Goal: Information Seeking & Learning: Learn about a topic

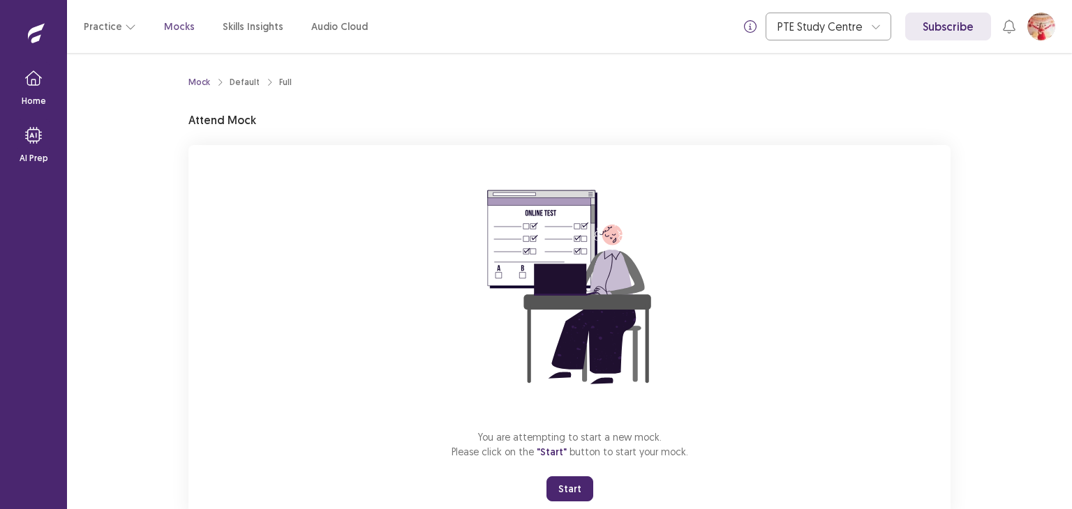
click at [579, 483] on button "Start" at bounding box center [569, 489] width 47 height 25
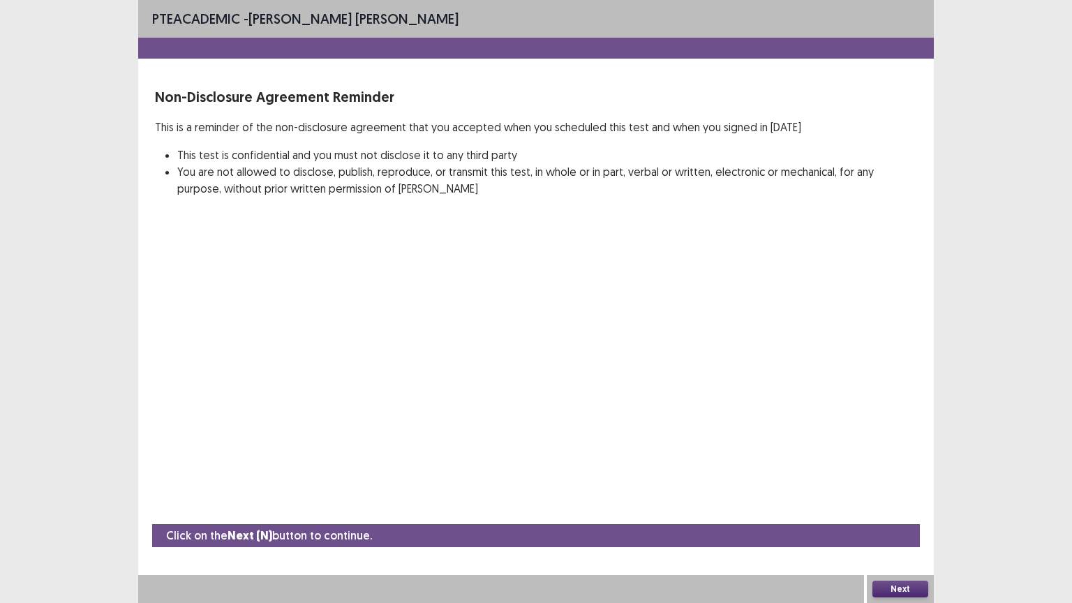
click at [906, 509] on button "Next" at bounding box center [900, 588] width 56 height 17
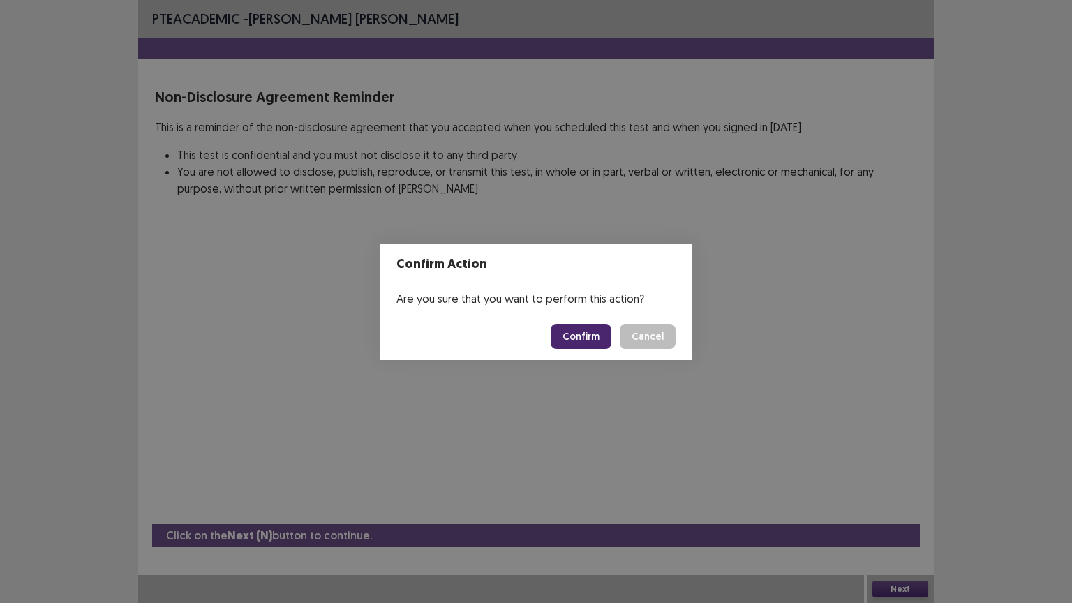
click at [589, 336] on button "Confirm" at bounding box center [580, 336] width 61 height 25
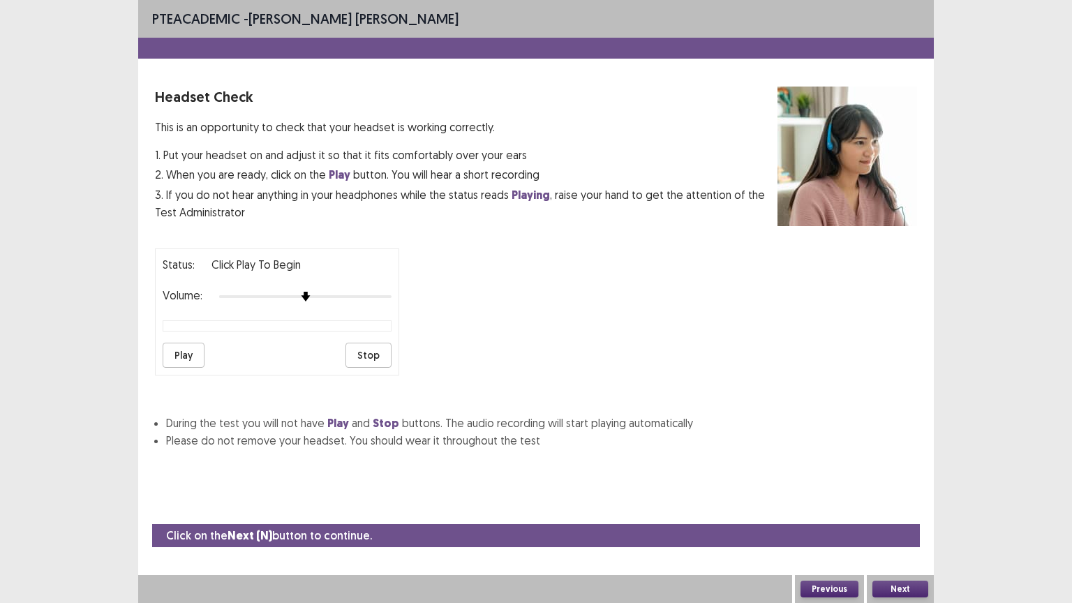
click at [174, 344] on button "Play" at bounding box center [184, 355] width 42 height 25
click at [882, 509] on button "Next" at bounding box center [900, 588] width 56 height 17
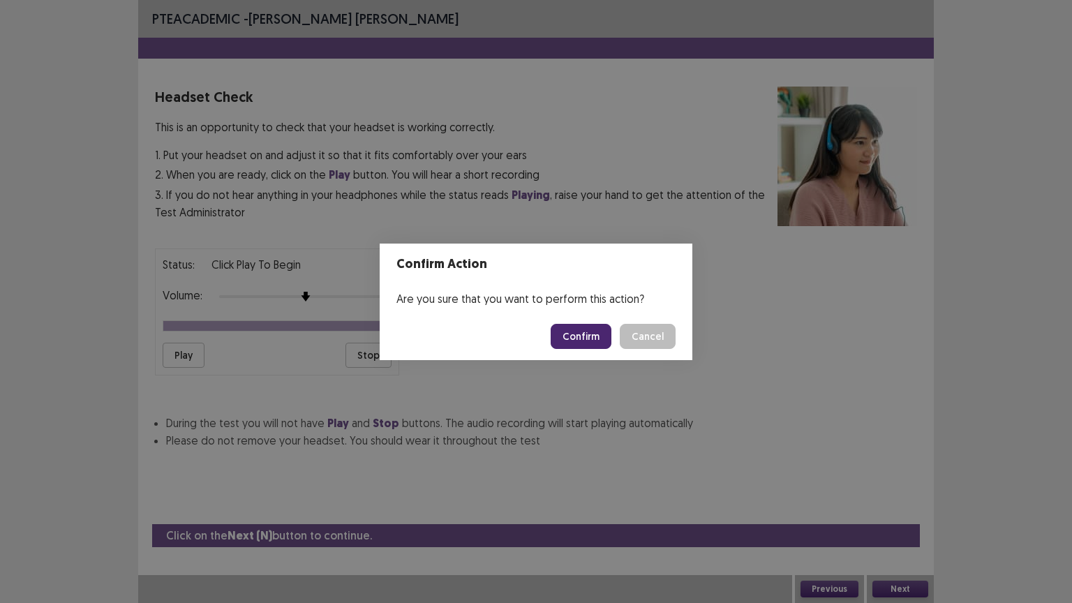
click at [597, 332] on button "Confirm" at bounding box center [580, 336] width 61 height 25
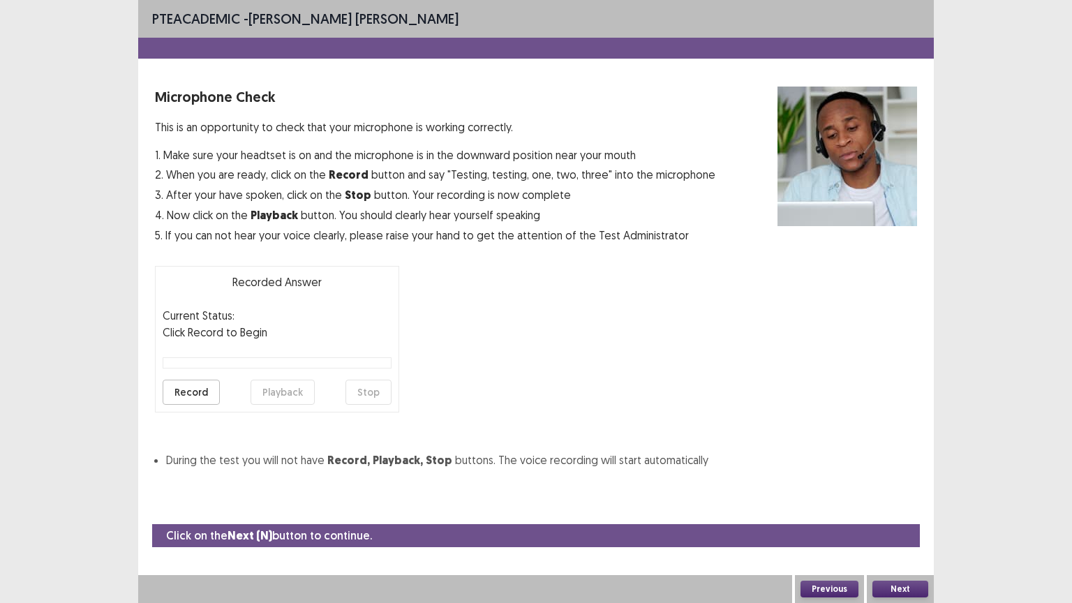
click at [194, 391] on button "Record" at bounding box center [191, 392] width 57 height 25
click at [380, 387] on button "Stop" at bounding box center [368, 392] width 46 height 25
click at [293, 394] on button "Playback" at bounding box center [282, 392] width 64 height 25
click at [909, 509] on button "Next" at bounding box center [900, 588] width 56 height 17
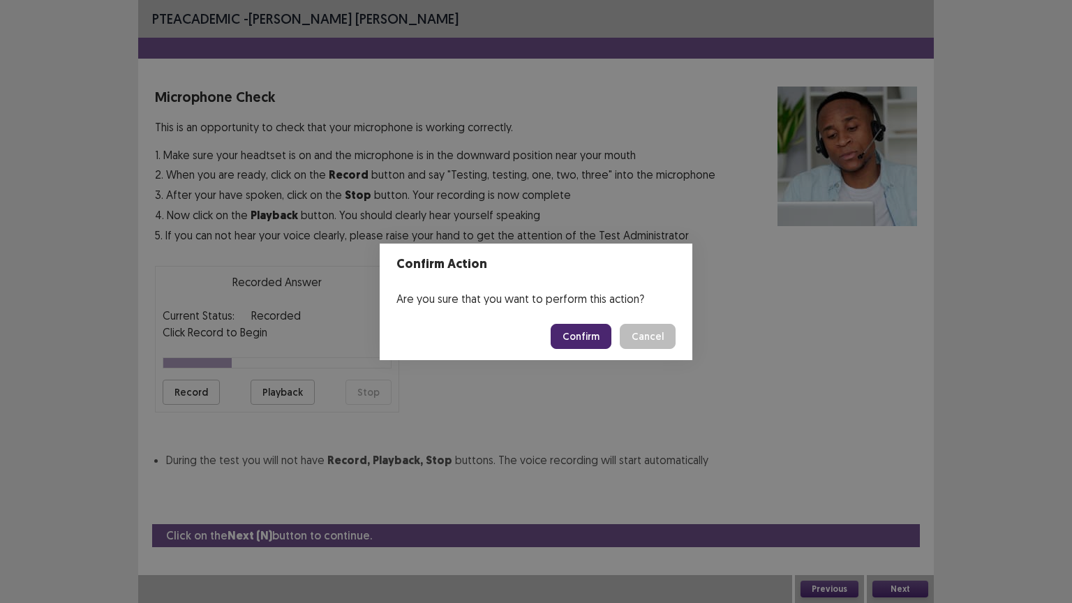
click at [592, 341] on button "Confirm" at bounding box center [580, 336] width 61 height 25
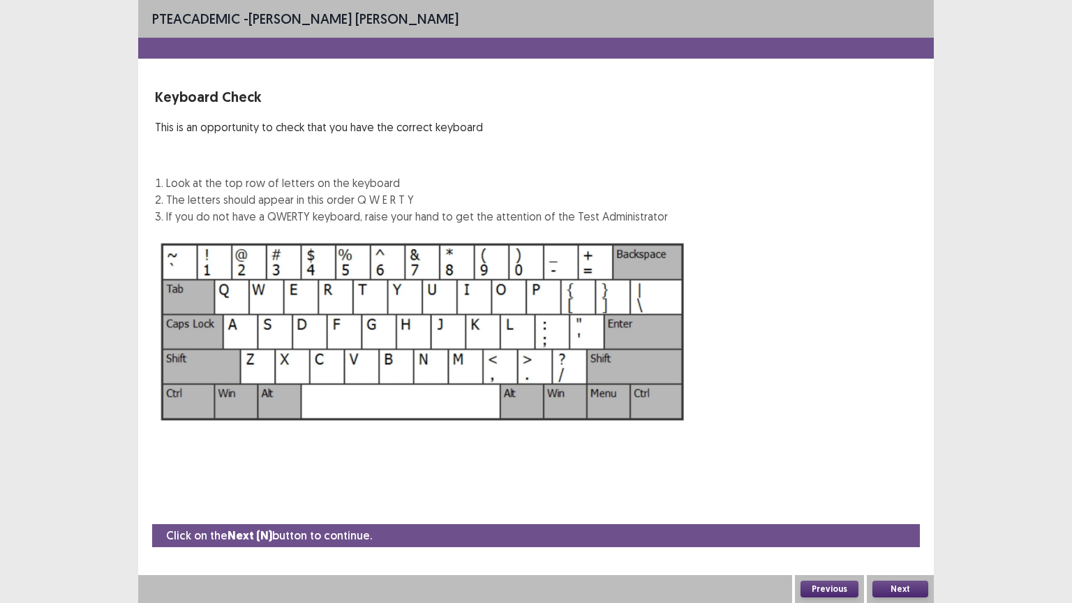
click at [810, 375] on div "Keyboard Check This is an opportunity to check that you have the correct keyboa…" at bounding box center [536, 257] width 762 height 341
click at [915, 509] on button "Next" at bounding box center [900, 588] width 56 height 17
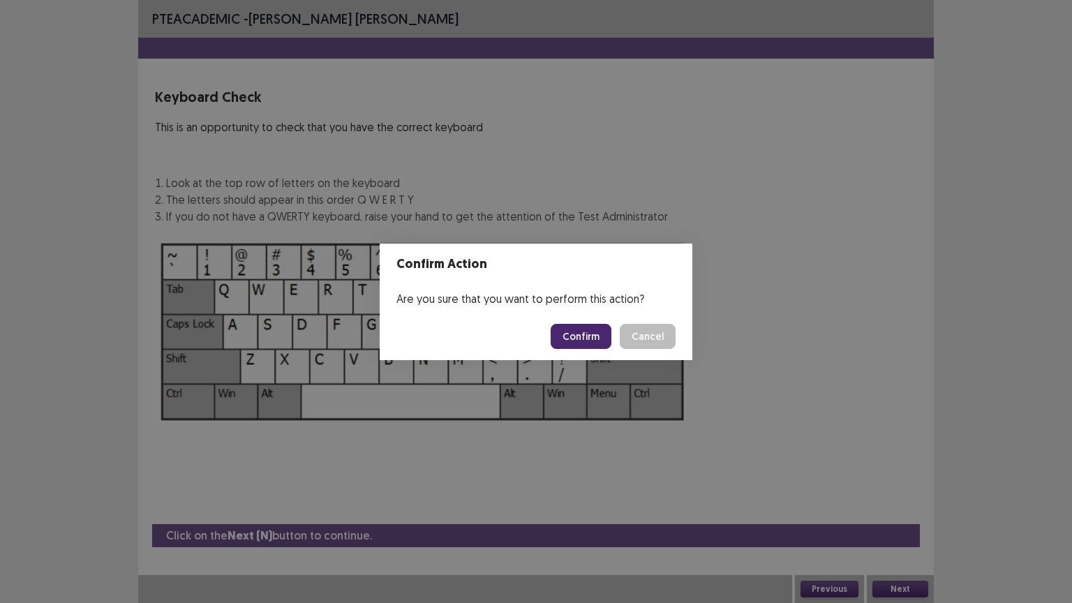
click at [594, 329] on button "Confirm" at bounding box center [580, 336] width 61 height 25
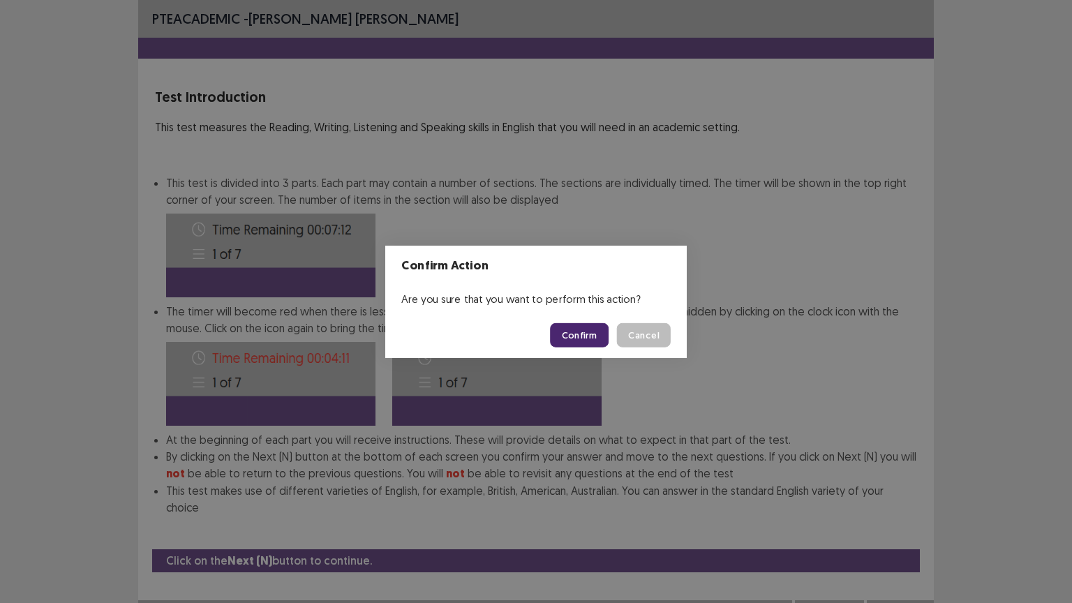
scroll to position [1, 0]
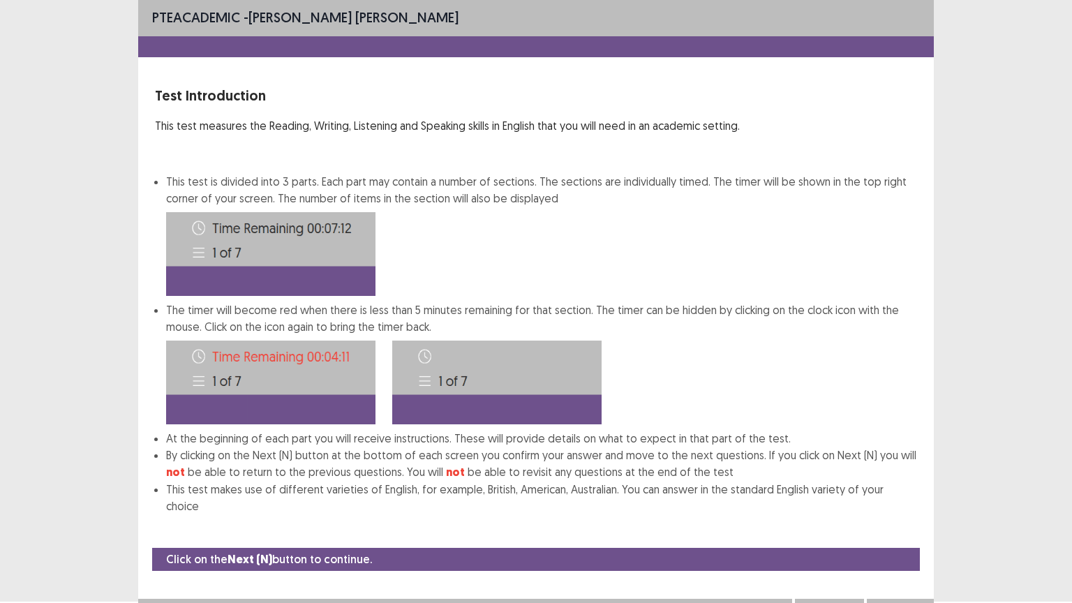
click at [901, 509] on button "Next" at bounding box center [900, 612] width 56 height 17
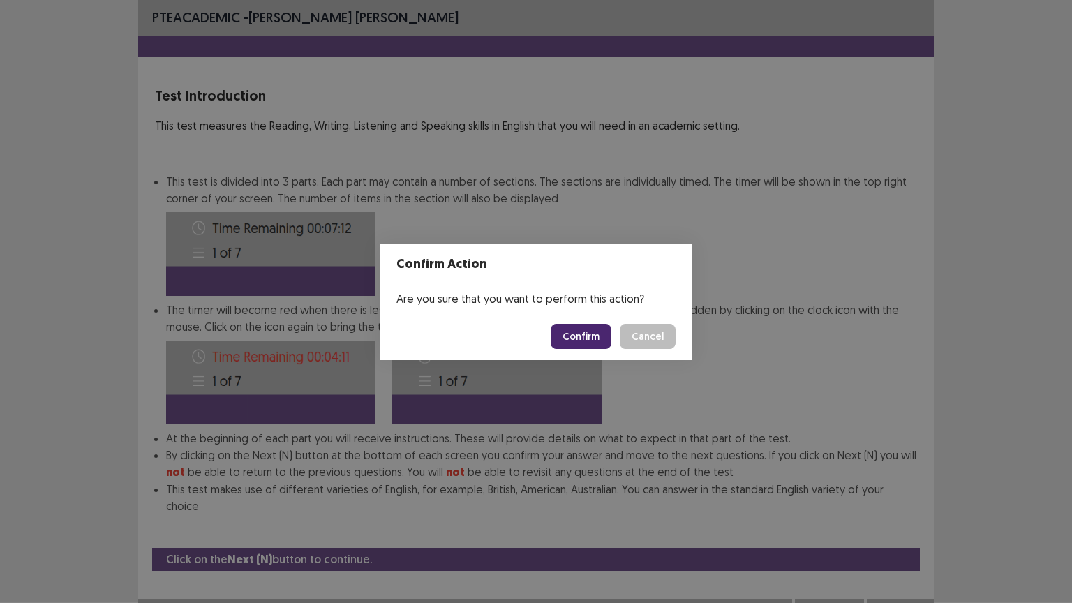
click at [569, 331] on button "Confirm" at bounding box center [580, 336] width 61 height 25
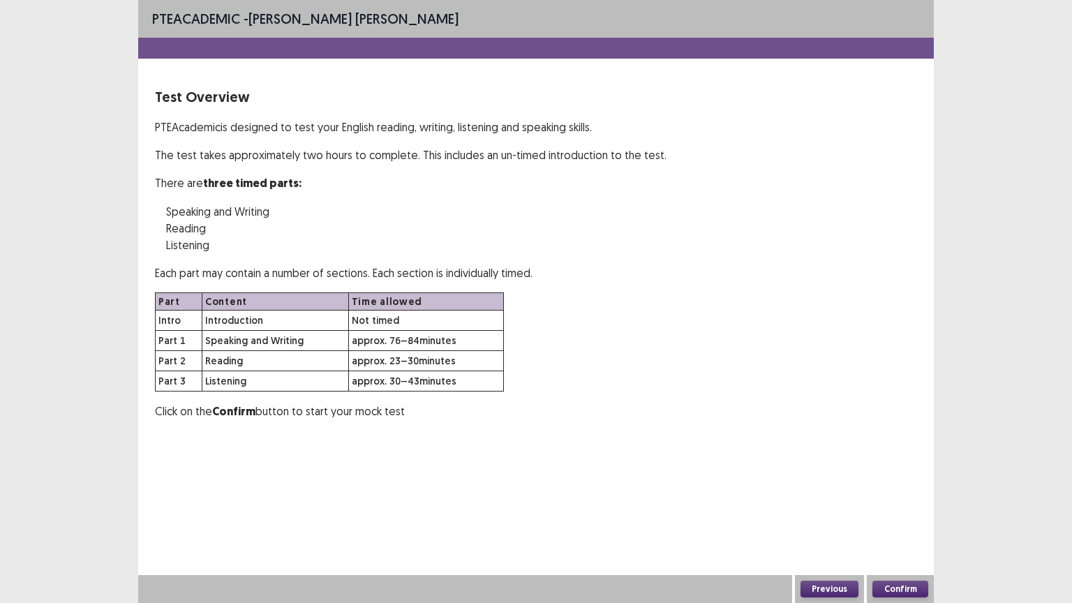
scroll to position [0, 0]
click at [903, 509] on button "Confirm" at bounding box center [900, 588] width 56 height 17
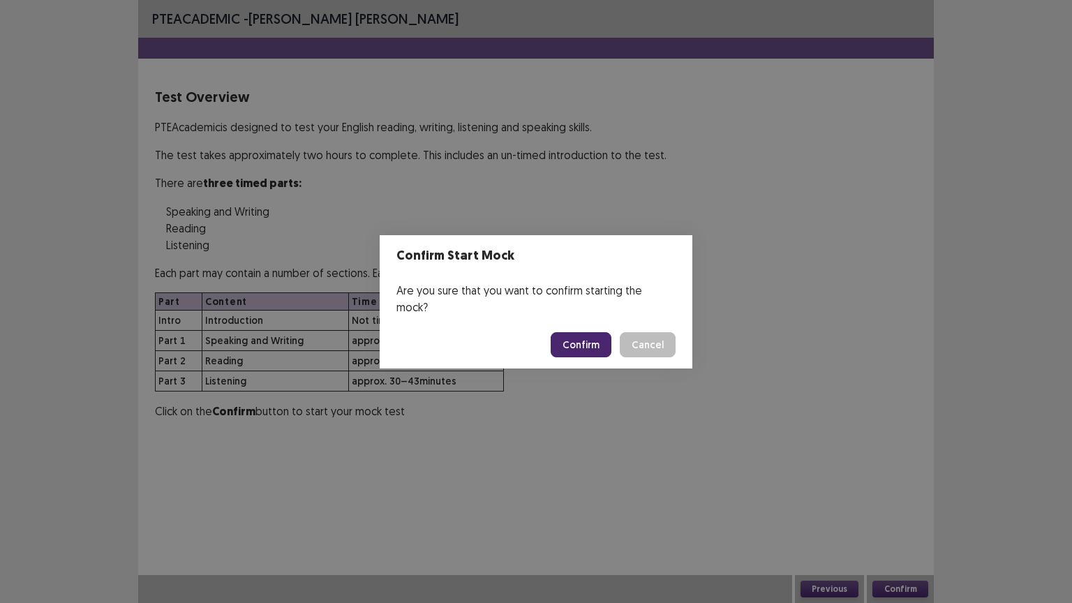
click at [594, 332] on button "Confirm" at bounding box center [580, 344] width 61 height 25
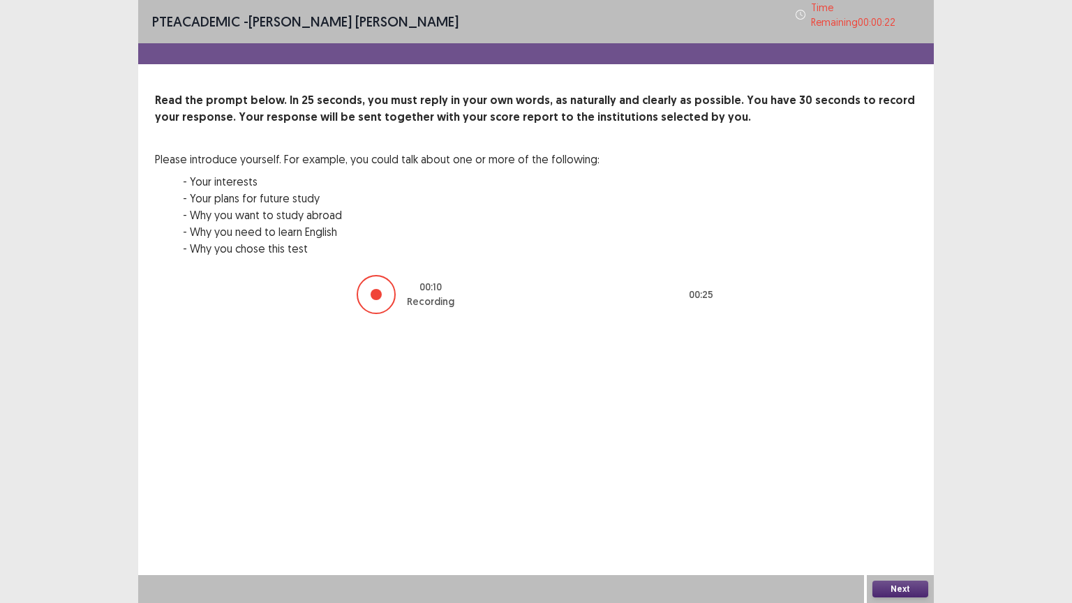
click at [894, 509] on button "Next" at bounding box center [900, 588] width 56 height 17
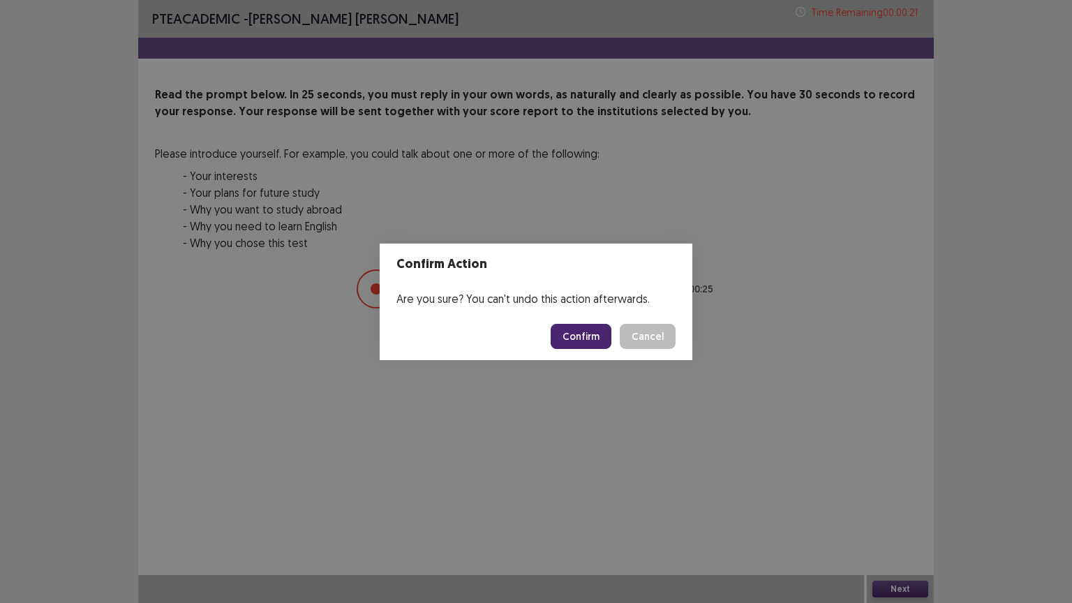
click at [586, 327] on button "Confirm" at bounding box center [580, 336] width 61 height 25
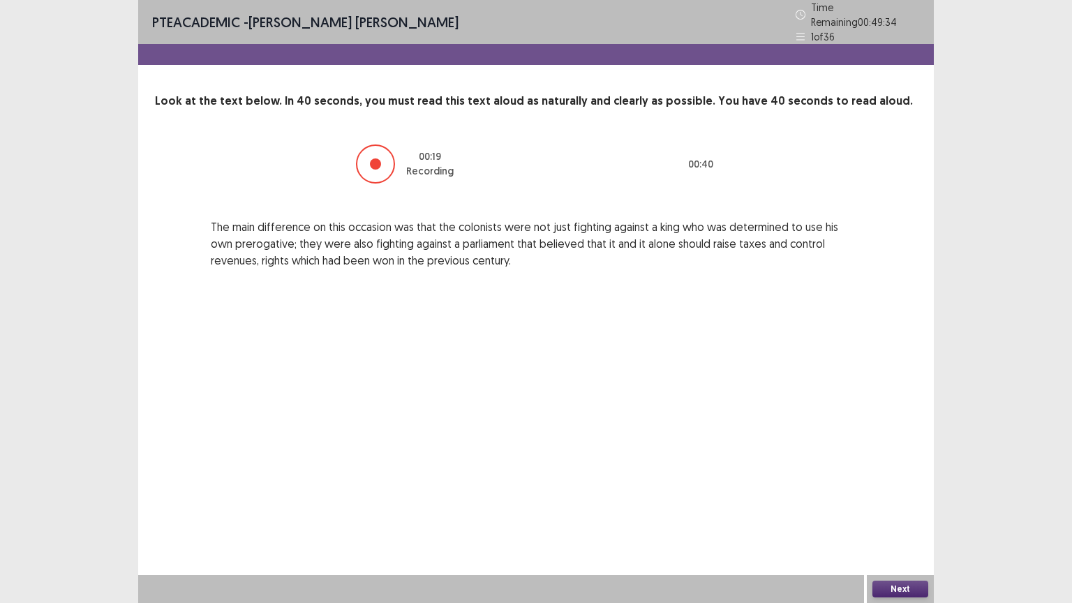
click at [906, 509] on button "Next" at bounding box center [900, 588] width 56 height 17
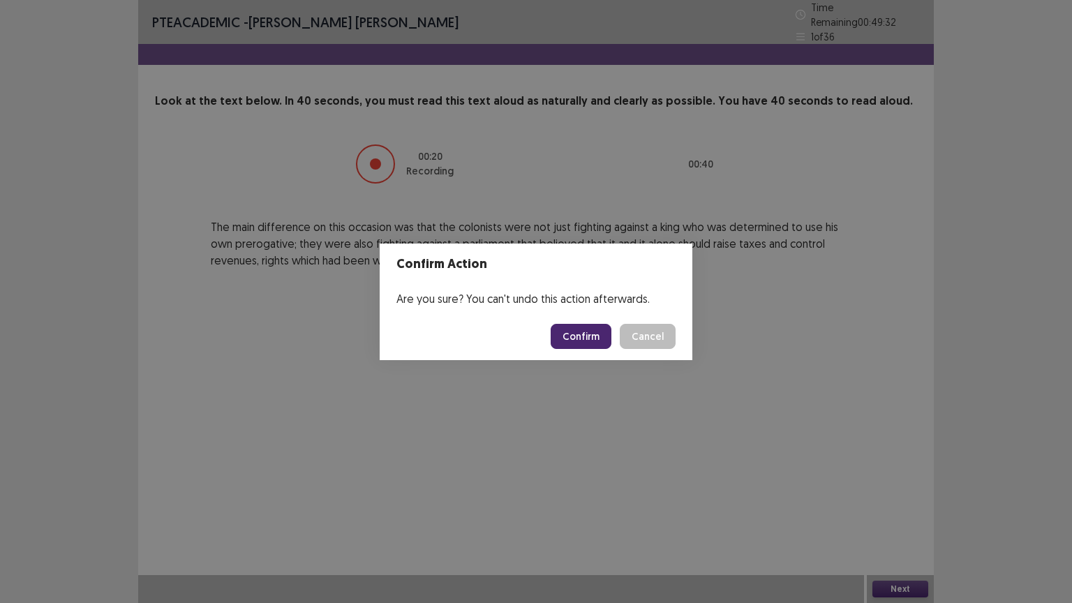
click at [590, 334] on button "Confirm" at bounding box center [580, 336] width 61 height 25
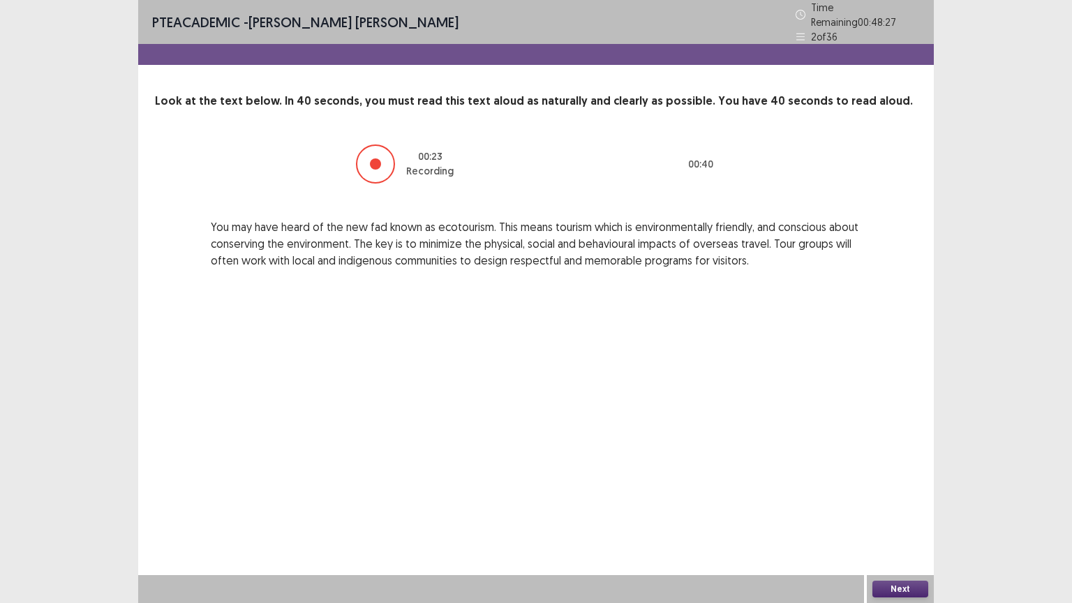
click at [907, 509] on button "Next" at bounding box center [900, 588] width 56 height 17
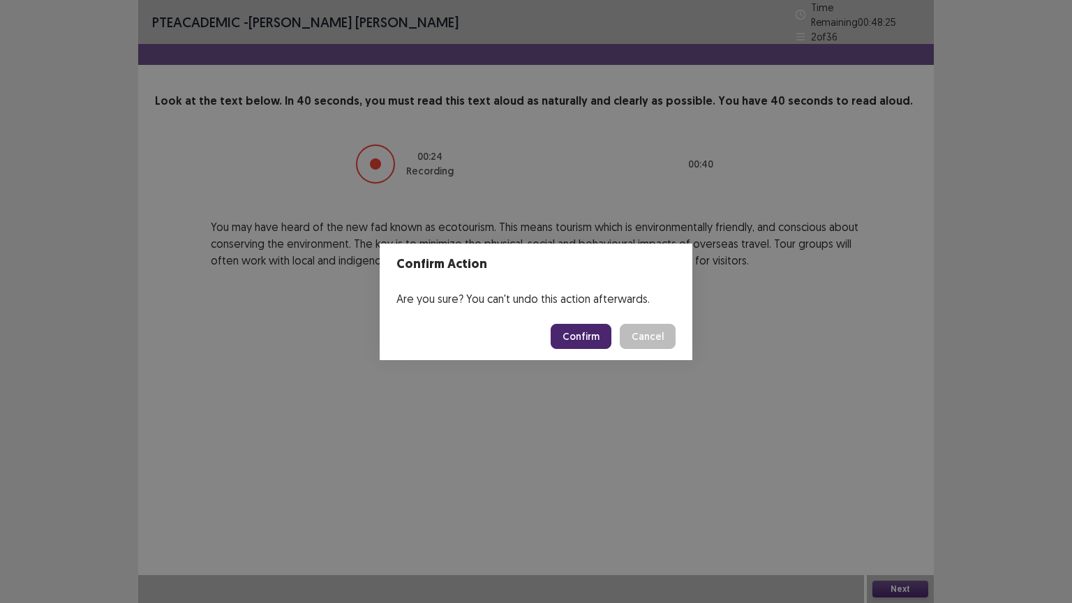
click at [583, 336] on button "Confirm" at bounding box center [580, 336] width 61 height 25
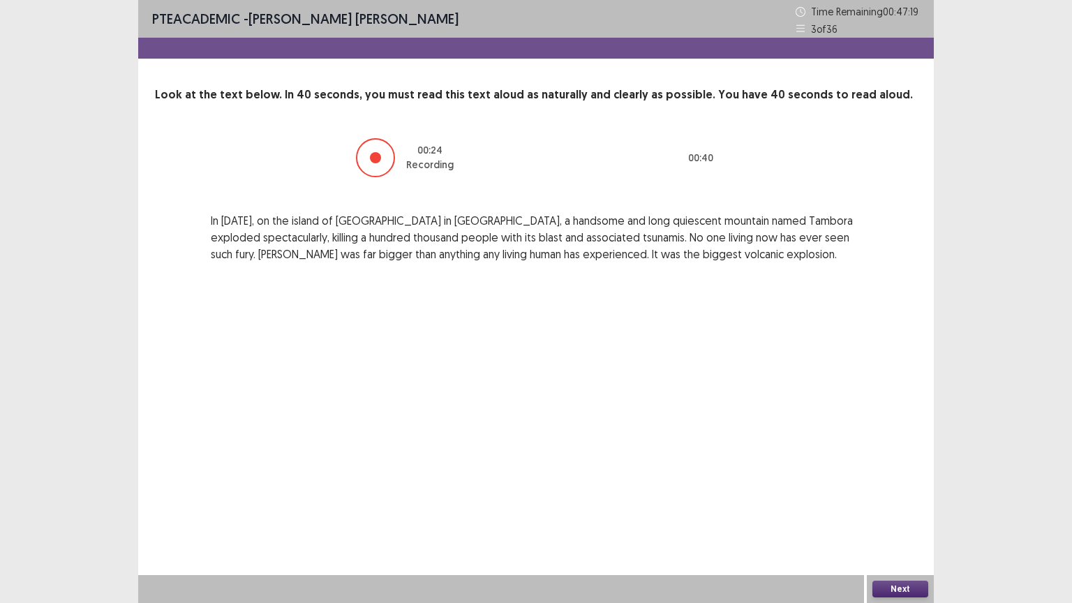
click at [885, 509] on button "Next" at bounding box center [900, 588] width 56 height 17
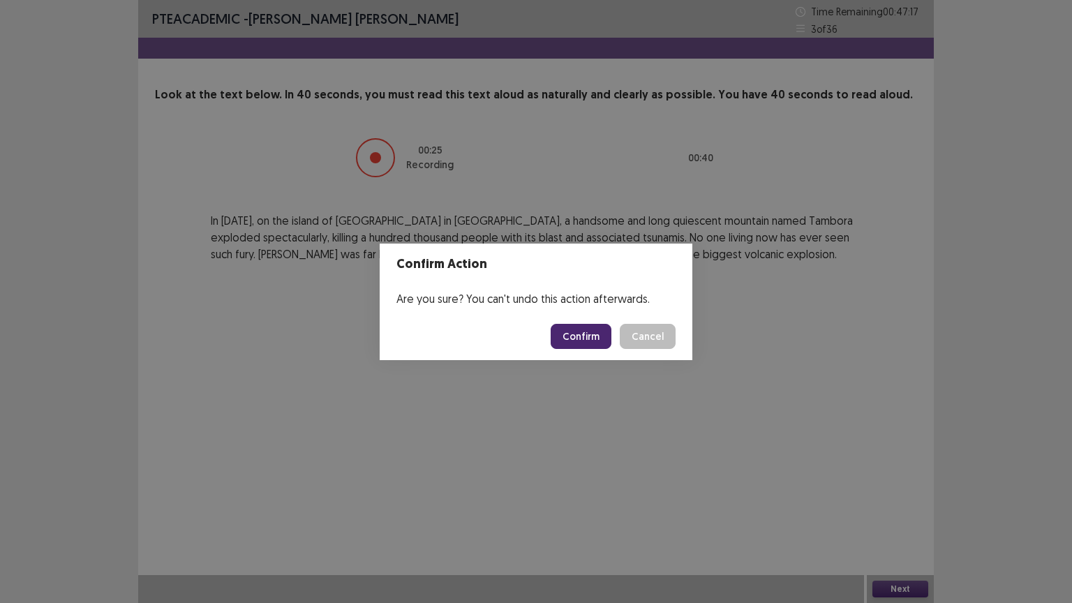
click at [597, 328] on button "Confirm" at bounding box center [580, 336] width 61 height 25
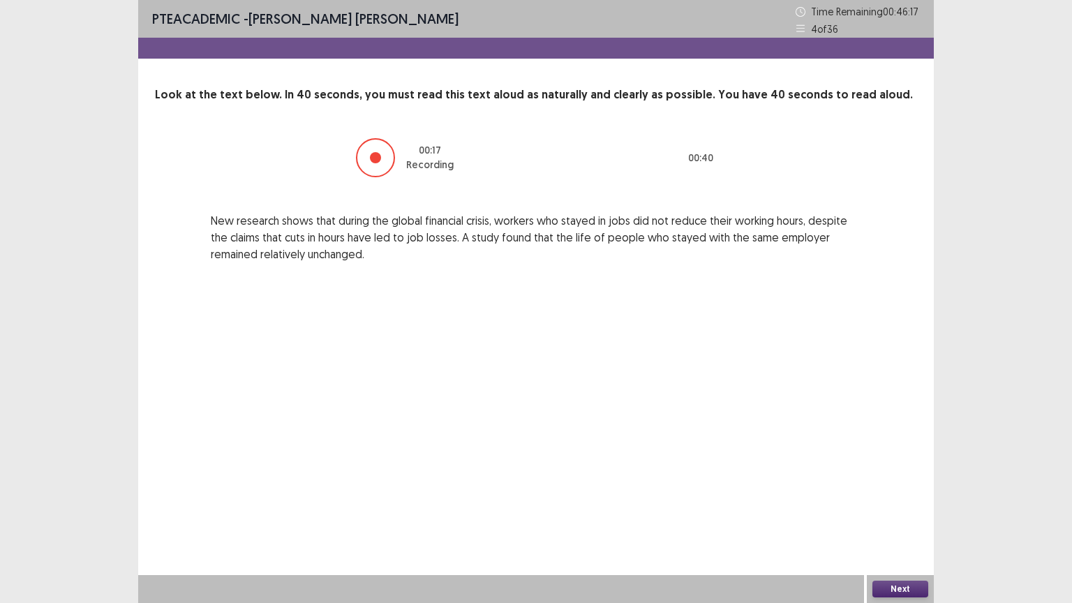
click at [902, 509] on button "Next" at bounding box center [900, 588] width 56 height 17
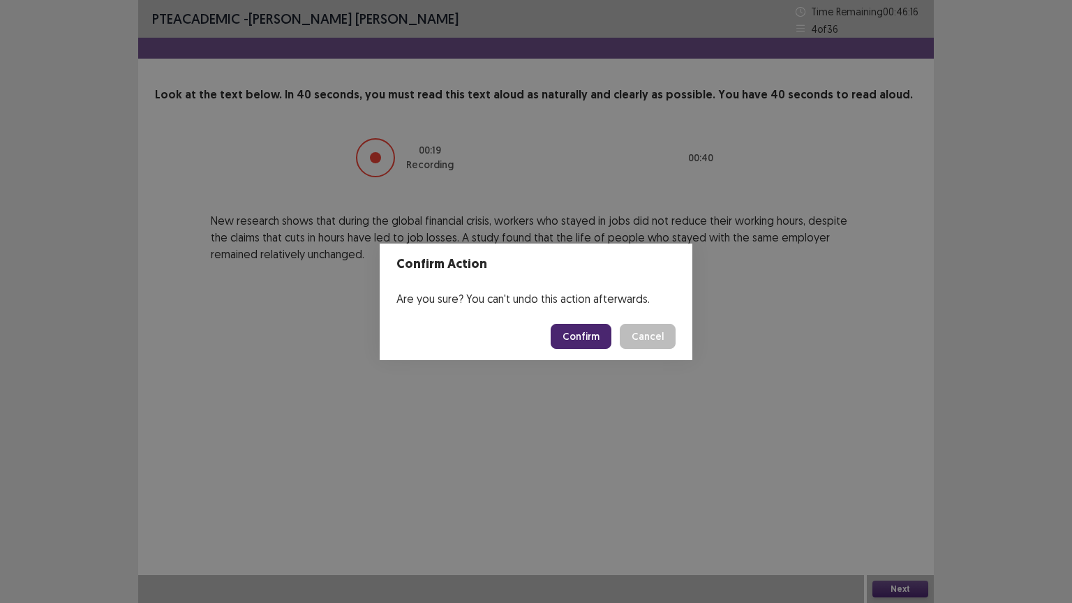
click at [589, 336] on button "Confirm" at bounding box center [580, 336] width 61 height 25
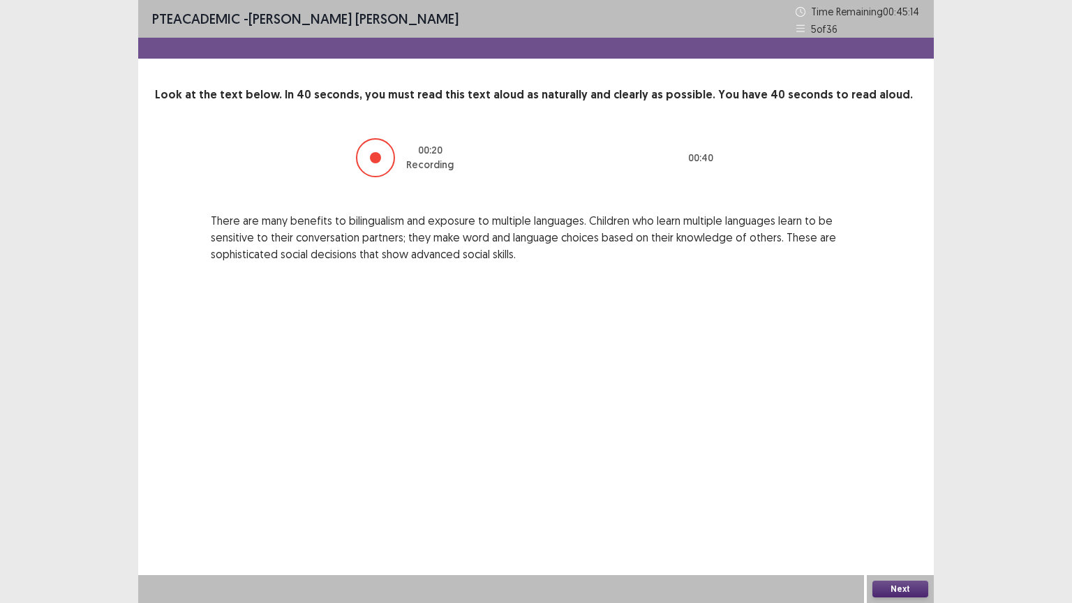
click at [891, 509] on button "Next" at bounding box center [900, 588] width 56 height 17
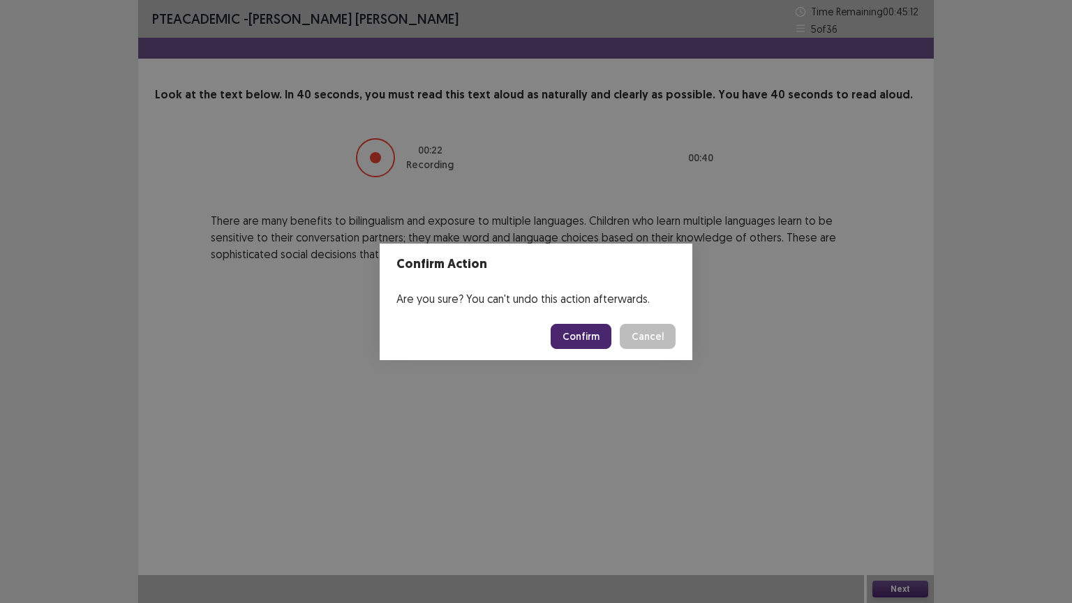
click at [592, 335] on button "Confirm" at bounding box center [580, 336] width 61 height 25
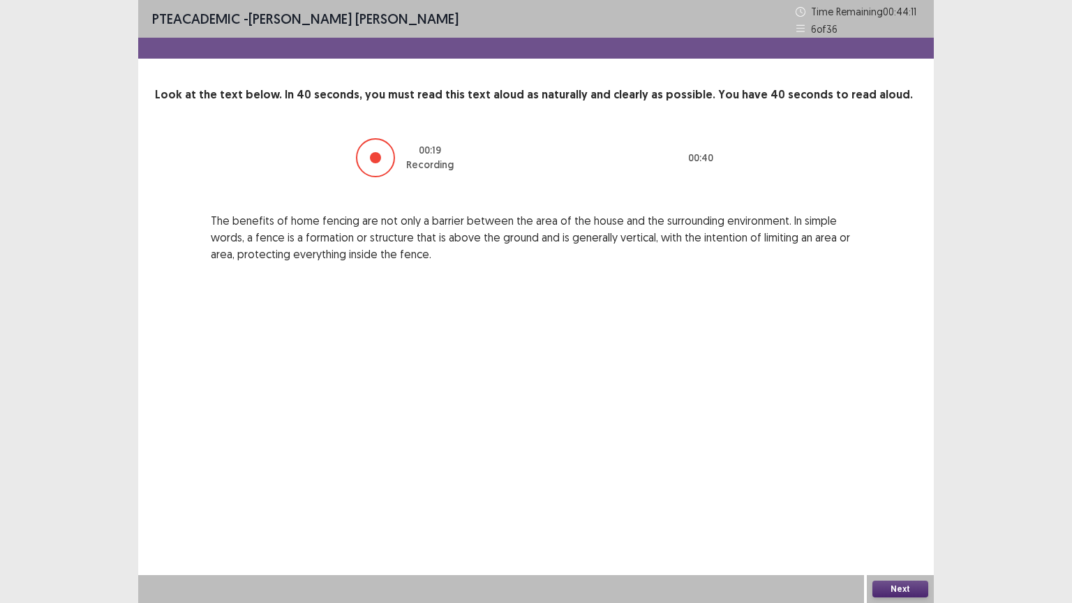
click at [910, 509] on button "Next" at bounding box center [900, 588] width 56 height 17
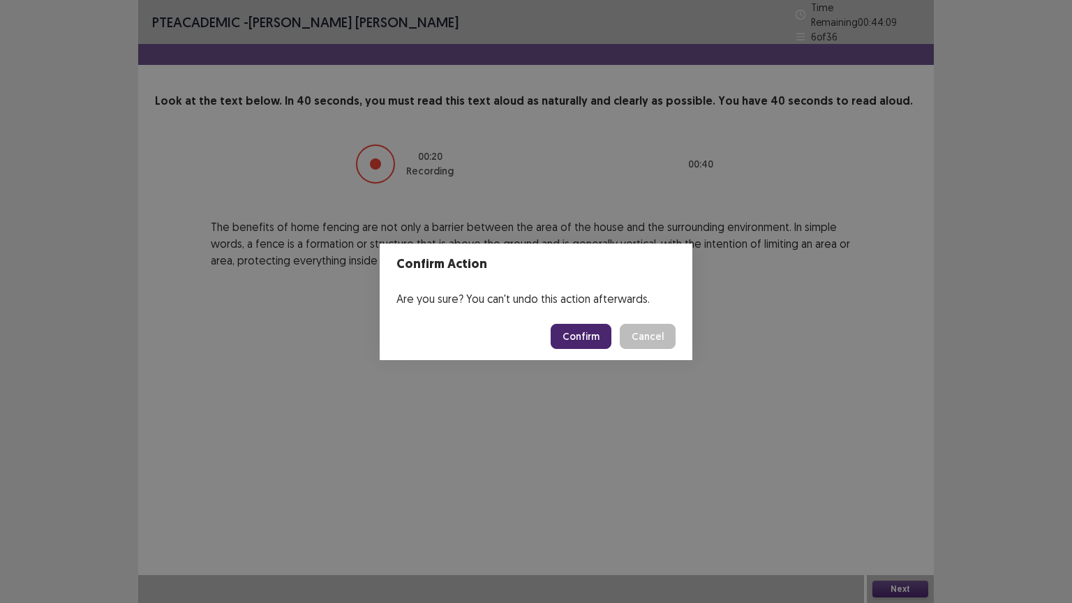
click at [599, 336] on button "Confirm" at bounding box center [580, 336] width 61 height 25
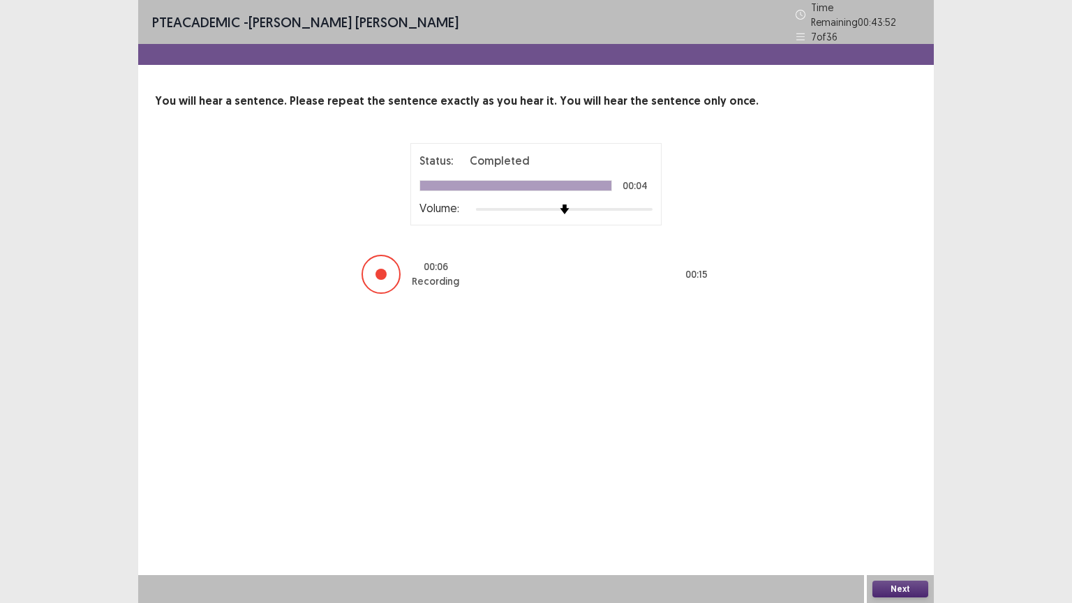
click at [885, 509] on button "Next" at bounding box center [900, 588] width 56 height 17
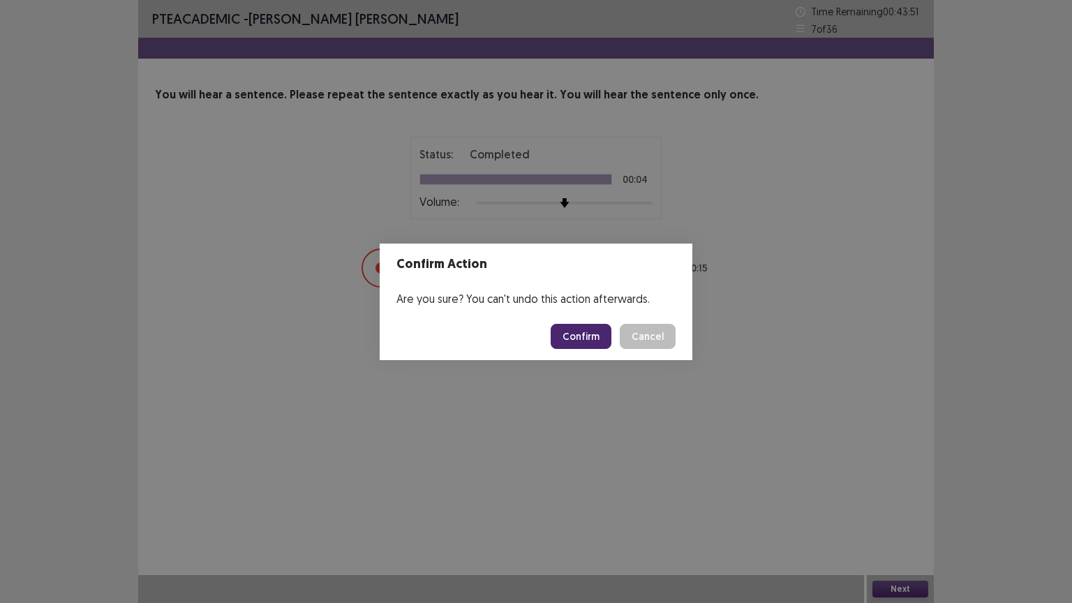
click at [585, 333] on button "Confirm" at bounding box center [580, 336] width 61 height 25
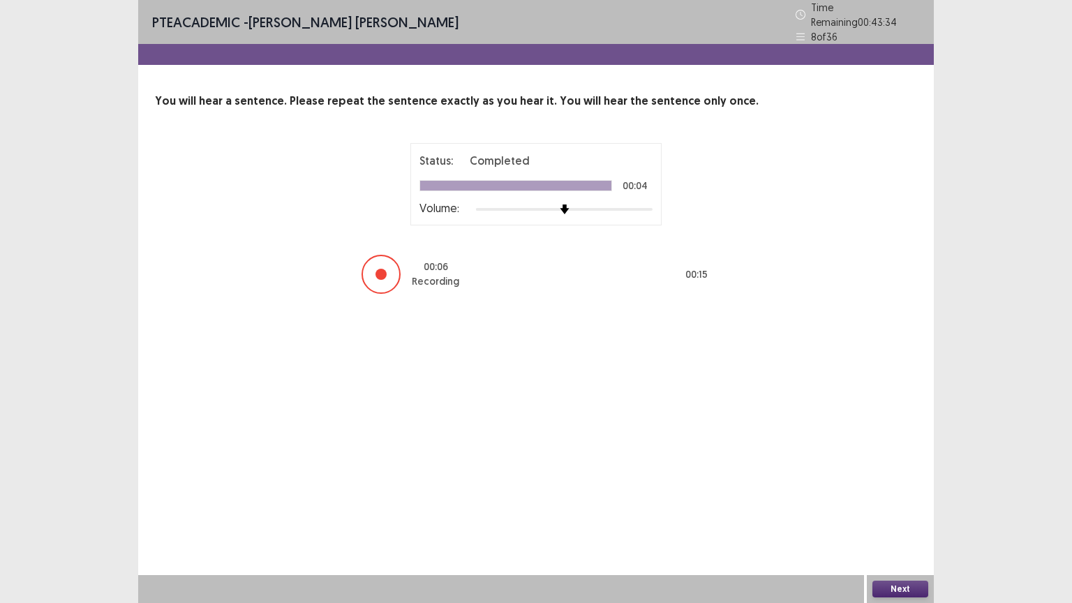
click at [910, 509] on button "Next" at bounding box center [900, 588] width 56 height 17
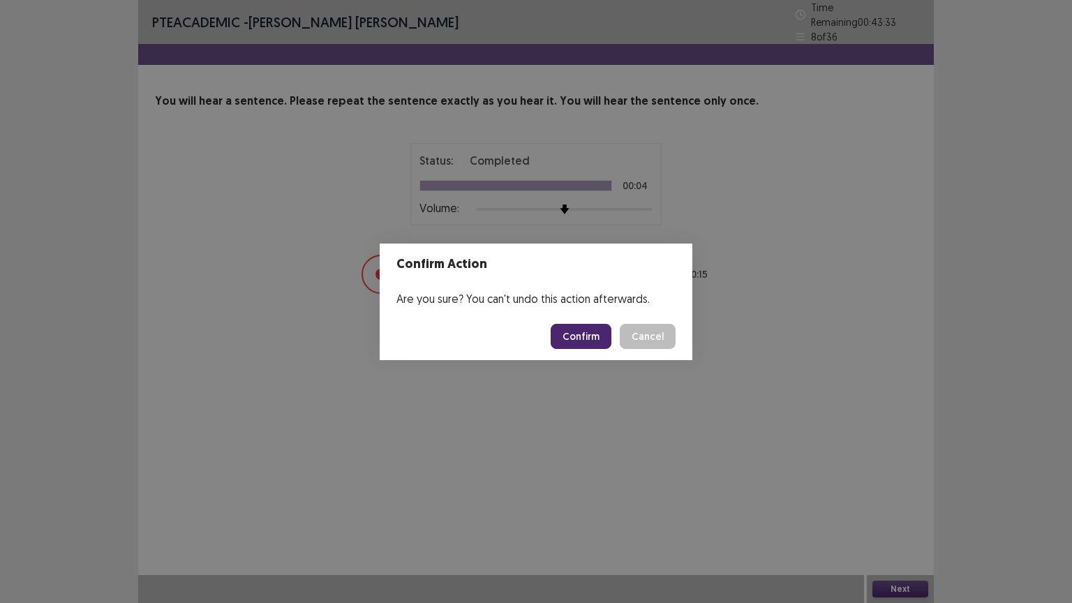
click at [581, 345] on button "Confirm" at bounding box center [580, 336] width 61 height 25
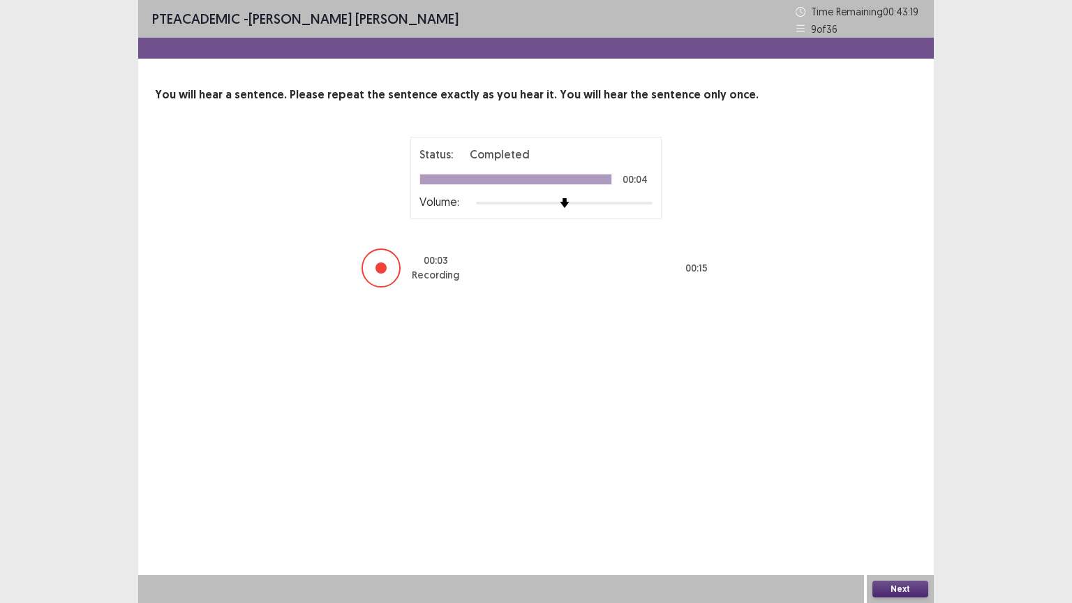
click at [901, 509] on button "Next" at bounding box center [900, 588] width 56 height 17
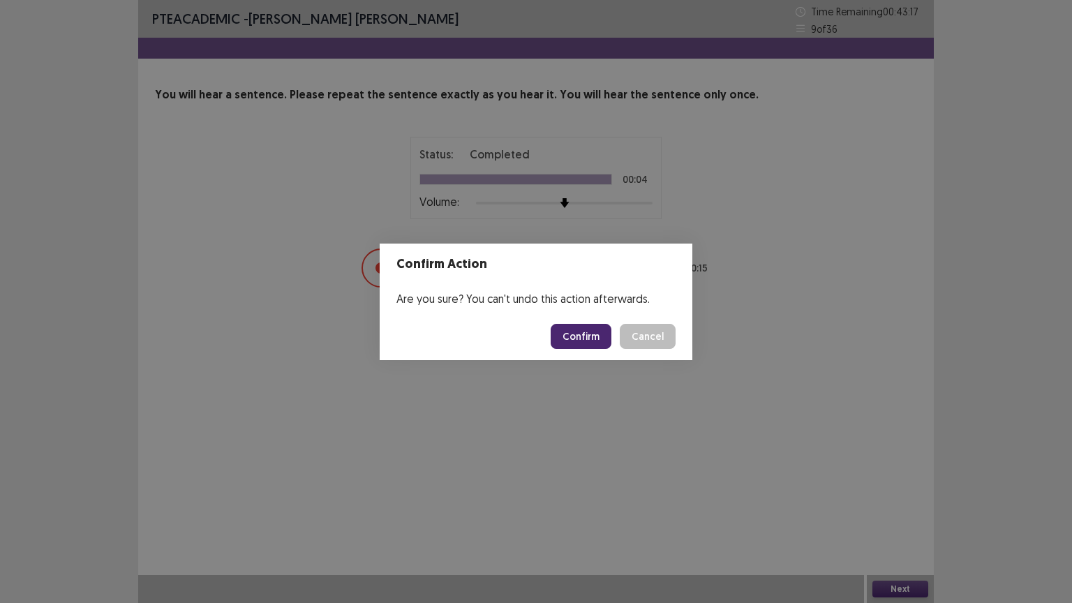
click at [595, 343] on button "Confirm" at bounding box center [580, 336] width 61 height 25
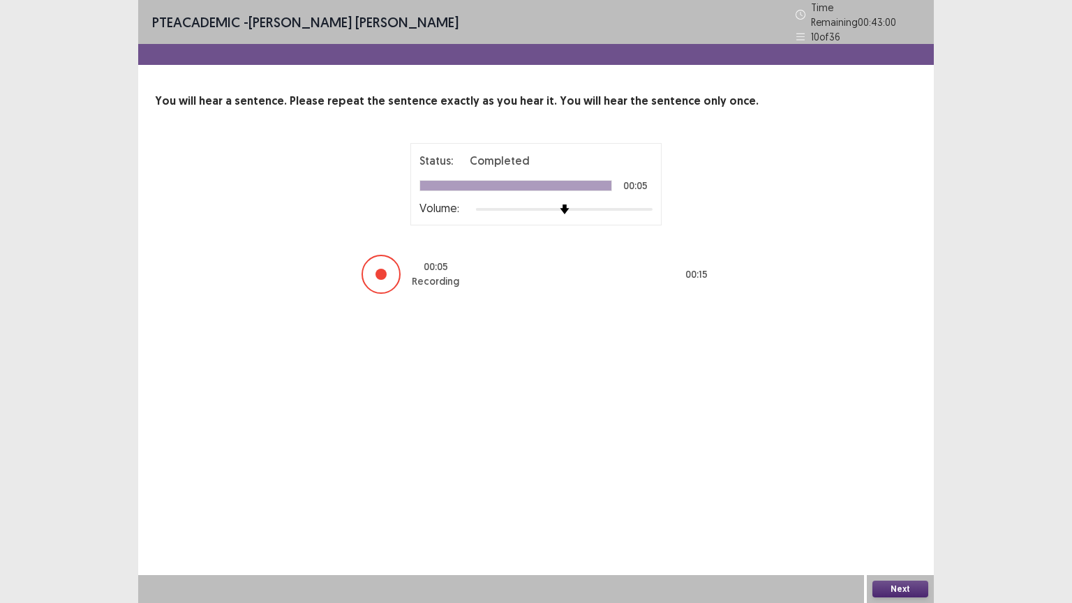
click at [905, 509] on button "Next" at bounding box center [900, 588] width 56 height 17
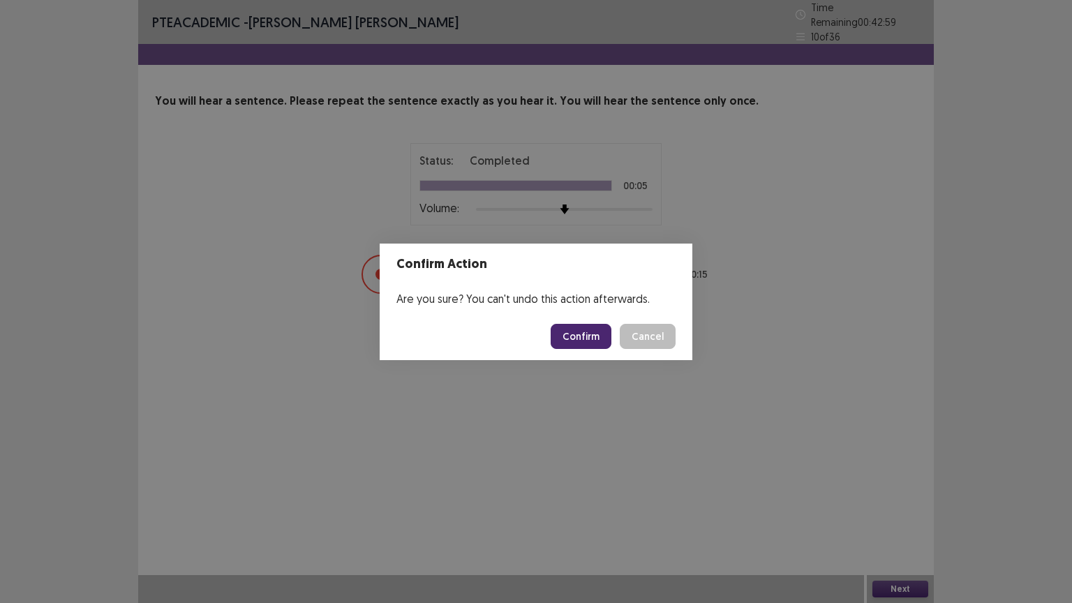
click at [606, 335] on button "Confirm" at bounding box center [580, 336] width 61 height 25
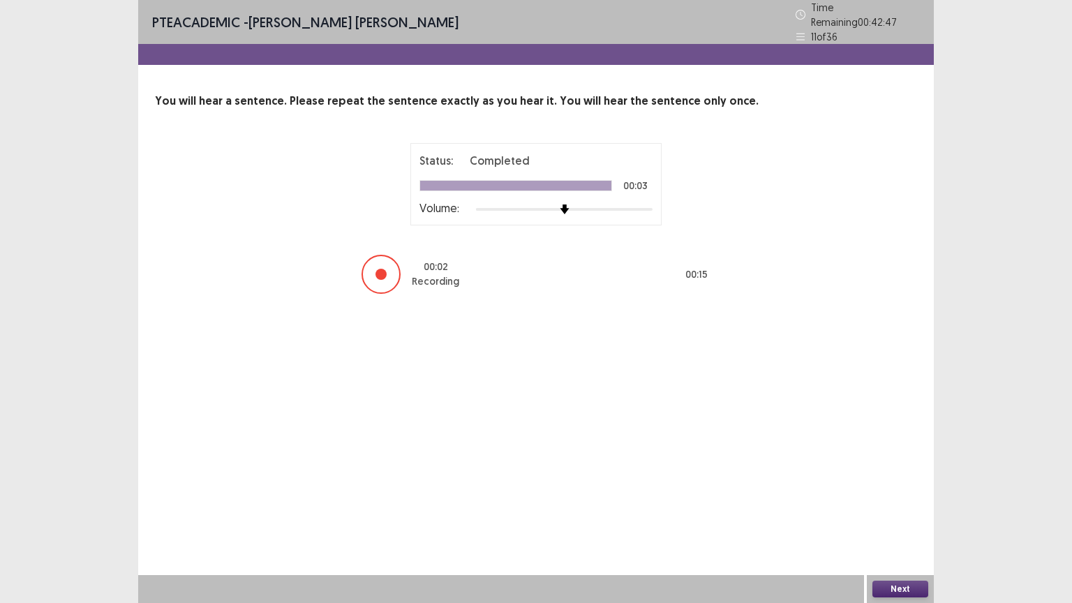
click at [915, 509] on button "Next" at bounding box center [900, 588] width 56 height 17
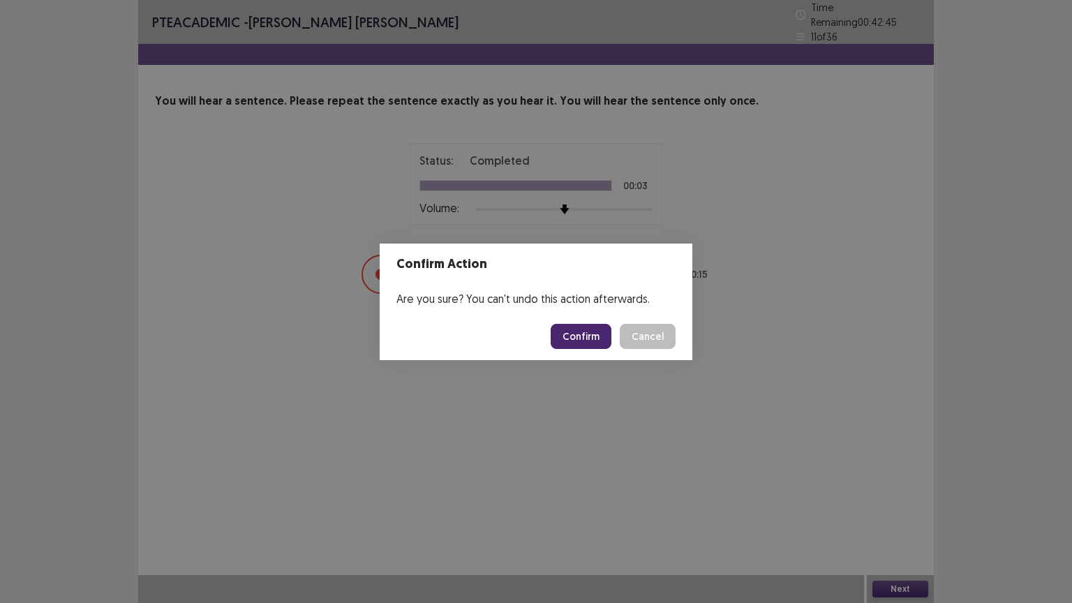
click at [587, 335] on button "Confirm" at bounding box center [580, 336] width 61 height 25
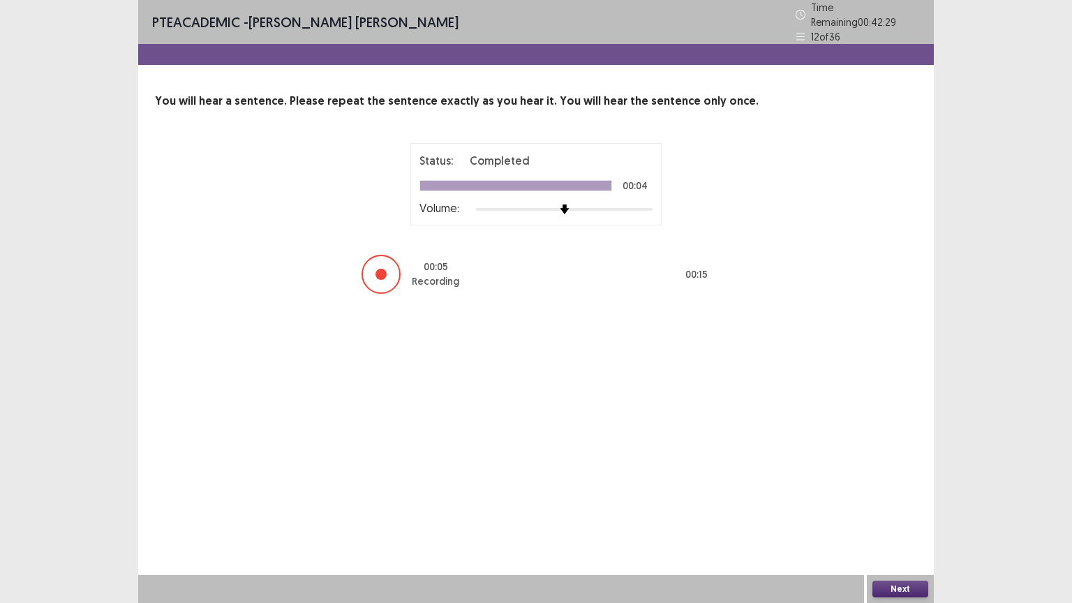
click at [901, 509] on button "Next" at bounding box center [900, 588] width 56 height 17
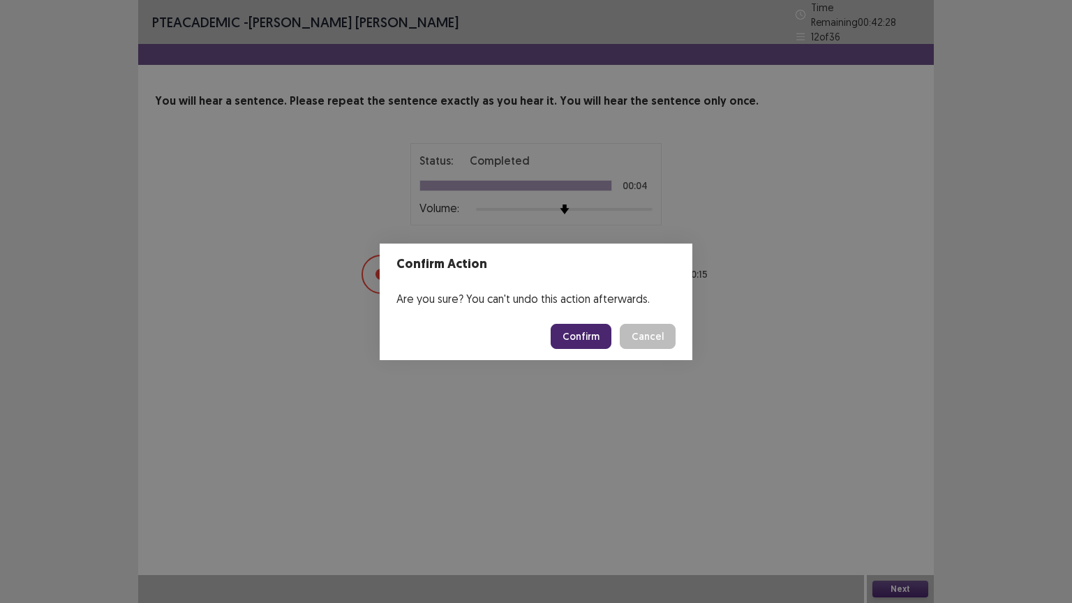
click at [601, 336] on button "Confirm" at bounding box center [580, 336] width 61 height 25
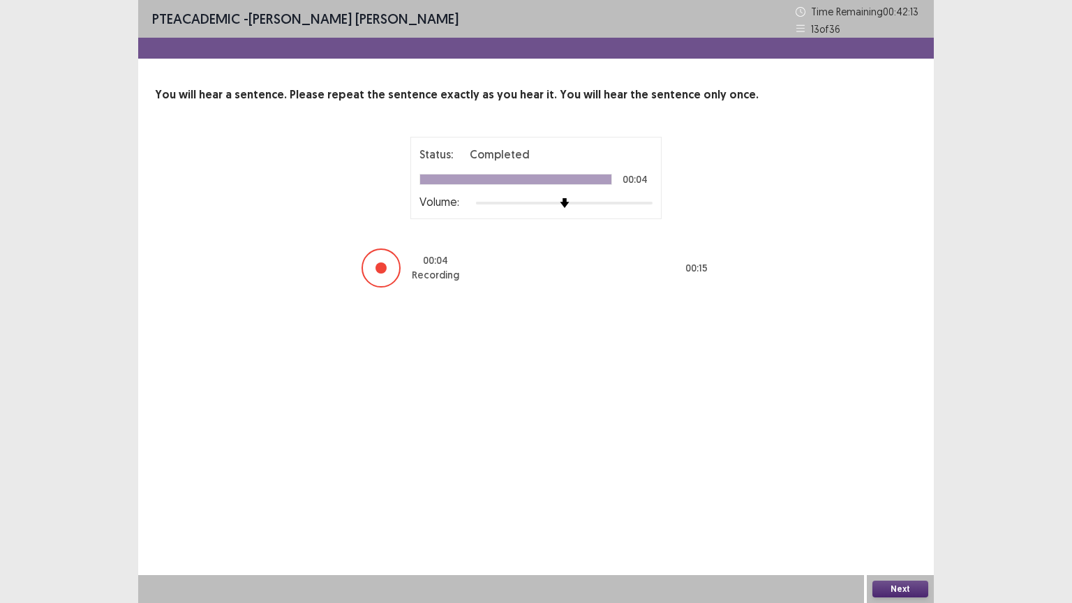
click at [886, 509] on button "Next" at bounding box center [900, 588] width 56 height 17
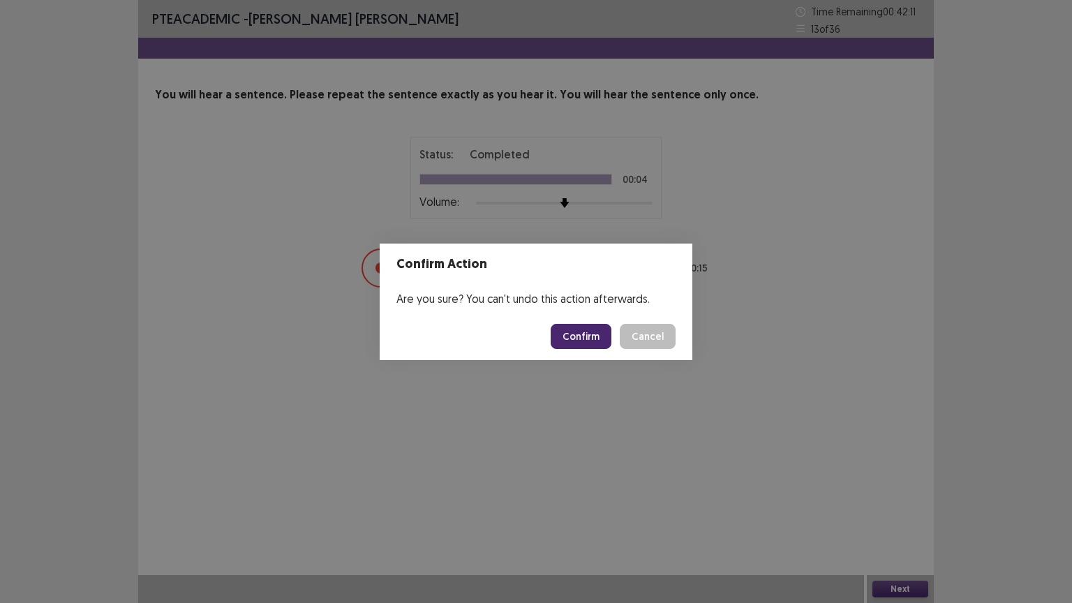
click at [595, 336] on button "Confirm" at bounding box center [580, 336] width 61 height 25
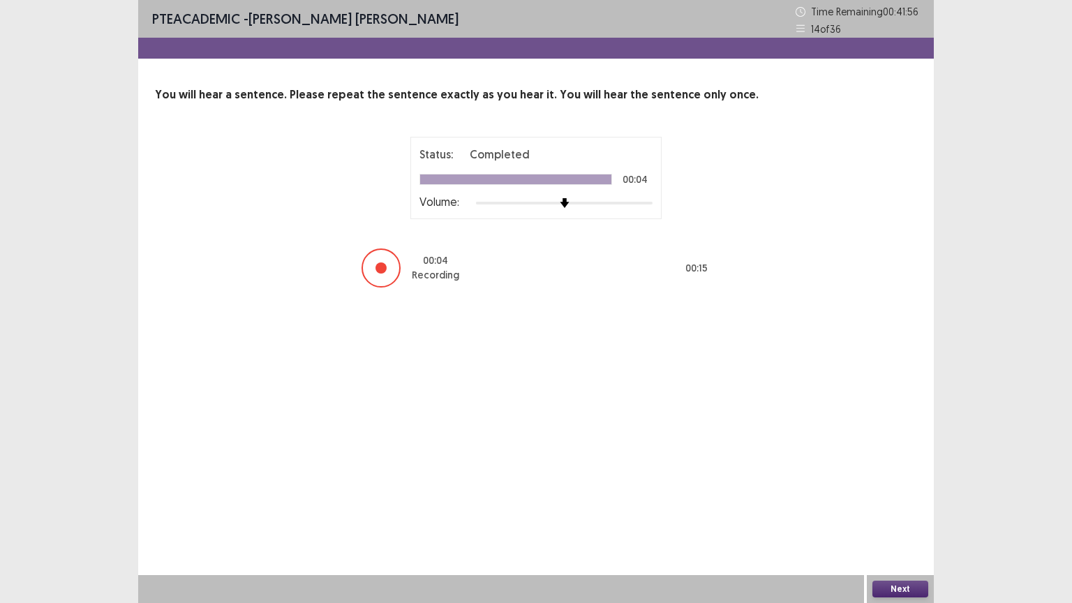
click at [910, 509] on button "Next" at bounding box center [900, 588] width 56 height 17
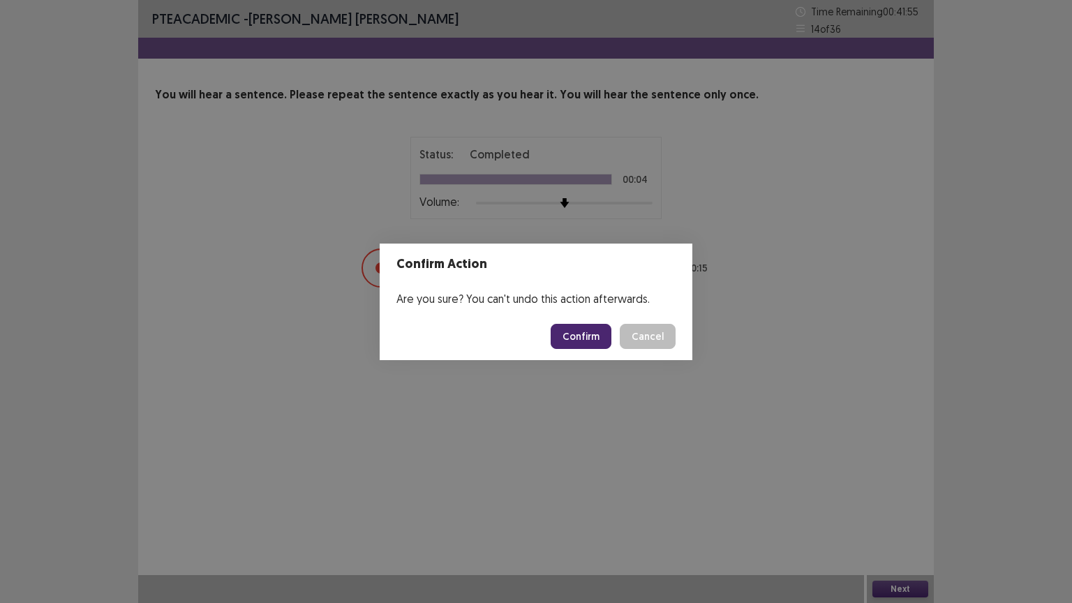
click at [592, 340] on button "Confirm" at bounding box center [580, 336] width 61 height 25
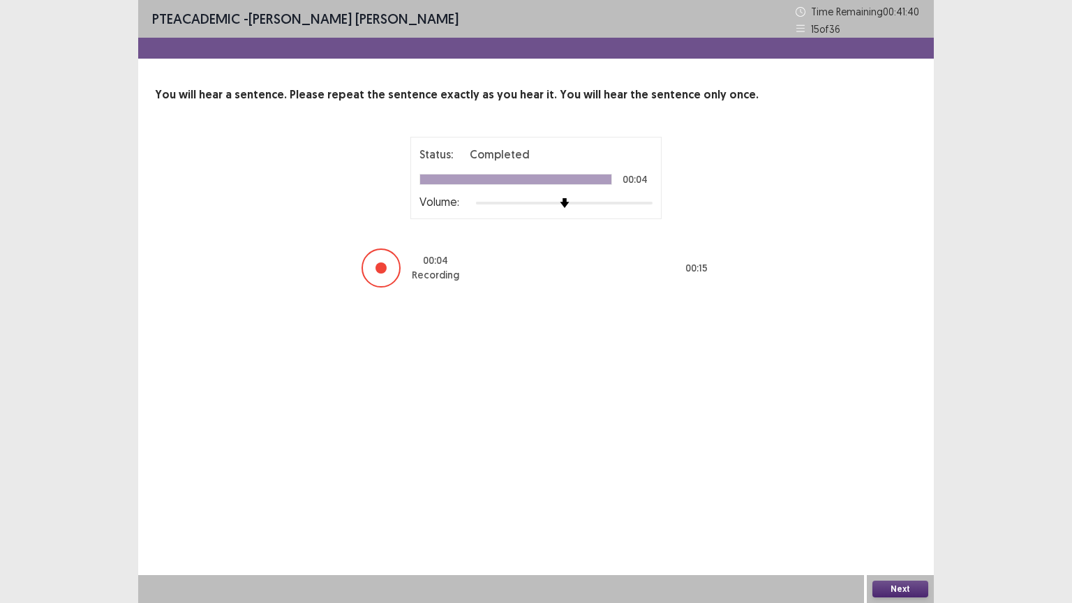
click at [882, 509] on button "Next" at bounding box center [900, 588] width 56 height 17
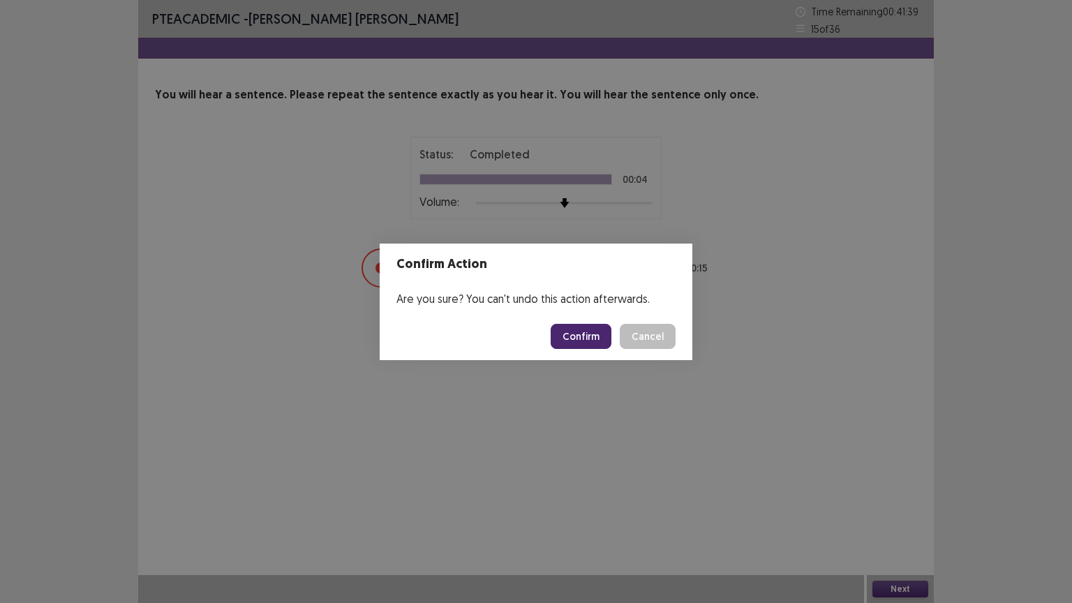
click at [579, 333] on button "Confirm" at bounding box center [580, 336] width 61 height 25
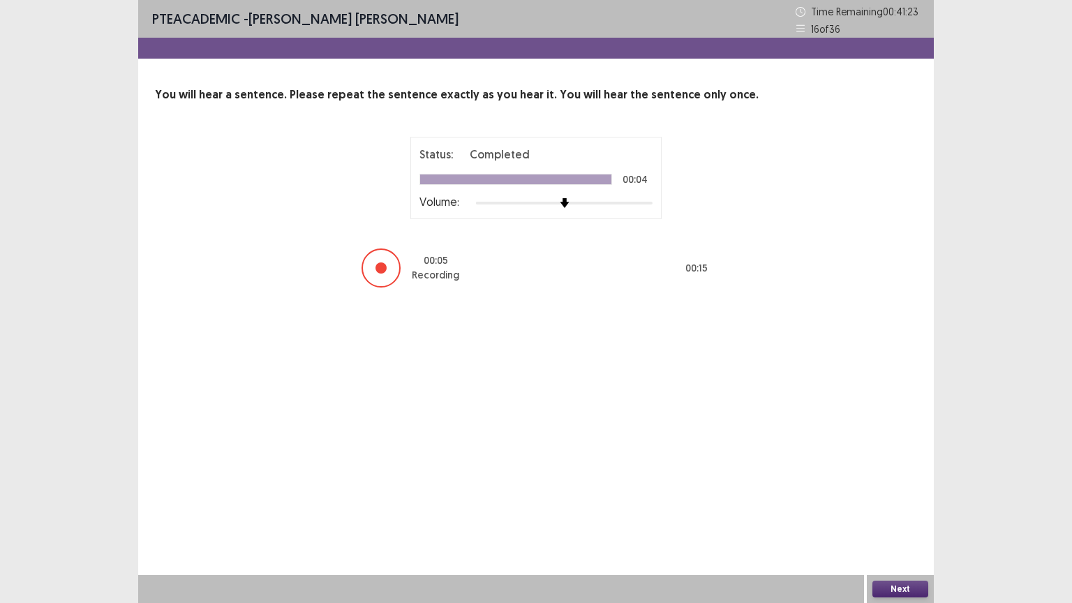
click at [920, 509] on button "Next" at bounding box center [900, 588] width 56 height 17
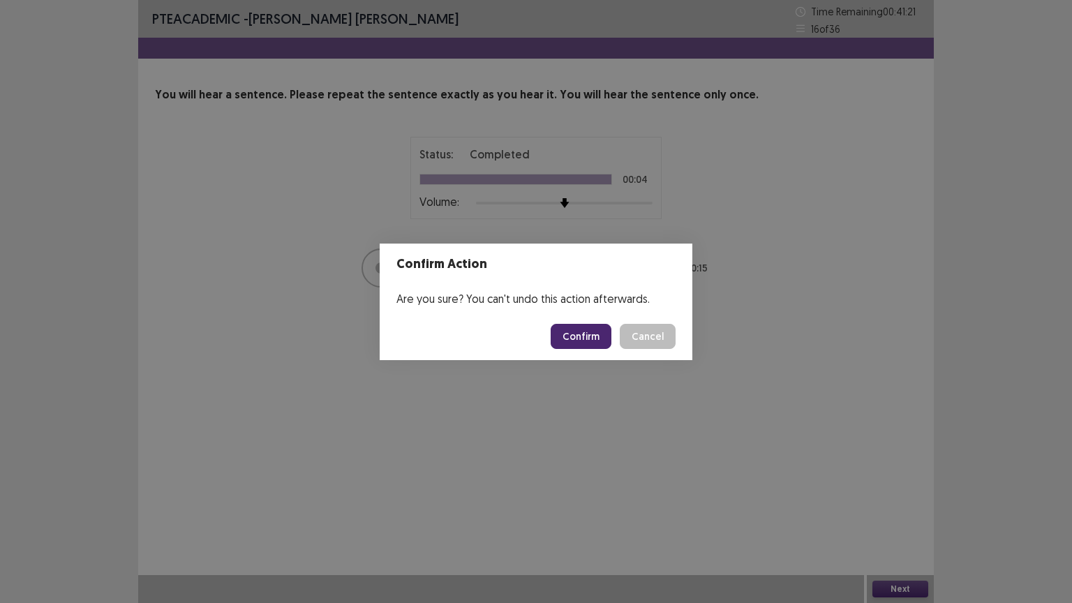
click at [603, 340] on button "Confirm" at bounding box center [580, 336] width 61 height 25
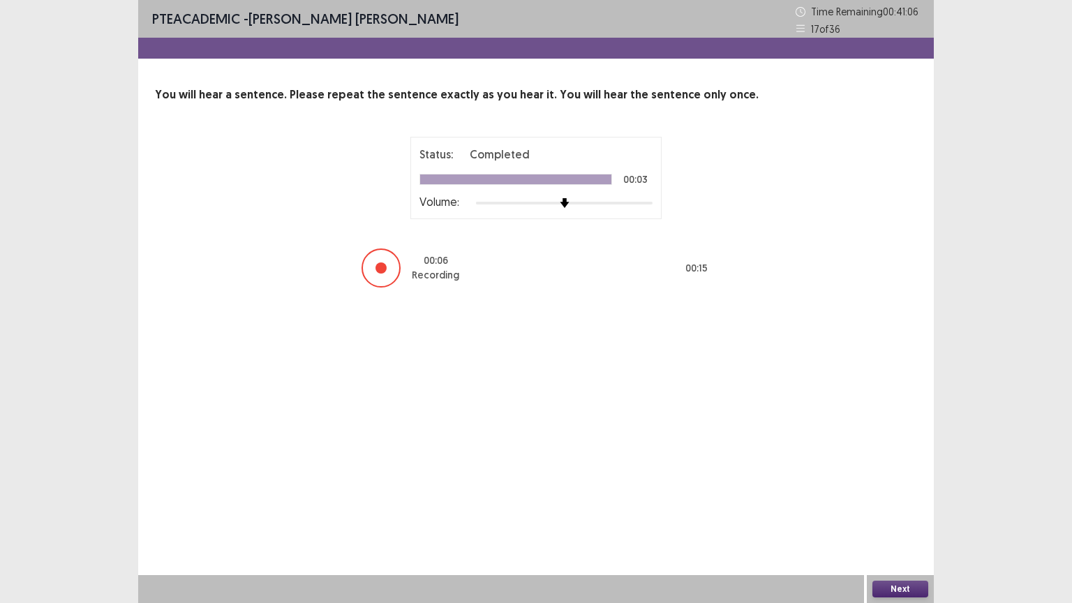
click at [883, 509] on button "Next" at bounding box center [900, 588] width 56 height 17
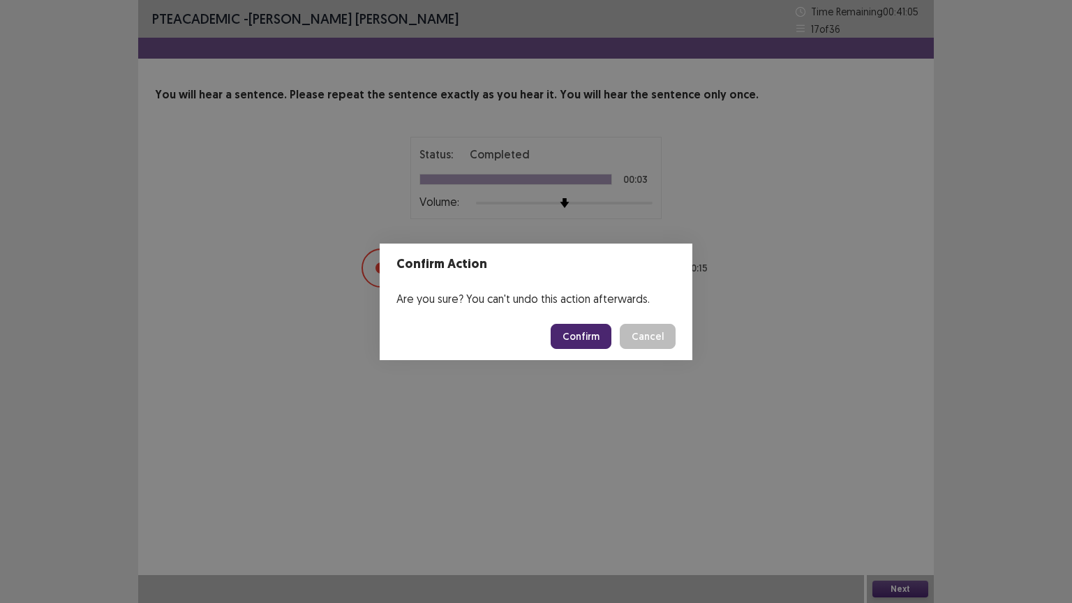
click at [577, 343] on button "Confirm" at bounding box center [580, 336] width 61 height 25
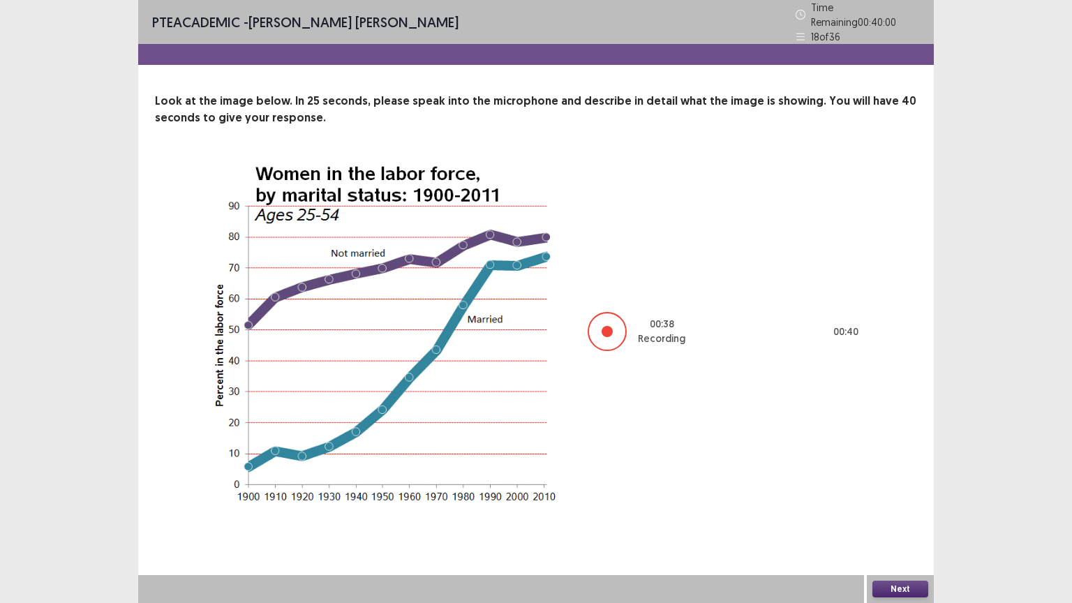
click at [899, 509] on button "Next" at bounding box center [900, 588] width 56 height 17
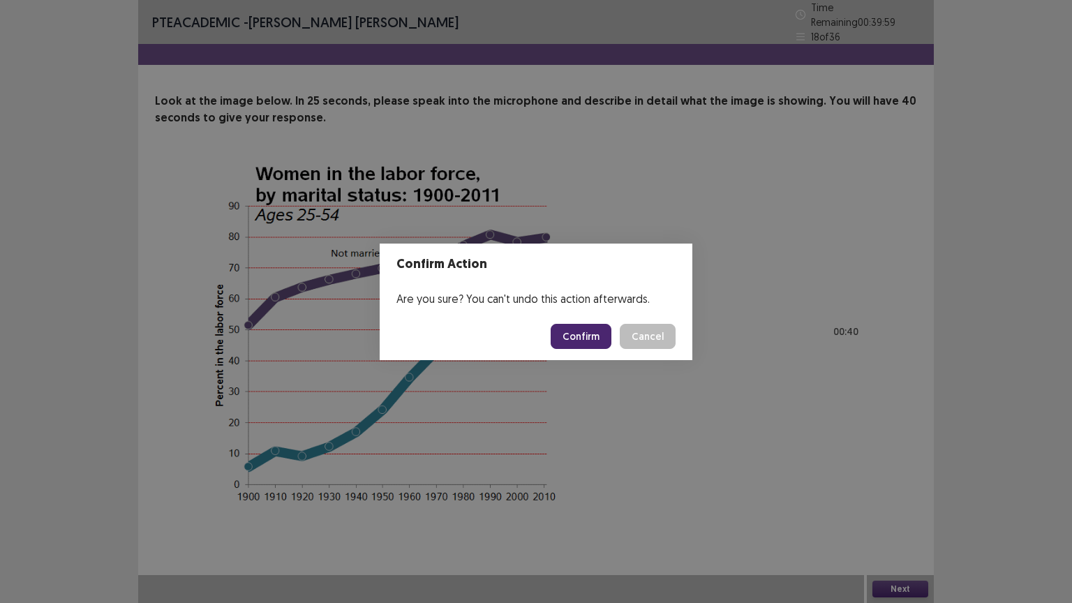
click at [601, 343] on button "Confirm" at bounding box center [580, 336] width 61 height 25
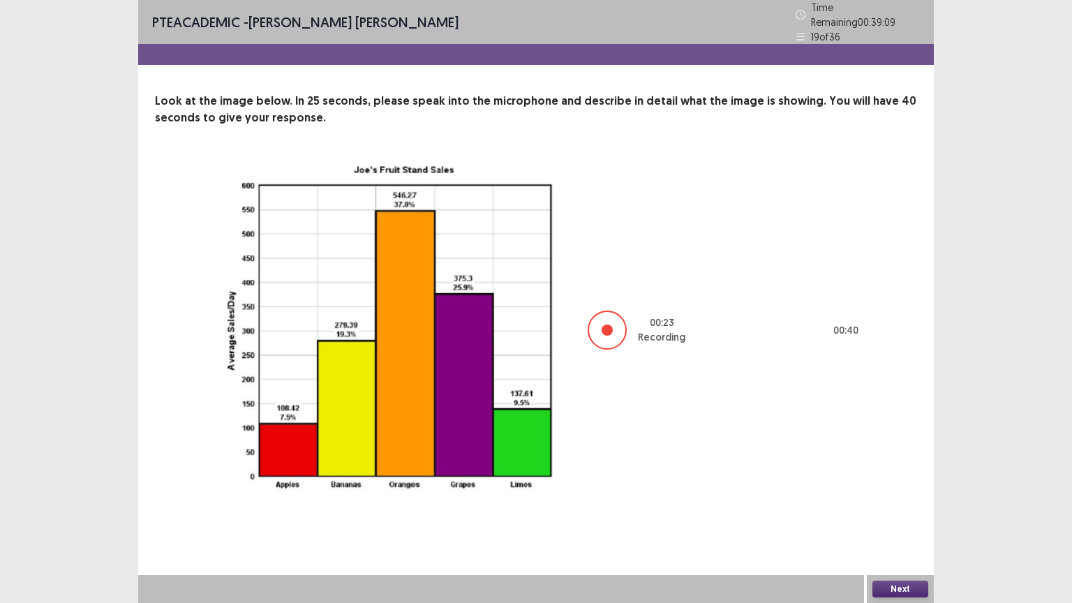
click at [880, 509] on button "Next" at bounding box center [900, 588] width 56 height 17
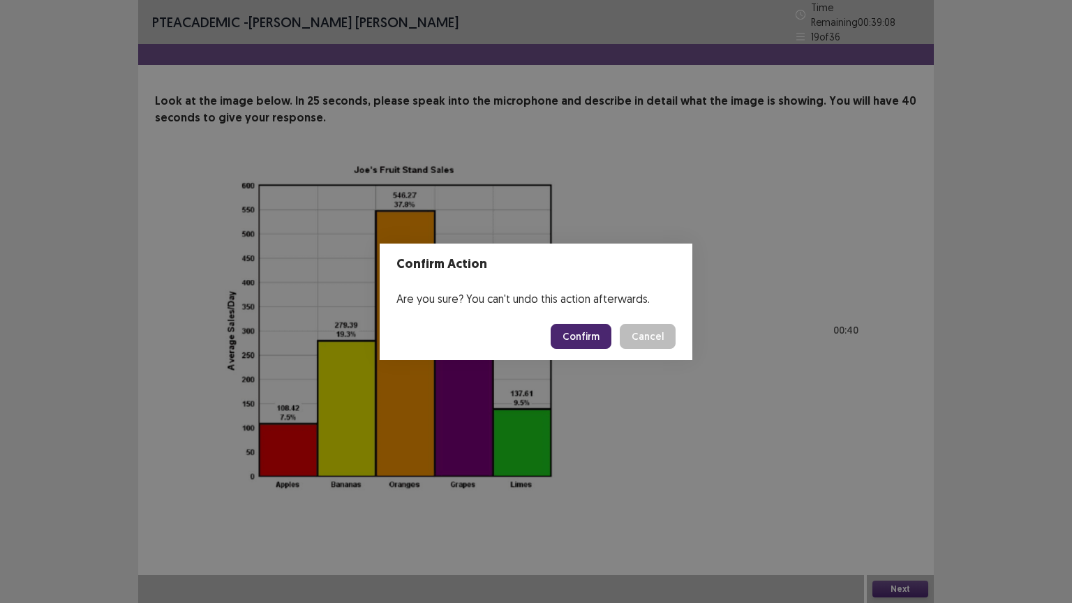
click at [587, 332] on button "Confirm" at bounding box center [580, 336] width 61 height 25
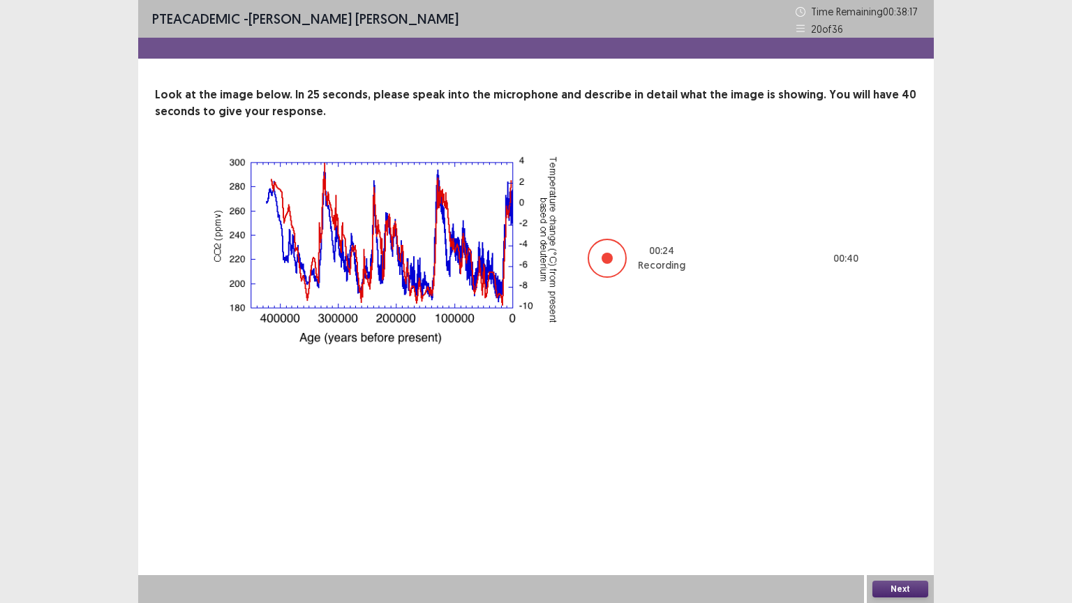
click at [899, 509] on button "Next" at bounding box center [900, 588] width 56 height 17
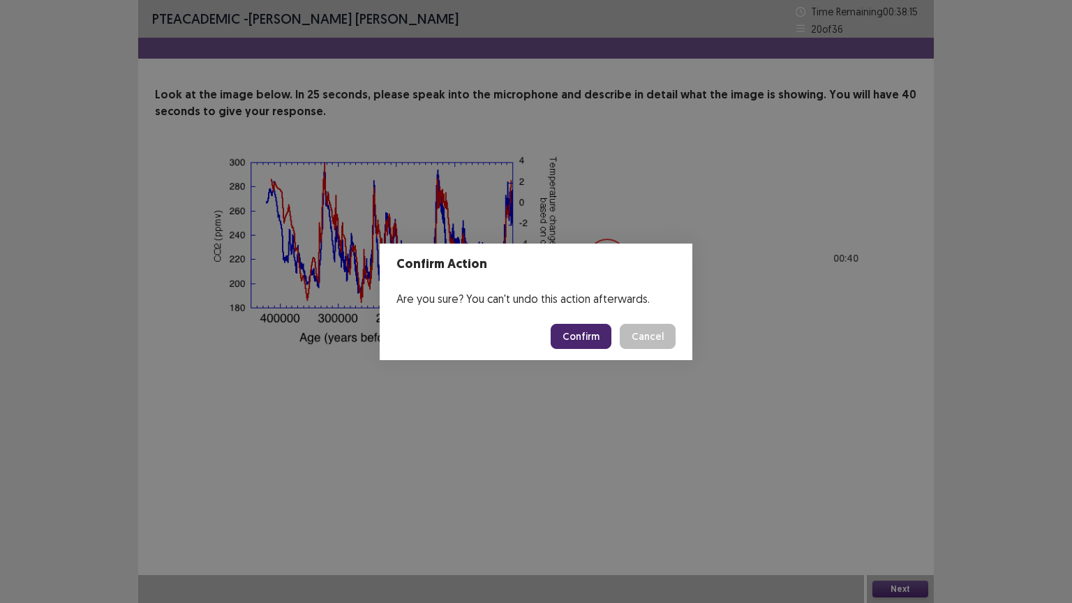
click at [581, 340] on button "Confirm" at bounding box center [580, 336] width 61 height 25
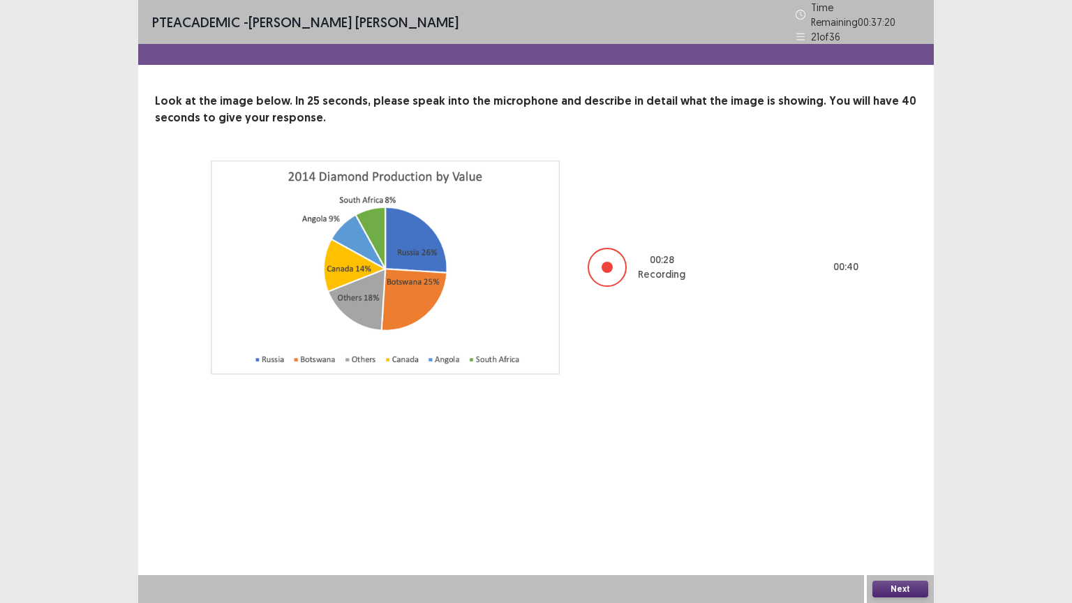
click at [887, 509] on button "Next" at bounding box center [900, 588] width 56 height 17
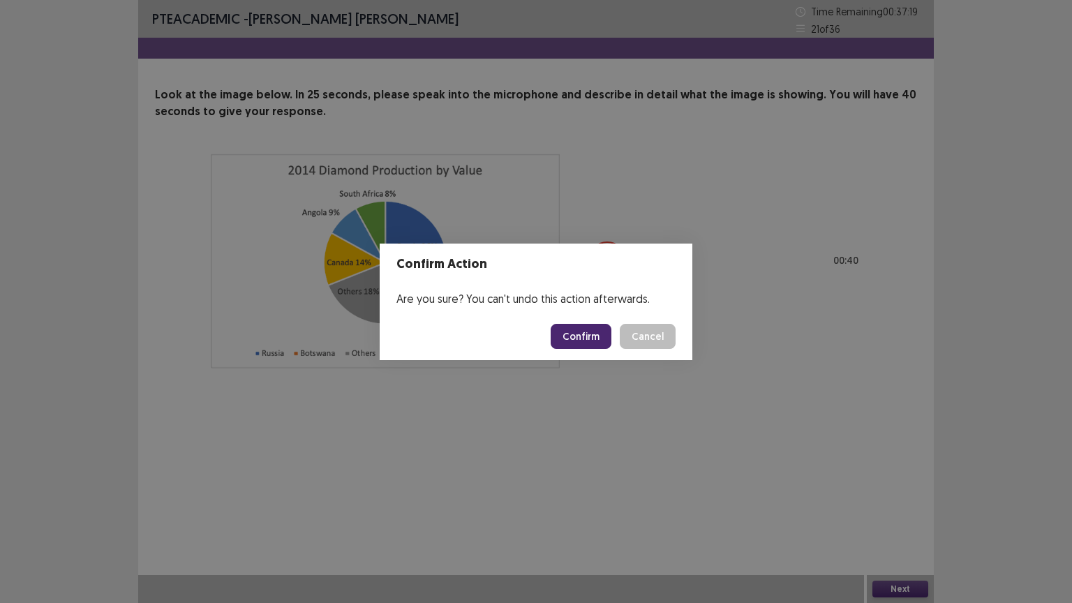
click at [584, 333] on button "Confirm" at bounding box center [580, 336] width 61 height 25
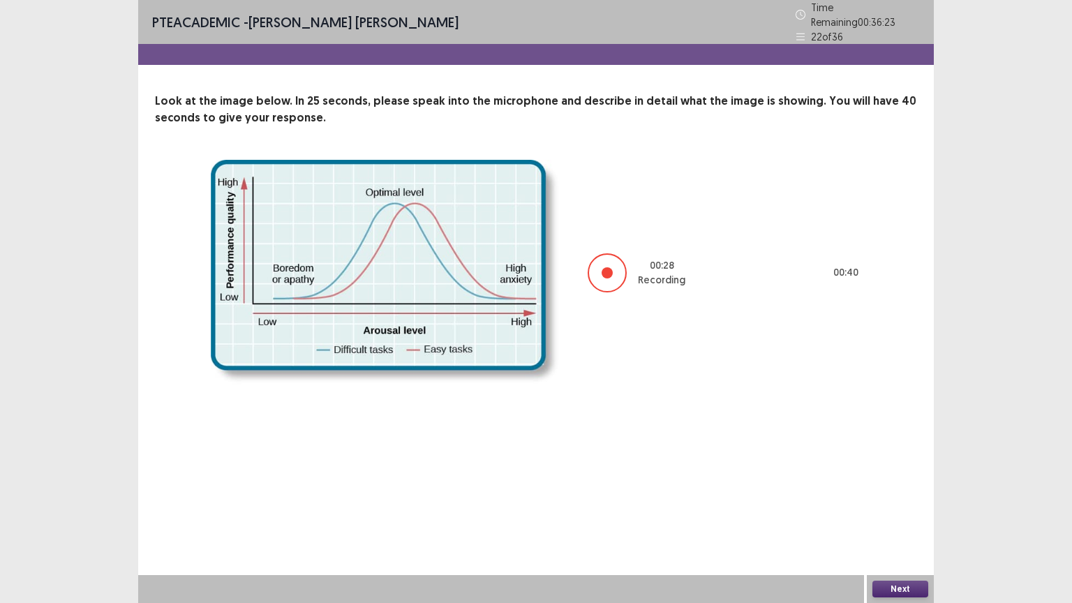
click at [917, 509] on button "Next" at bounding box center [900, 588] width 56 height 17
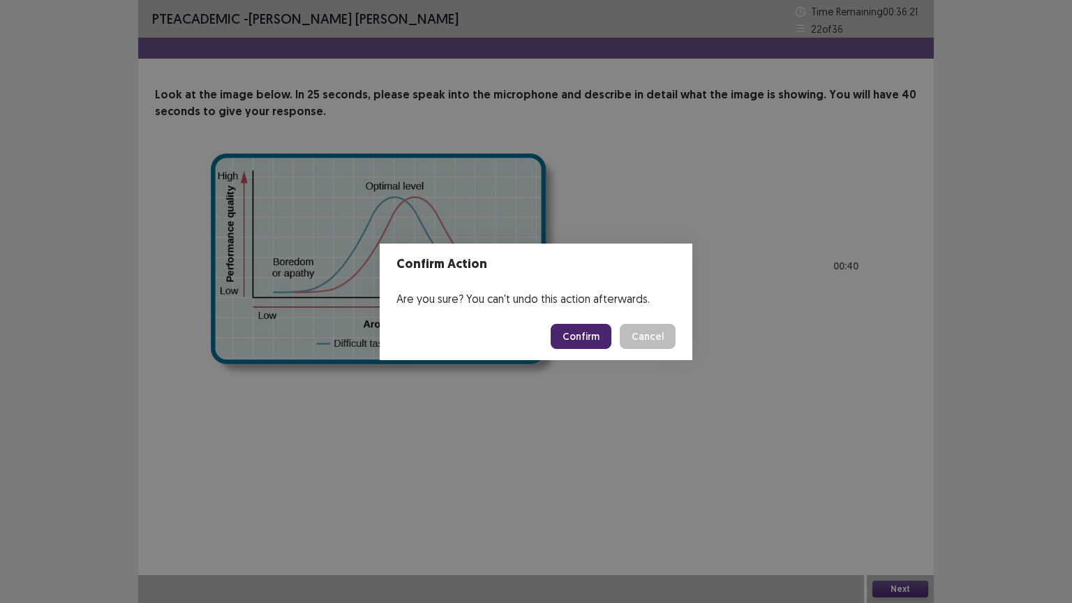
click at [583, 338] on button "Confirm" at bounding box center [580, 336] width 61 height 25
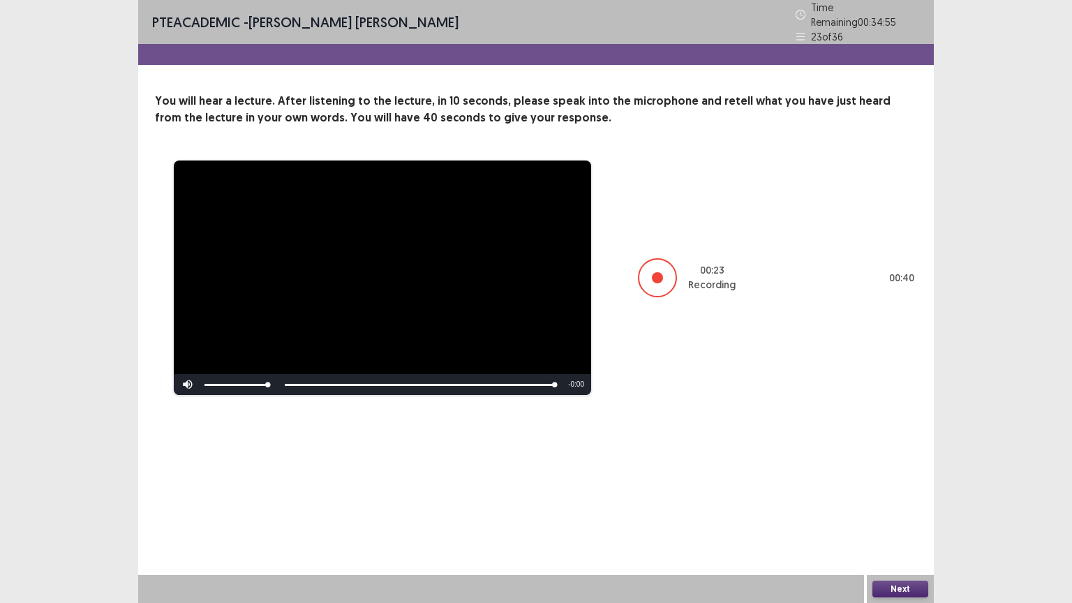
click at [889, 509] on button "Next" at bounding box center [900, 588] width 56 height 17
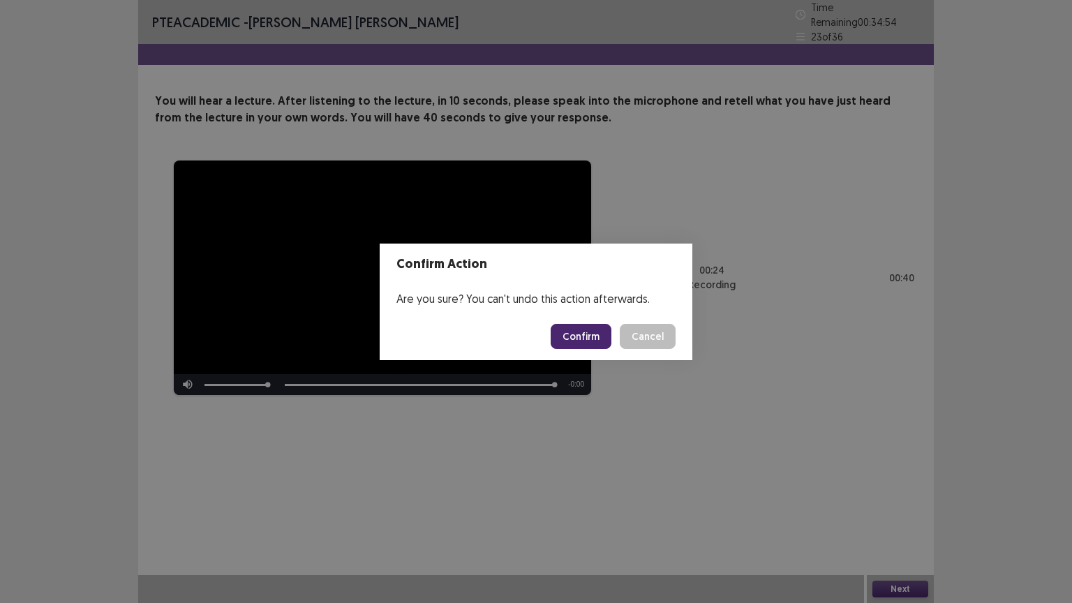
click at [590, 340] on button "Confirm" at bounding box center [580, 336] width 61 height 25
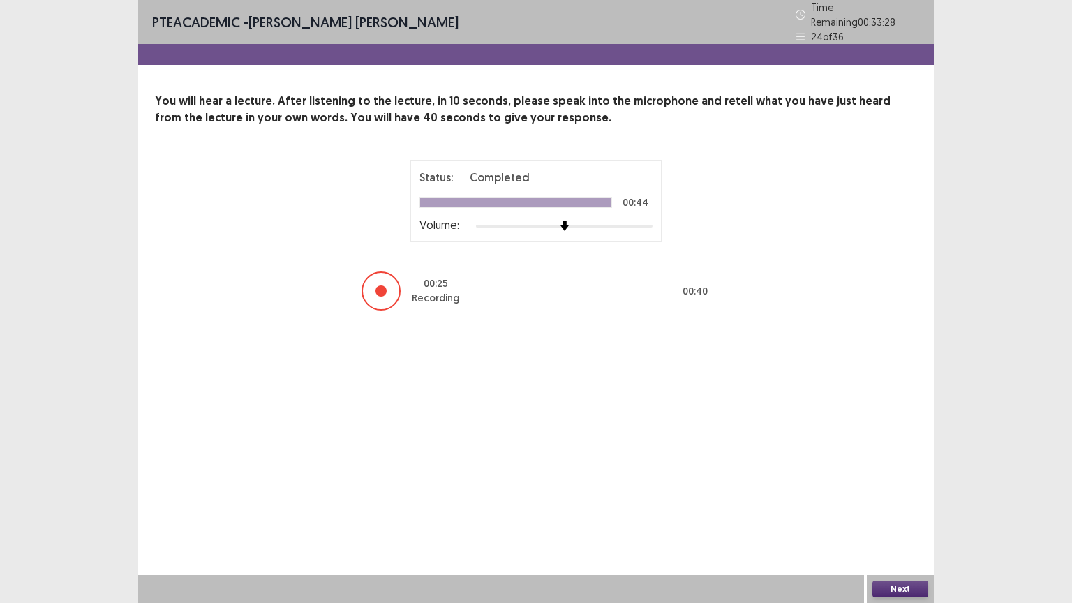
click at [892, 509] on button "Next" at bounding box center [900, 588] width 56 height 17
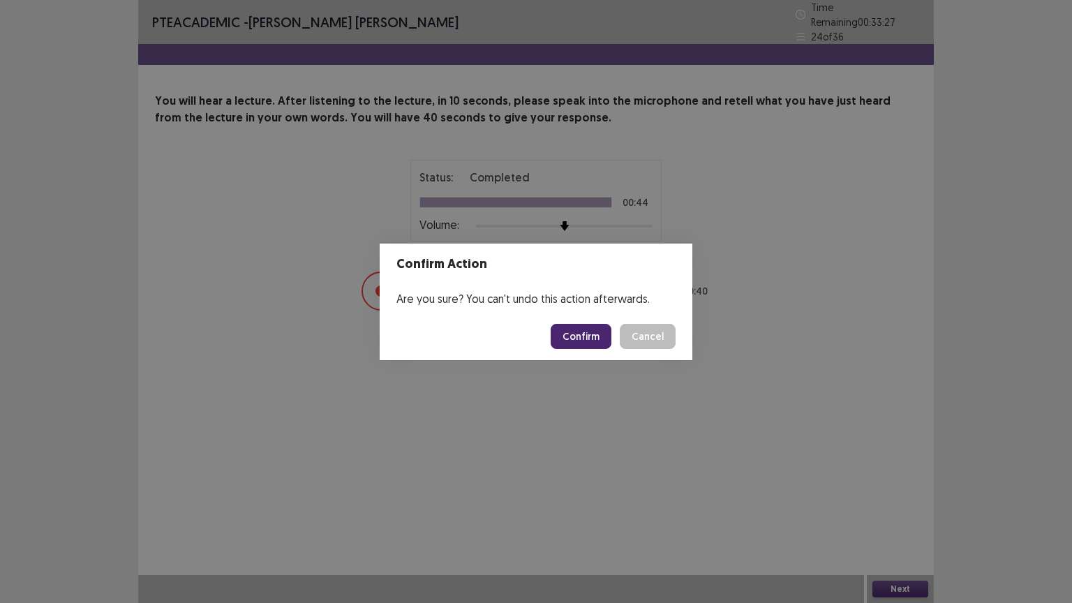
click at [575, 341] on button "Confirm" at bounding box center [580, 336] width 61 height 25
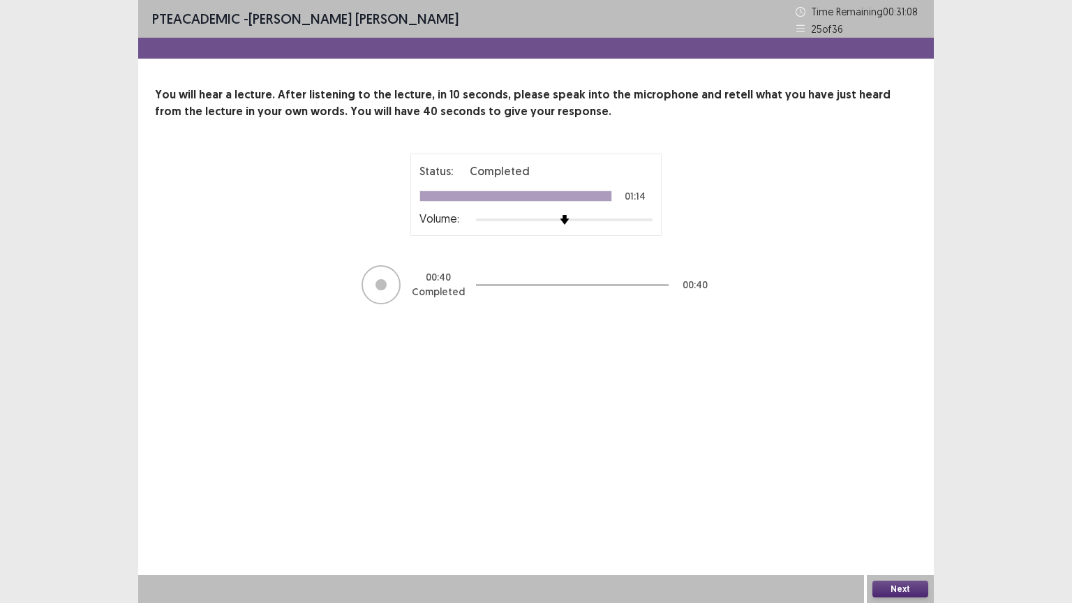
click at [890, 509] on button "Next" at bounding box center [900, 588] width 56 height 17
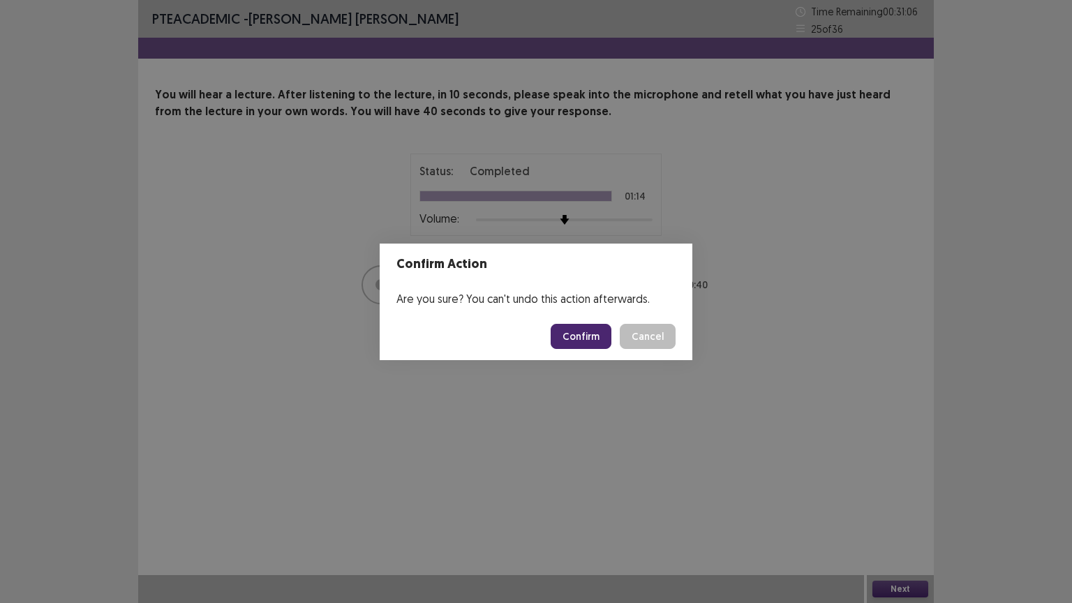
click at [596, 334] on button "Confirm" at bounding box center [580, 336] width 61 height 25
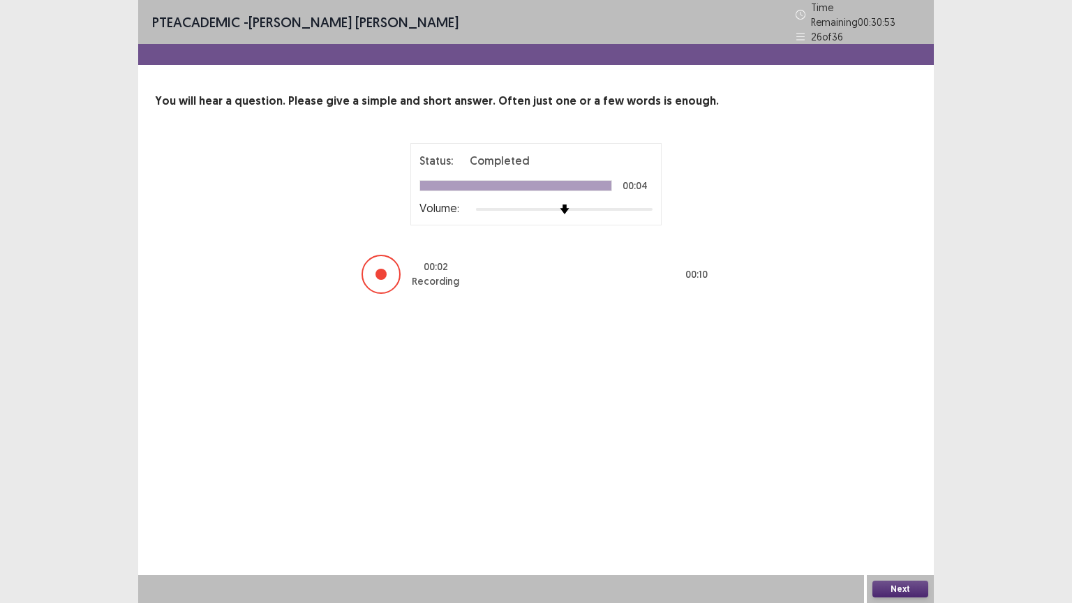
click at [882, 509] on button "Next" at bounding box center [900, 588] width 56 height 17
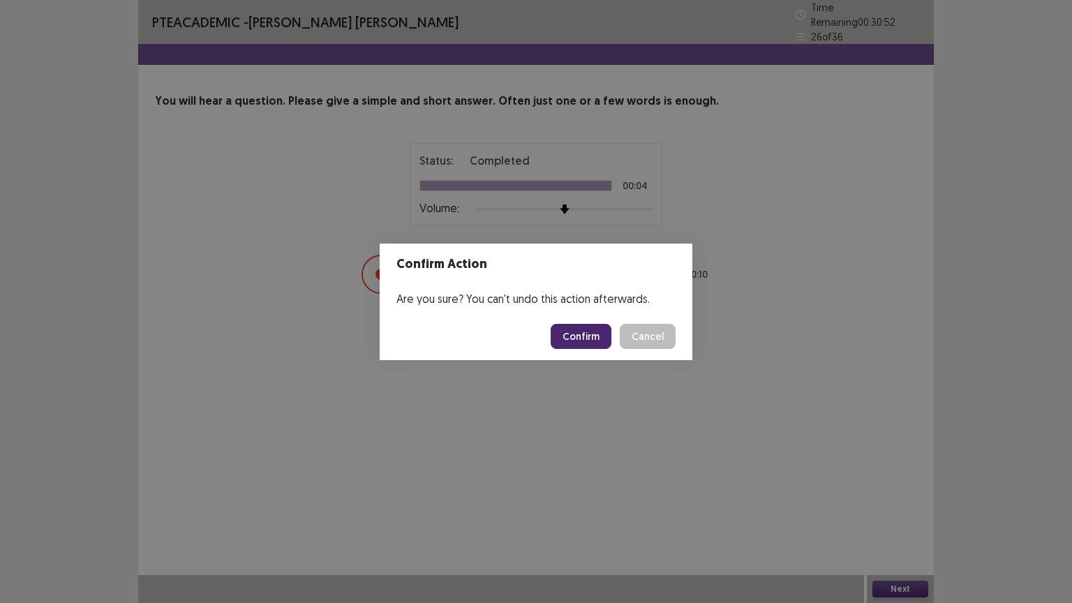
click at [603, 338] on button "Confirm" at bounding box center [580, 336] width 61 height 25
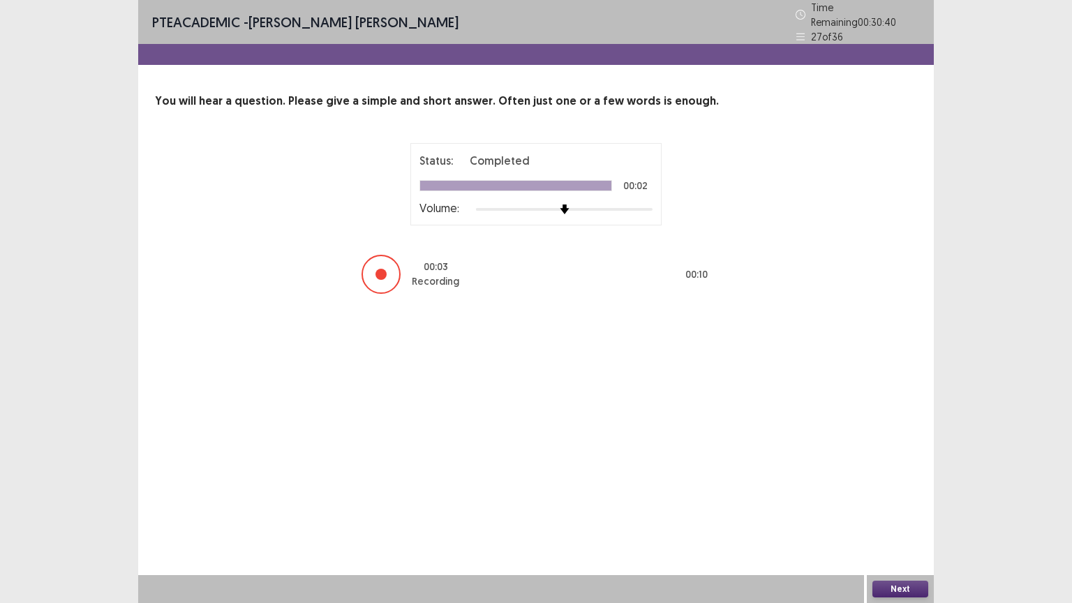
click at [894, 509] on button "Next" at bounding box center [900, 588] width 56 height 17
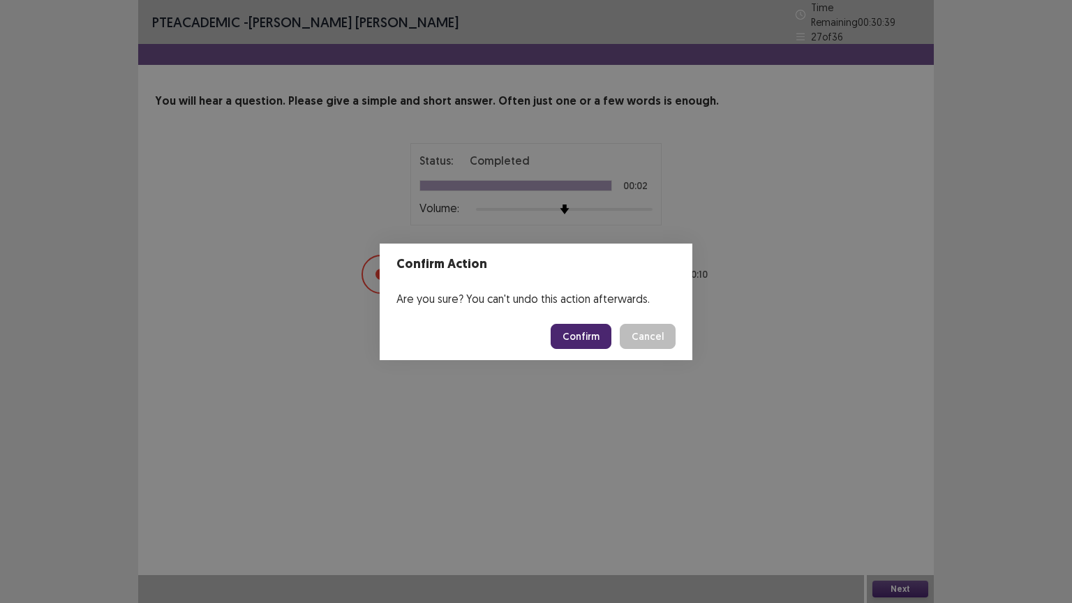
click at [592, 327] on button "Confirm" at bounding box center [580, 336] width 61 height 25
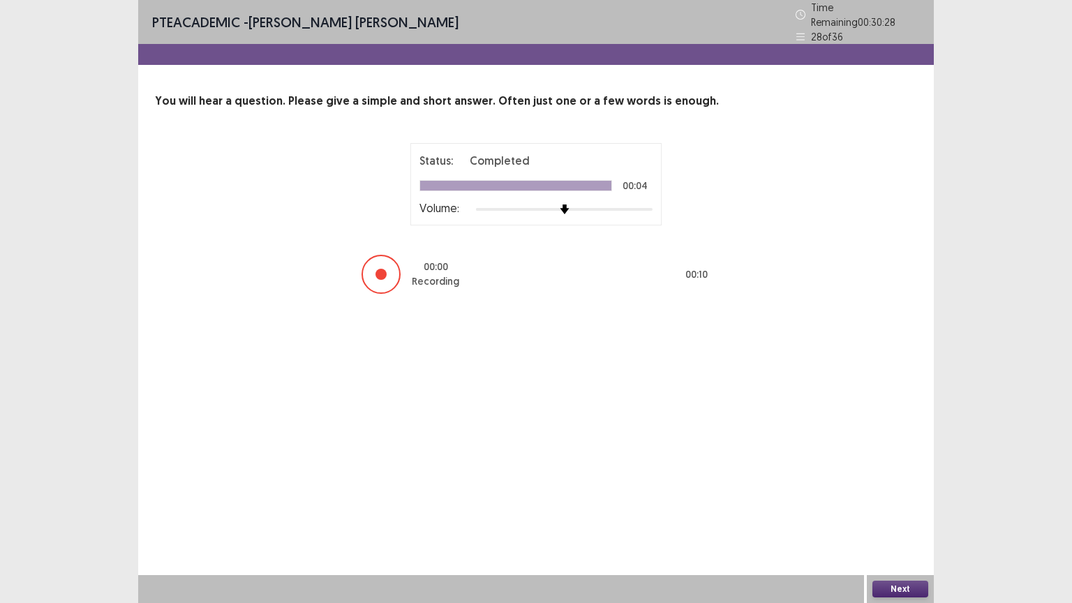
click at [910, 509] on button "Next" at bounding box center [900, 588] width 56 height 17
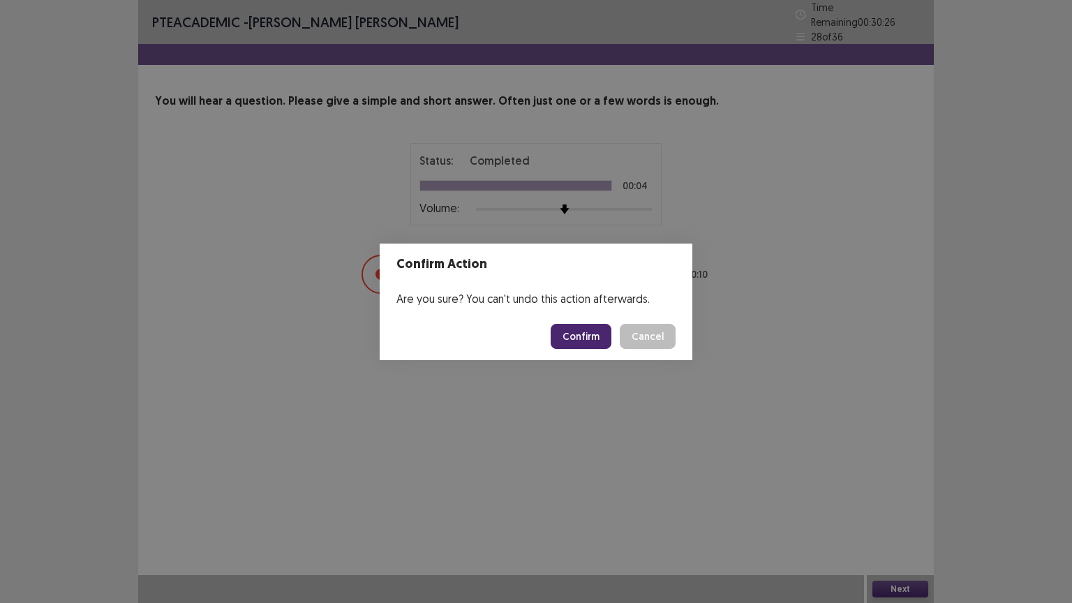
click at [604, 334] on button "Confirm" at bounding box center [580, 336] width 61 height 25
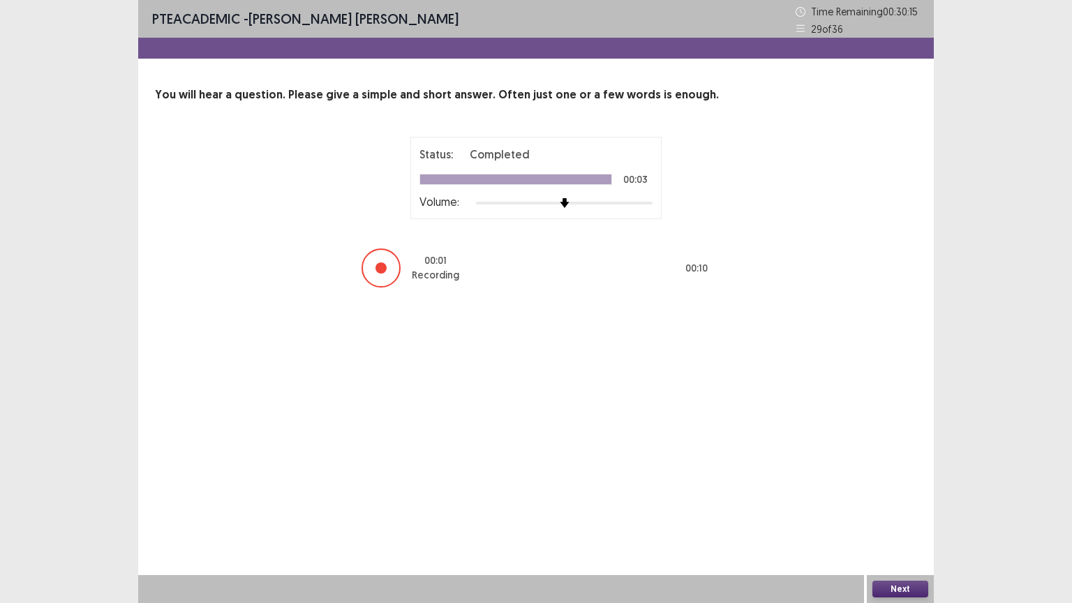
click at [887, 509] on button "Next" at bounding box center [900, 588] width 56 height 17
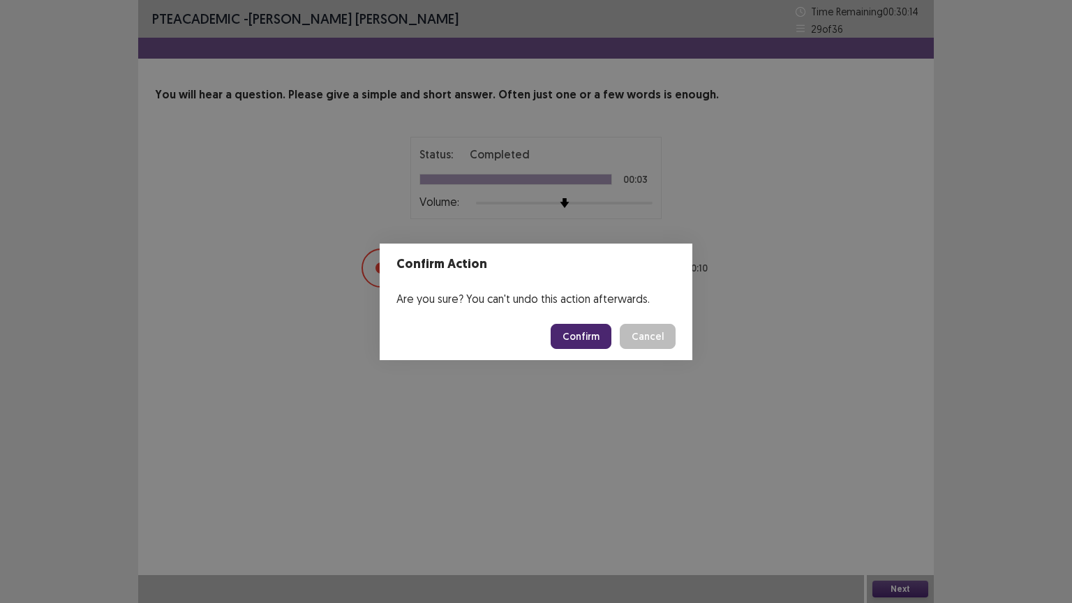
click at [580, 344] on button "Confirm" at bounding box center [580, 336] width 61 height 25
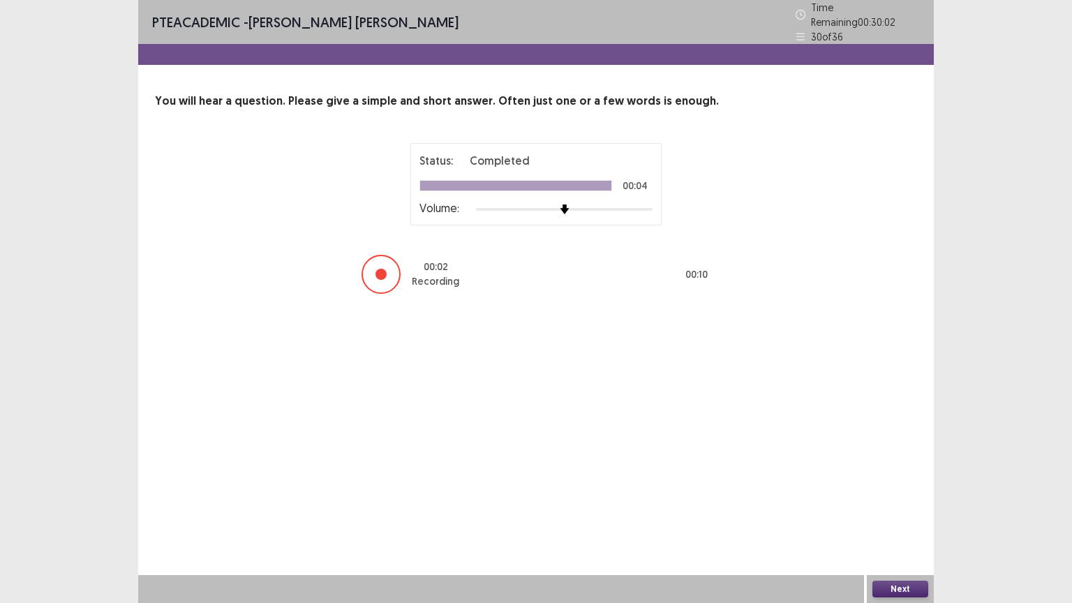
click at [899, 509] on button "Next" at bounding box center [900, 588] width 56 height 17
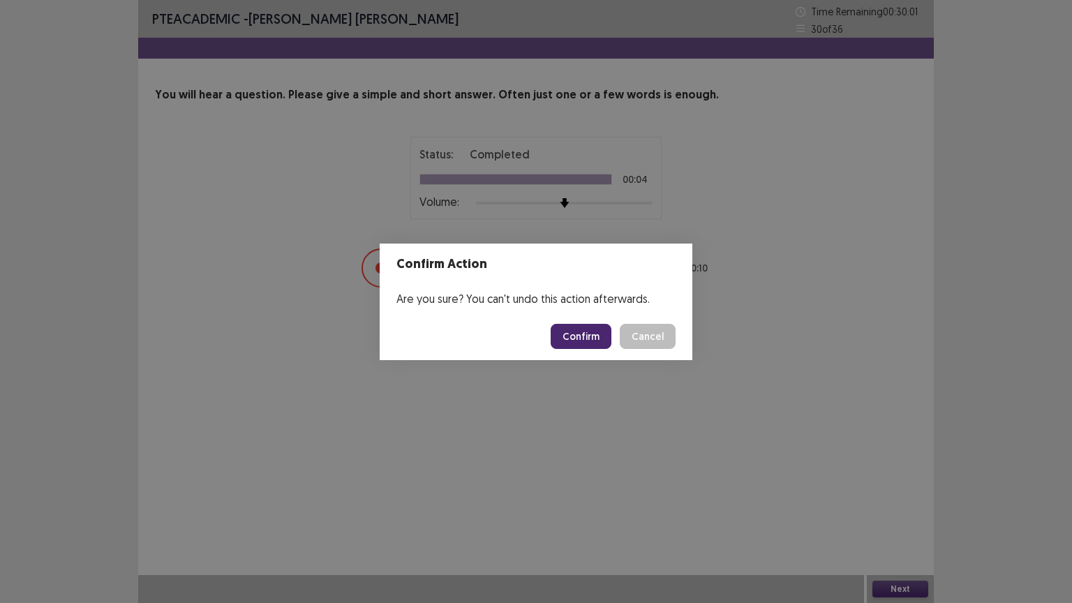
click at [587, 344] on button "Confirm" at bounding box center [580, 336] width 61 height 25
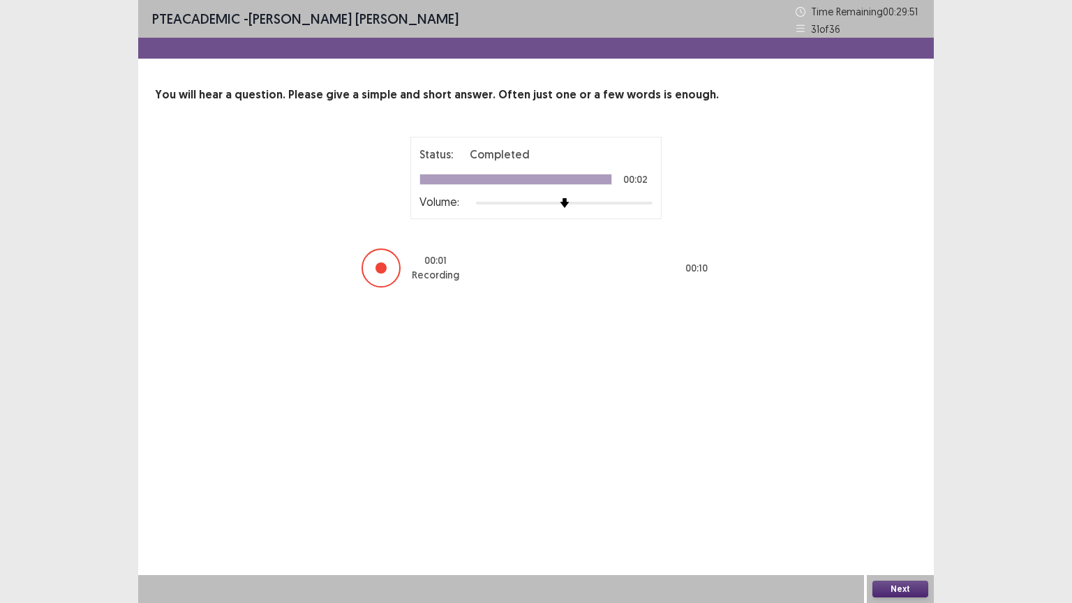
click at [890, 509] on button "Next" at bounding box center [900, 588] width 56 height 17
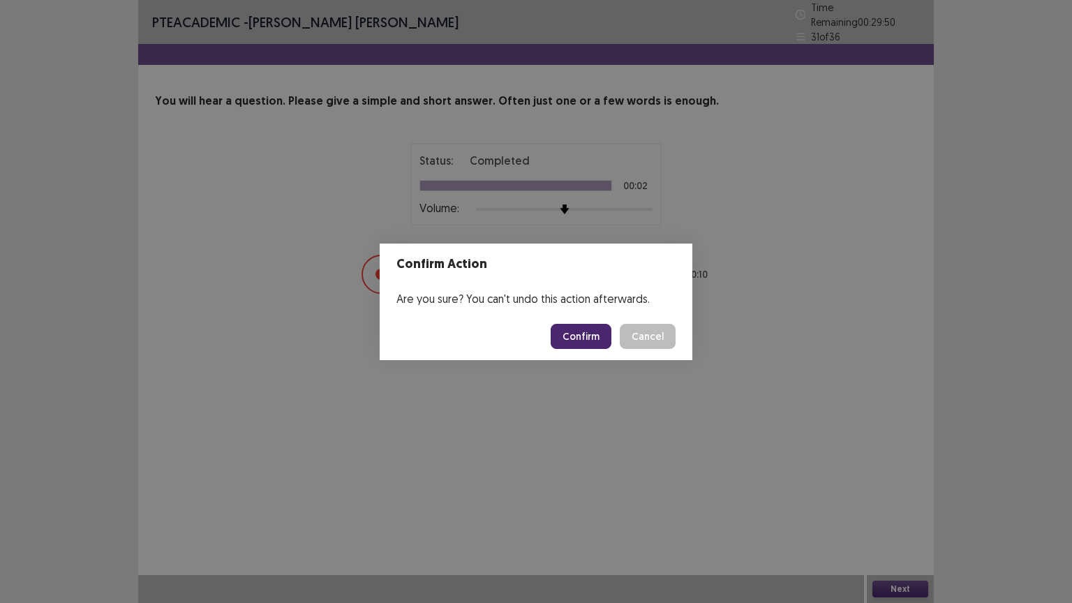
click at [603, 329] on button "Confirm" at bounding box center [580, 336] width 61 height 25
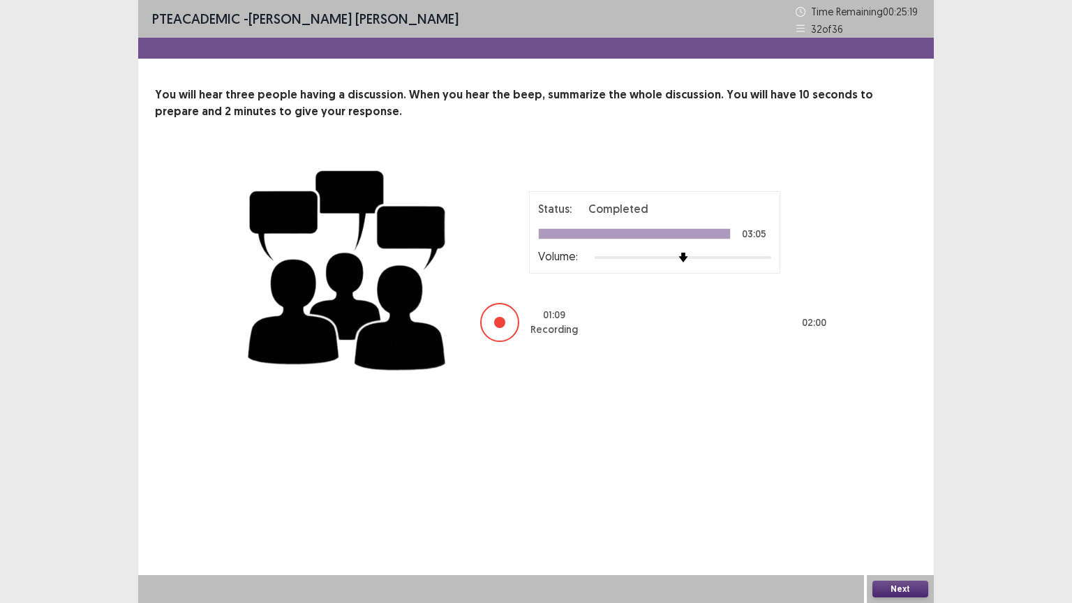
click at [903, 509] on button "Next" at bounding box center [900, 588] width 56 height 17
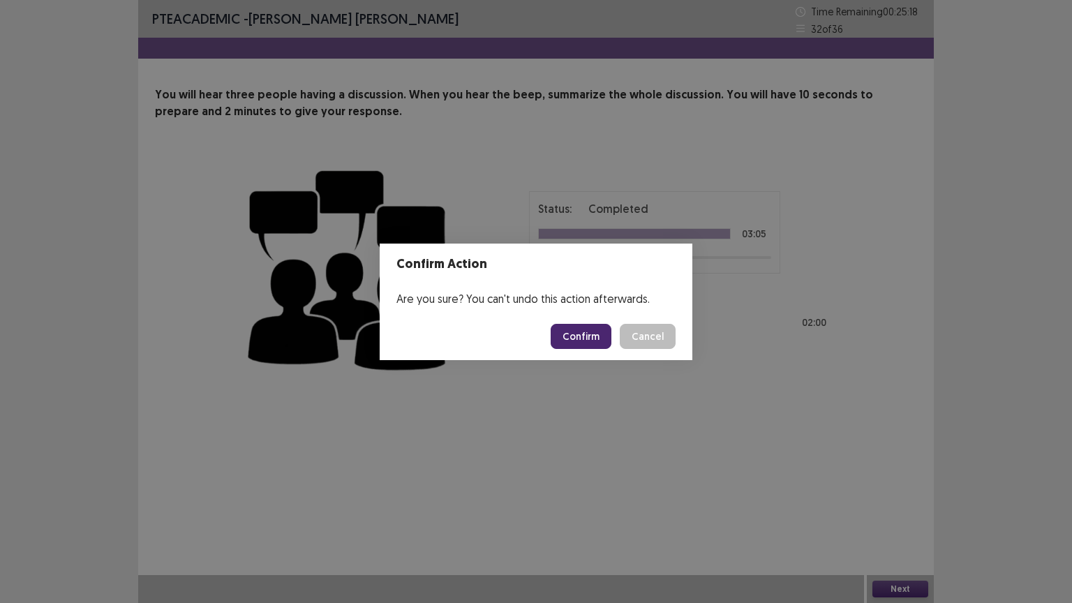
click at [591, 336] on button "Confirm" at bounding box center [580, 336] width 61 height 25
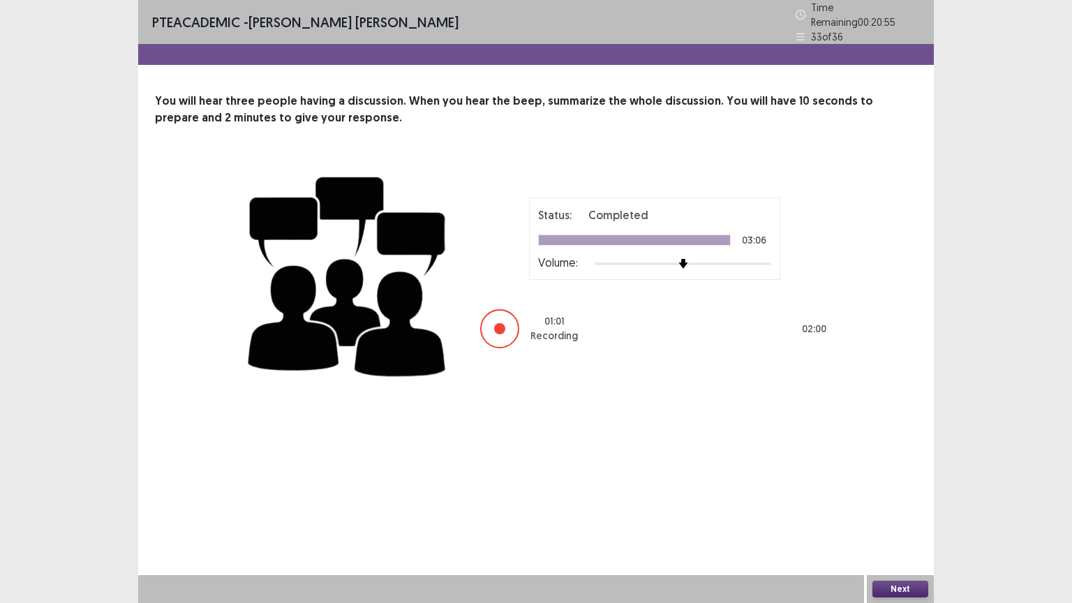
click at [904, 509] on button "Next" at bounding box center [900, 588] width 56 height 17
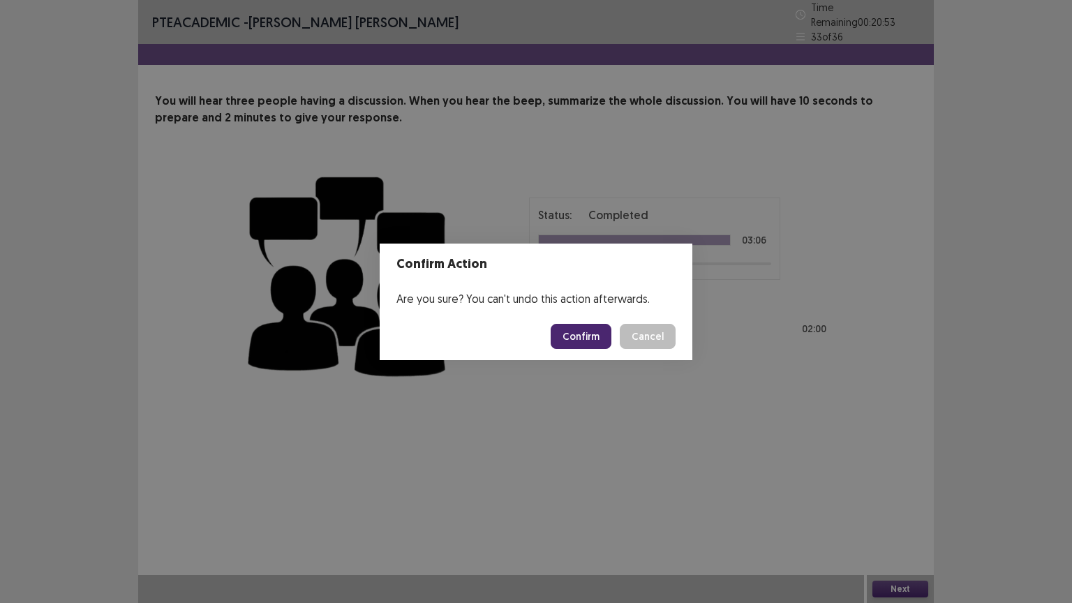
click at [598, 327] on button "Confirm" at bounding box center [580, 336] width 61 height 25
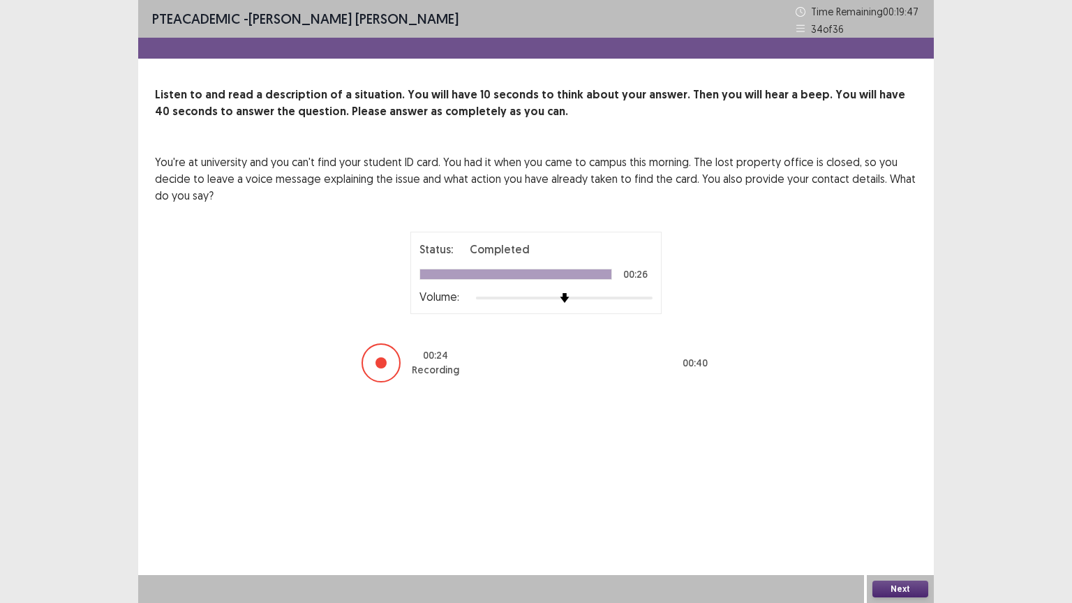
click at [885, 509] on button "Next" at bounding box center [900, 588] width 56 height 17
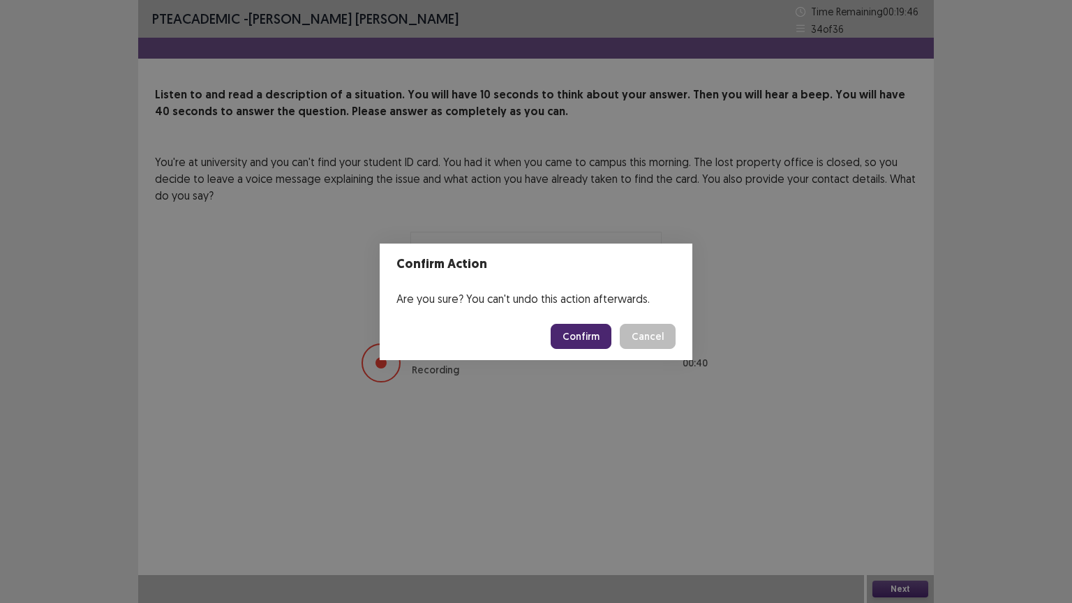
click at [594, 327] on button "Confirm" at bounding box center [580, 336] width 61 height 25
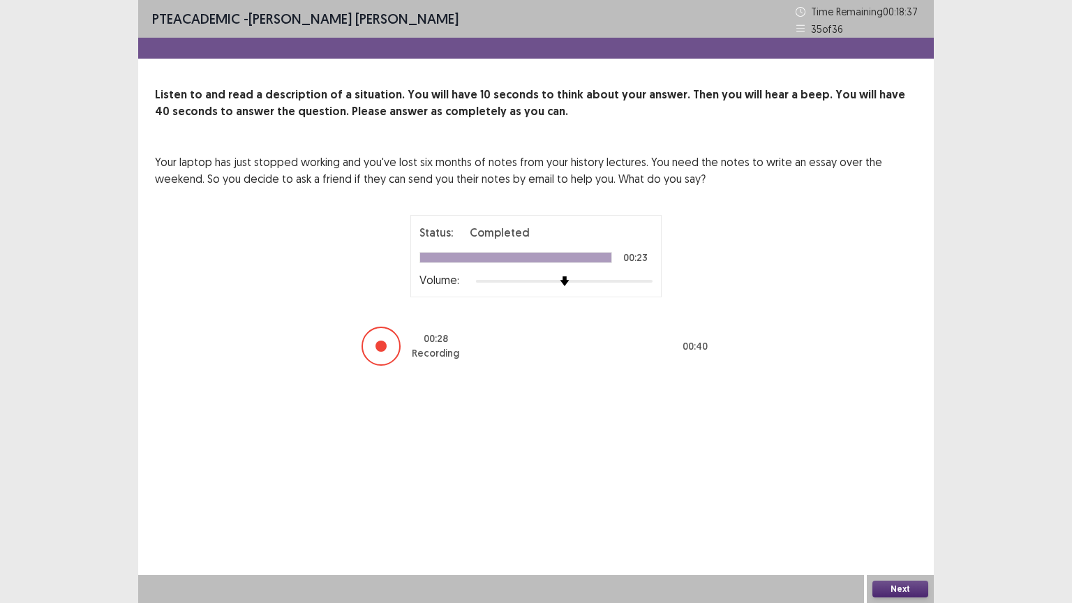
click at [890, 509] on button "Next" at bounding box center [900, 588] width 56 height 17
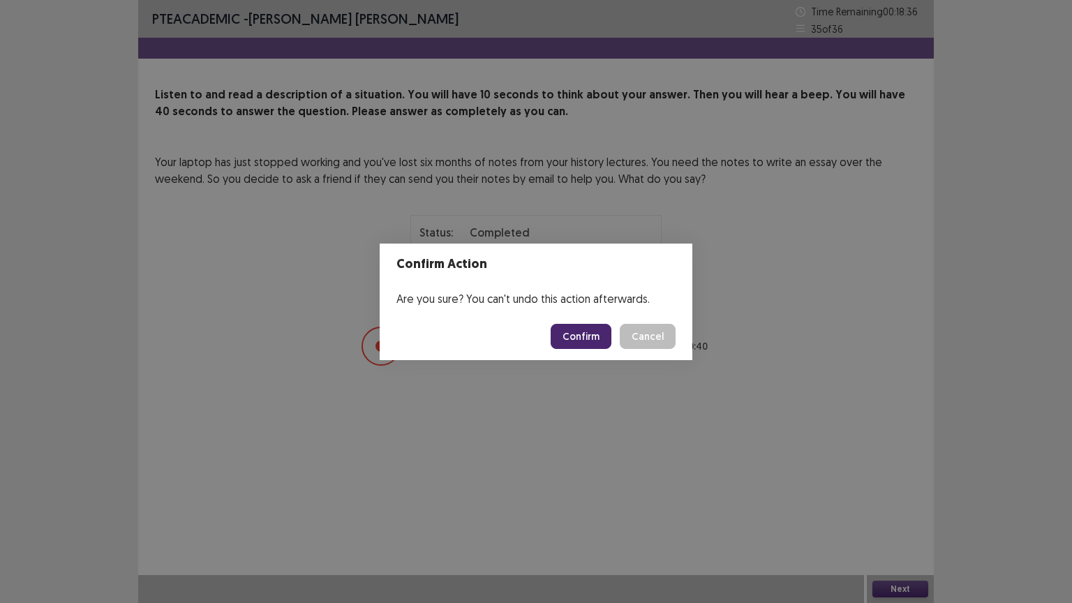
click at [598, 332] on button "Confirm" at bounding box center [580, 336] width 61 height 25
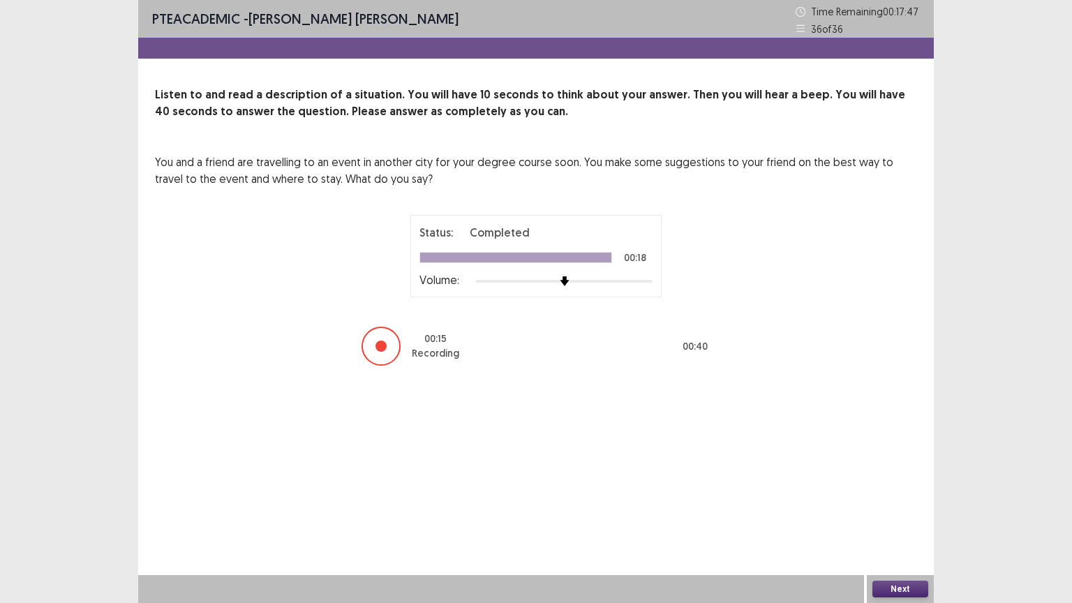
click at [910, 509] on button "Next" at bounding box center [900, 588] width 56 height 17
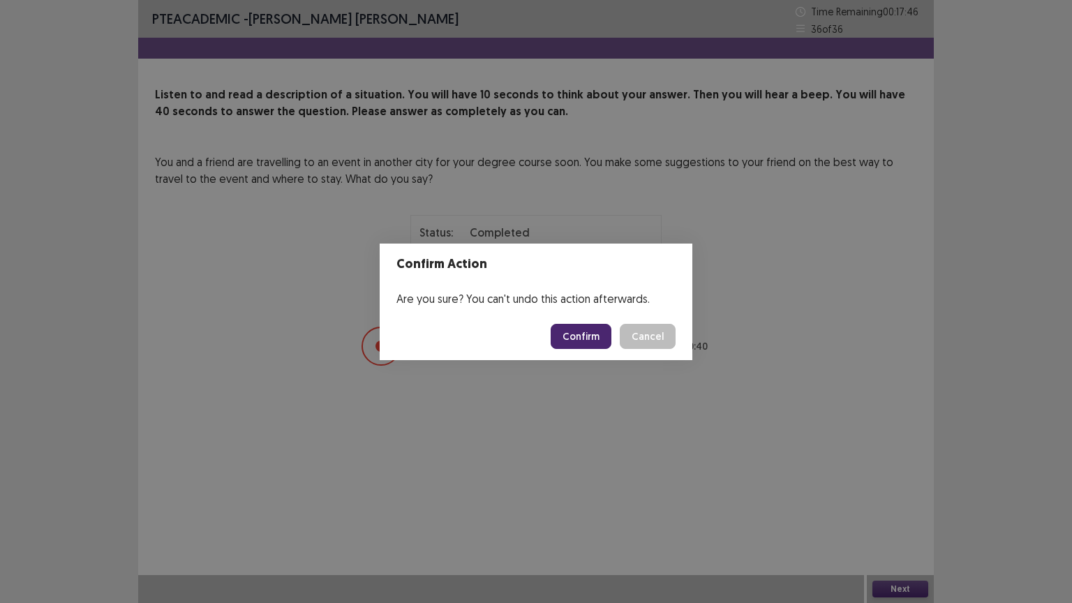
click at [575, 343] on button "Confirm" at bounding box center [580, 336] width 61 height 25
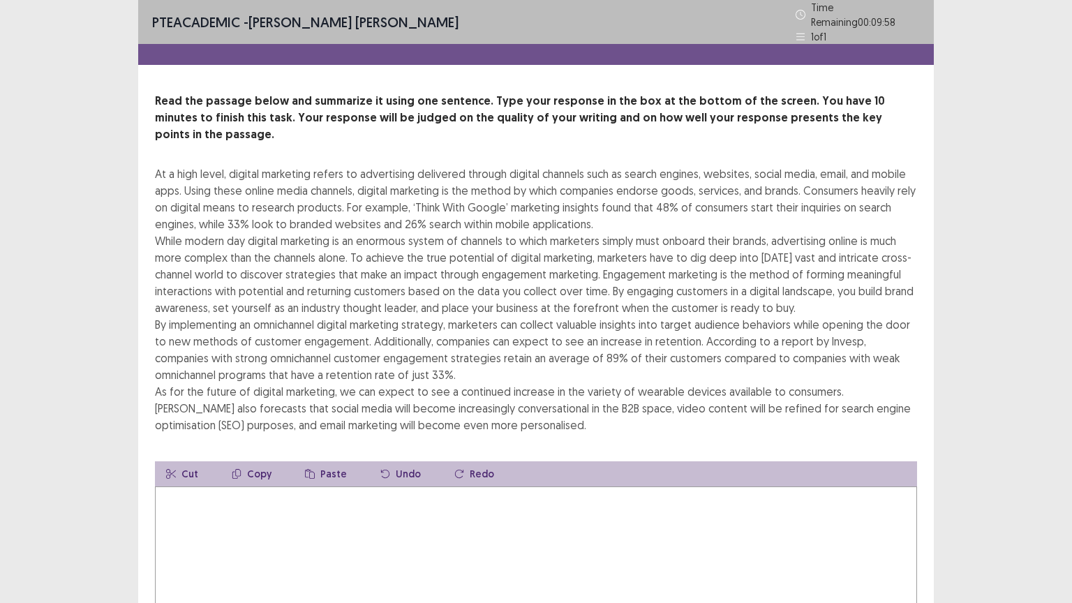
click at [518, 509] on textarea at bounding box center [536, 562] width 762 height 153
click at [1052, 336] on div "PTE academic - [PERSON_NAME] [PERSON_NAME] Time Remaining 00 : 09 : 56 1 of 1 R…" at bounding box center [536, 363] width 1072 height 726
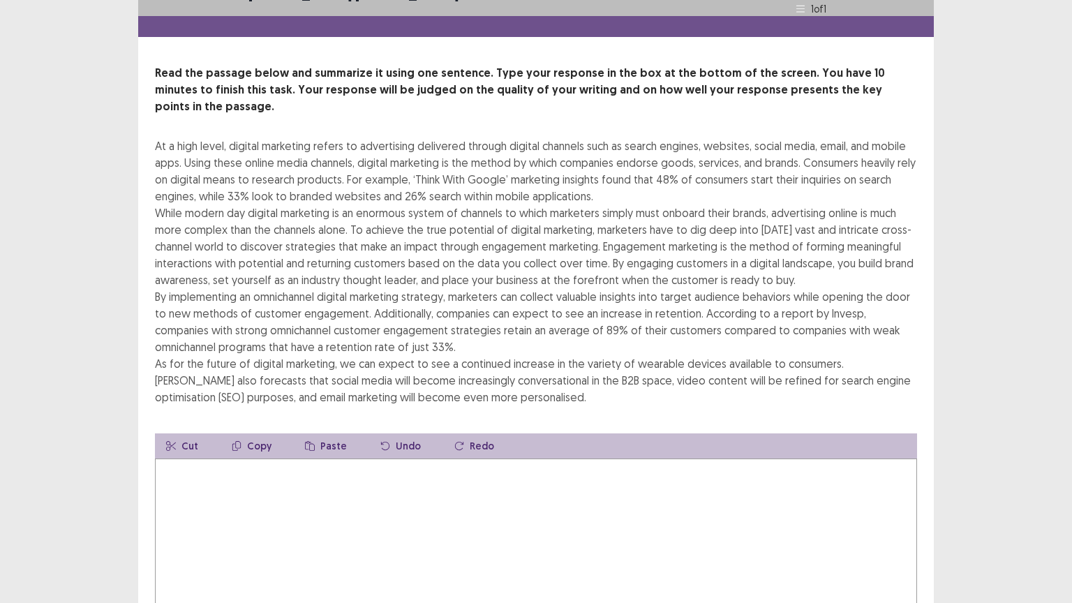
scroll to position [56, 0]
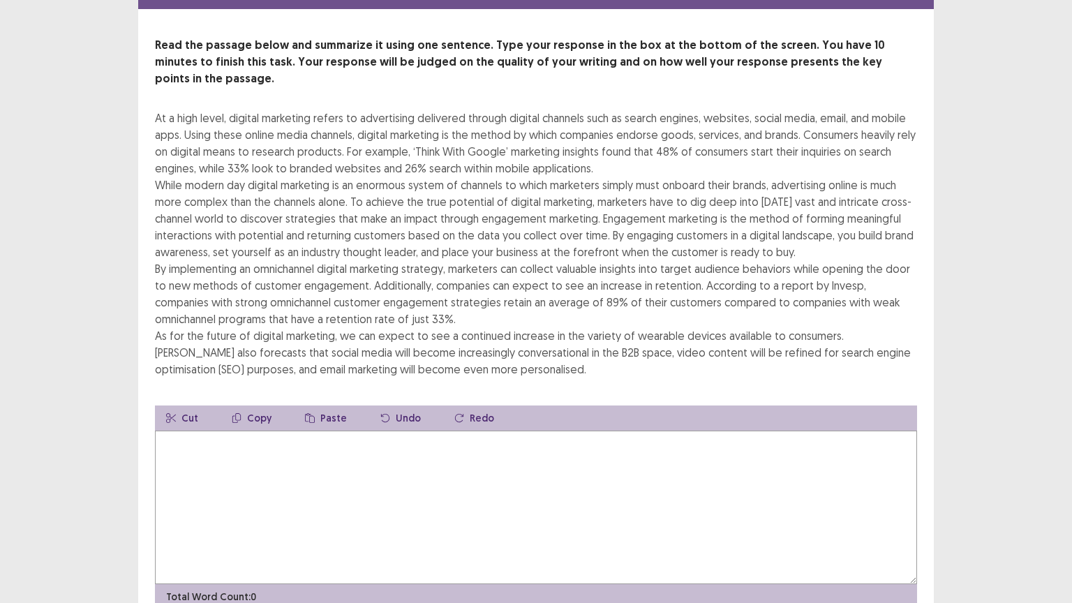
click at [227, 431] on textarea at bounding box center [536, 506] width 762 height 153
click at [977, 293] on div "PTE academic - [PERSON_NAME] [PERSON_NAME] Time Remaining 00 : 09 : 48 1 of 1 R…" at bounding box center [536, 307] width 1072 height 726
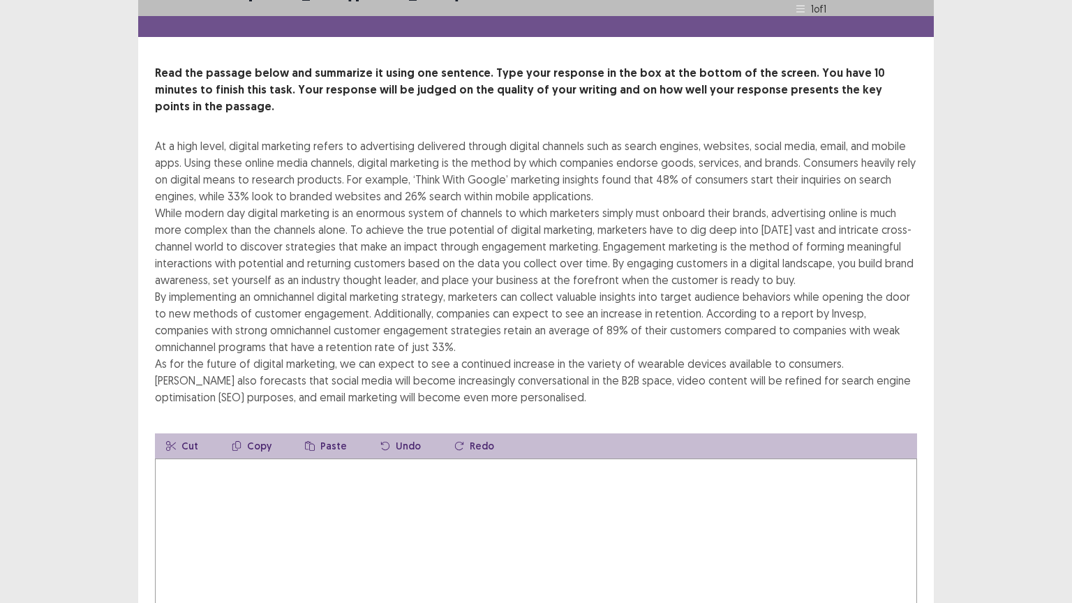
scroll to position [0, 0]
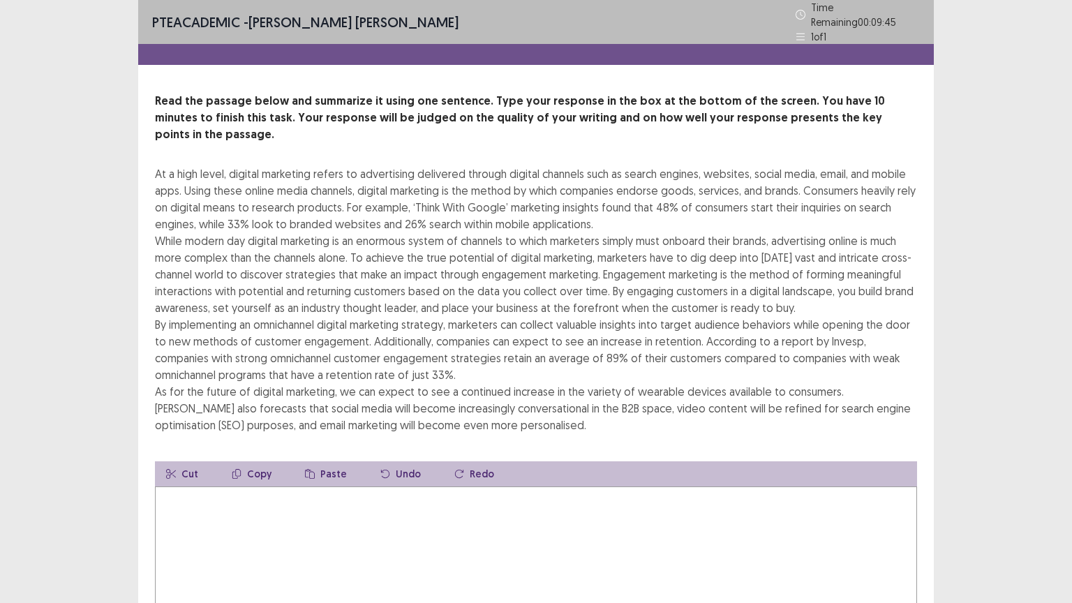
click at [387, 503] on textarea at bounding box center [536, 562] width 762 height 153
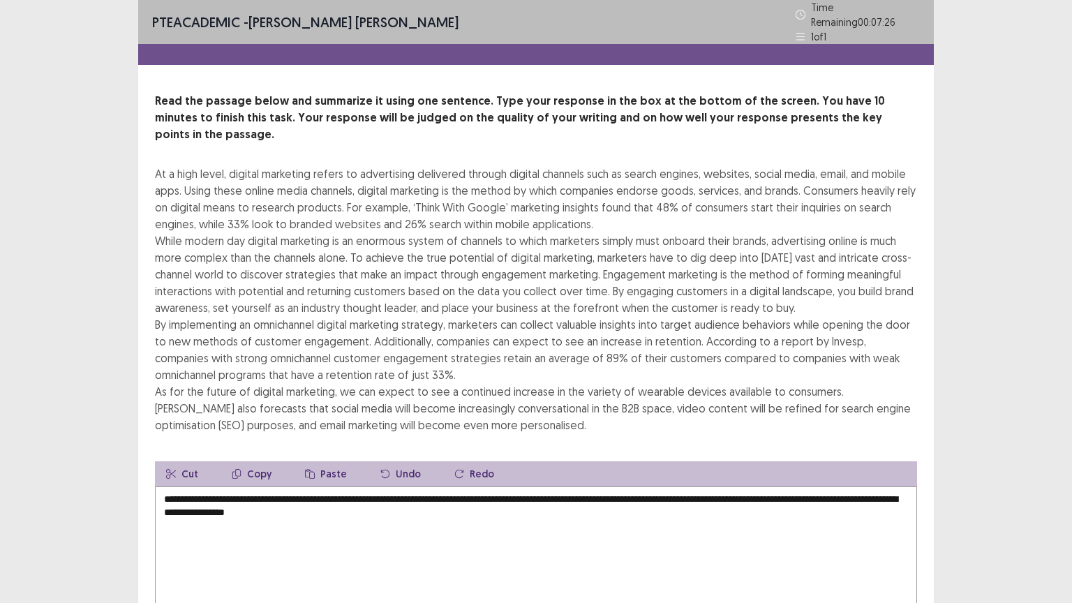
click at [836, 486] on textarea "**********" at bounding box center [536, 562] width 762 height 153
click at [396, 495] on textarea "**********" at bounding box center [536, 562] width 762 height 153
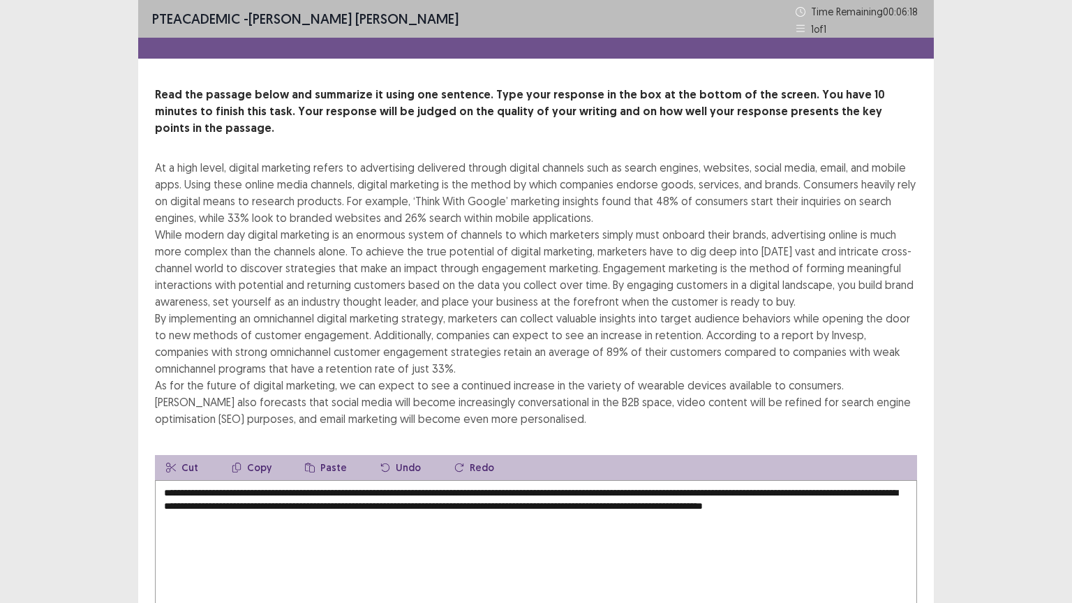
type textarea "**********"
click at [1071, 463] on div "PTE academic - [PERSON_NAME] [PERSON_NAME] Time Remaining 00 : 06 : 18 1 of 1 R…" at bounding box center [536, 360] width 1072 height 720
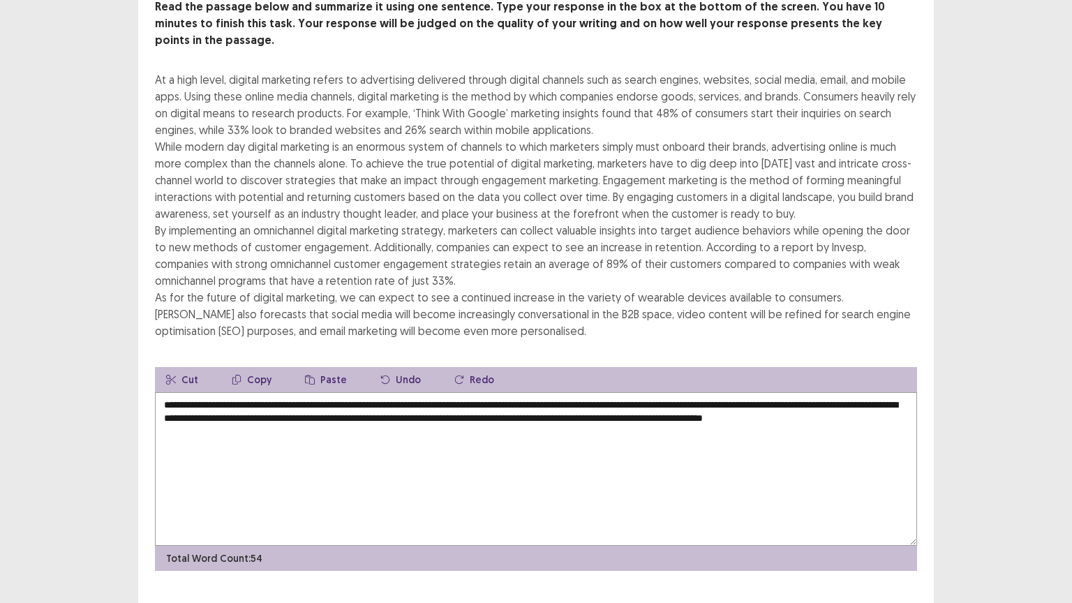
scroll to position [100, 0]
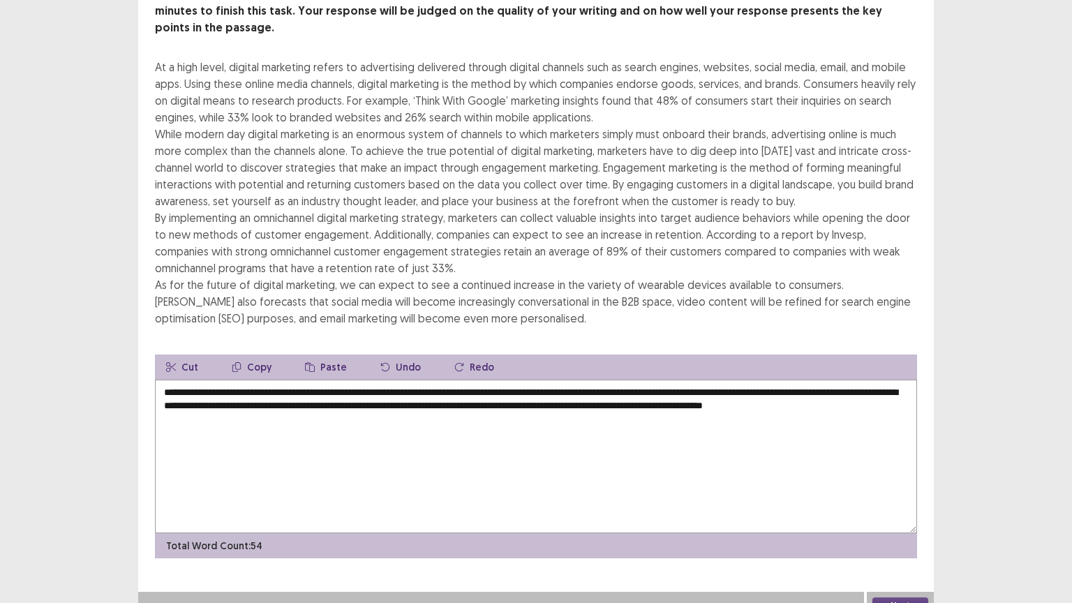
click at [915, 509] on button "Next" at bounding box center [900, 605] width 56 height 17
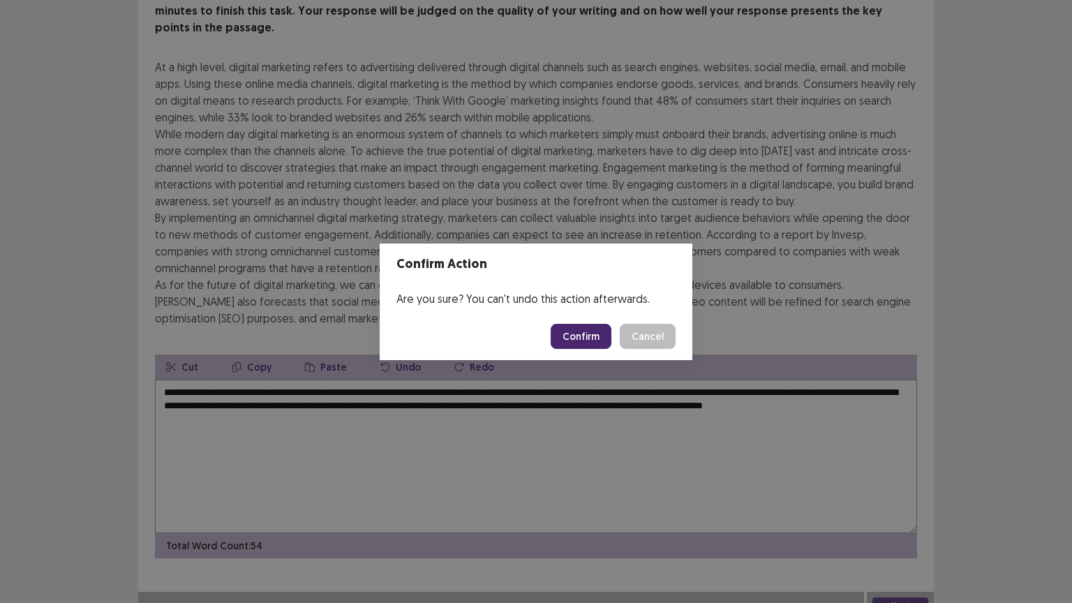
click at [583, 338] on button "Confirm" at bounding box center [580, 336] width 61 height 25
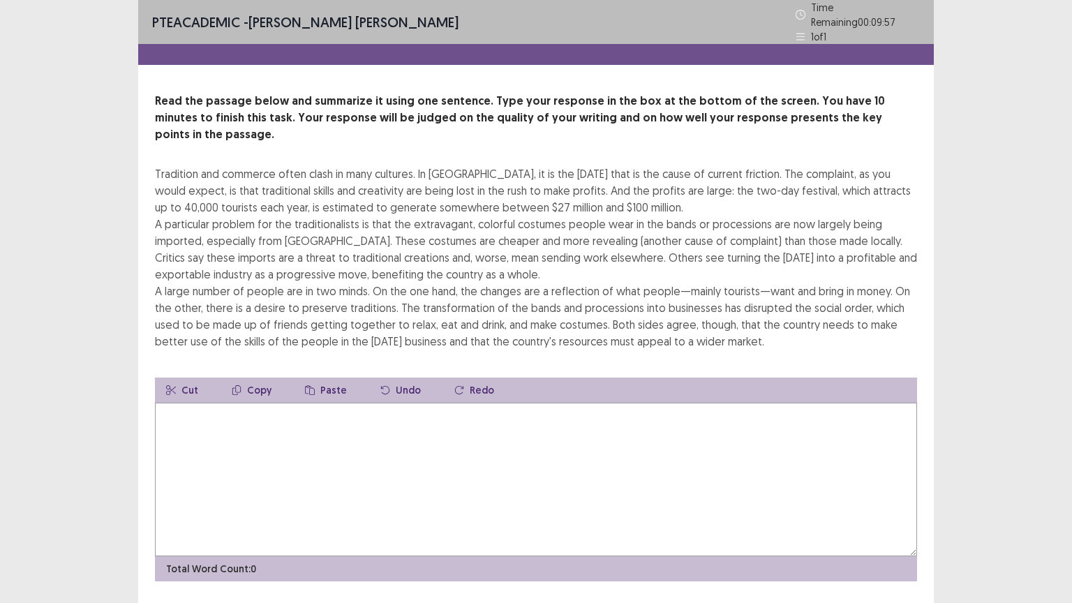
click at [411, 466] on textarea at bounding box center [536, 479] width 762 height 153
click at [397, 419] on textarea "**********" at bounding box center [536, 479] width 762 height 153
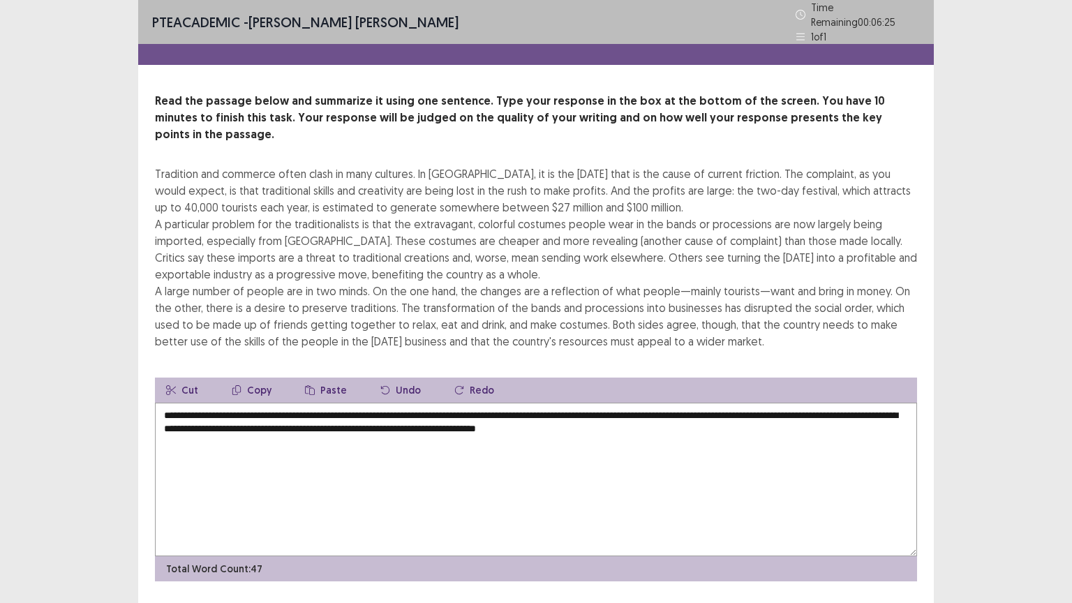
click at [683, 467] on textarea "**********" at bounding box center [536, 479] width 762 height 153
type textarea "**********"
click at [1040, 372] on div "PTE academic - [PERSON_NAME] [PERSON_NAME] Time Remaining 00 : 06 : 22 1 of 1 R…" at bounding box center [536, 321] width 1072 height 643
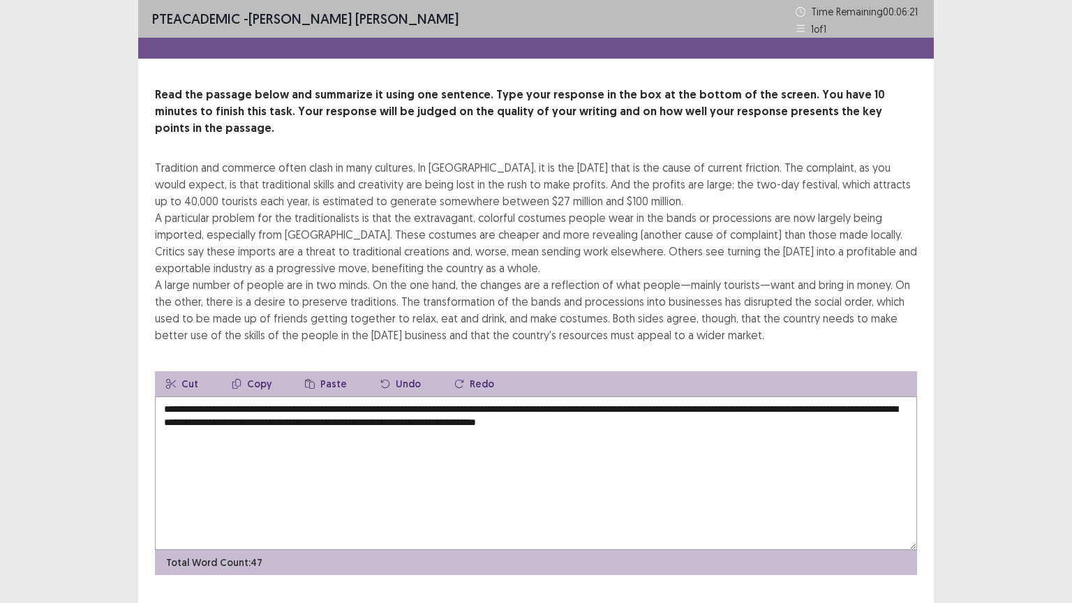
scroll to position [17, 0]
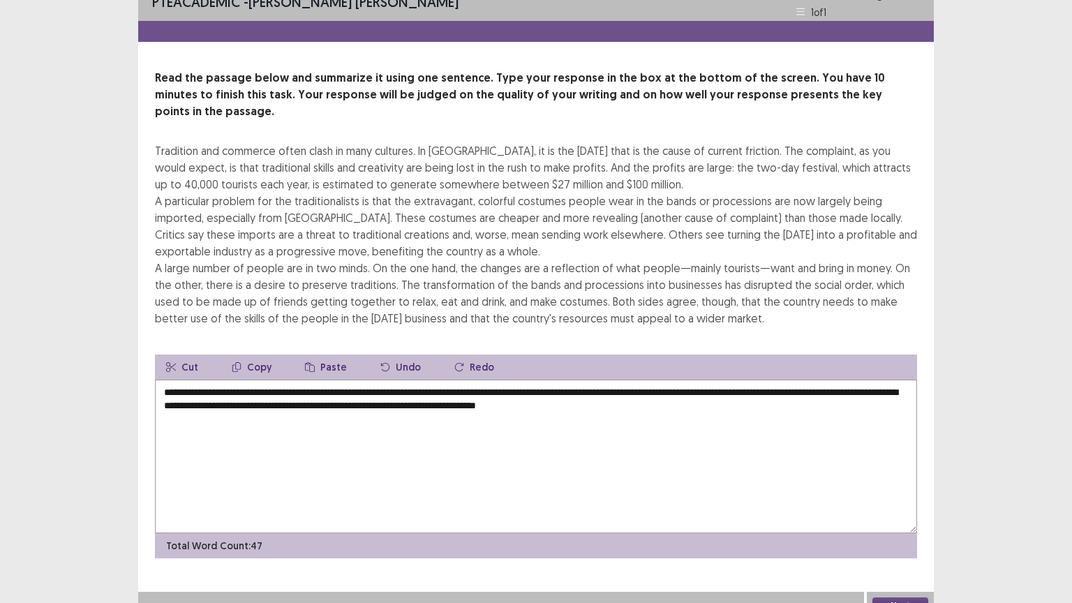
click at [896, 509] on button "Next" at bounding box center [900, 605] width 56 height 17
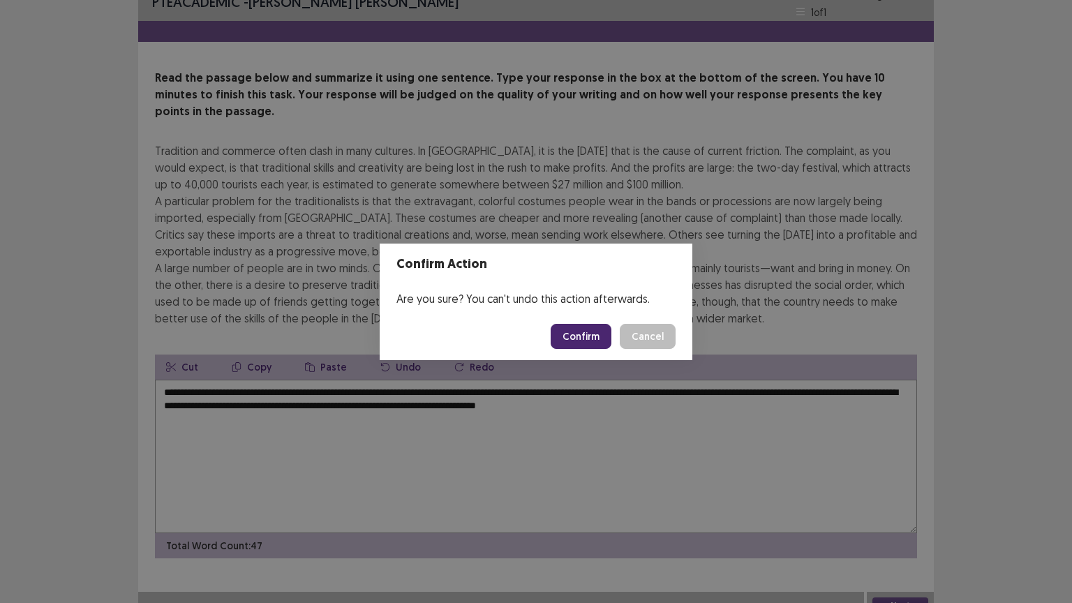
click at [601, 335] on button "Confirm" at bounding box center [580, 336] width 61 height 25
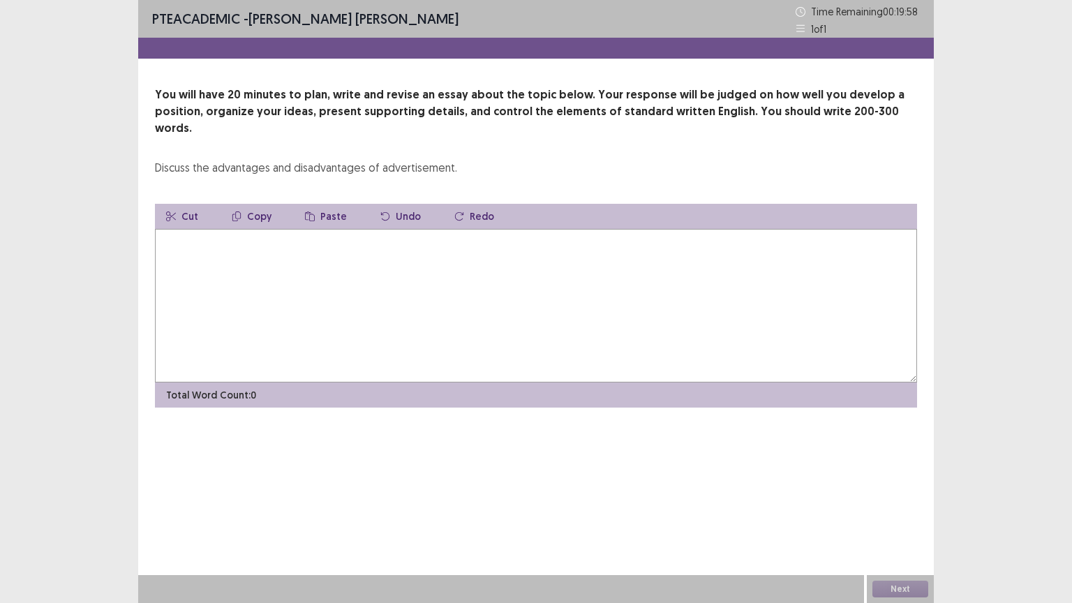
click at [283, 285] on textarea at bounding box center [536, 305] width 762 height 153
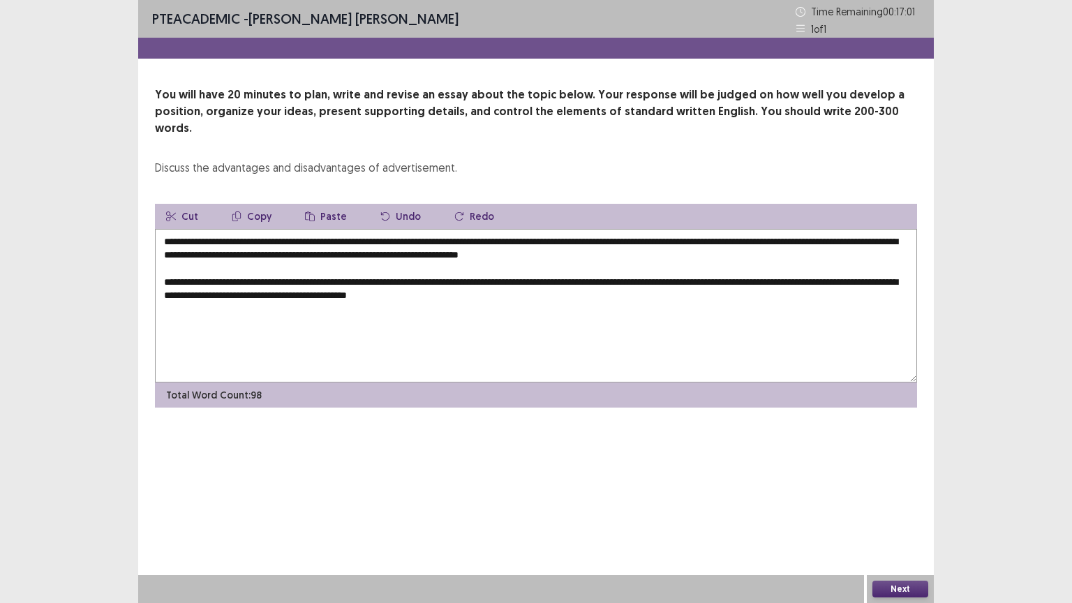
click at [367, 318] on textarea "**********" at bounding box center [536, 305] width 762 height 153
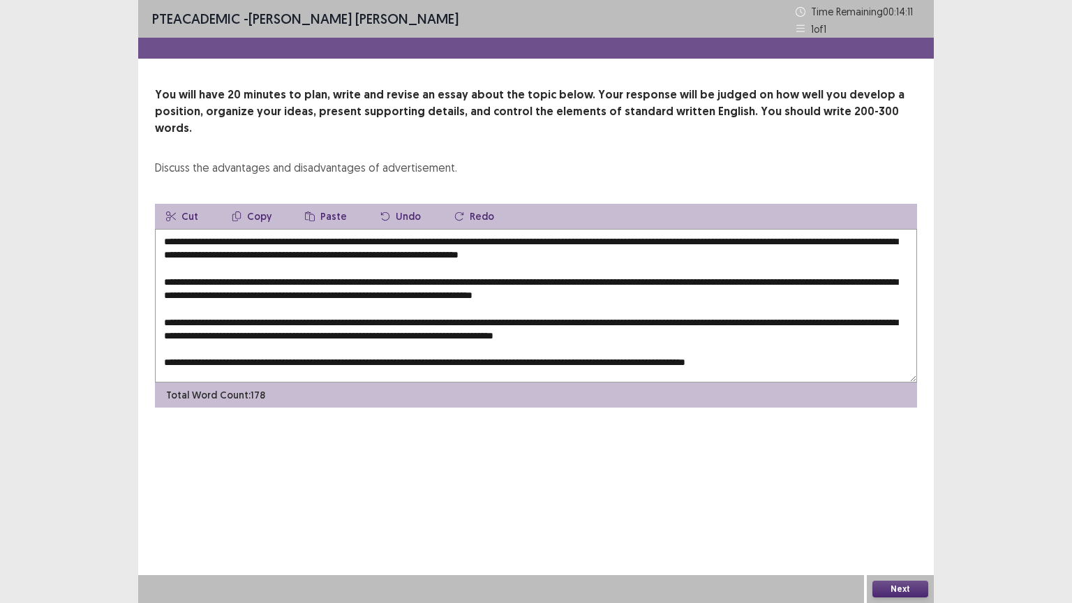
click at [251, 229] on textarea at bounding box center [536, 305] width 762 height 153
drag, startPoint x: 467, startPoint y: 232, endPoint x: 271, endPoint y: 223, distance: 197.0
click at [271, 229] on textarea at bounding box center [536, 305] width 762 height 153
drag, startPoint x: 468, startPoint y: 227, endPoint x: 246, endPoint y: 228, distance: 222.6
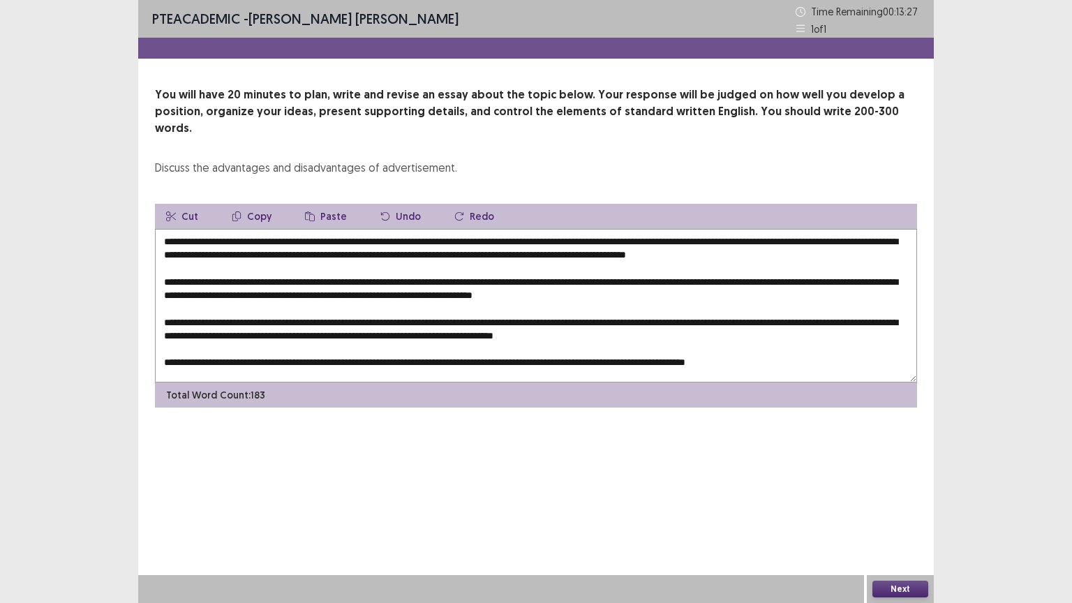
click at [246, 229] on textarea at bounding box center [536, 305] width 762 height 153
click at [253, 204] on button "Copy" at bounding box center [251, 216] width 62 height 25
click at [366, 276] on textarea at bounding box center [536, 305] width 762 height 153
click at [329, 204] on button "Paste" at bounding box center [326, 216] width 64 height 25
click at [783, 296] on textarea at bounding box center [536, 305] width 762 height 153
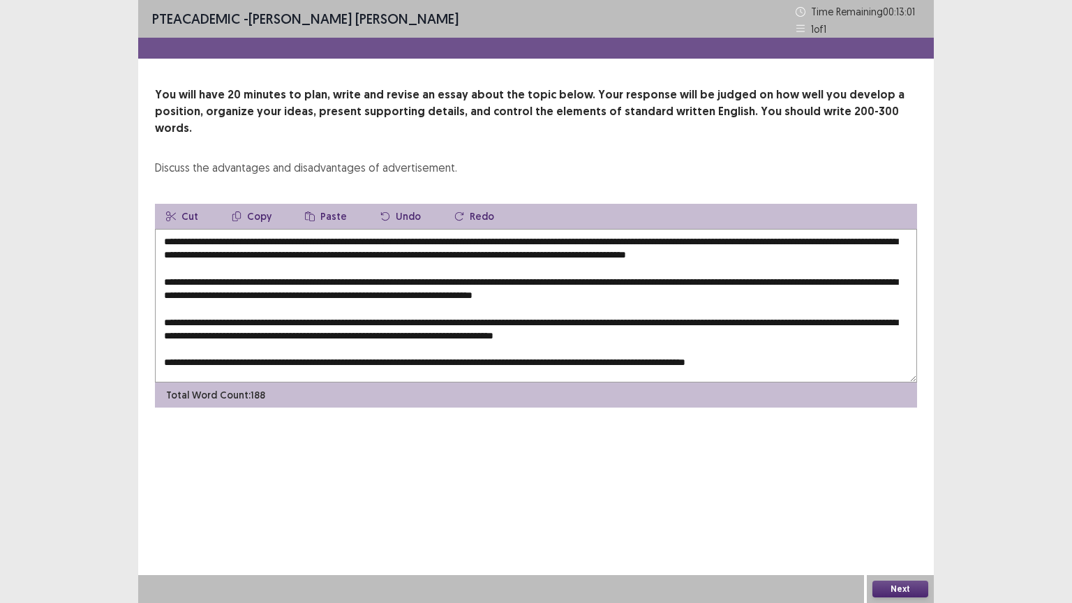
click at [330, 204] on button "Paste" at bounding box center [326, 216] width 64 height 25
click at [415, 347] on textarea at bounding box center [536, 305] width 762 height 153
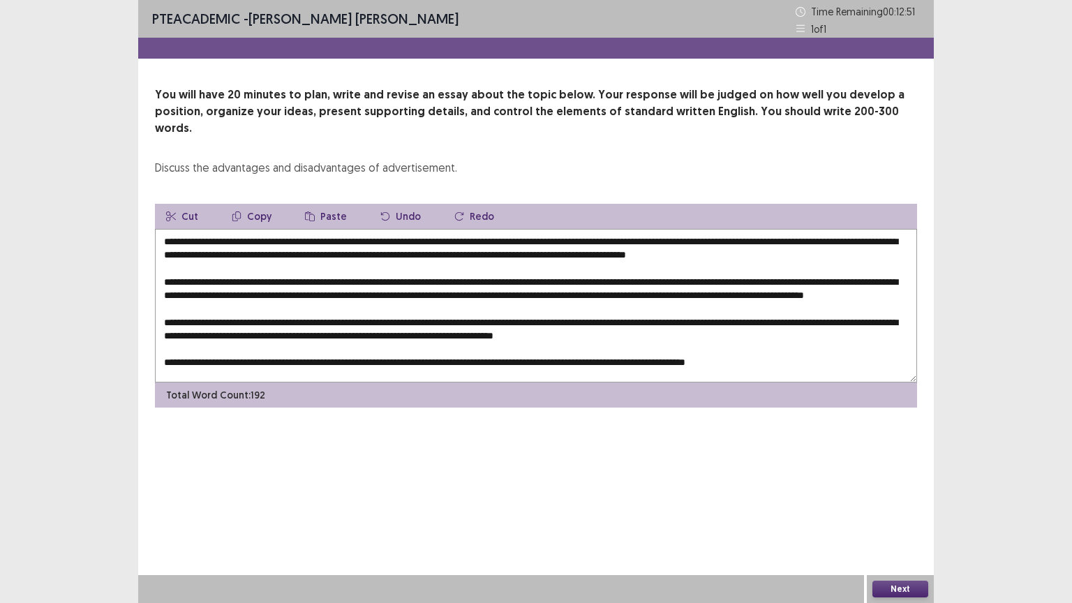
scroll to position [20, 0]
drag, startPoint x: 495, startPoint y: 359, endPoint x: 486, endPoint y: 357, distance: 9.9
click at [486, 357] on textarea at bounding box center [536, 305] width 762 height 153
click at [490, 352] on textarea at bounding box center [536, 305] width 762 height 153
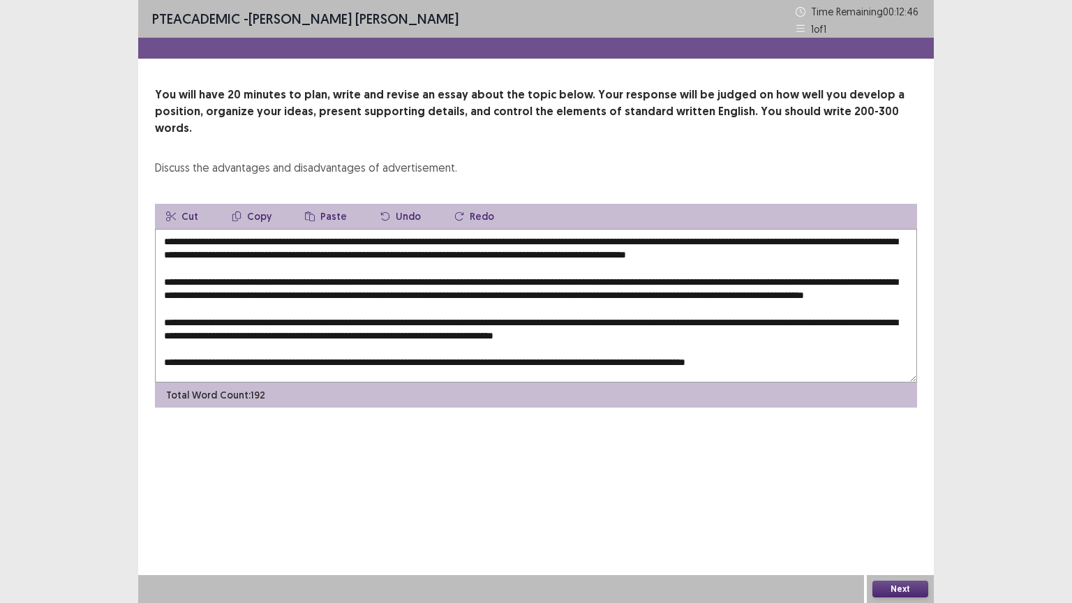
click at [331, 204] on button "Paste" at bounding box center [326, 216] width 64 height 25
click at [297, 287] on textarea at bounding box center [536, 305] width 762 height 153
click at [513, 271] on textarea at bounding box center [536, 305] width 762 height 153
click at [678, 235] on textarea at bounding box center [536, 305] width 762 height 153
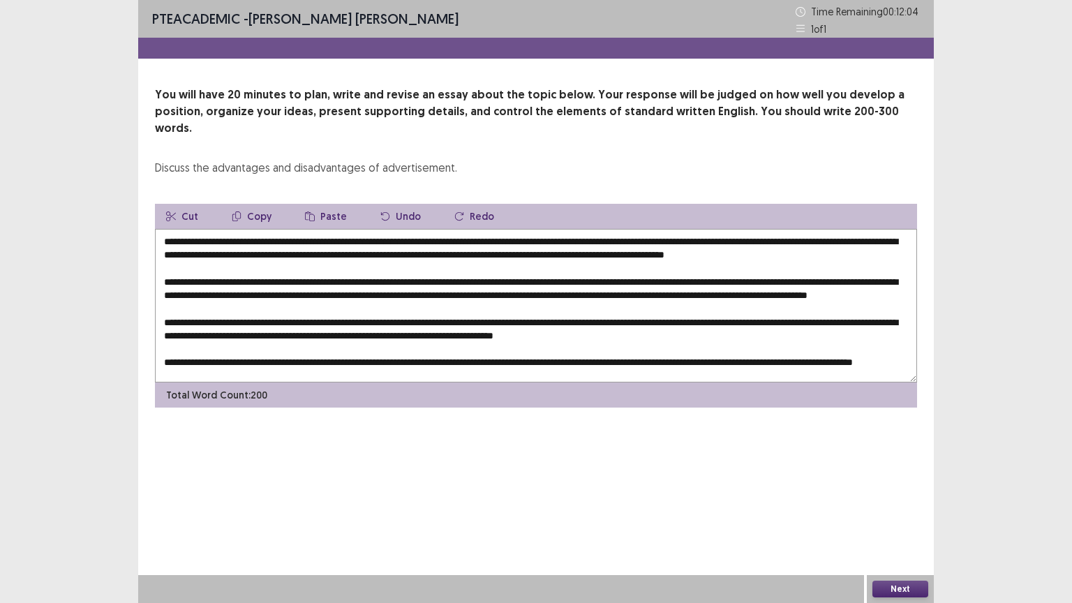
click at [774, 232] on textarea at bounding box center [536, 305] width 762 height 153
click at [176, 285] on textarea at bounding box center [536, 305] width 762 height 153
click at [720, 236] on textarea at bounding box center [536, 305] width 762 height 153
click at [392, 285] on textarea at bounding box center [536, 305] width 762 height 153
click at [687, 293] on textarea at bounding box center [536, 305] width 762 height 153
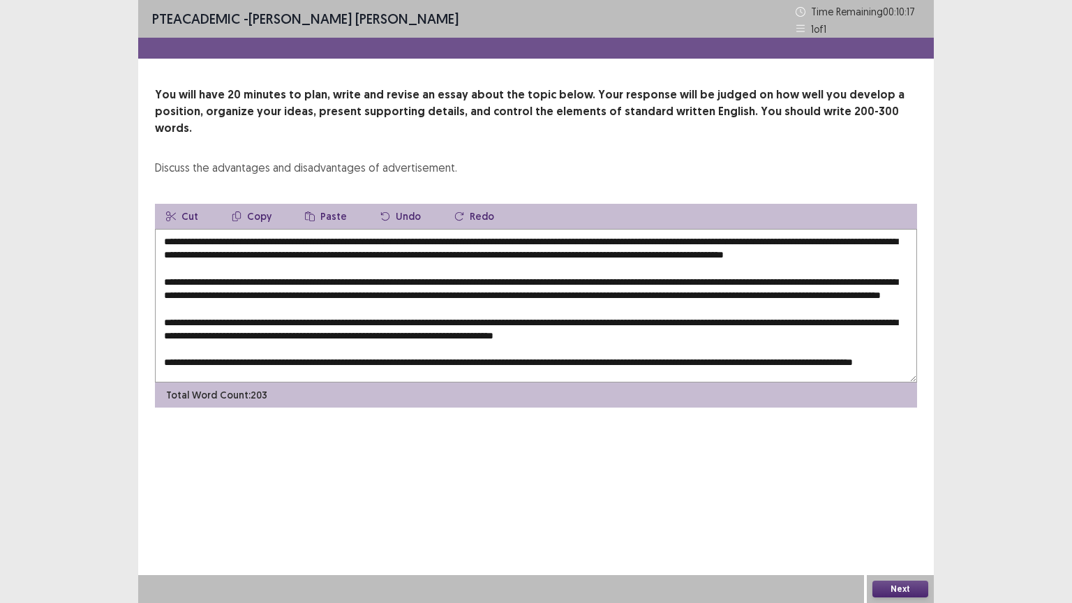
click at [703, 267] on textarea at bounding box center [536, 305] width 762 height 153
click at [687, 294] on textarea at bounding box center [536, 305] width 762 height 153
click at [696, 285] on textarea at bounding box center [536, 305] width 762 height 153
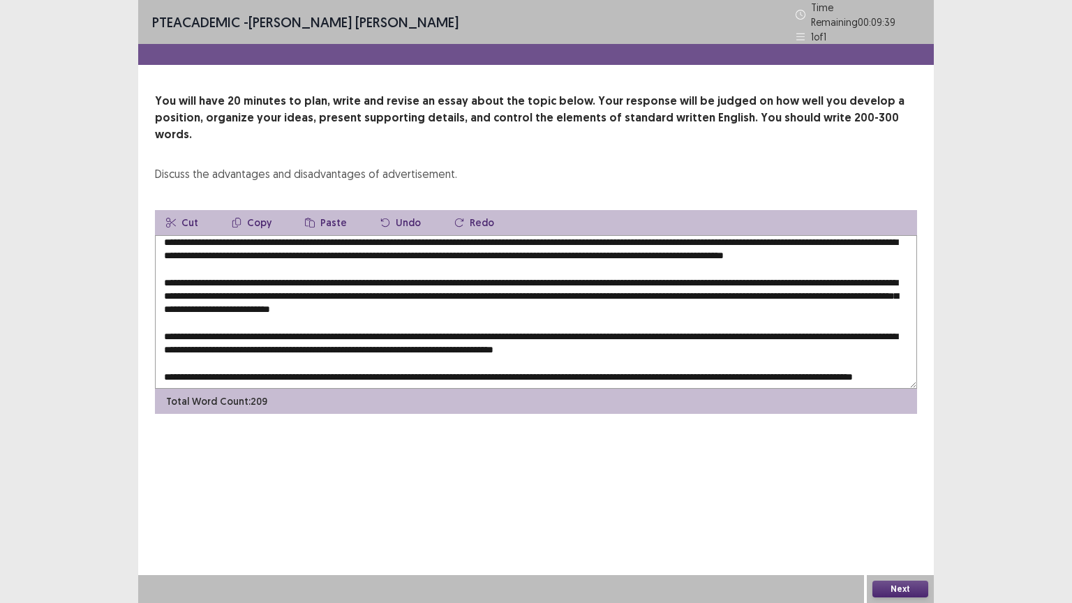
click at [397, 323] on textarea at bounding box center [536, 311] width 762 height 153
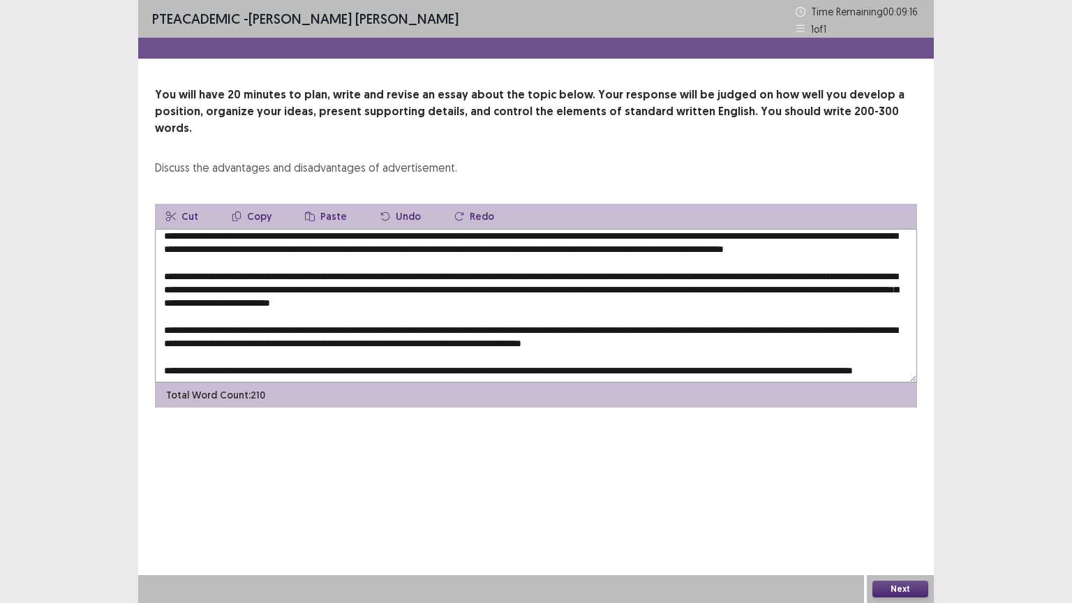
click at [843, 327] on textarea at bounding box center [536, 305] width 762 height 153
click at [842, 324] on textarea at bounding box center [536, 305] width 762 height 153
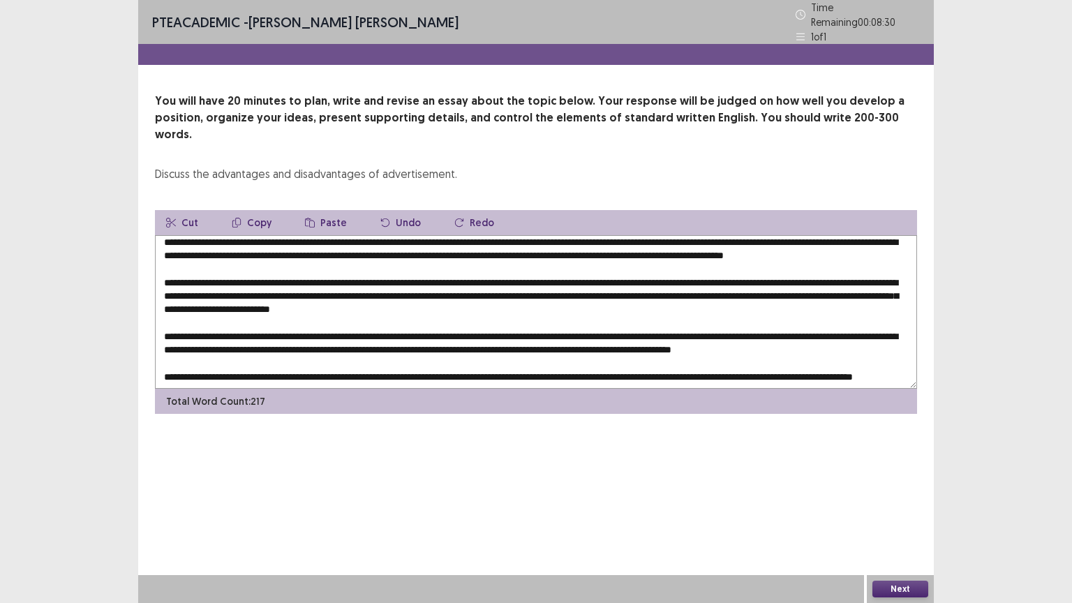
click at [737, 342] on textarea at bounding box center [536, 311] width 762 height 153
click at [350, 358] on textarea at bounding box center [536, 311] width 762 height 153
click at [271, 235] on textarea at bounding box center [536, 311] width 762 height 153
click at [179, 235] on textarea at bounding box center [536, 311] width 762 height 153
click at [675, 249] on textarea at bounding box center [536, 311] width 762 height 153
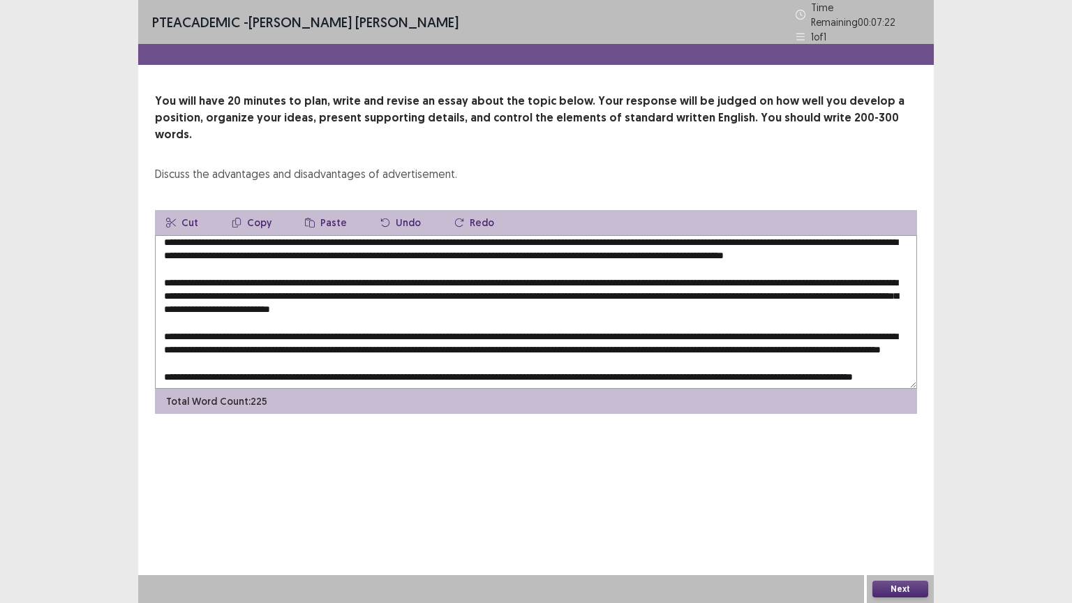
click at [675, 235] on textarea at bounding box center [536, 311] width 762 height 153
click at [603, 270] on textarea at bounding box center [536, 311] width 762 height 153
click at [848, 290] on textarea at bounding box center [536, 311] width 762 height 153
click at [528, 360] on textarea at bounding box center [536, 311] width 762 height 153
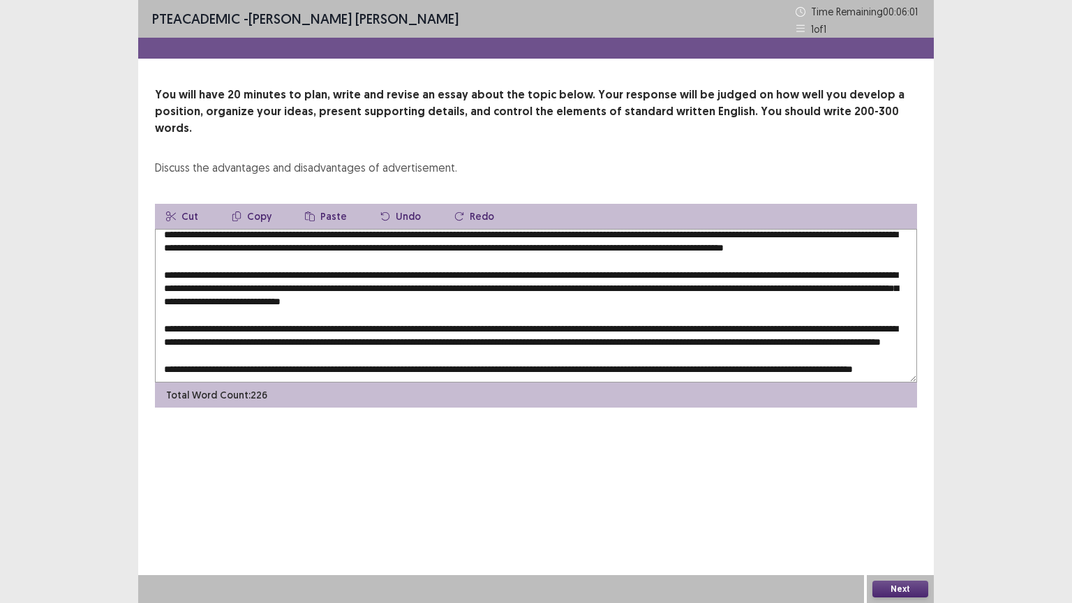
click at [850, 310] on textarea at bounding box center [536, 305] width 762 height 153
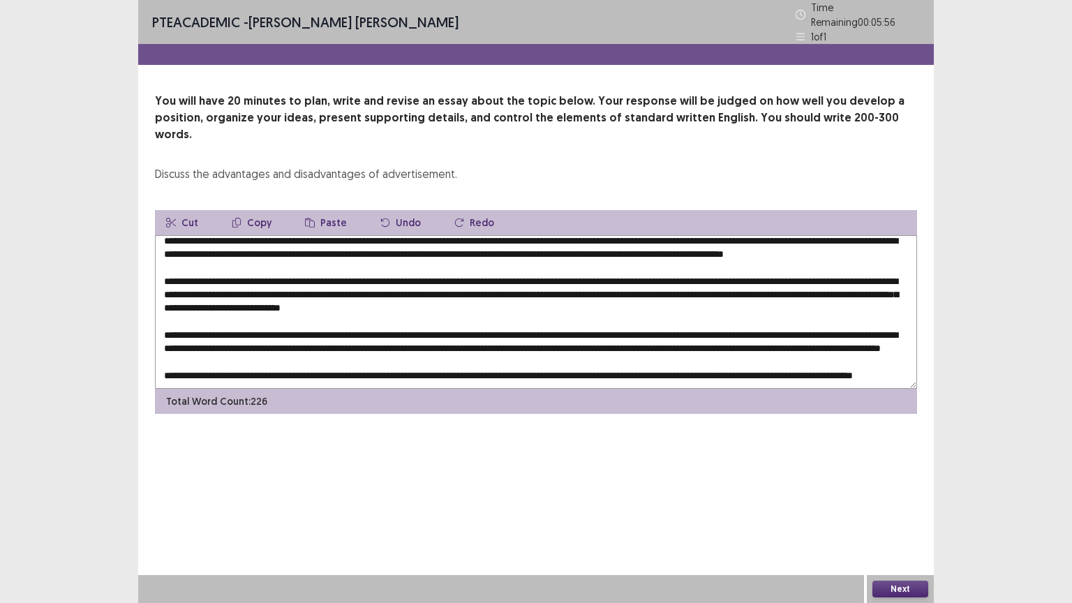
click at [615, 288] on textarea at bounding box center [536, 311] width 762 height 153
click at [731, 345] on textarea at bounding box center [536, 311] width 762 height 153
click at [647, 273] on textarea at bounding box center [536, 311] width 762 height 153
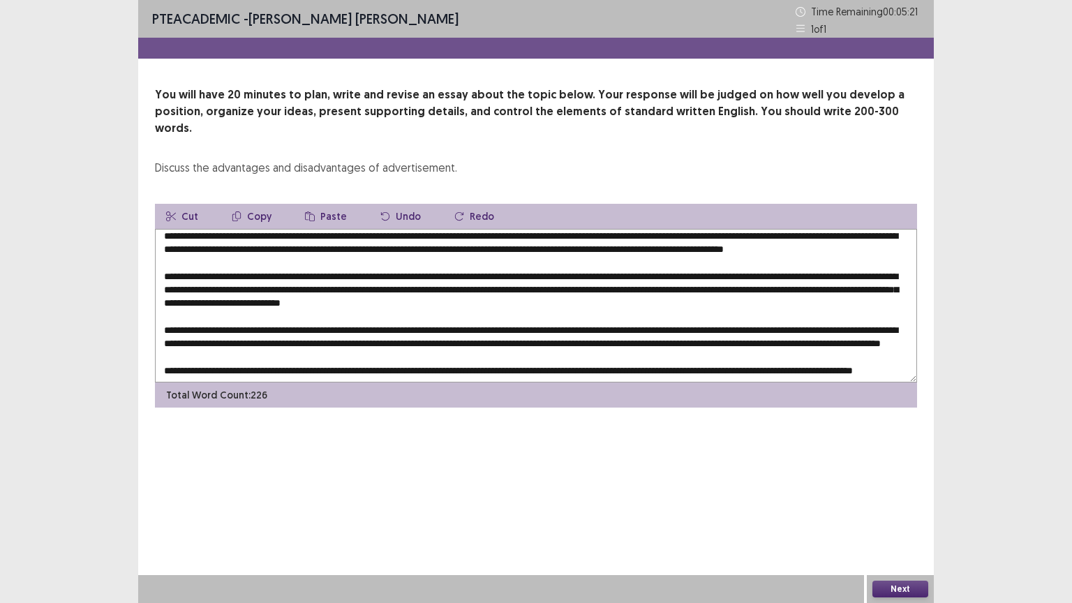
click at [839, 354] on textarea at bounding box center [536, 305] width 762 height 153
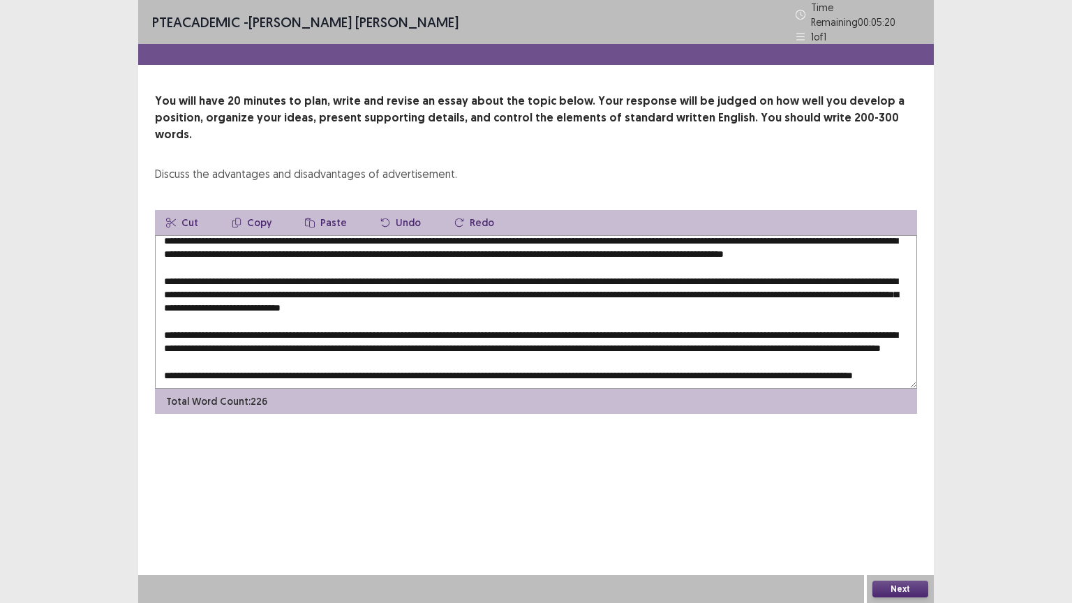
scroll to position [40, 0]
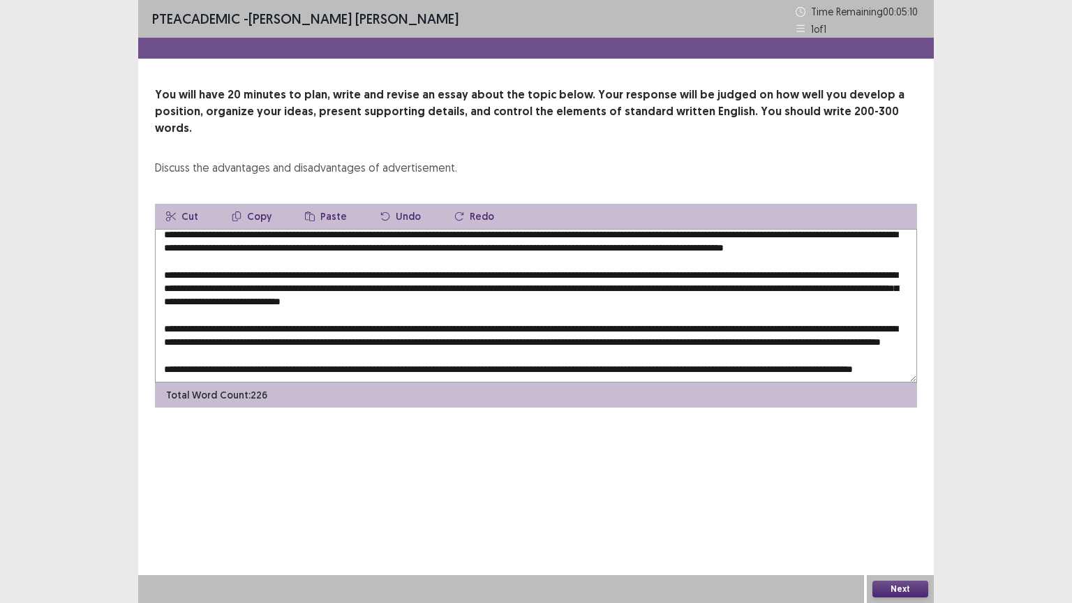
type textarea "**********"
click at [909, 509] on button "Next" at bounding box center [900, 588] width 56 height 17
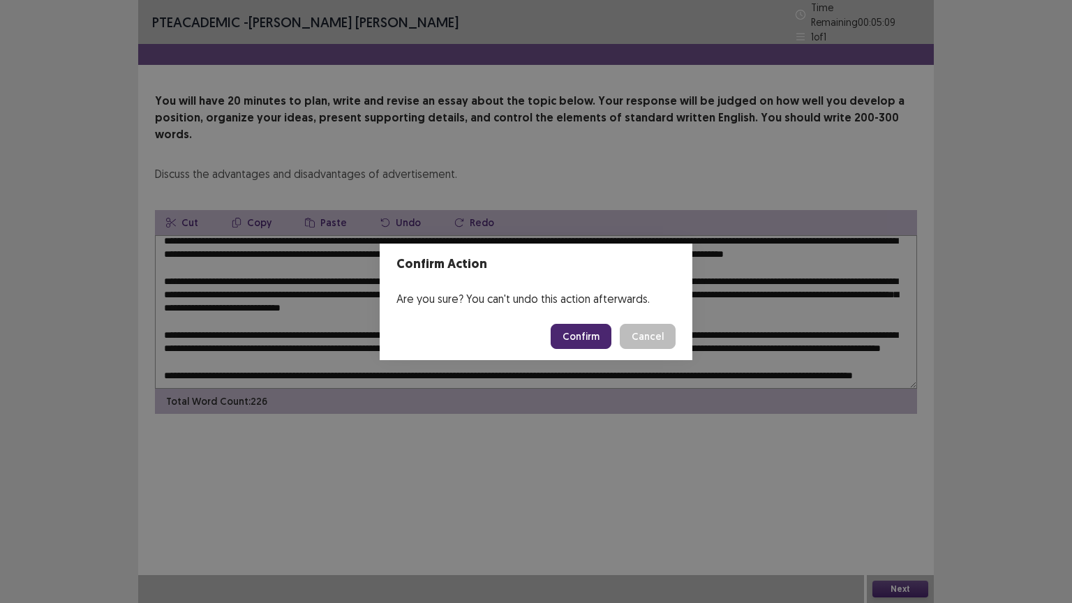
click at [573, 331] on button "Confirm" at bounding box center [580, 336] width 61 height 25
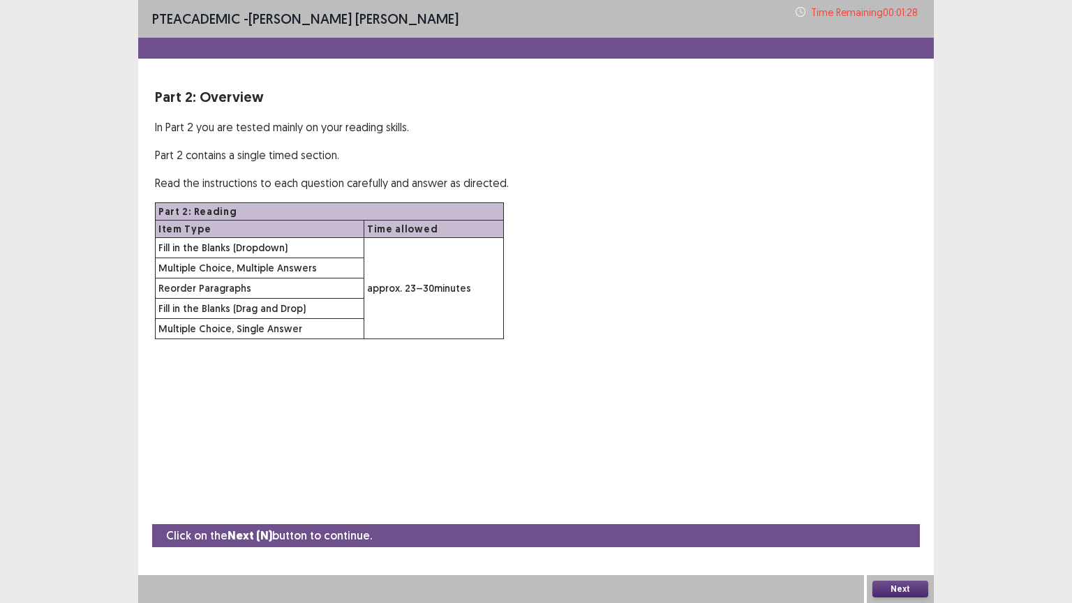
click at [885, 509] on button "Next" at bounding box center [900, 588] width 56 height 17
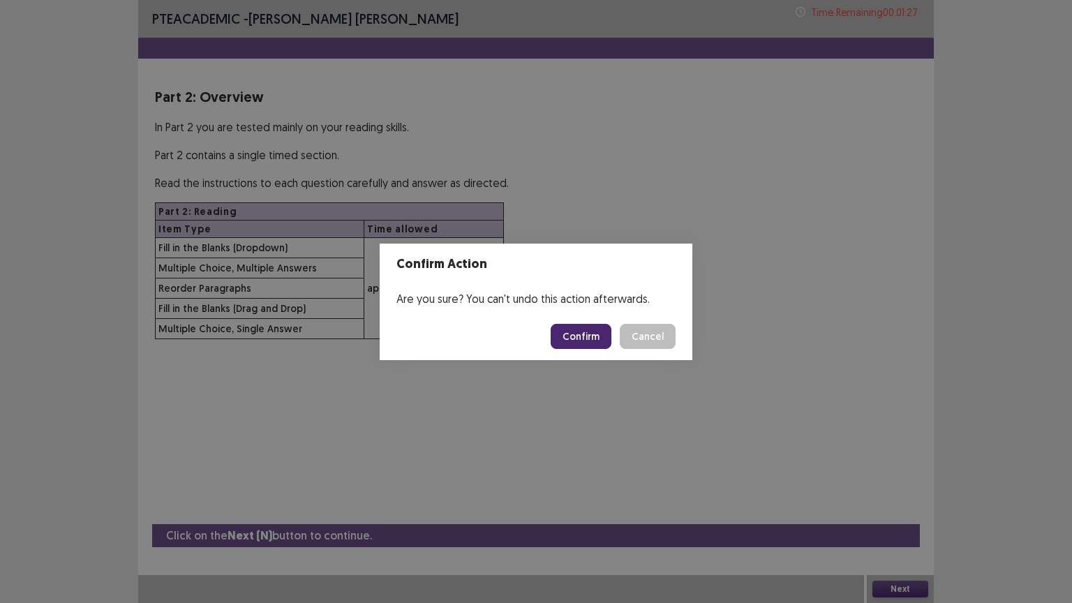
click at [571, 337] on button "Confirm" at bounding box center [580, 336] width 61 height 25
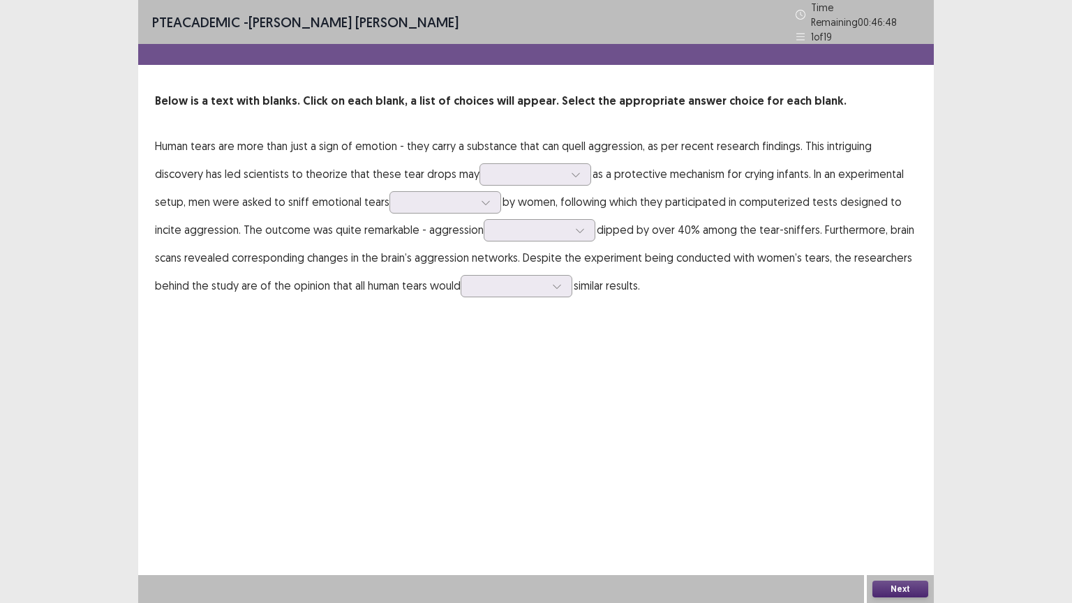
click at [560, 179] on p "Human tears are more than just a sign of emotion - they carry a substance that …" at bounding box center [536, 215] width 762 height 167
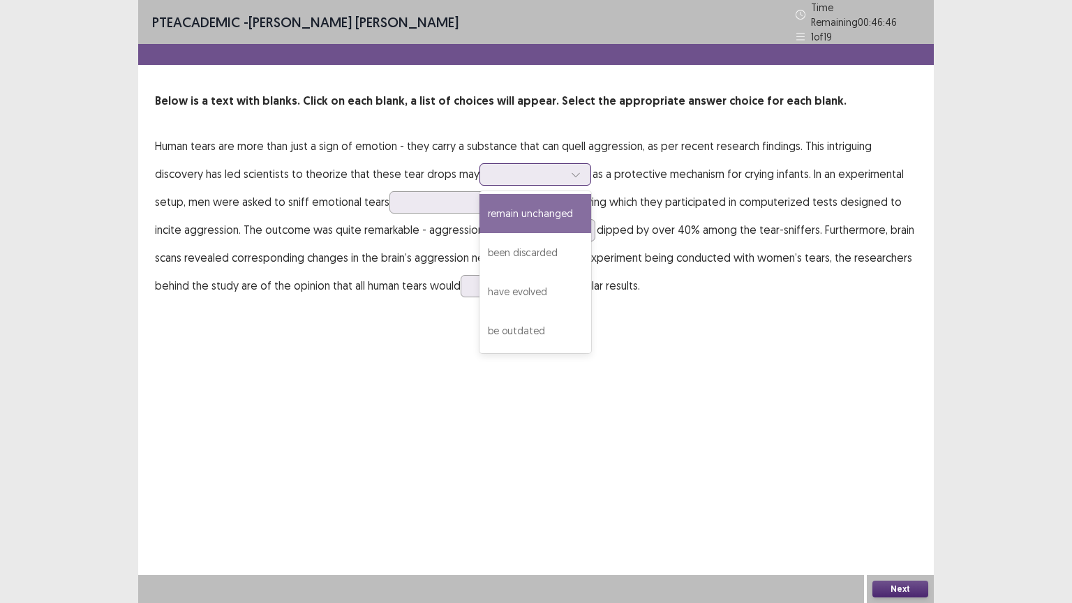
click at [565, 170] on div at bounding box center [575, 174] width 21 height 21
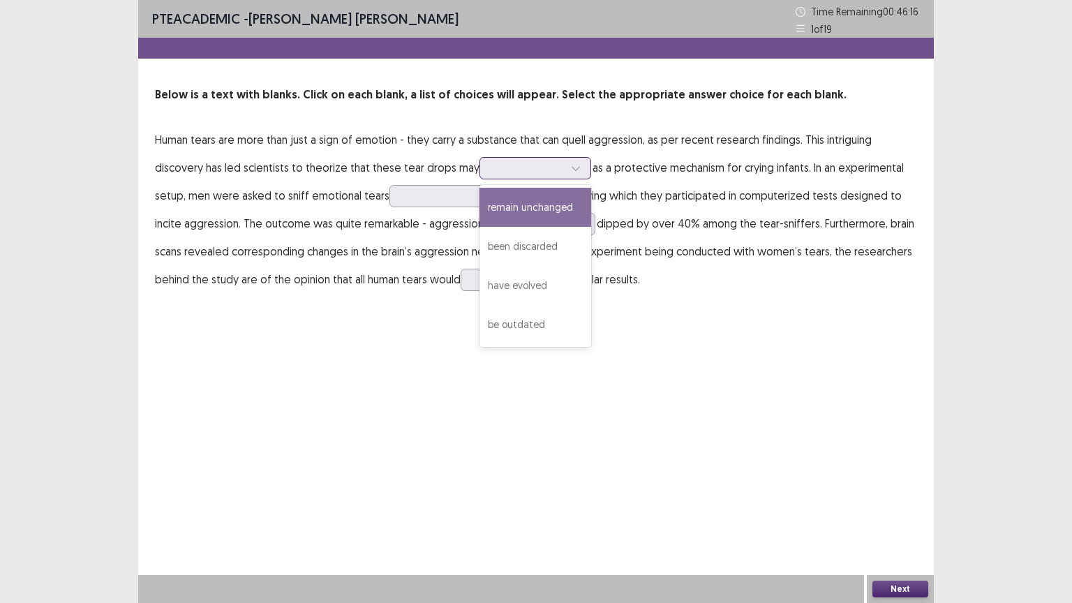
click at [518, 220] on div "remain unchanged" at bounding box center [535, 207] width 112 height 39
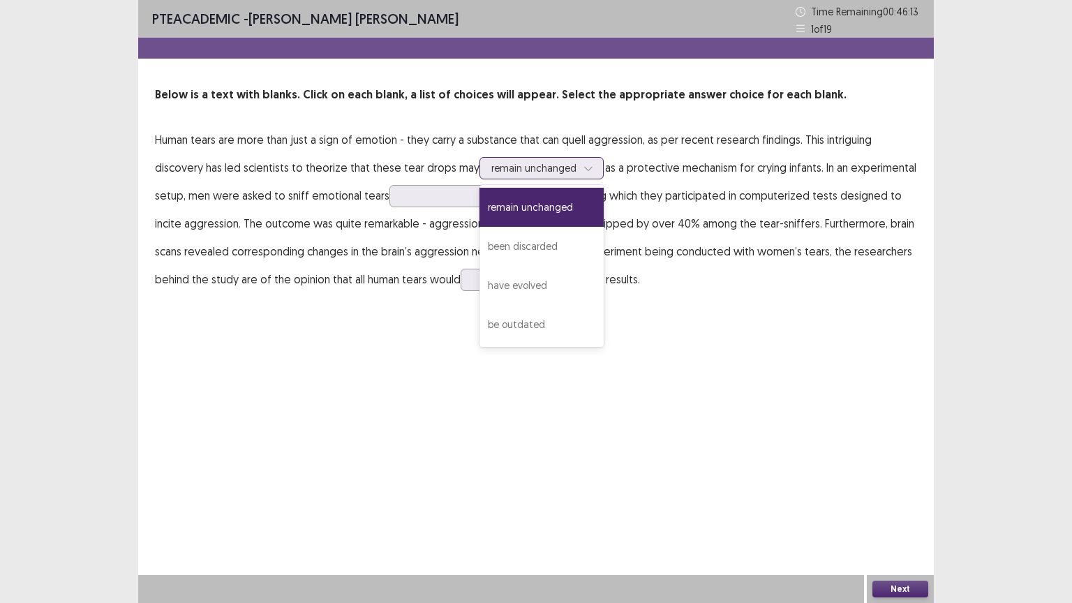
click at [584, 163] on div at bounding box center [588, 168] width 21 height 21
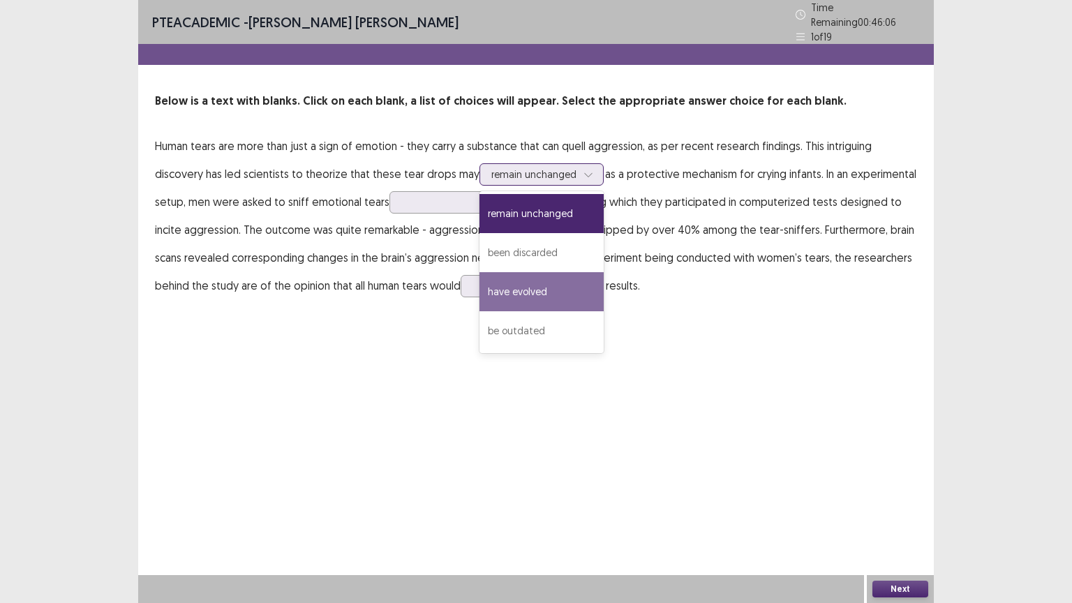
click at [546, 275] on div "have evolved" at bounding box center [541, 291] width 124 height 39
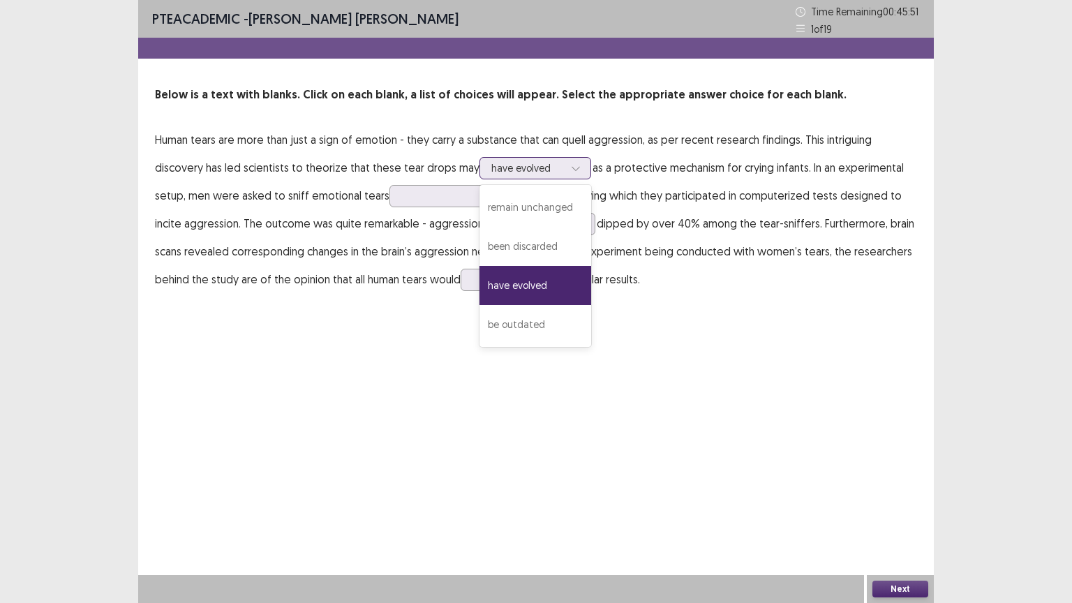
click at [571, 168] on icon at bounding box center [576, 168] width 10 height 10
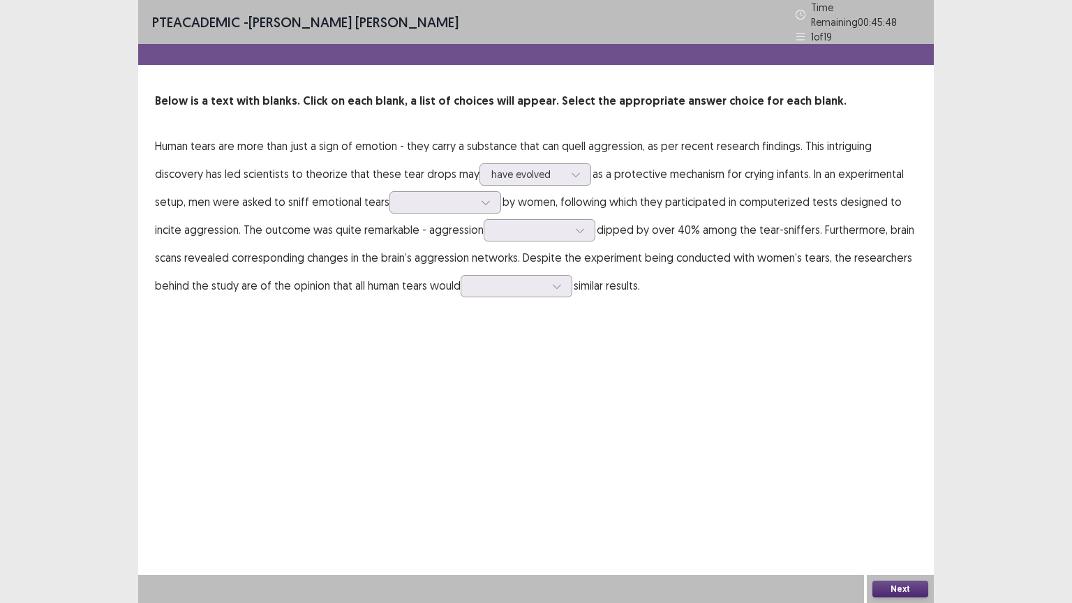
click at [527, 437] on div "PTE academic - [PERSON_NAME] [PERSON_NAME] Time Remaining 00 : 45 : 48 1 of 19 …" at bounding box center [535, 301] width 795 height 603
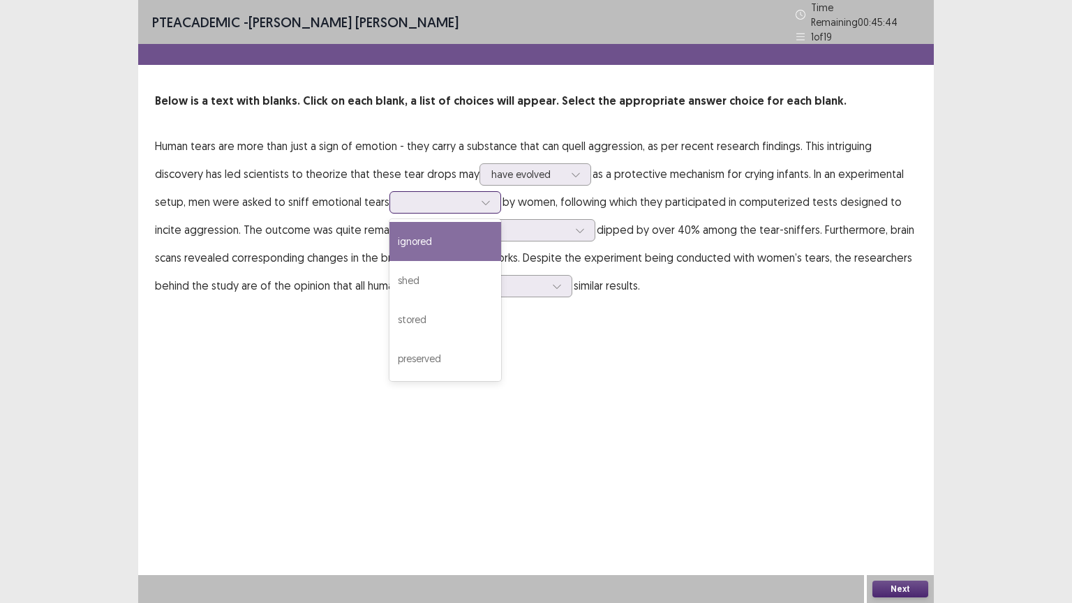
click at [458, 202] on div at bounding box center [437, 201] width 73 height 13
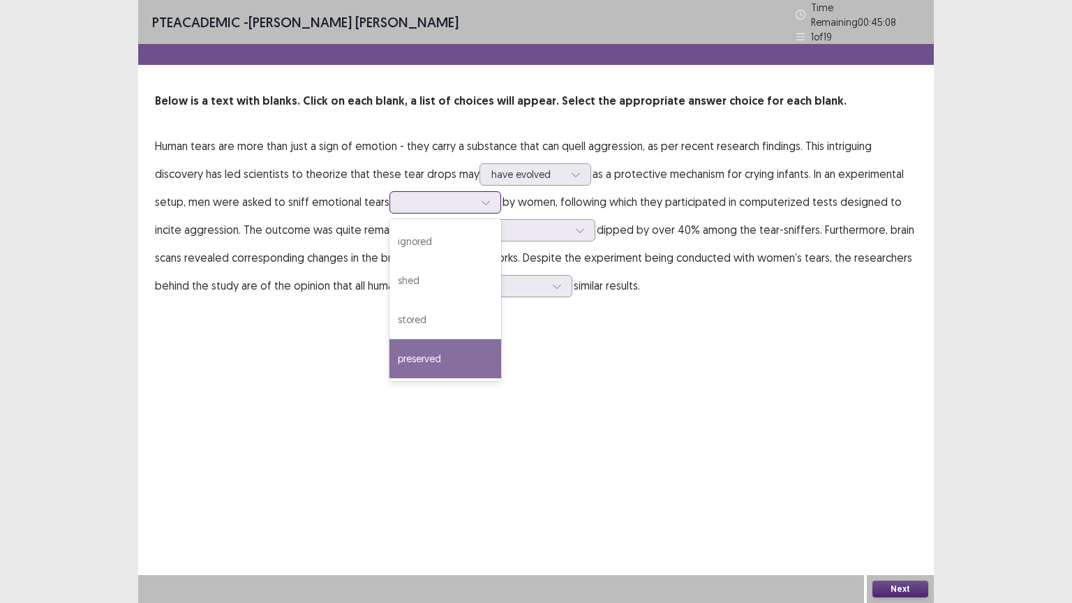
click at [437, 344] on div "preserved" at bounding box center [445, 358] width 112 height 39
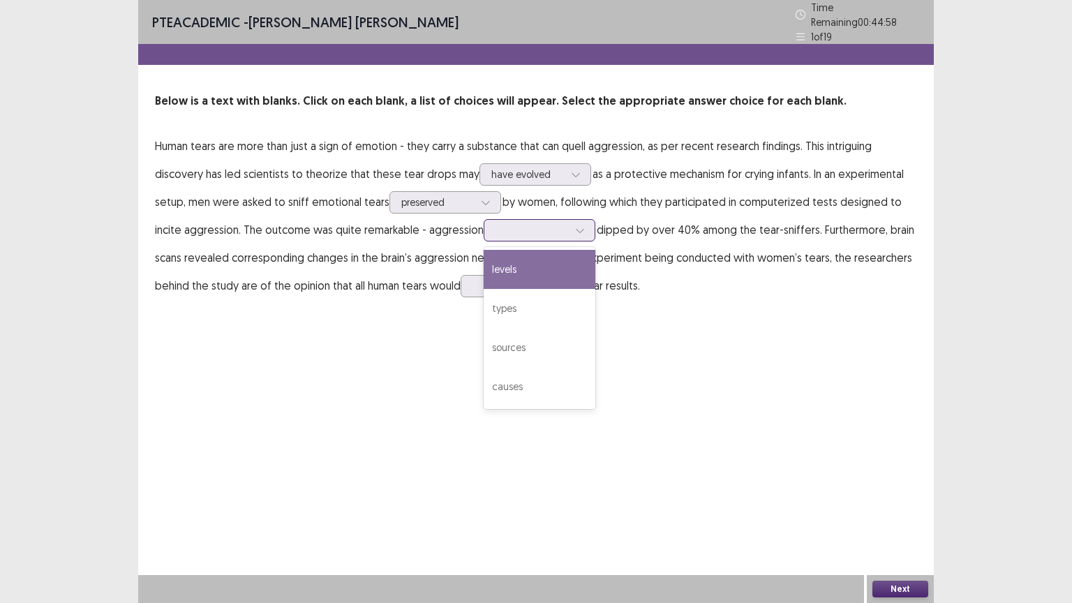
click at [541, 223] on div at bounding box center [531, 229] width 73 height 13
click at [537, 270] on div "levels" at bounding box center [539, 269] width 112 height 39
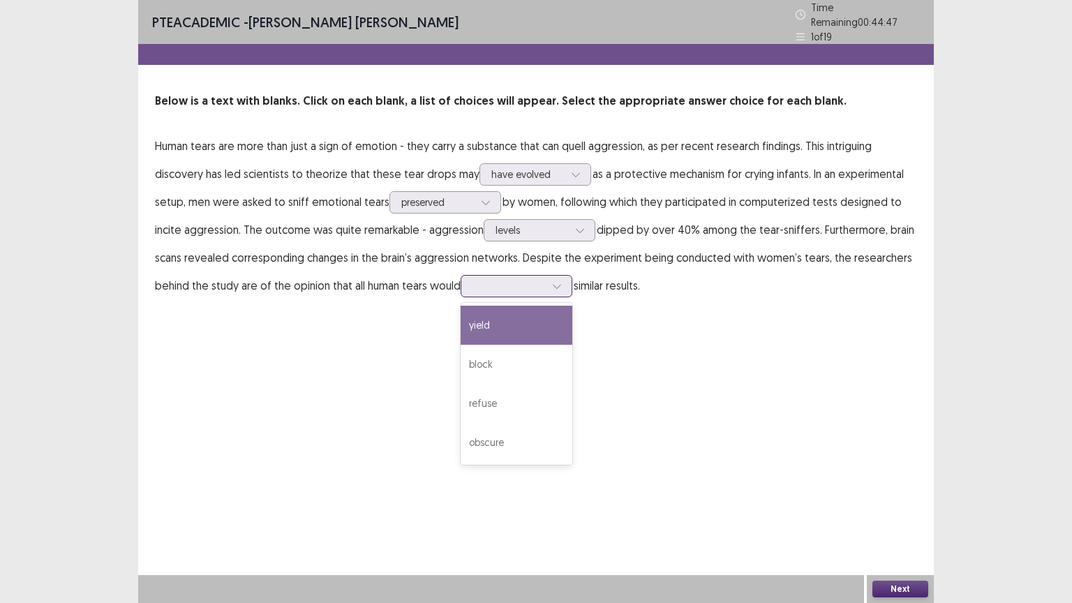
click at [546, 281] on div at bounding box center [508, 286] width 75 height 16
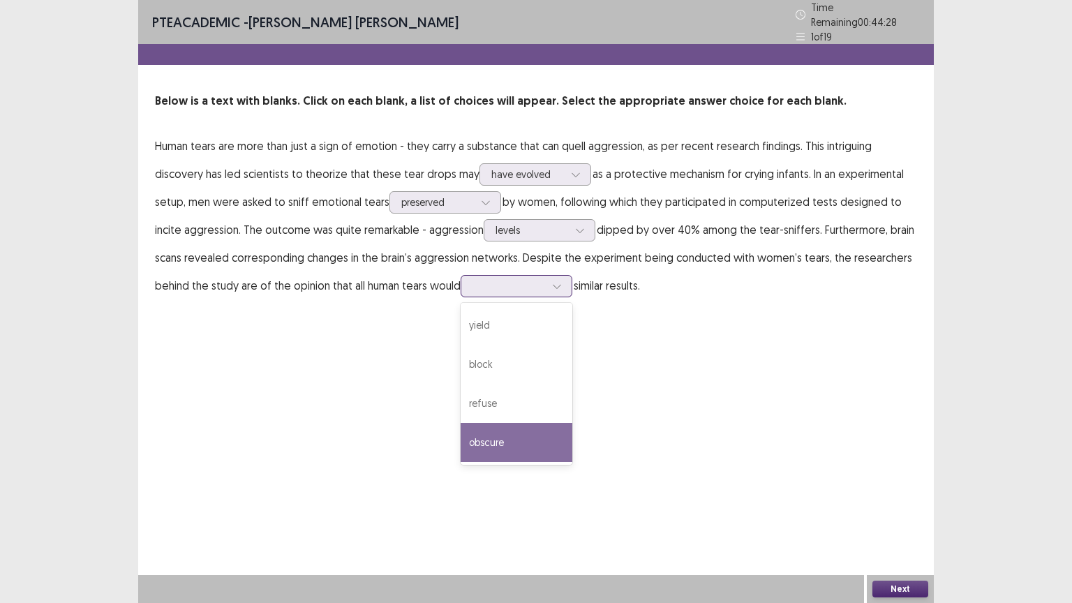
click at [527, 440] on div "obscure" at bounding box center [516, 442] width 112 height 39
click at [904, 509] on button "Next" at bounding box center [900, 588] width 56 height 17
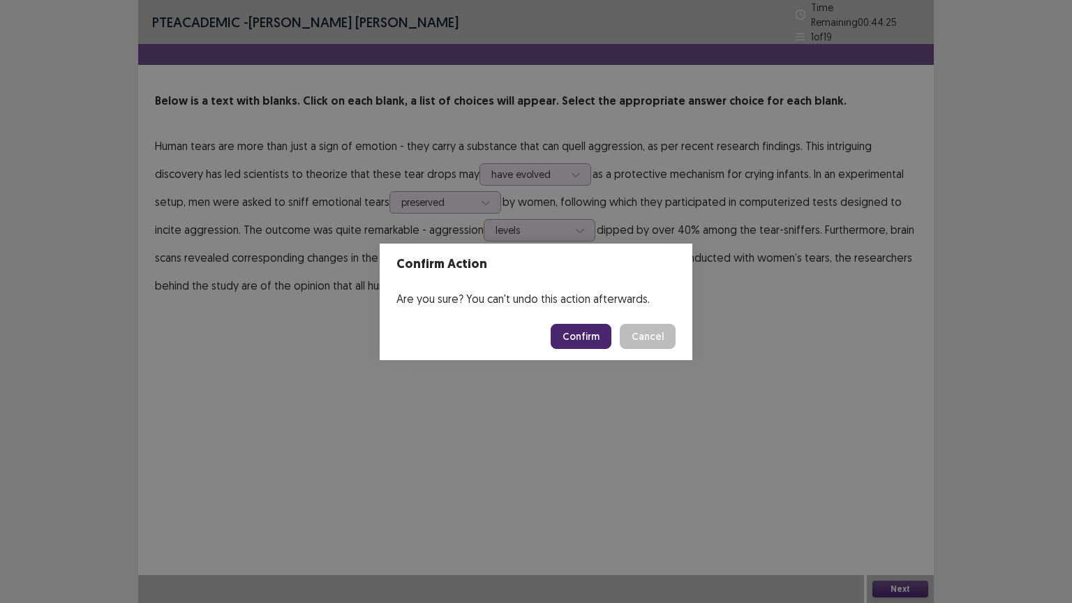
click at [590, 337] on button "Confirm" at bounding box center [580, 336] width 61 height 25
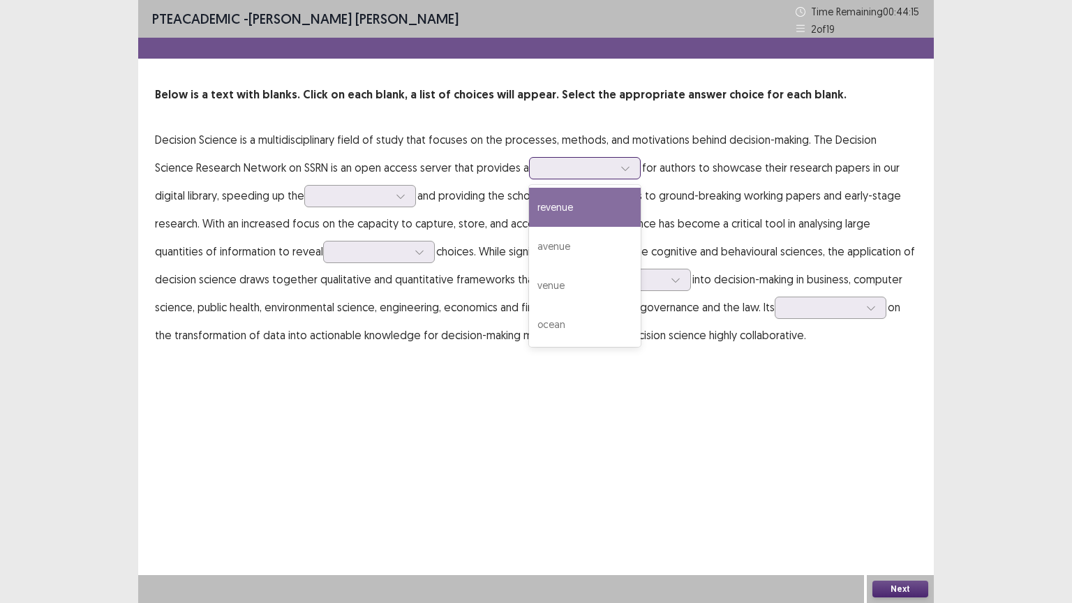
click at [541, 167] on div at bounding box center [577, 167] width 73 height 13
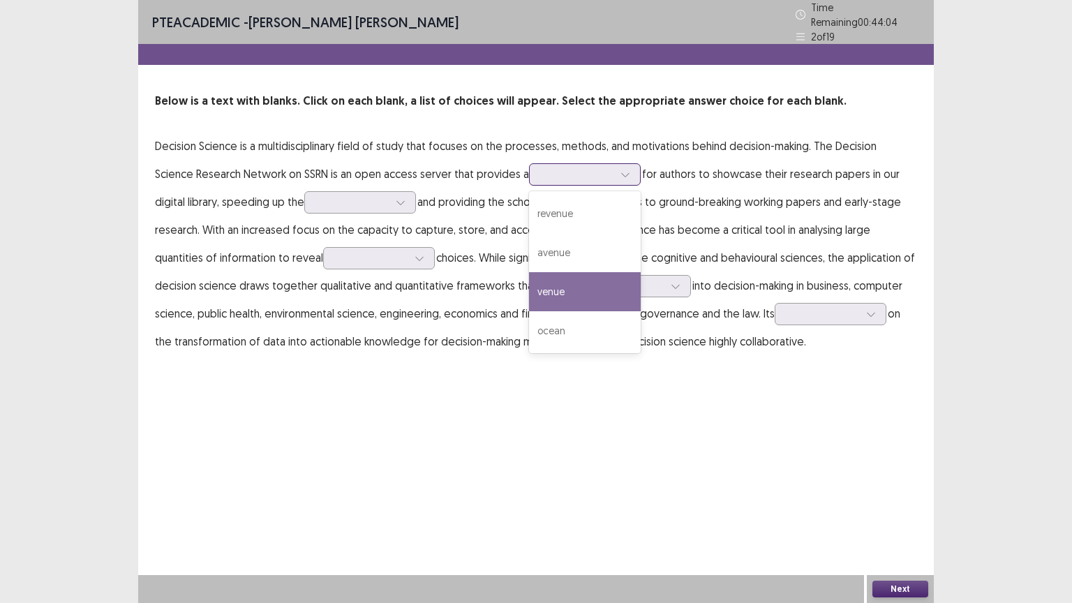
click at [529, 276] on div "venue" at bounding box center [585, 291] width 112 height 39
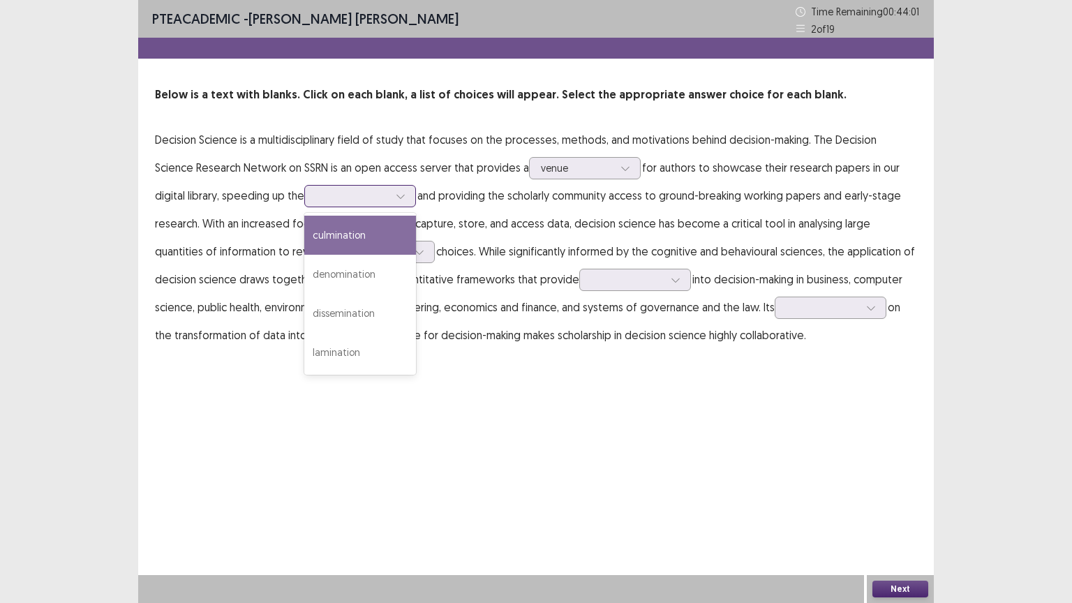
click at [334, 193] on div at bounding box center [352, 195] width 73 height 13
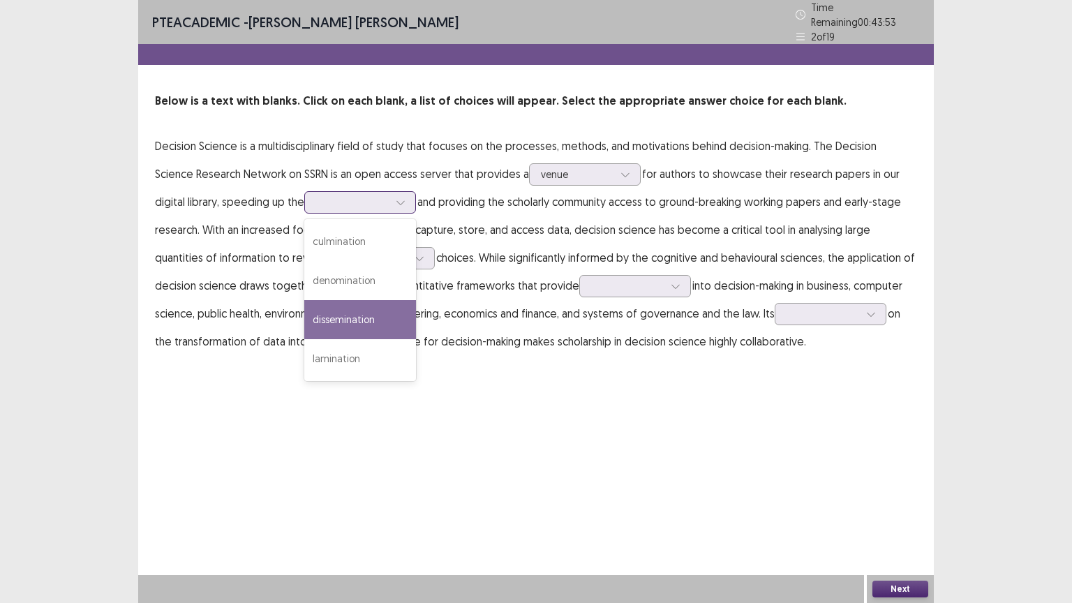
click at [335, 304] on div "dissemination" at bounding box center [360, 319] width 112 height 39
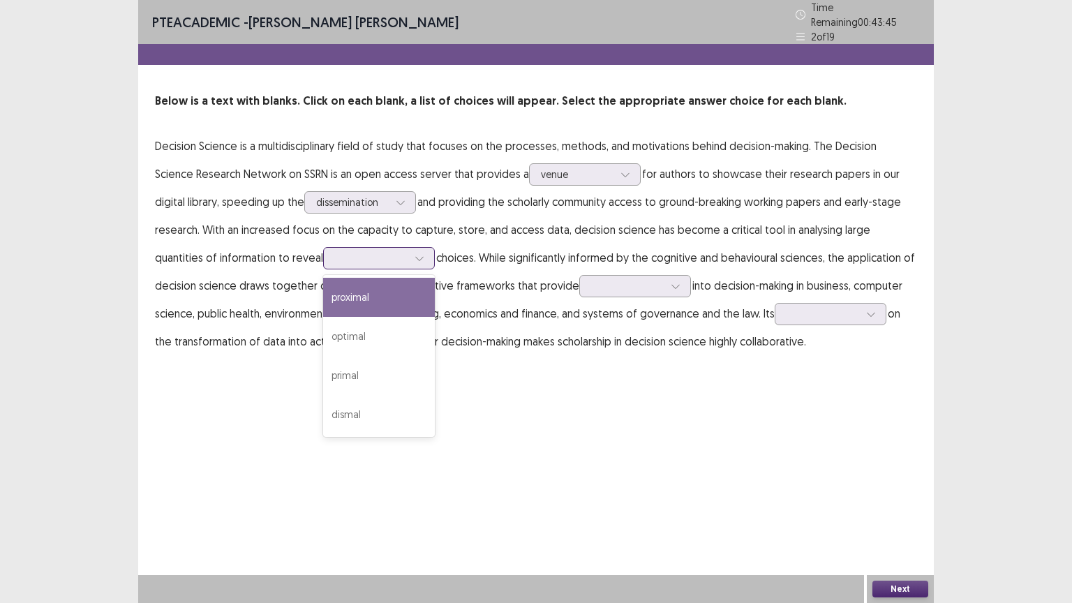
click at [335, 251] on div at bounding box center [371, 257] width 73 height 13
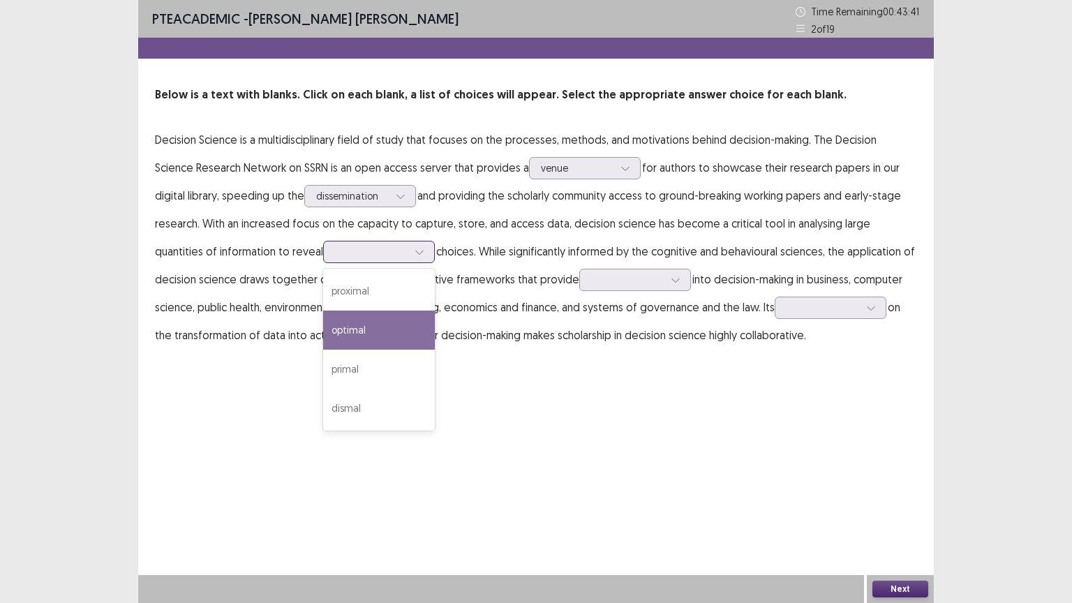
click at [323, 317] on div "optimal" at bounding box center [379, 329] width 112 height 39
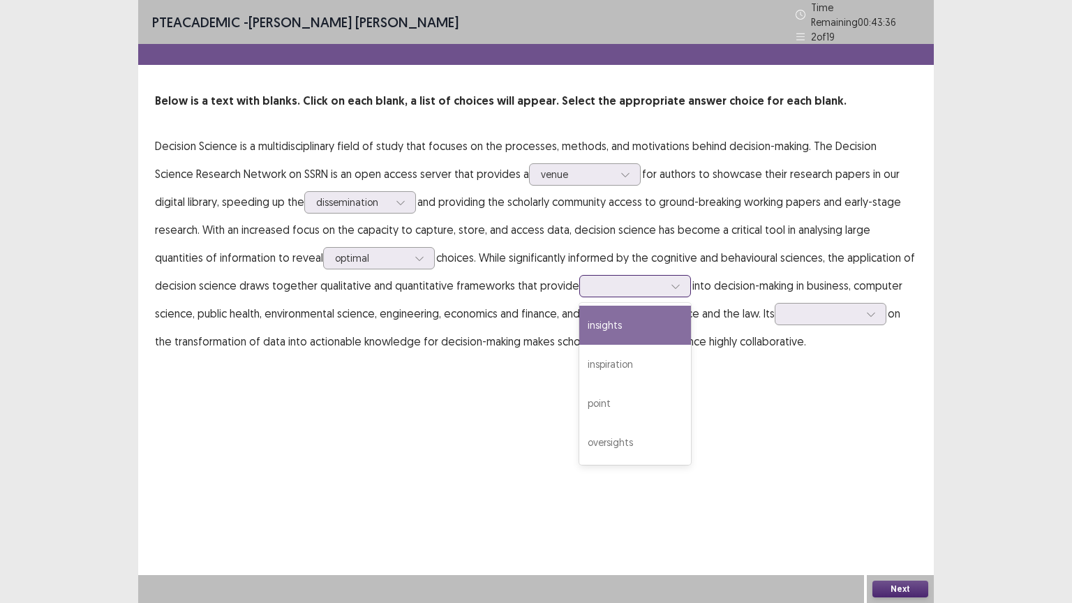
click at [591, 280] on input "text" at bounding box center [592, 285] width 3 height 10
click at [579, 328] on div "insights" at bounding box center [635, 325] width 112 height 39
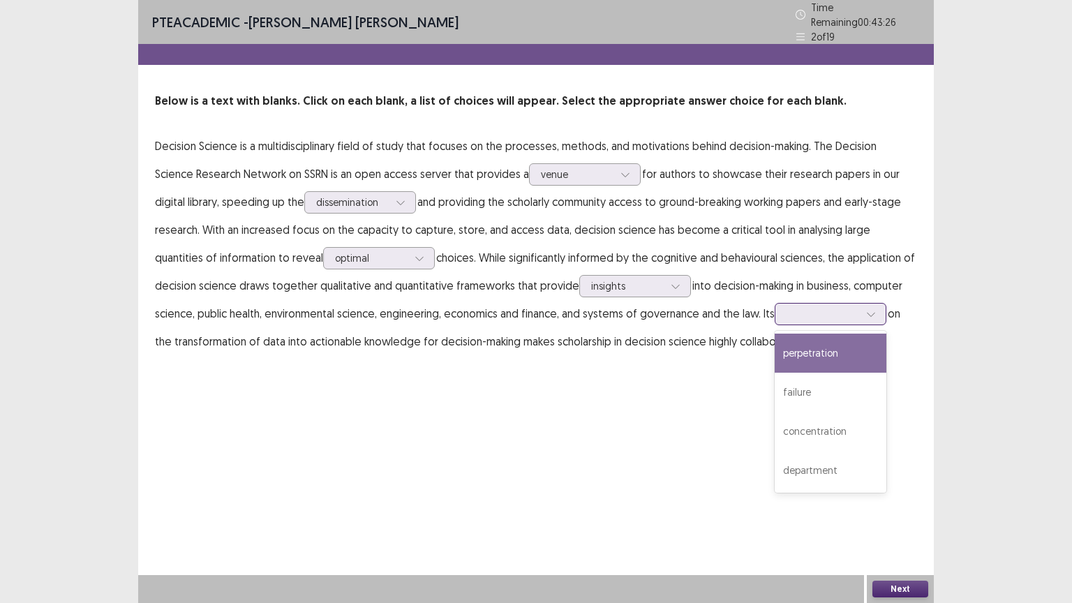
click at [786, 312] on div at bounding box center [822, 313] width 73 height 13
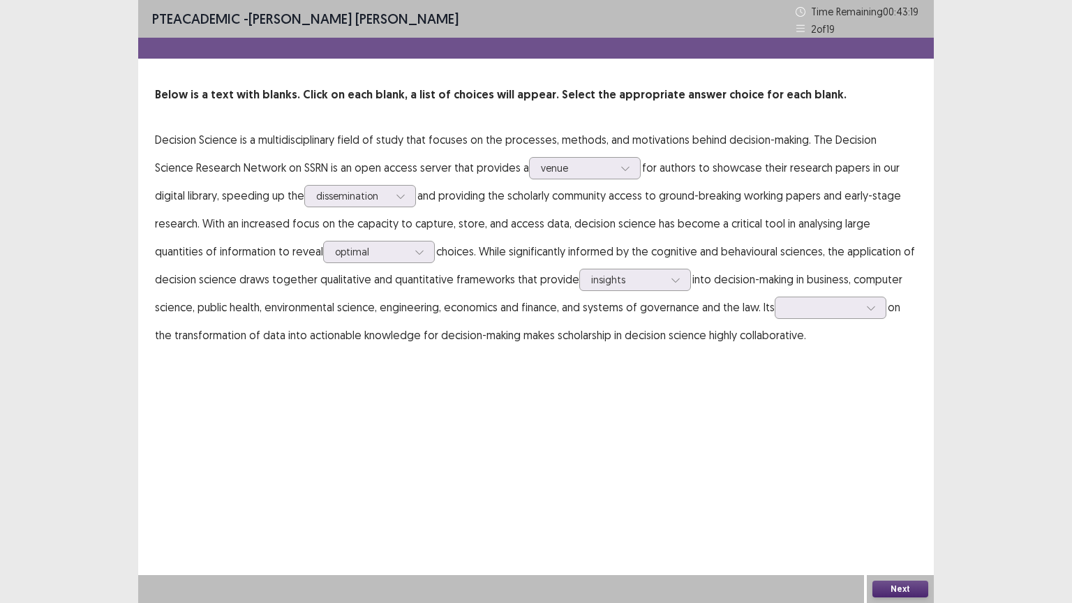
click at [637, 427] on div "PTE academic - [PERSON_NAME] [PERSON_NAME] Time Remaining 00 : 43 : 19 2 of 19 …" at bounding box center [535, 301] width 795 height 603
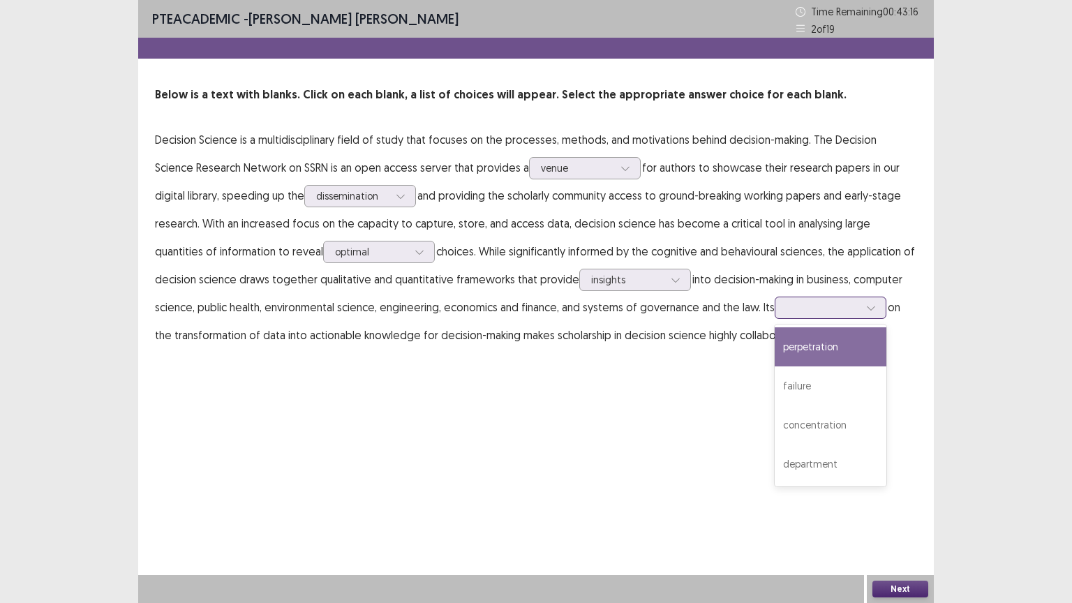
click at [802, 317] on div at bounding box center [830, 308] width 112 height 22
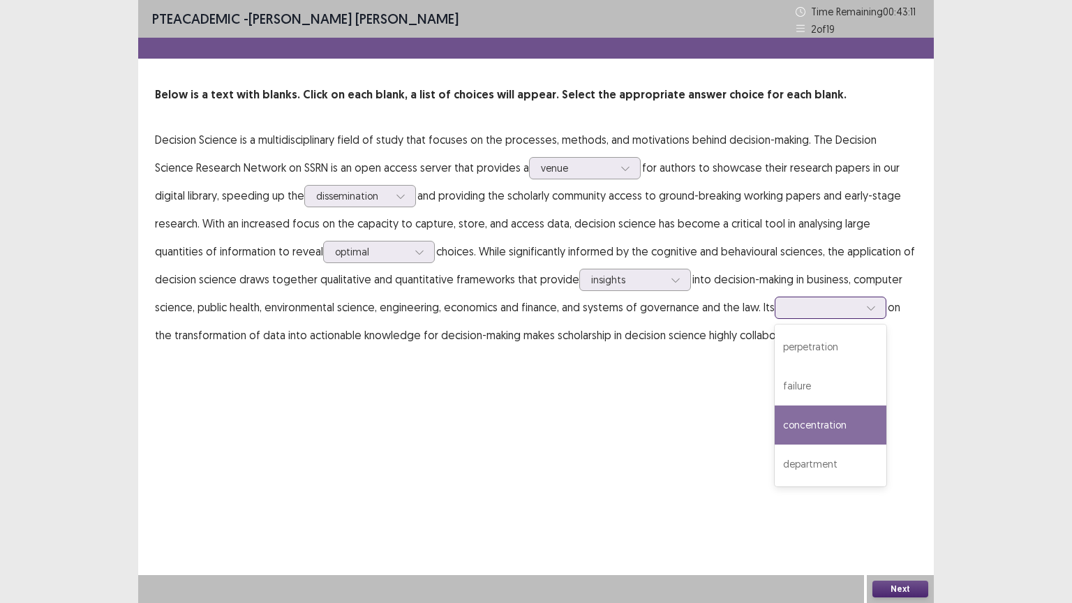
click at [782, 413] on div "concentration" at bounding box center [830, 424] width 112 height 39
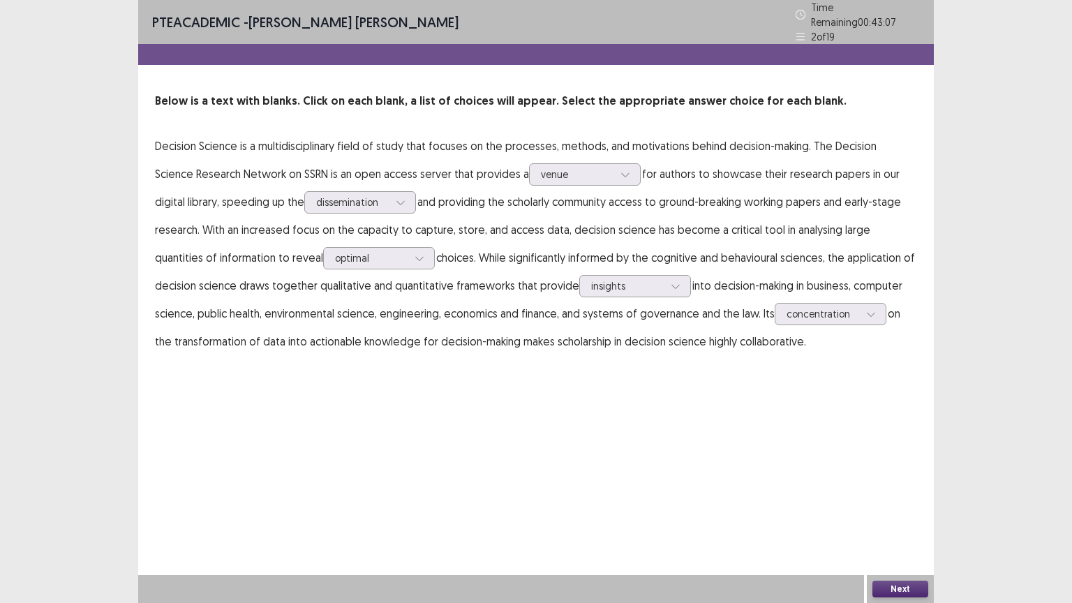
click at [888, 509] on button "Next" at bounding box center [900, 588] width 56 height 17
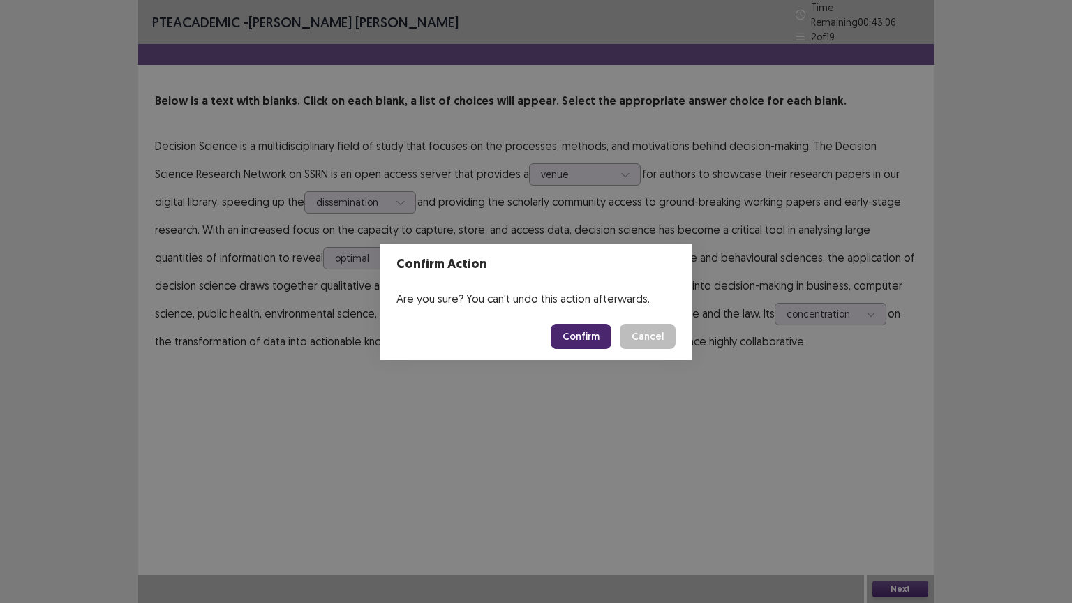
click at [573, 338] on button "Confirm" at bounding box center [580, 336] width 61 height 25
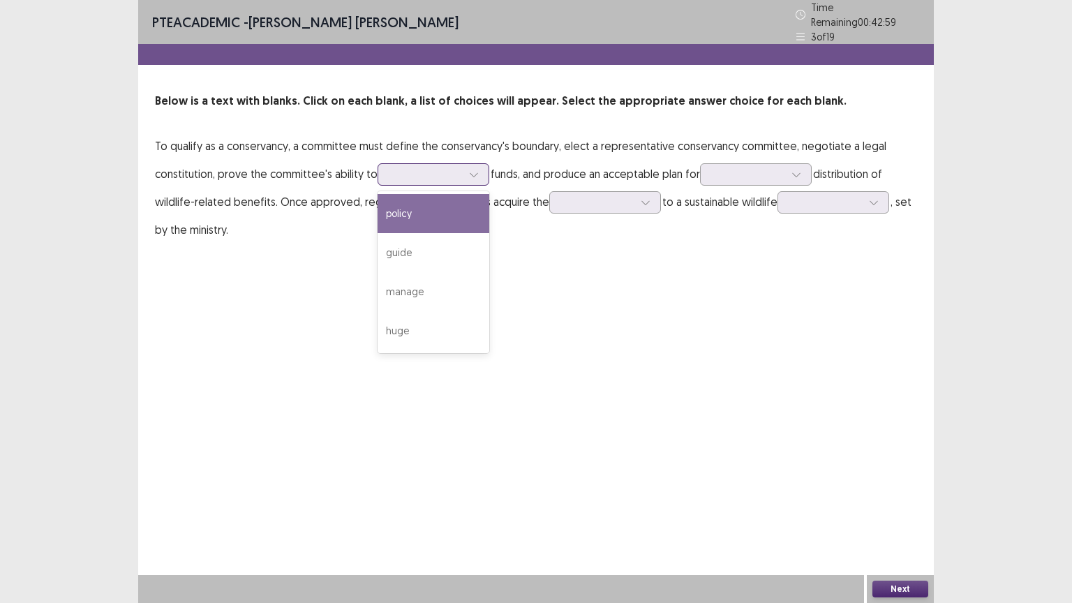
click at [443, 172] on div at bounding box center [425, 173] width 73 height 13
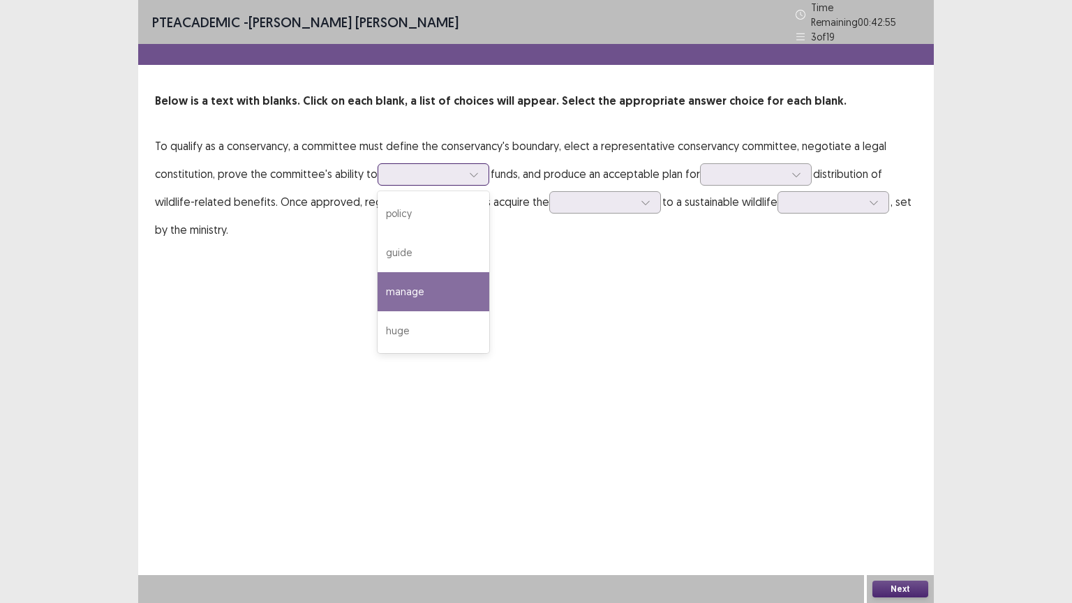
click at [430, 279] on div "manage" at bounding box center [433, 291] width 112 height 39
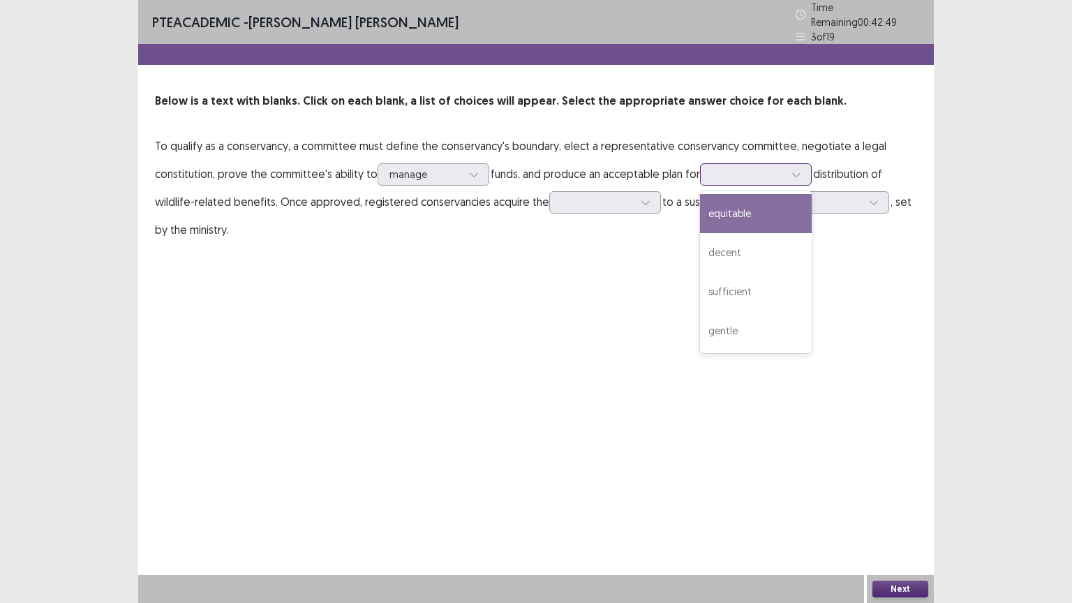
click at [752, 167] on div at bounding box center [748, 173] width 73 height 13
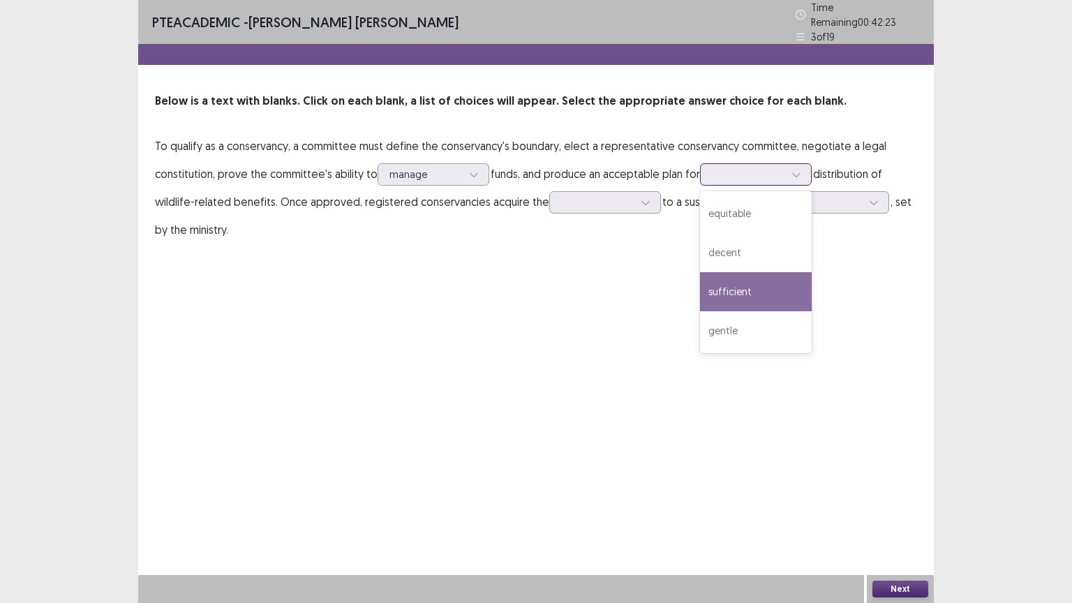
click at [748, 278] on div "sufficient" at bounding box center [756, 291] width 112 height 39
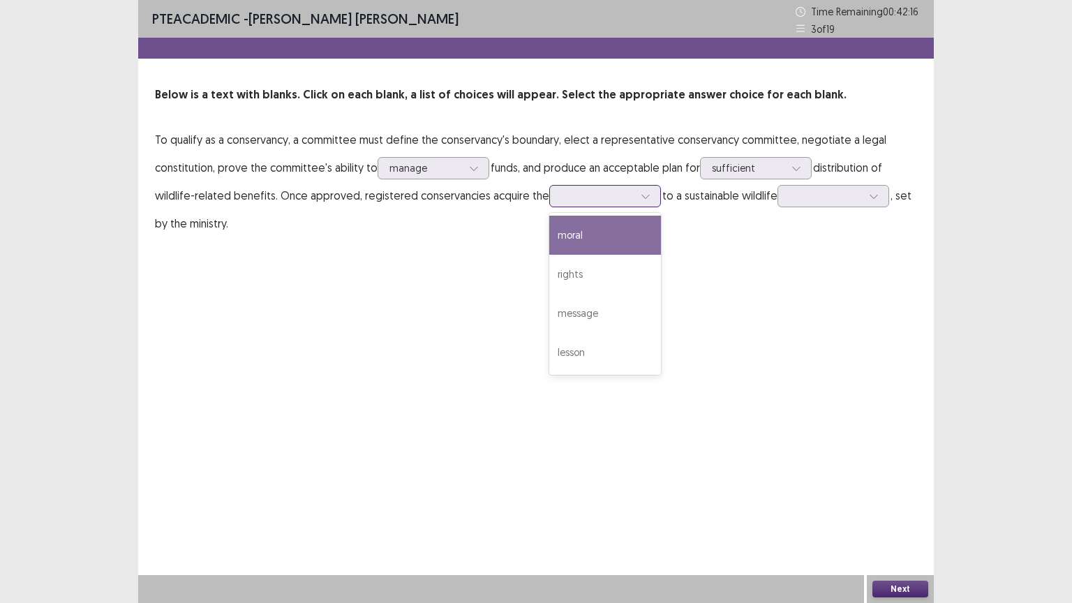
click at [645, 195] on div at bounding box center [645, 196] width 21 height 21
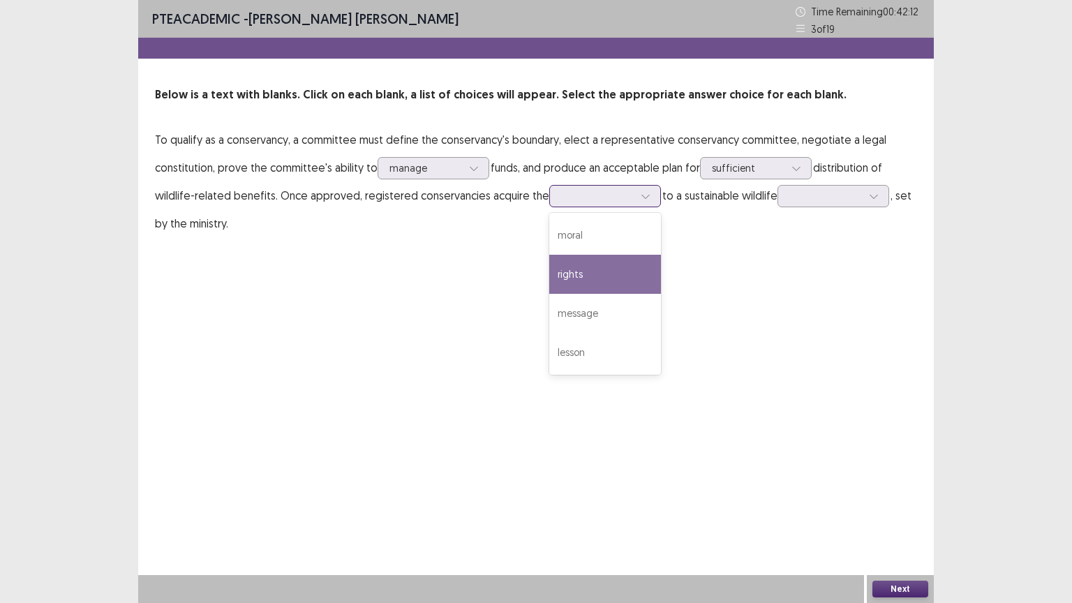
click at [632, 261] on div "rights" at bounding box center [605, 274] width 112 height 39
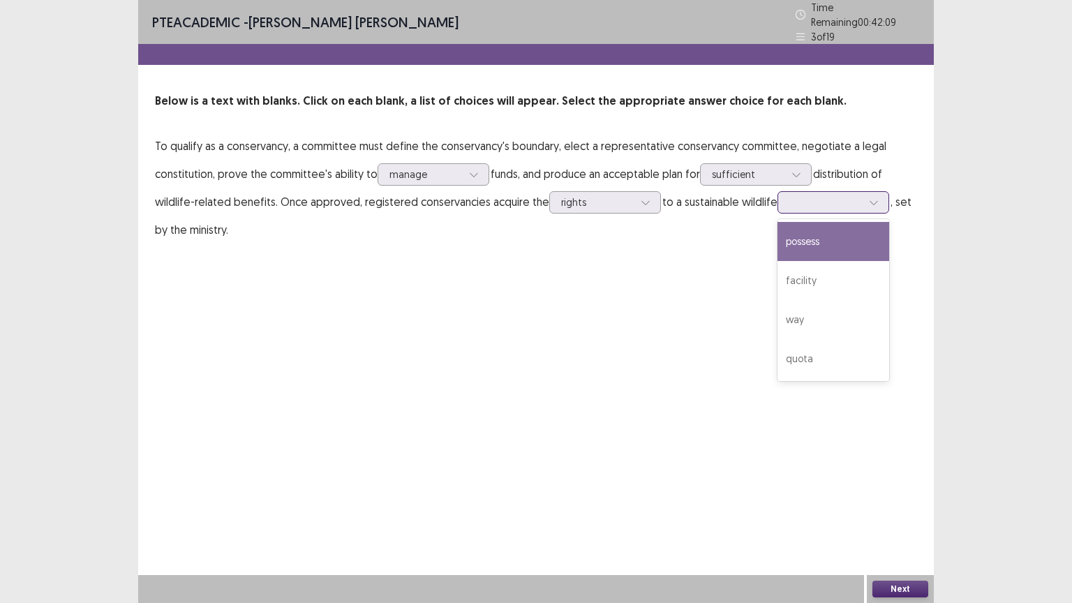
click at [840, 197] on div at bounding box center [825, 201] width 73 height 13
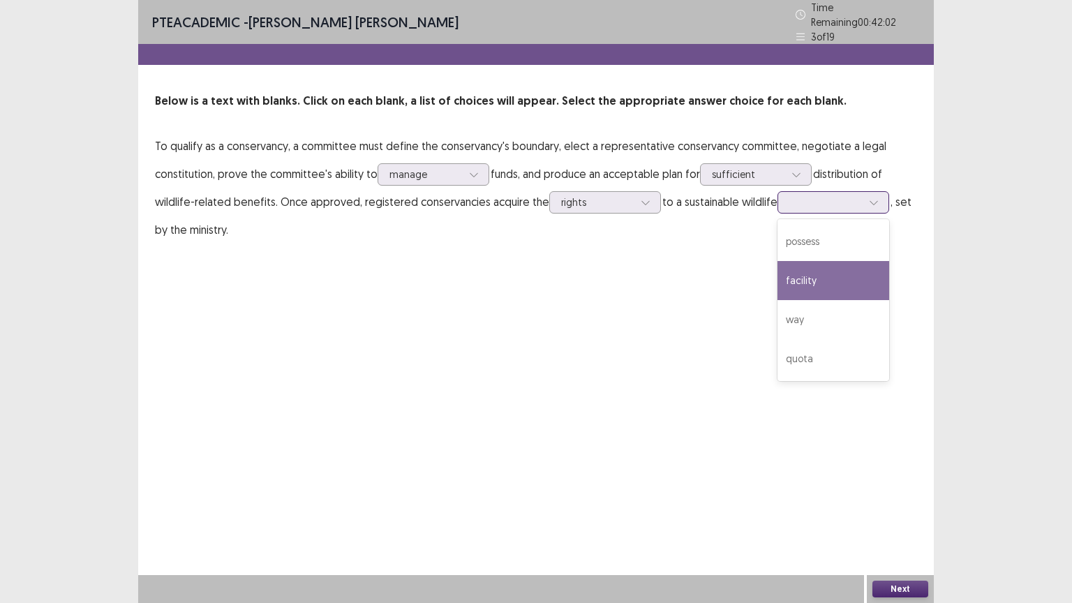
click at [830, 273] on div "facility" at bounding box center [833, 280] width 112 height 39
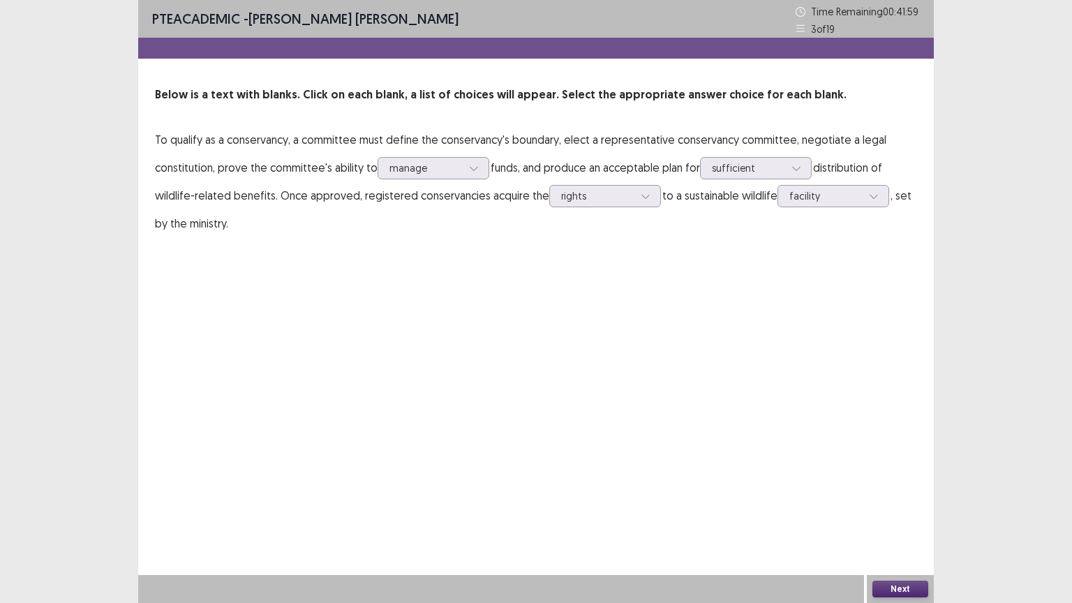
click at [909, 509] on button "Next" at bounding box center [900, 588] width 56 height 17
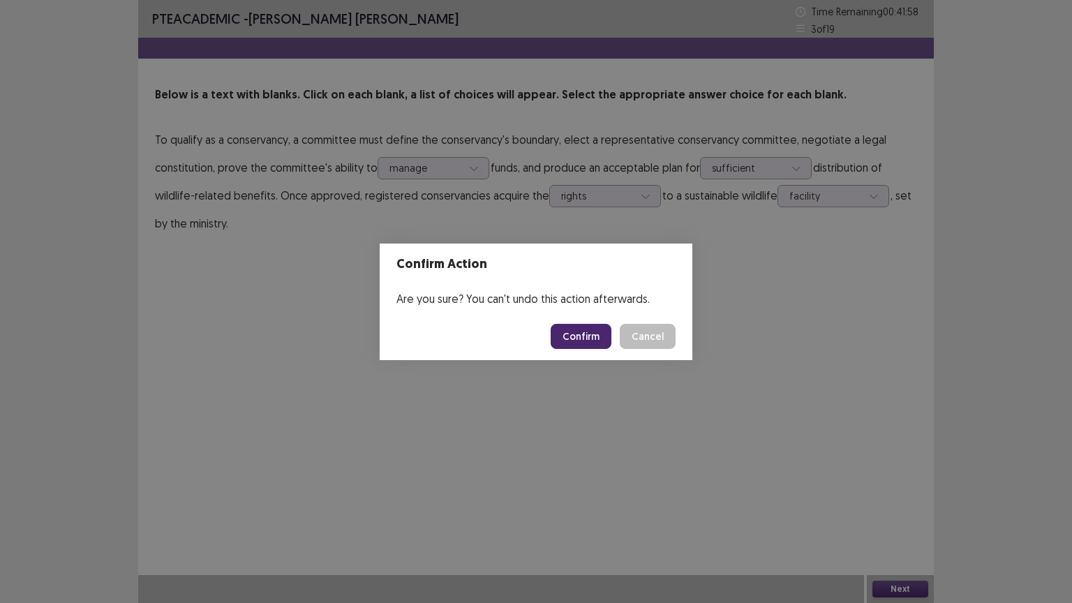
click at [571, 338] on button "Confirm" at bounding box center [580, 336] width 61 height 25
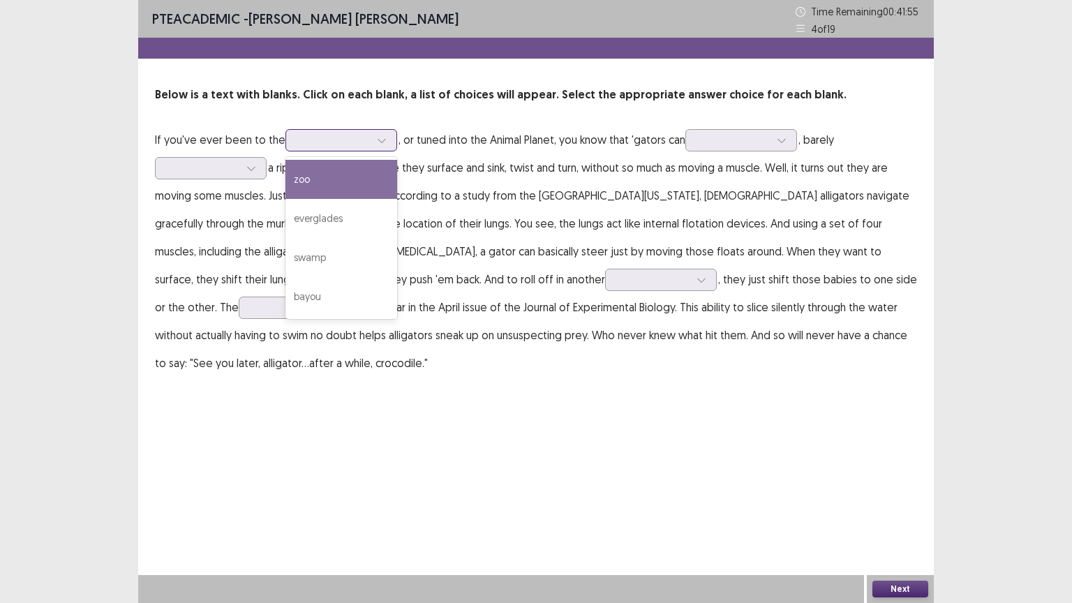
click at [329, 140] on div at bounding box center [333, 139] width 73 height 13
click at [329, 176] on div "zoo" at bounding box center [341, 179] width 112 height 39
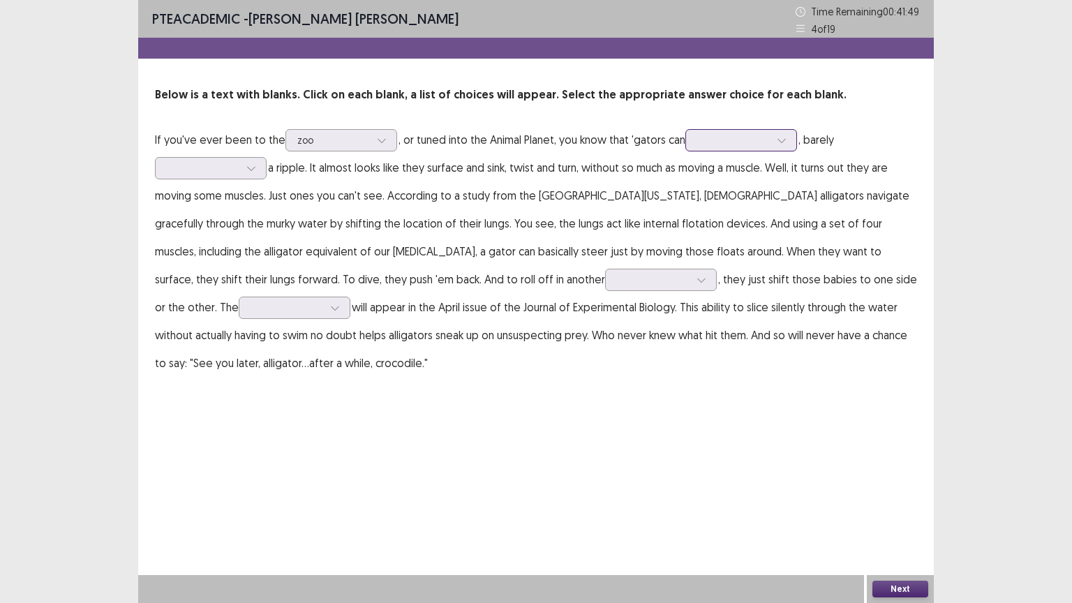
click at [731, 144] on div at bounding box center [733, 139] width 73 height 13
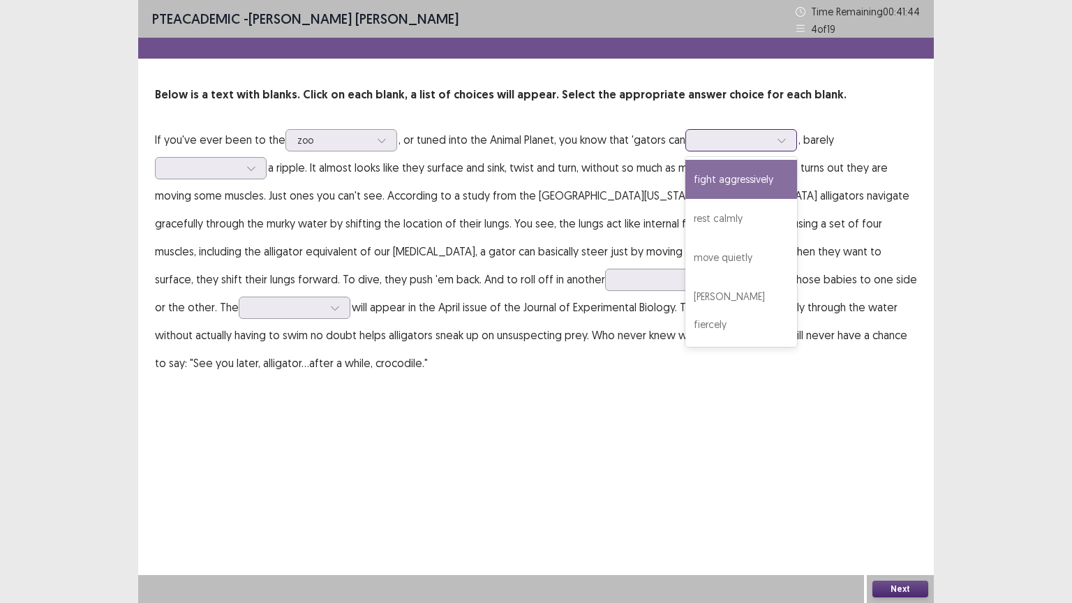
click at [731, 181] on div "fight aggressively" at bounding box center [741, 179] width 112 height 39
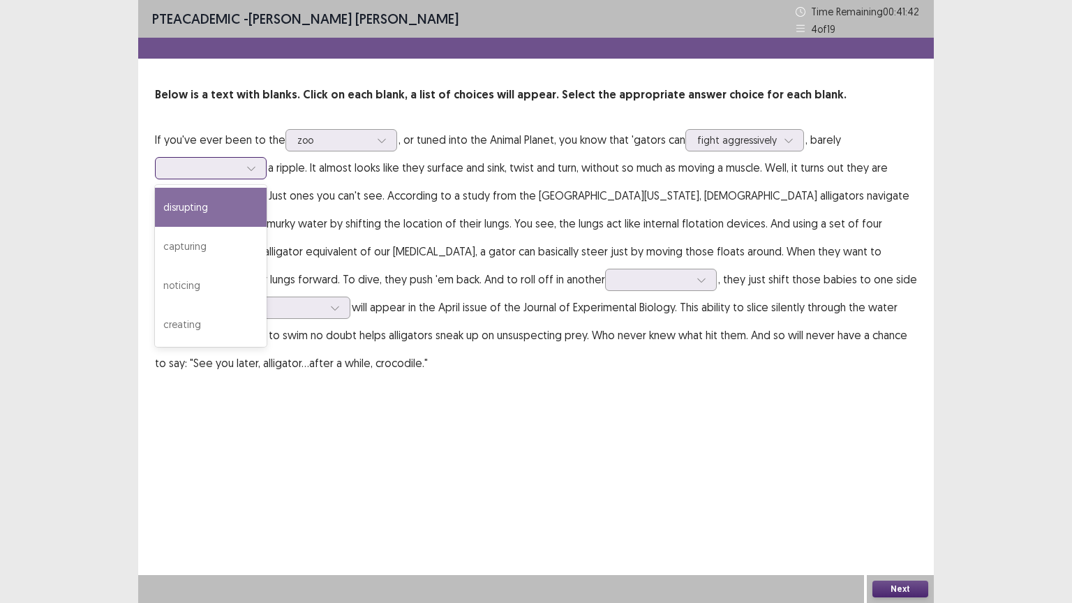
click at [247, 165] on icon at bounding box center [251, 168] width 10 height 10
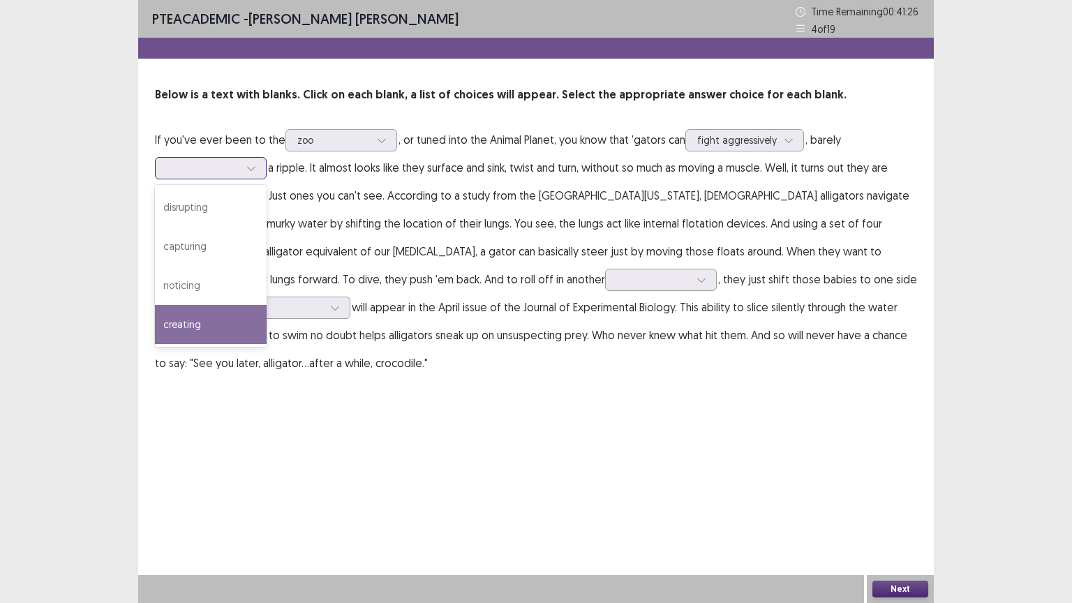
click at [219, 315] on div "creating" at bounding box center [211, 324] width 112 height 39
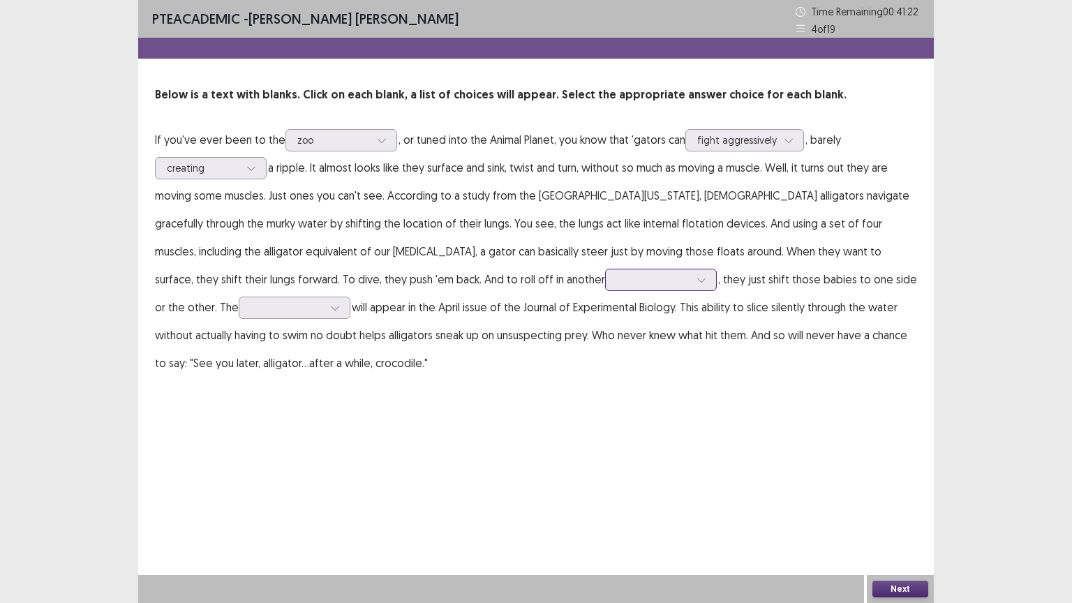
click at [617, 281] on div at bounding box center [653, 279] width 73 height 13
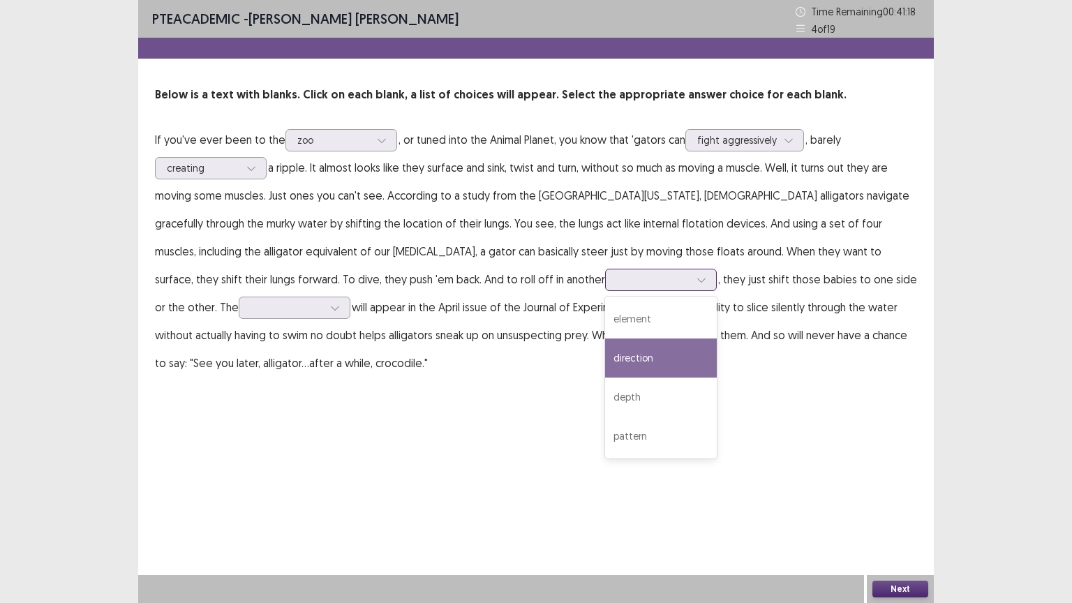
click at [605, 350] on div "direction" at bounding box center [661, 357] width 112 height 39
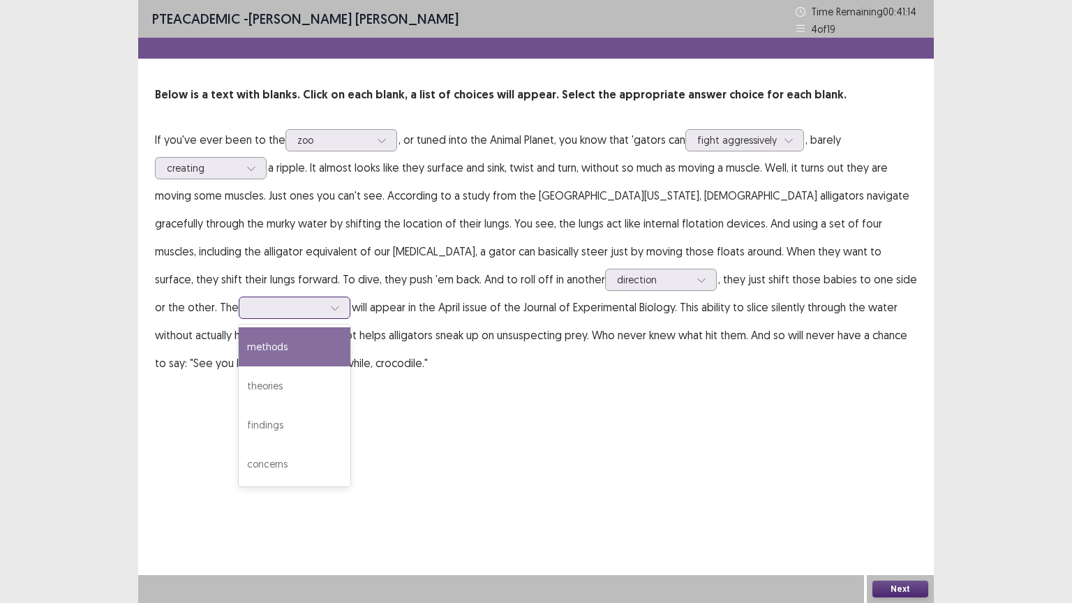
click at [253, 302] on input "text" at bounding box center [251, 307] width 3 height 10
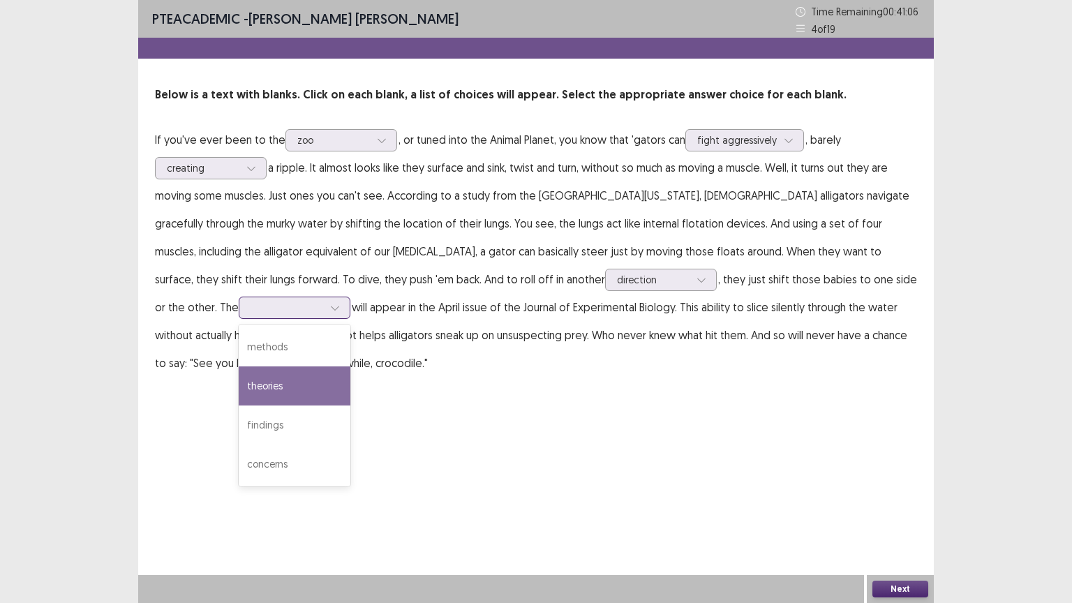
click at [350, 373] on div "theories" at bounding box center [295, 385] width 112 height 39
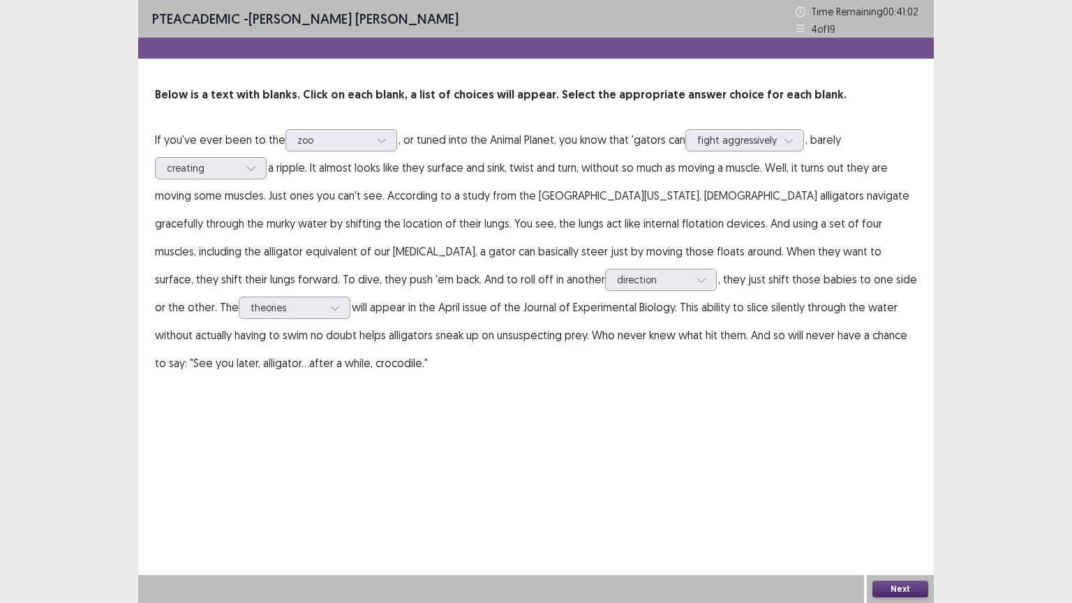
click at [897, 509] on button "Next" at bounding box center [900, 588] width 56 height 17
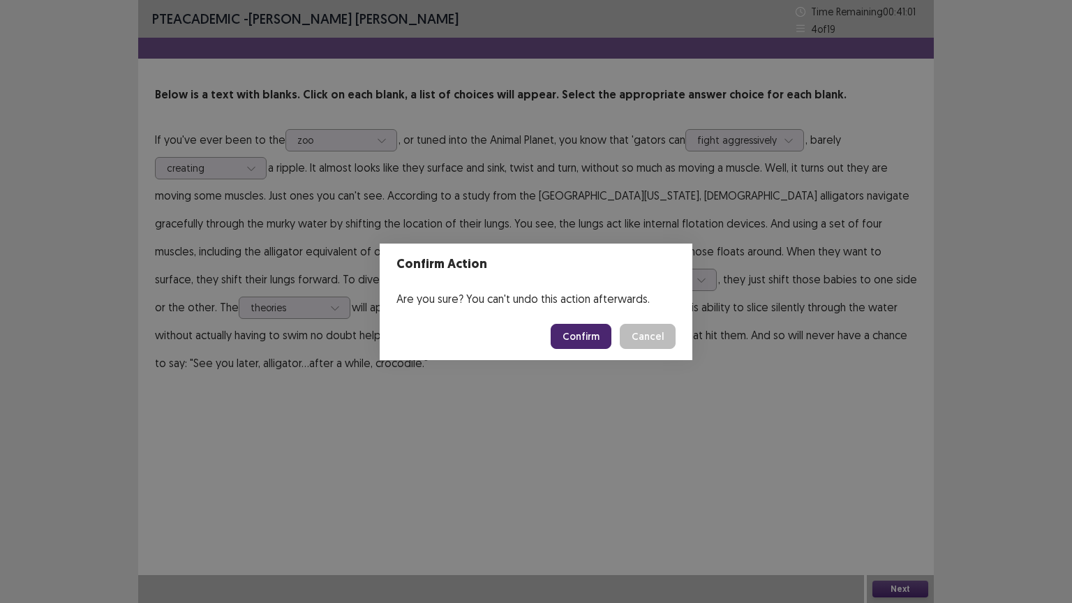
click at [597, 332] on button "Confirm" at bounding box center [580, 336] width 61 height 25
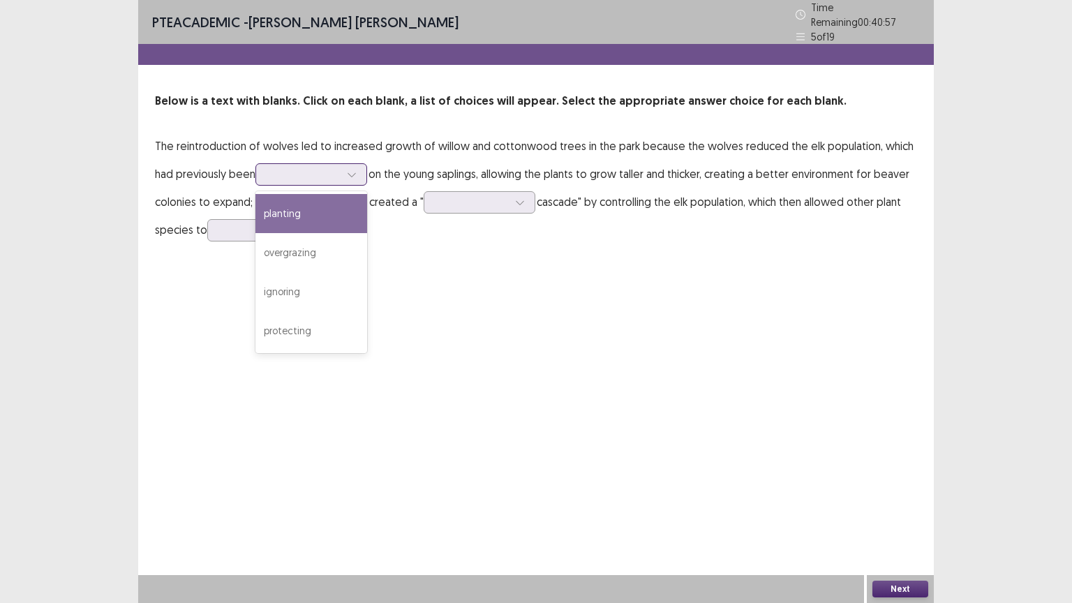
click at [317, 167] on div at bounding box center [303, 173] width 73 height 13
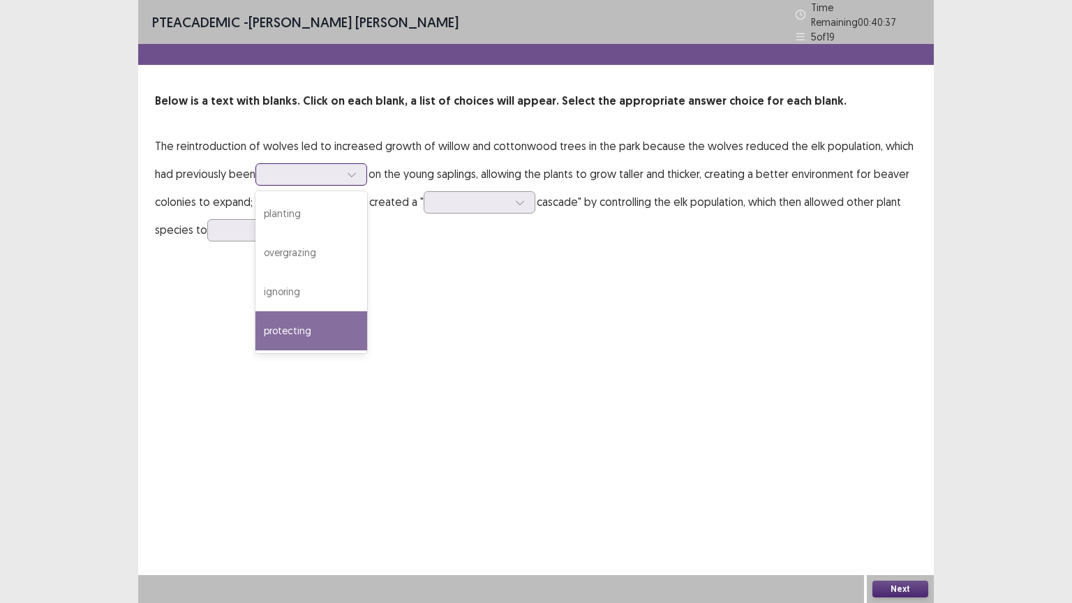
click at [310, 311] on div "protecting" at bounding box center [311, 330] width 112 height 39
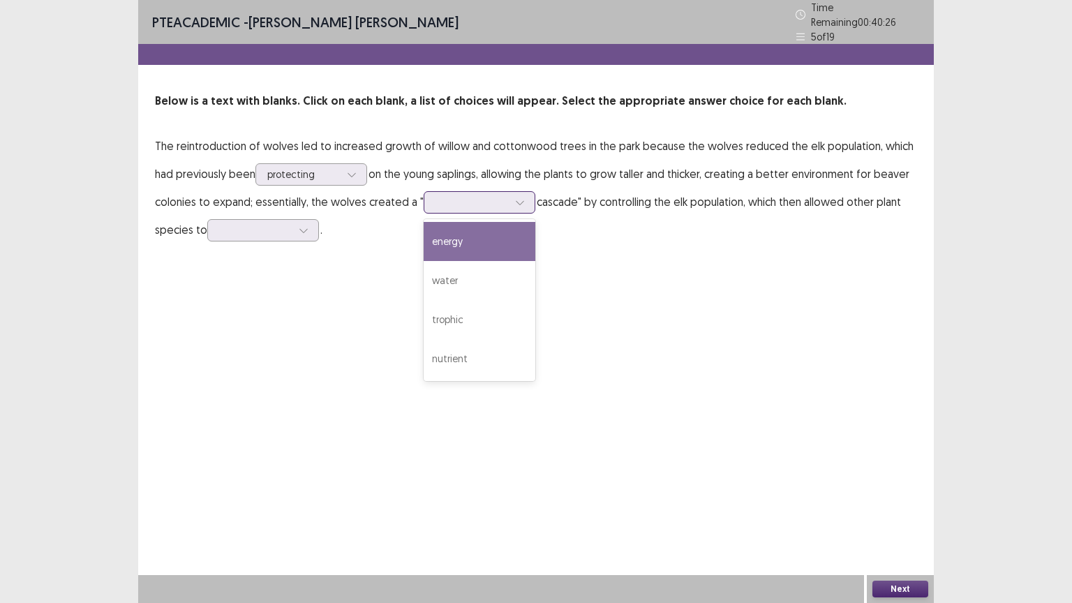
click at [467, 197] on div at bounding box center [471, 201] width 73 height 13
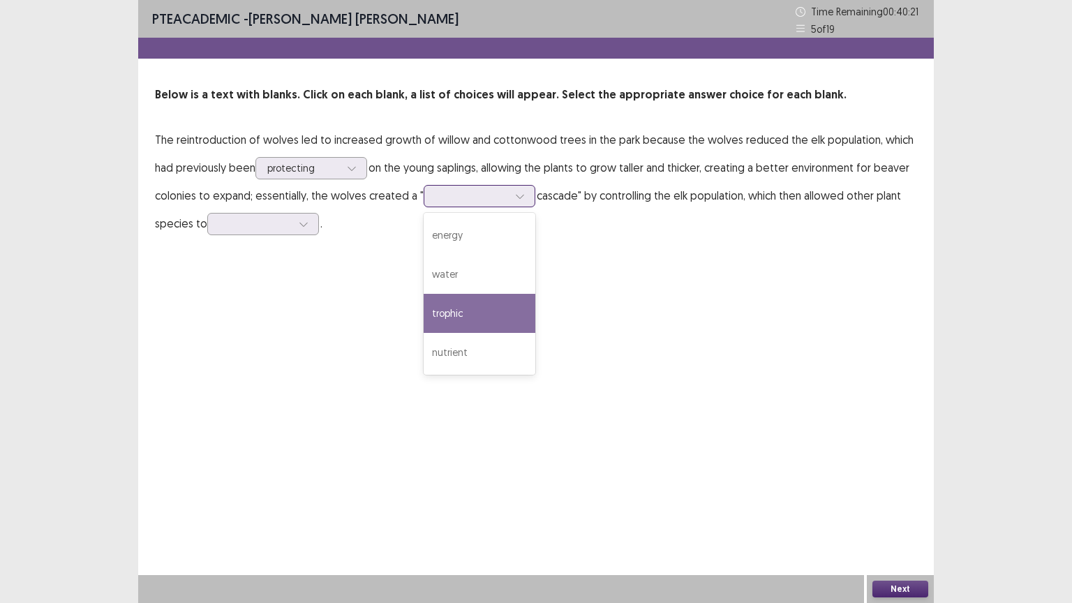
click at [469, 301] on div "trophic" at bounding box center [479, 313] width 112 height 39
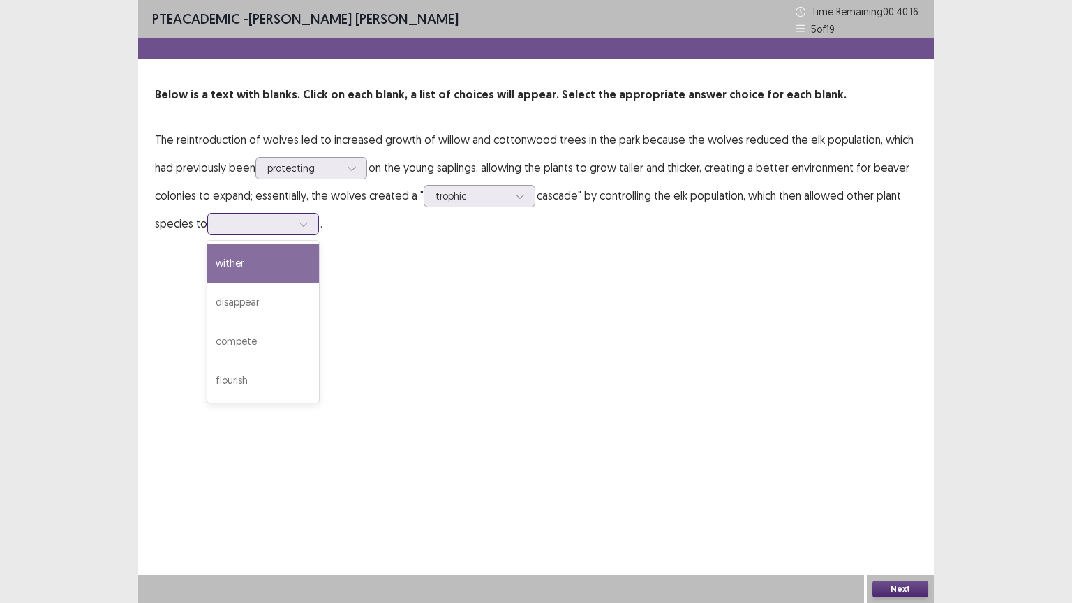
click at [303, 223] on icon at bounding box center [304, 224] width 10 height 10
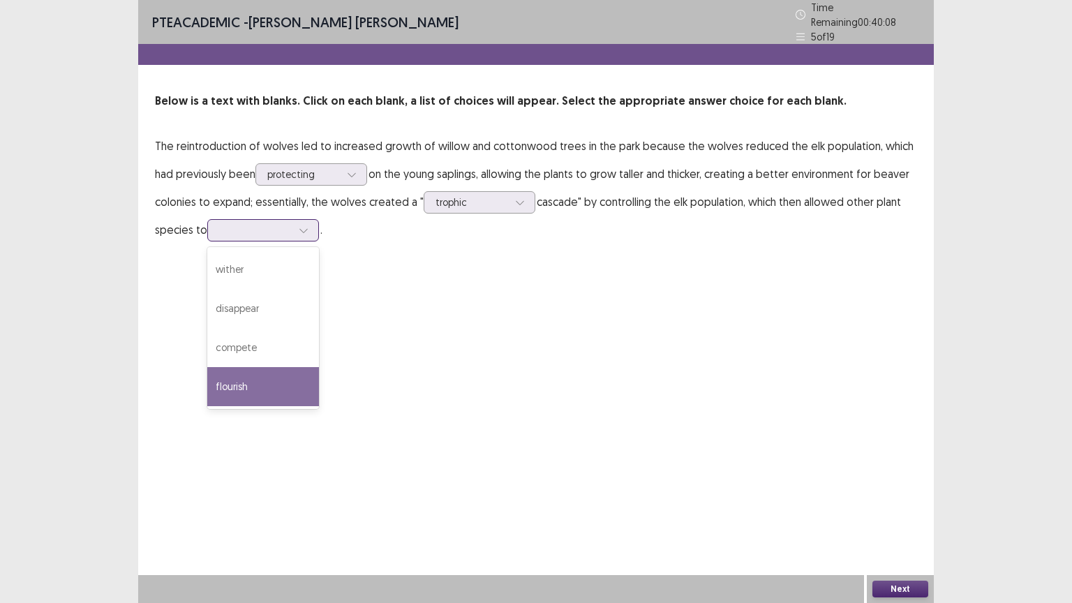
click at [284, 378] on div "flourish" at bounding box center [263, 386] width 112 height 39
click at [888, 509] on button "Next" at bounding box center [900, 588] width 56 height 17
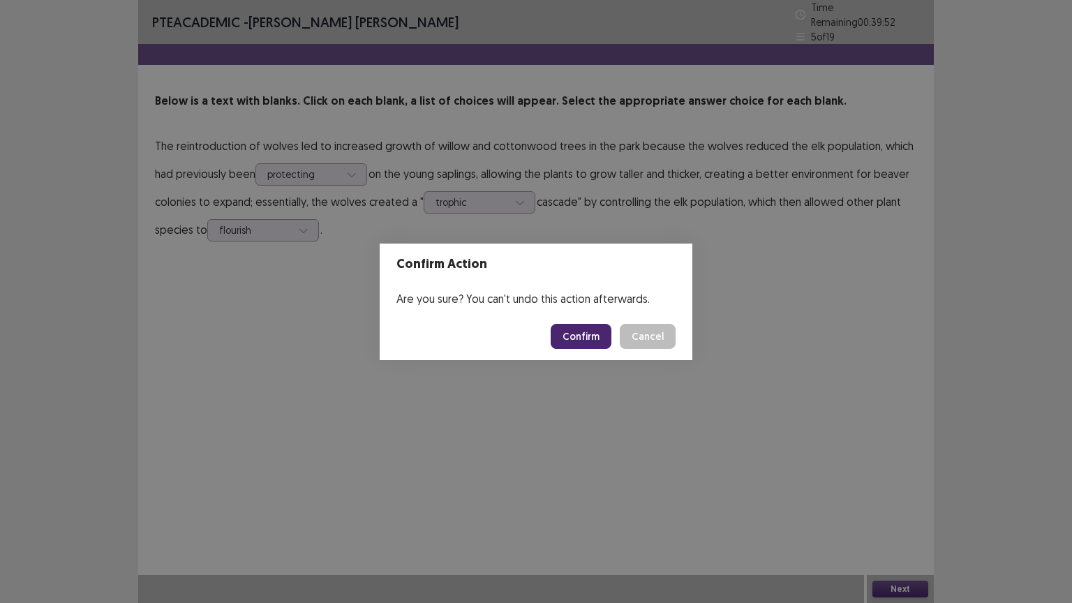
click at [586, 341] on button "Confirm" at bounding box center [580, 336] width 61 height 25
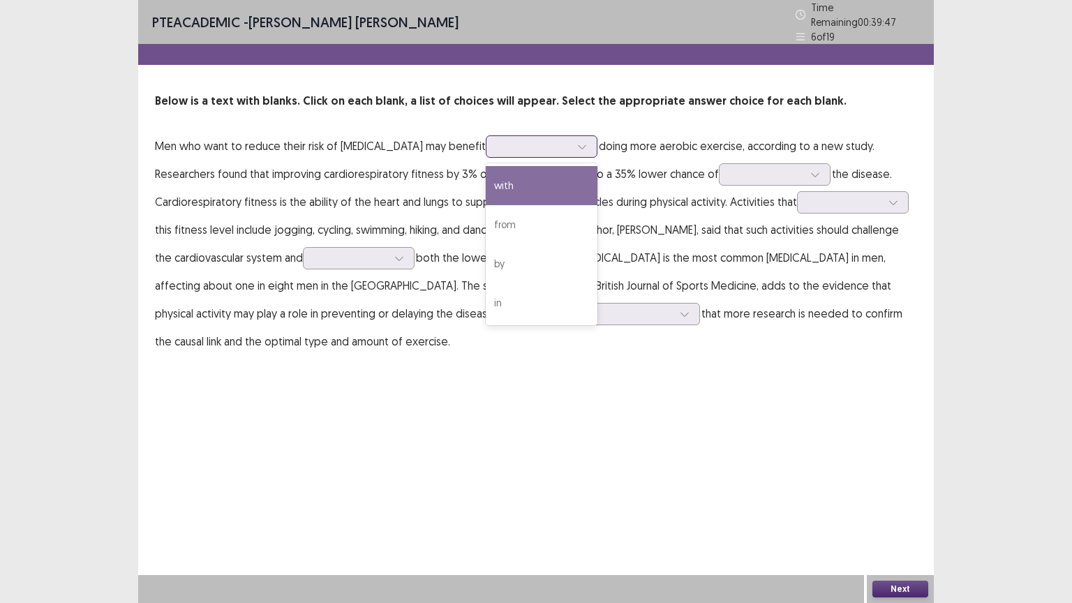
click at [527, 142] on div at bounding box center [533, 146] width 73 height 13
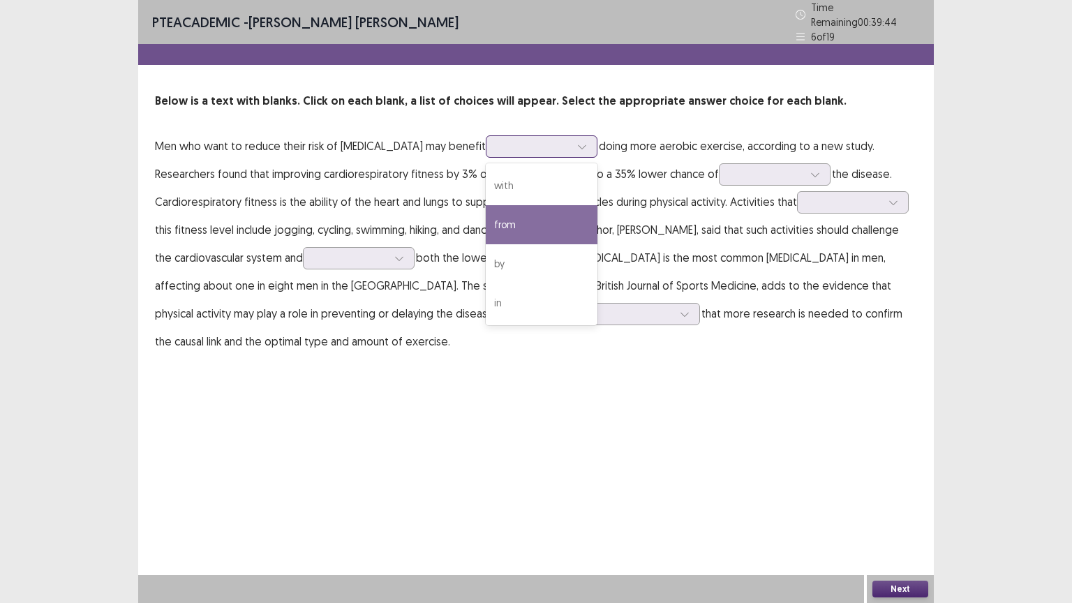
click at [530, 224] on div "from" at bounding box center [542, 224] width 112 height 39
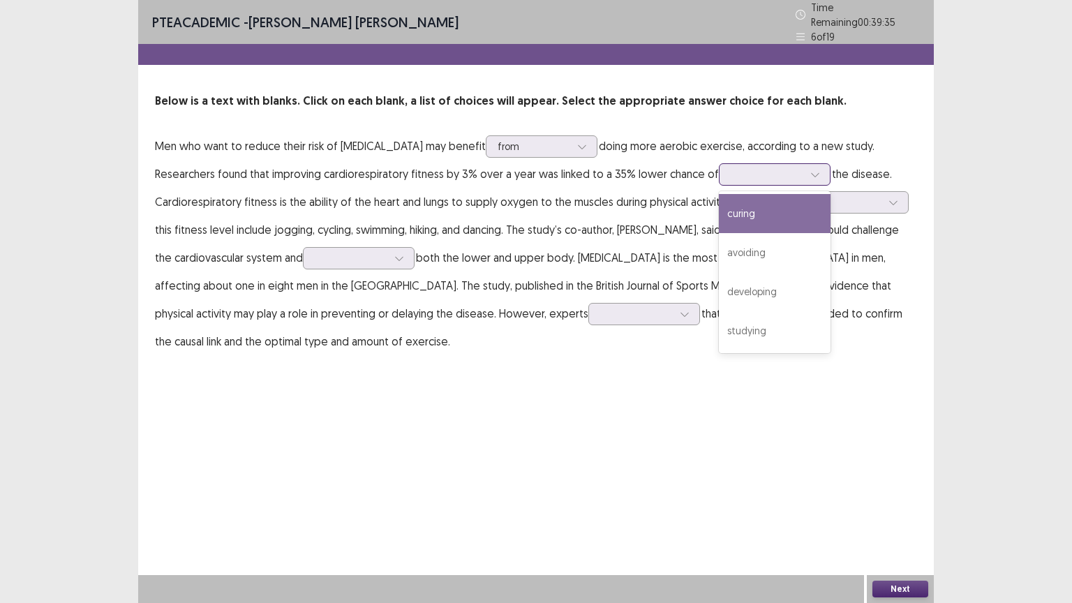
click at [763, 163] on div at bounding box center [775, 174] width 112 height 22
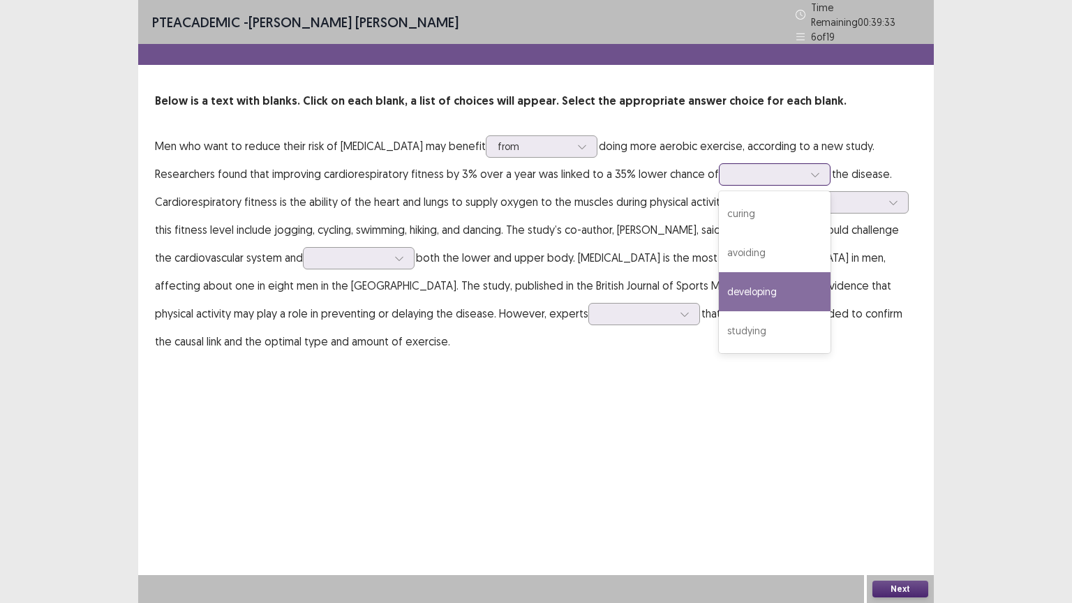
click at [762, 279] on div "developing" at bounding box center [775, 291] width 112 height 39
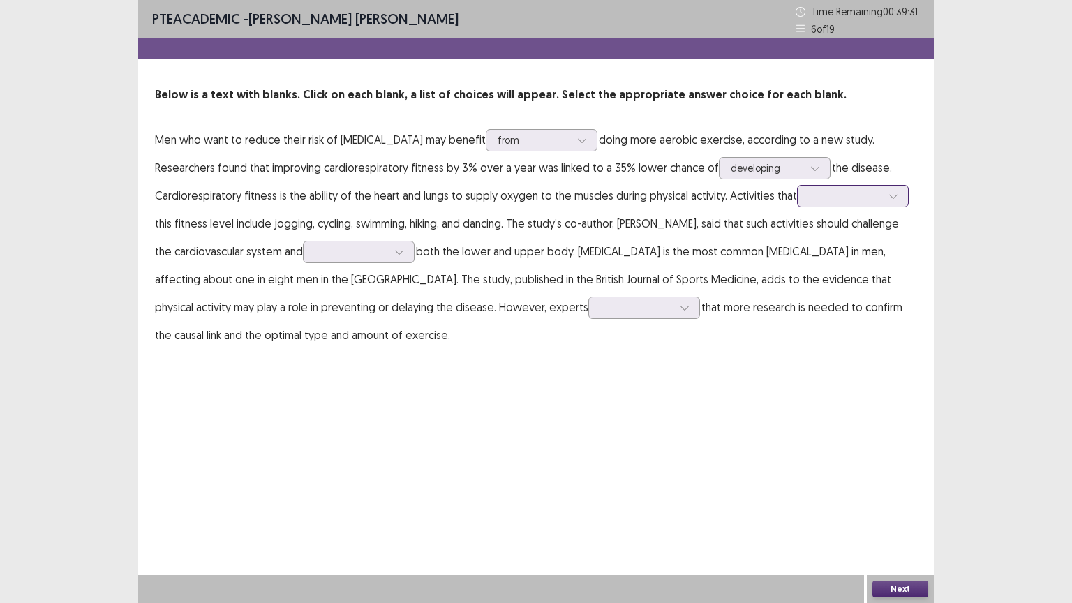
click at [865, 201] on div at bounding box center [845, 195] width 73 height 13
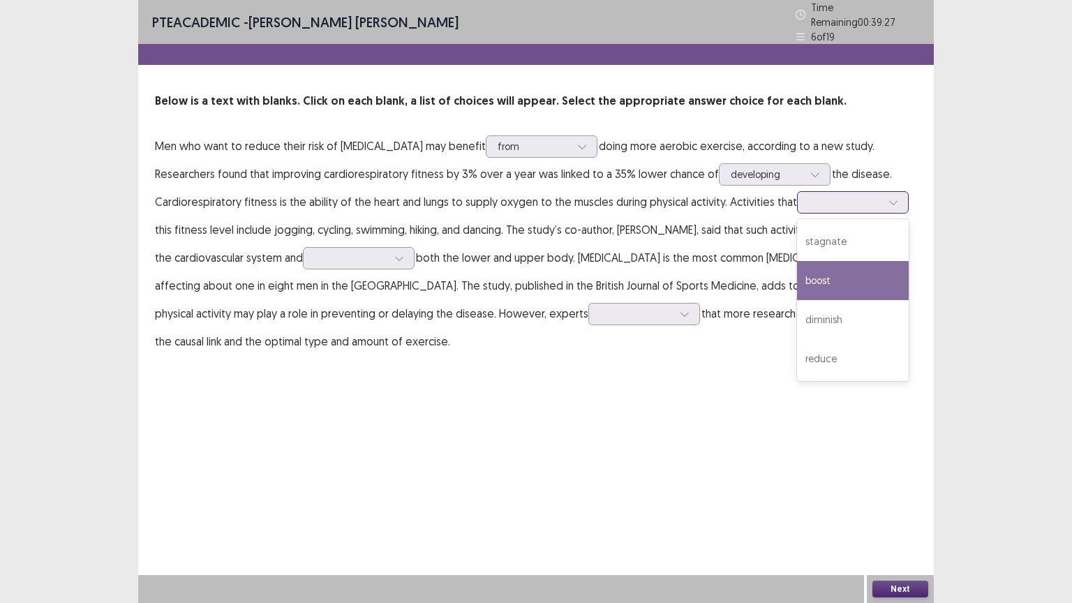
click at [855, 285] on div "boost" at bounding box center [853, 280] width 112 height 39
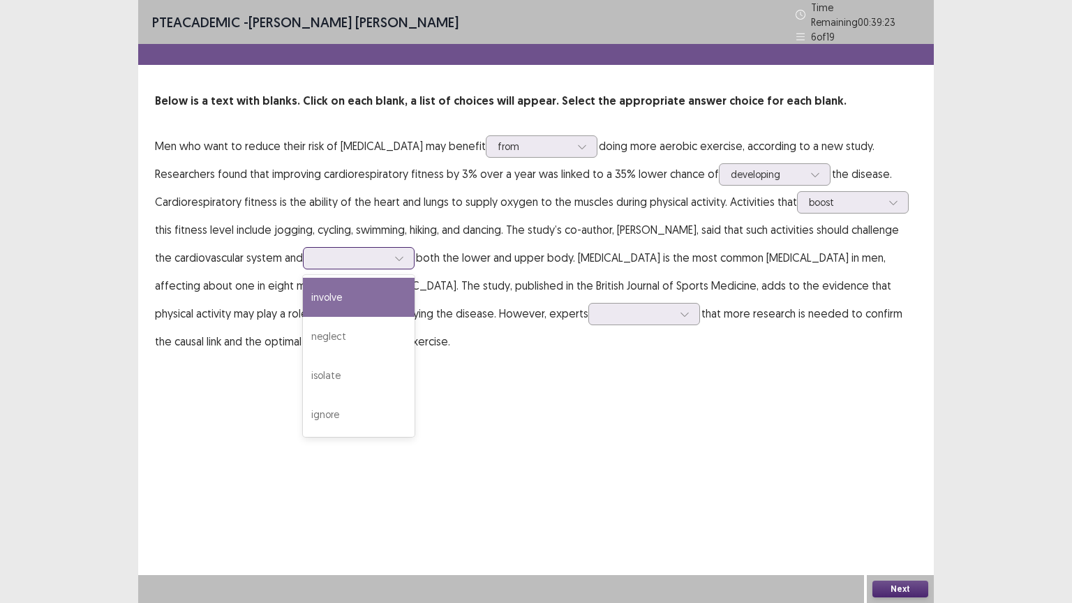
click at [363, 251] on div at bounding box center [351, 257] width 73 height 13
click at [354, 295] on div "involve" at bounding box center [359, 297] width 112 height 39
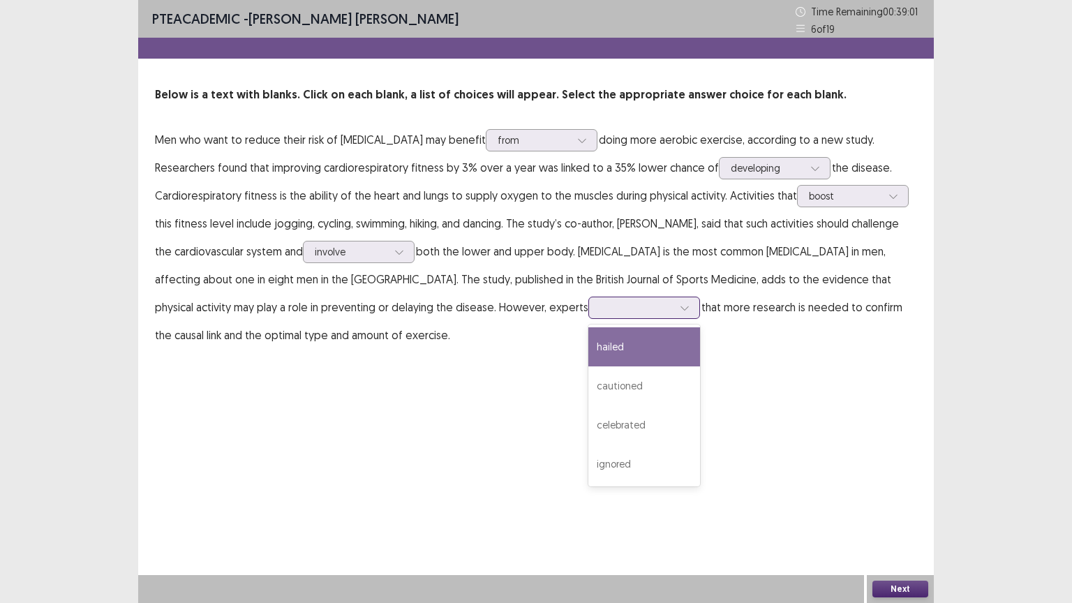
click at [600, 307] on div at bounding box center [636, 307] width 73 height 13
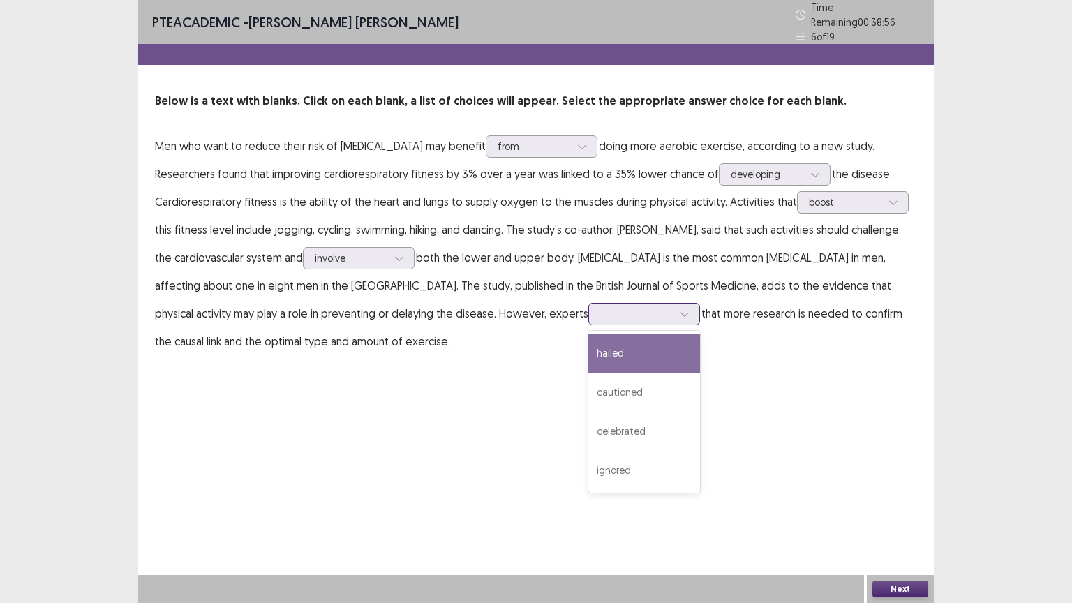
click at [588, 352] on div "hailed" at bounding box center [644, 352] width 112 height 39
click at [917, 509] on button "Next" at bounding box center [900, 588] width 56 height 17
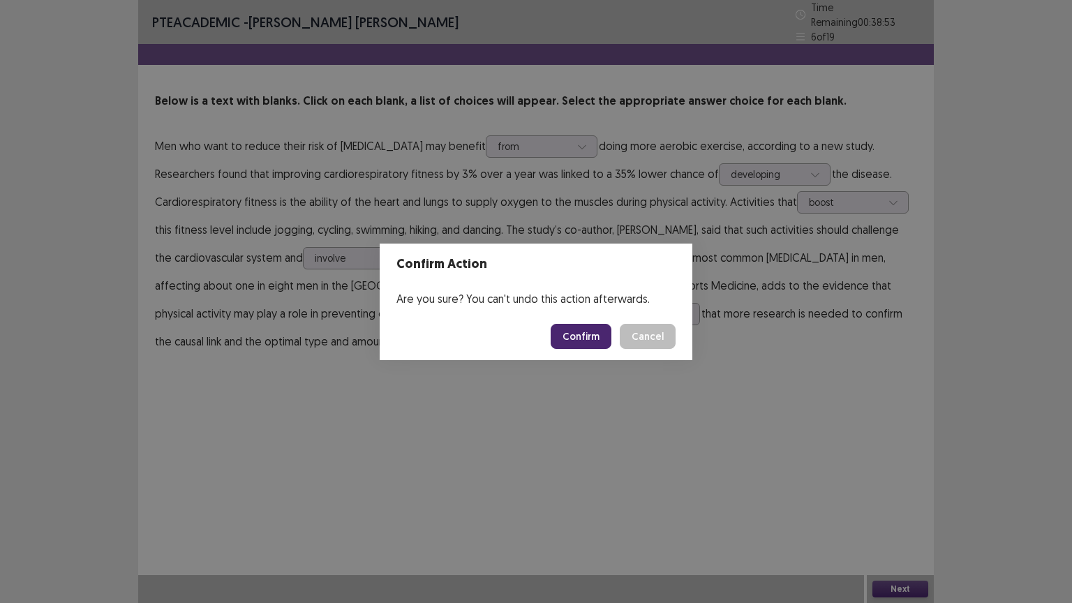
click at [569, 326] on button "Confirm" at bounding box center [580, 336] width 61 height 25
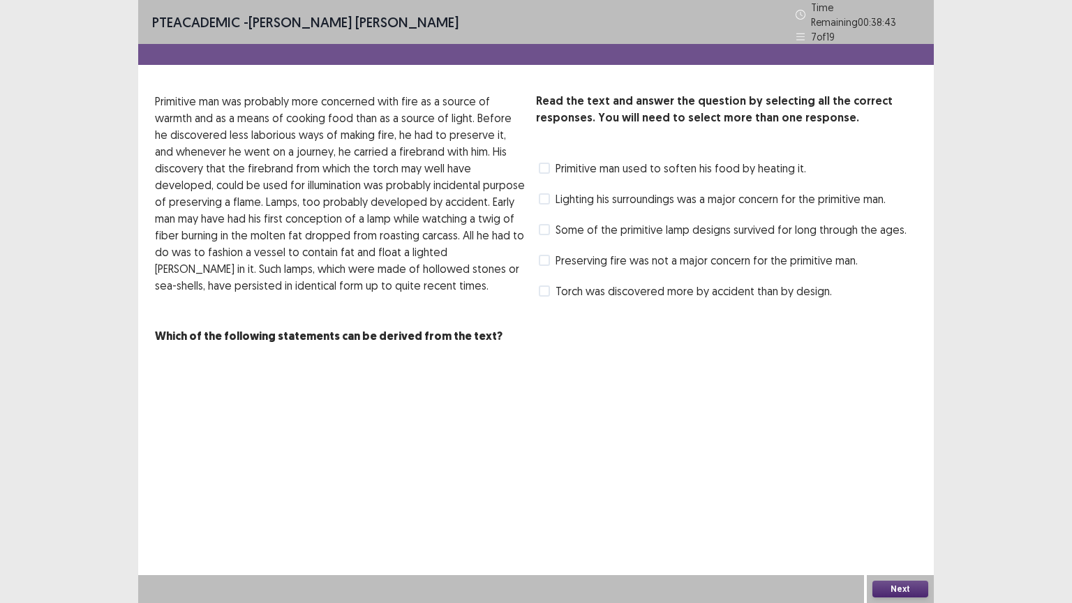
click at [569, 326] on div "Read the text and answer the question by selecting all the correct responses. Y…" at bounding box center [726, 219] width 381 height 252
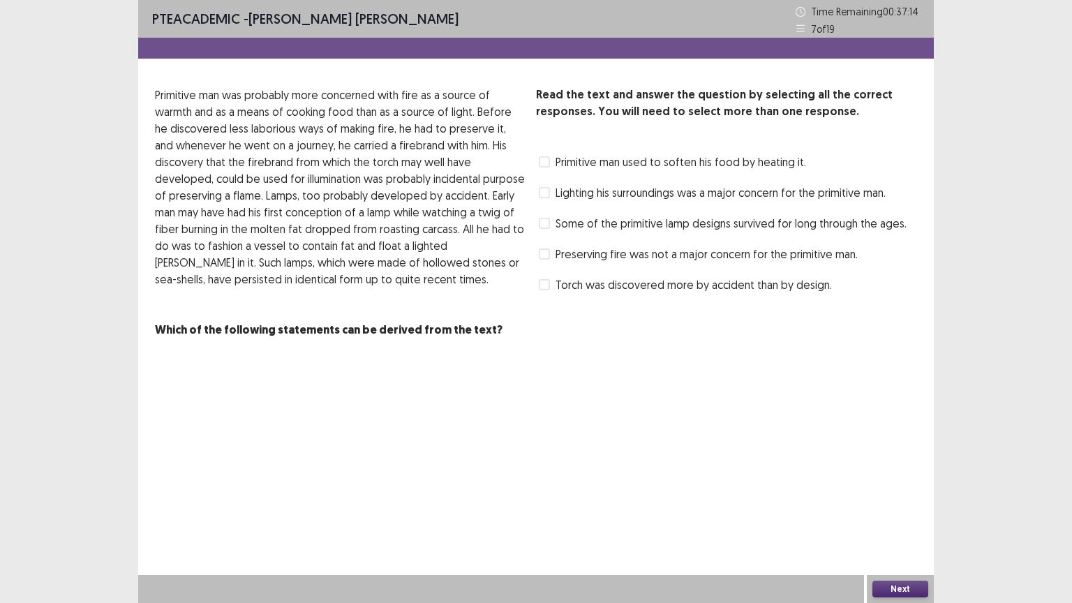
click at [577, 223] on span "Some of the primitive lamp designs survived for long through the ages." at bounding box center [730, 223] width 351 height 17
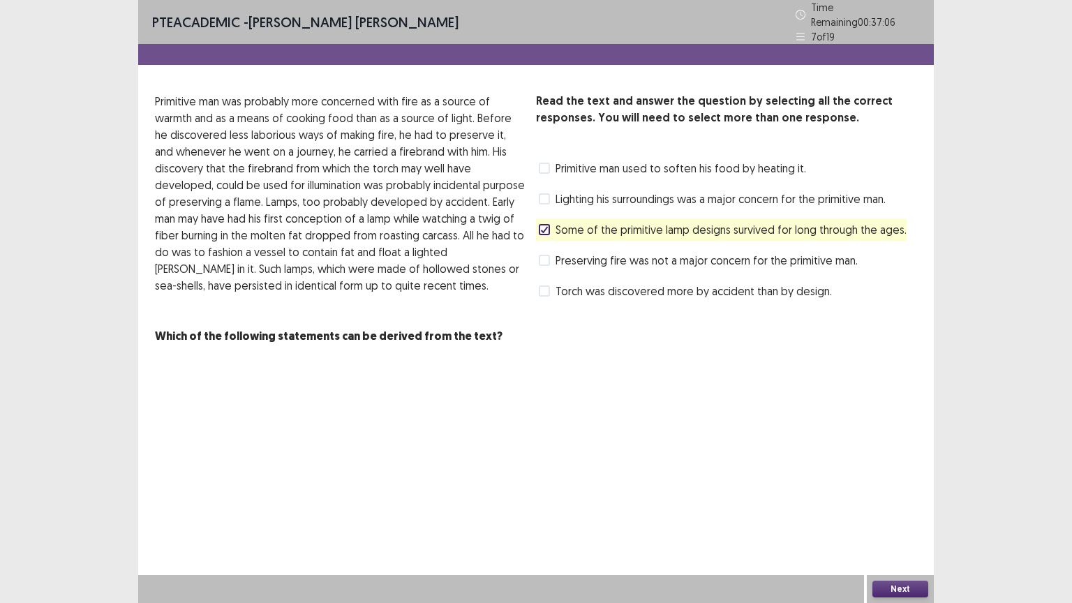
click at [580, 191] on span "Lighting his surroundings was a major concern for the primitive man." at bounding box center [720, 198] width 330 height 17
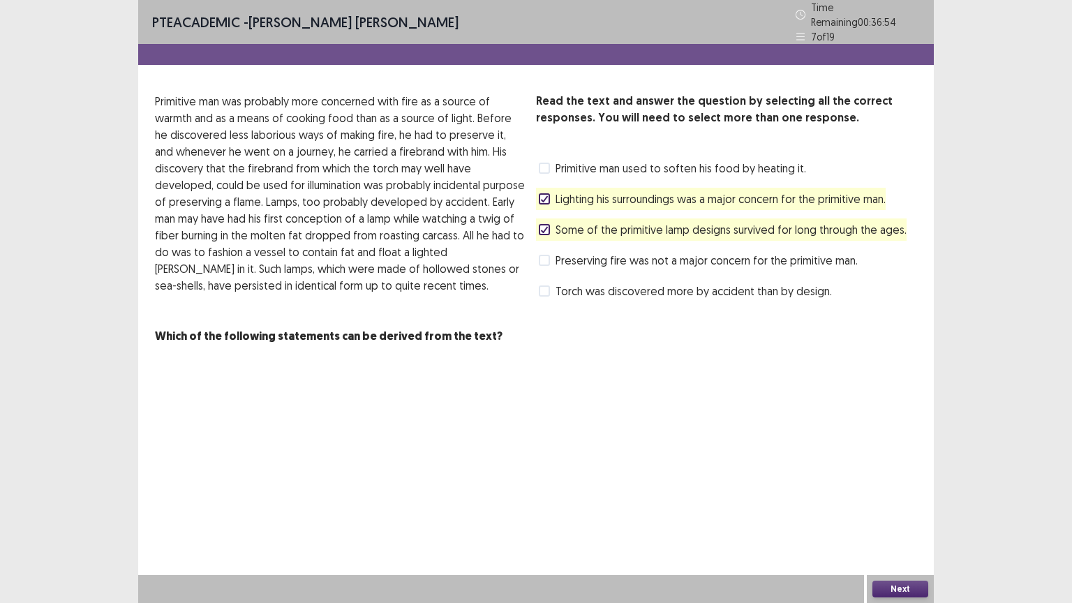
click at [594, 167] on span "Primitive man used to soften his food by heating it." at bounding box center [680, 168] width 250 height 17
click at [740, 160] on span "Primitive man used to soften his food by heating it." at bounding box center [680, 168] width 250 height 17
click at [908, 509] on button "Next" at bounding box center [900, 588] width 56 height 17
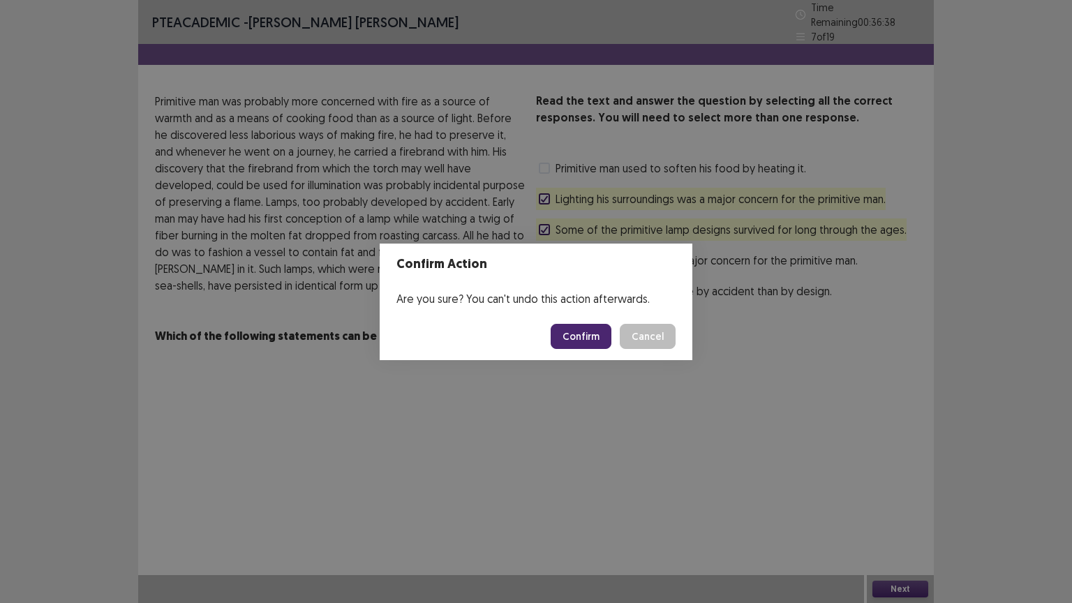
click at [598, 334] on button "Confirm" at bounding box center [580, 336] width 61 height 25
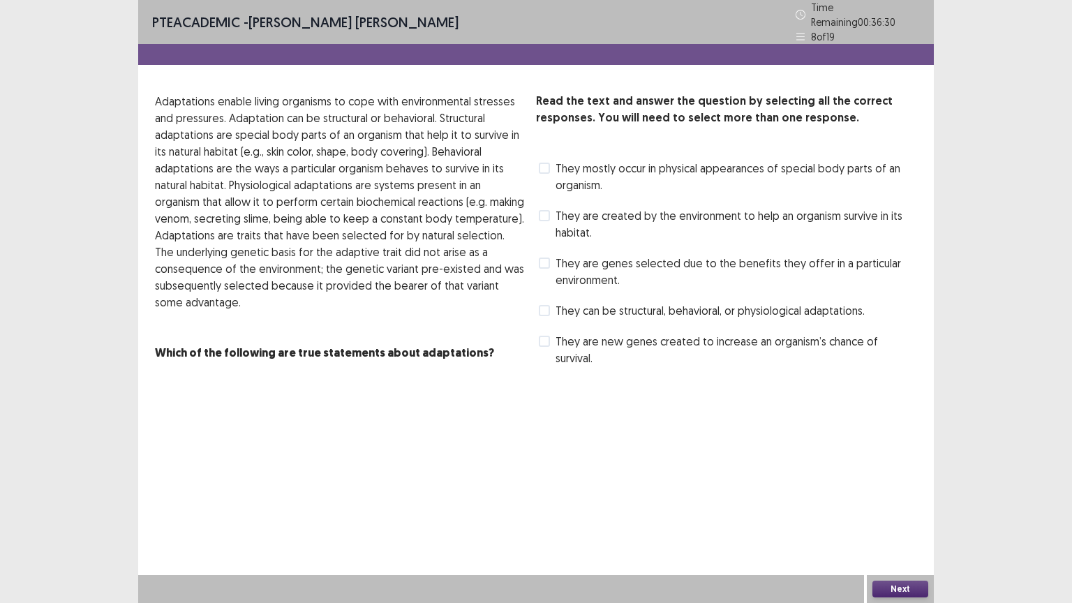
click at [582, 310] on span "They can be structural, behavioral, or physiological adaptations." at bounding box center [709, 310] width 309 height 17
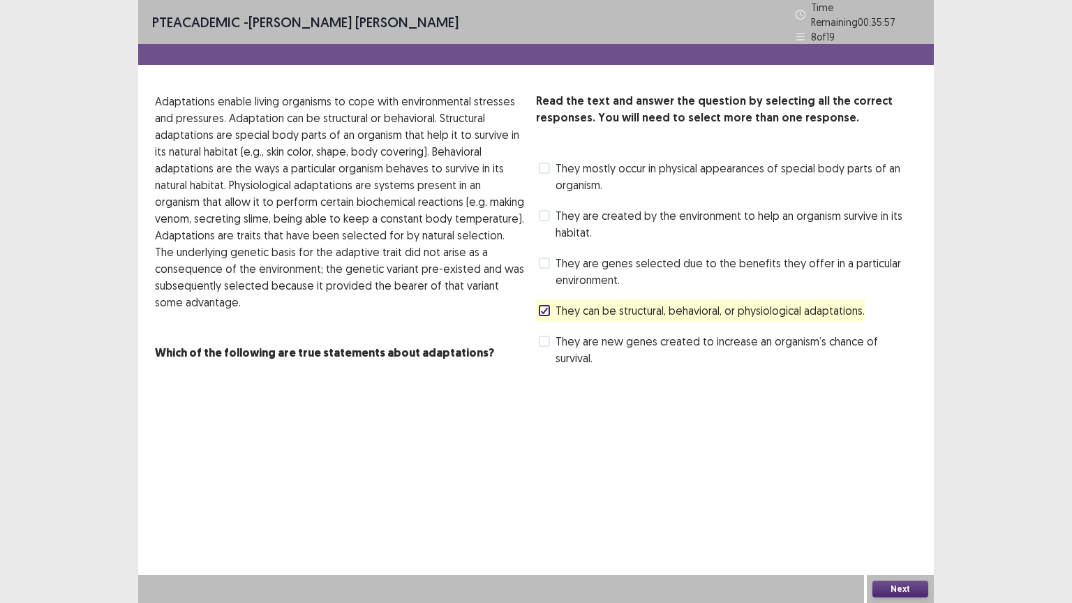
click at [626, 209] on span "They are created by the environment to help an organism survive in its habitat." at bounding box center [735, 223] width 361 height 33
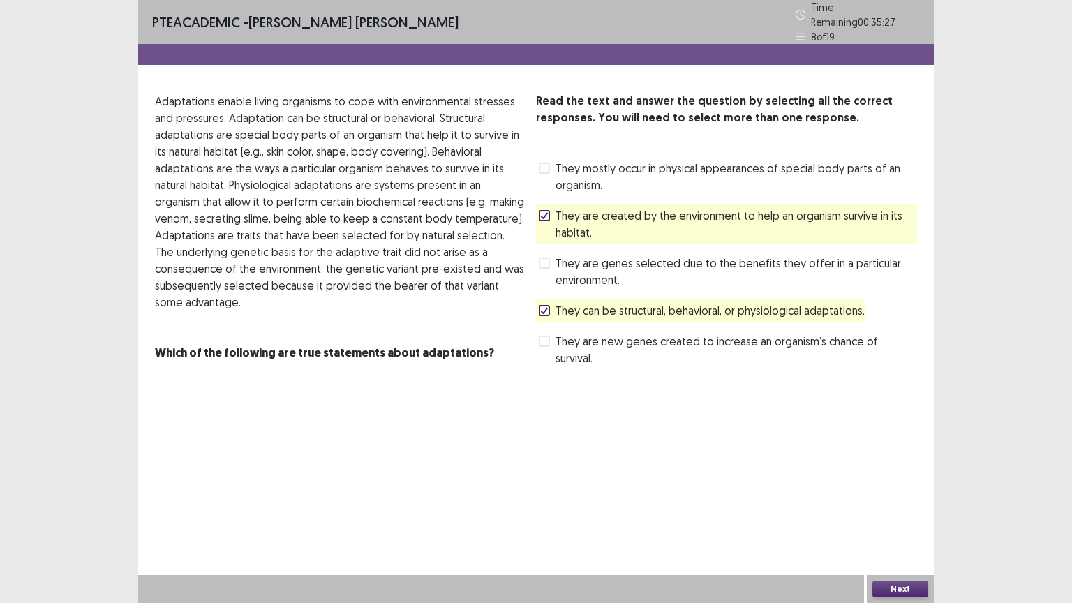
click at [633, 260] on span "They are genes selected due to the benefits they offer in a particular environm…" at bounding box center [735, 271] width 361 height 33
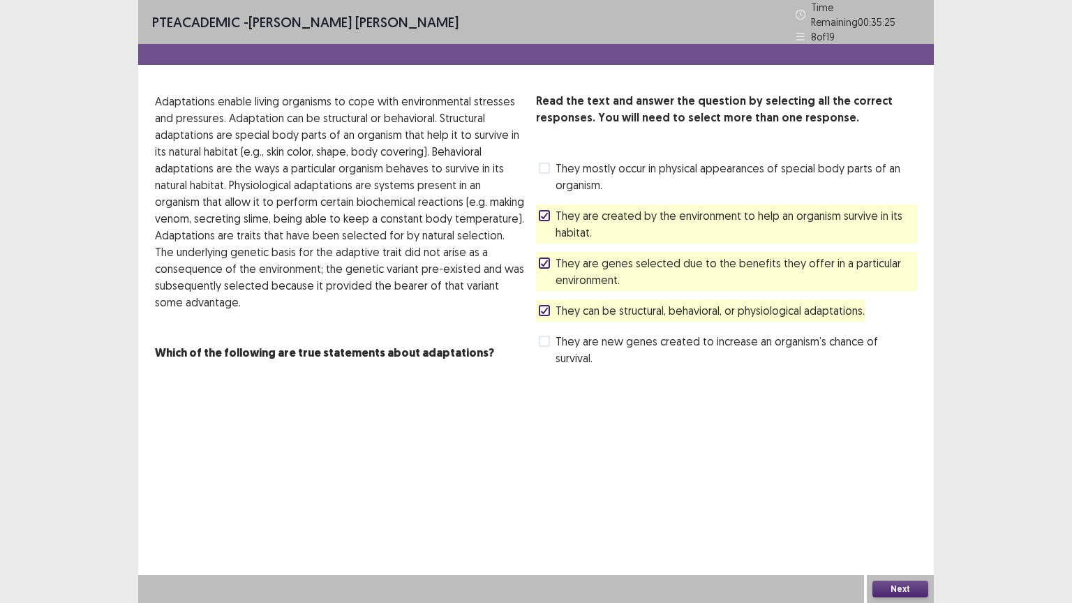
click at [894, 509] on button "Next" at bounding box center [900, 588] width 56 height 17
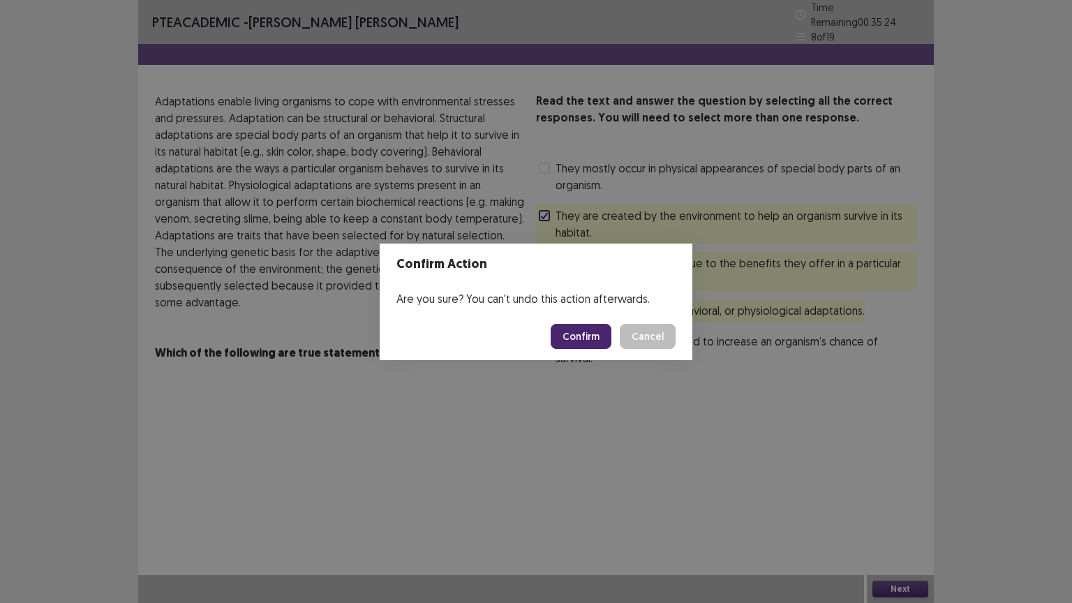
click at [594, 334] on button "Confirm" at bounding box center [580, 336] width 61 height 25
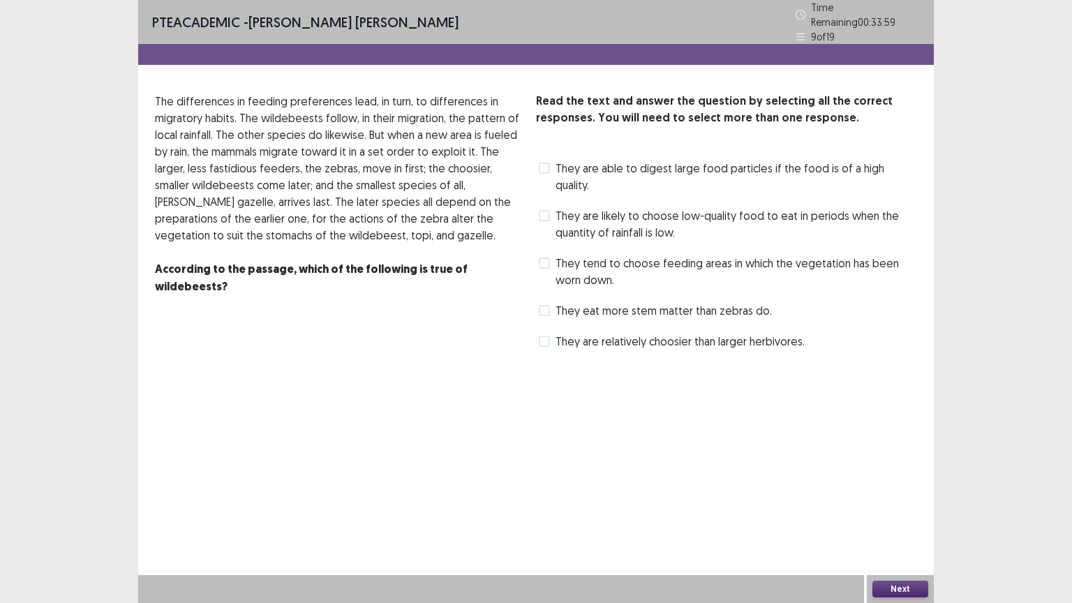
click at [583, 333] on span "They are relatively choosier than larger herbivores." at bounding box center [679, 341] width 249 height 17
click at [578, 207] on span "They are likely to choose low-quality food to eat in periods when the quantity …" at bounding box center [735, 223] width 361 height 33
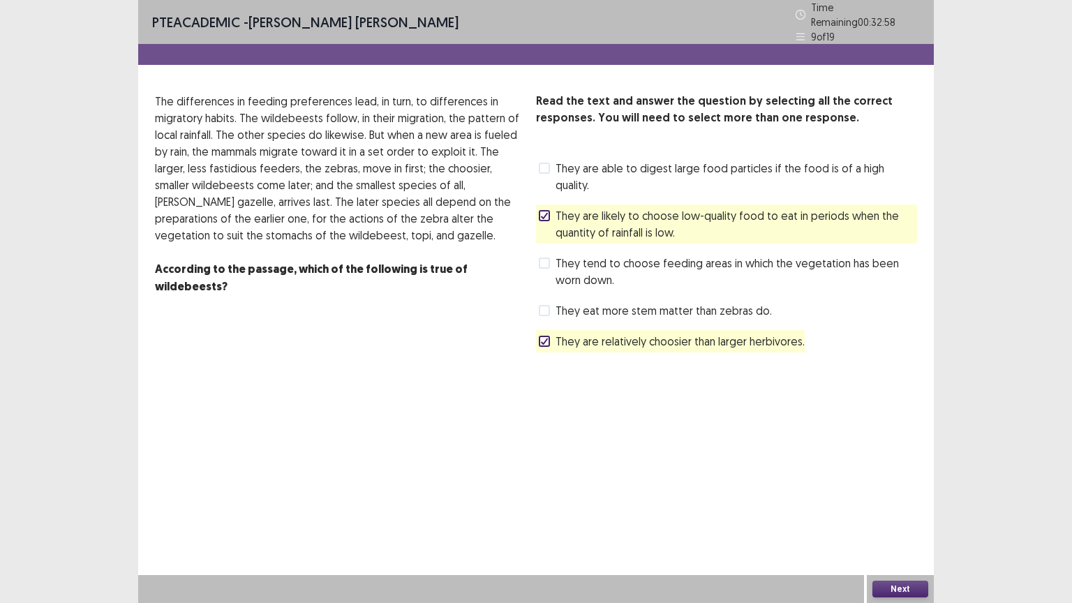
click at [573, 255] on span "They tend to choose feeding areas in which the vegetation has been worn down." at bounding box center [735, 271] width 361 height 33
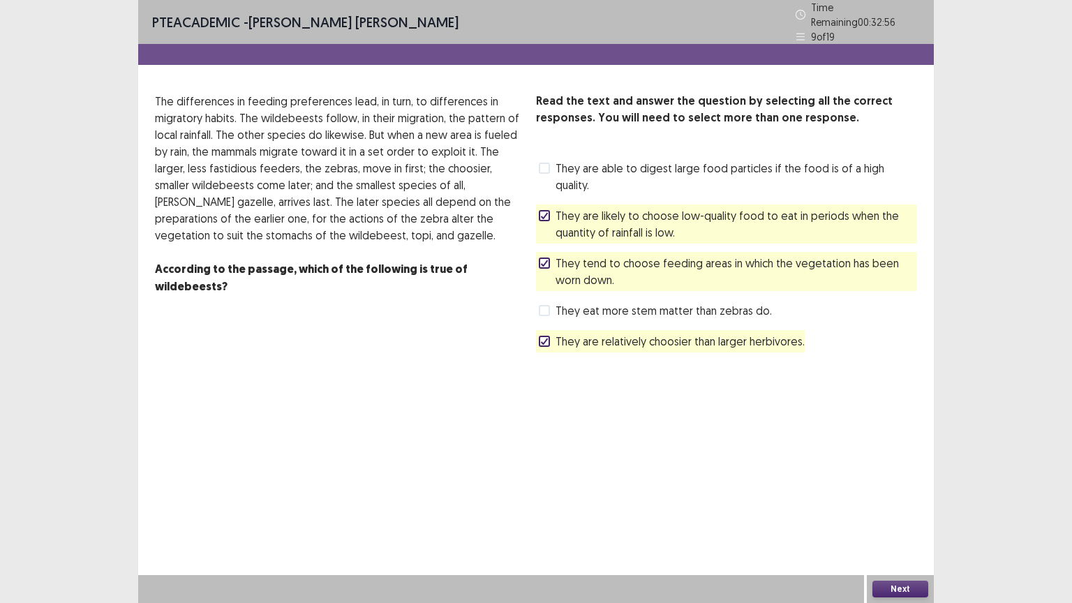
click at [893, 509] on button "Next" at bounding box center [900, 588] width 56 height 17
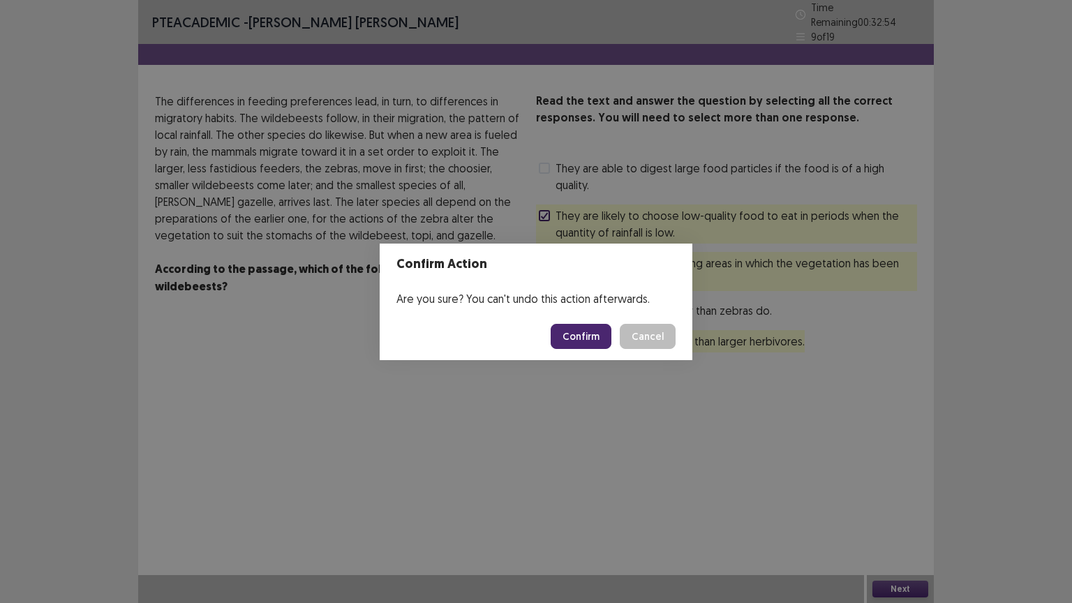
click at [594, 337] on button "Confirm" at bounding box center [580, 336] width 61 height 25
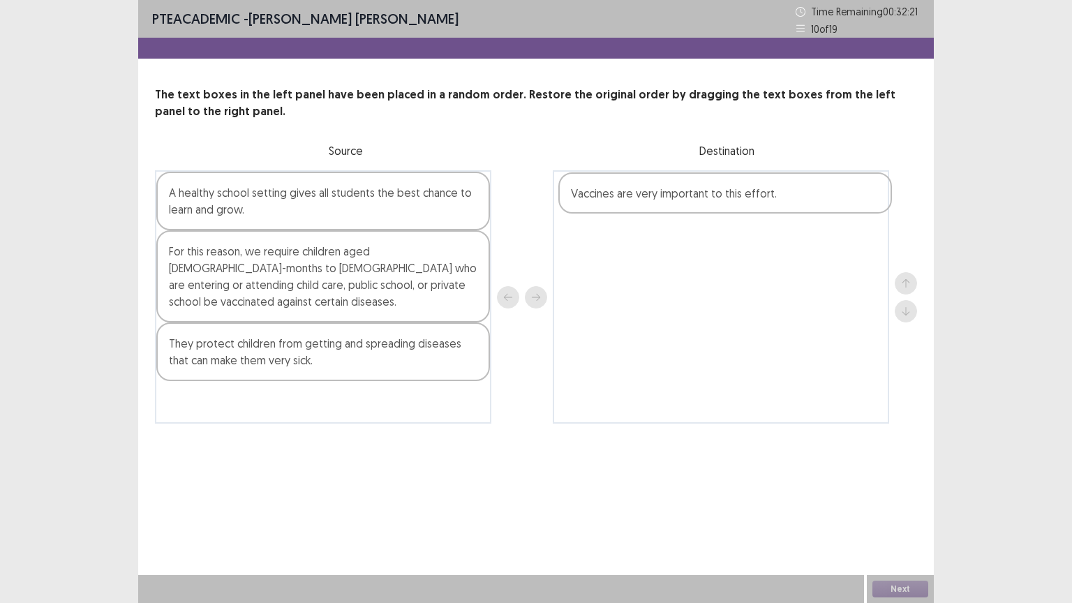
drag, startPoint x: 360, startPoint y: 190, endPoint x: 767, endPoint y: 191, distance: 407.4
click at [767, 191] on div "Vaccines are very important to this effort. A healthy school setting gives all …" at bounding box center [536, 296] width 762 height 253
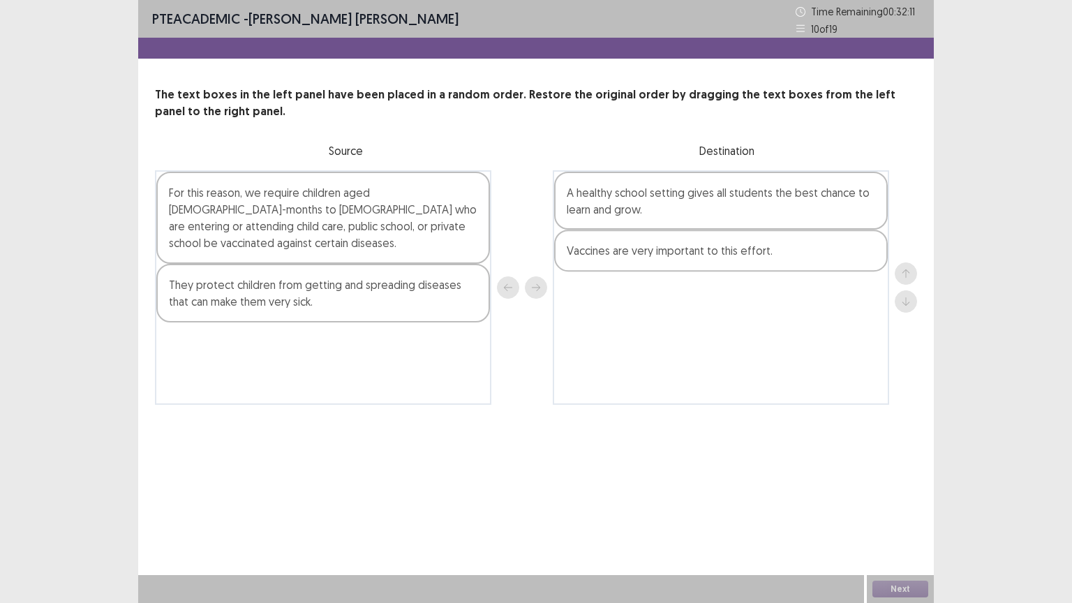
drag, startPoint x: 419, startPoint y: 187, endPoint x: 820, endPoint y: 187, distance: 401.9
click at [820, 187] on div "A healthy school setting gives all students the best chance to learn and grow. …" at bounding box center [536, 287] width 762 height 234
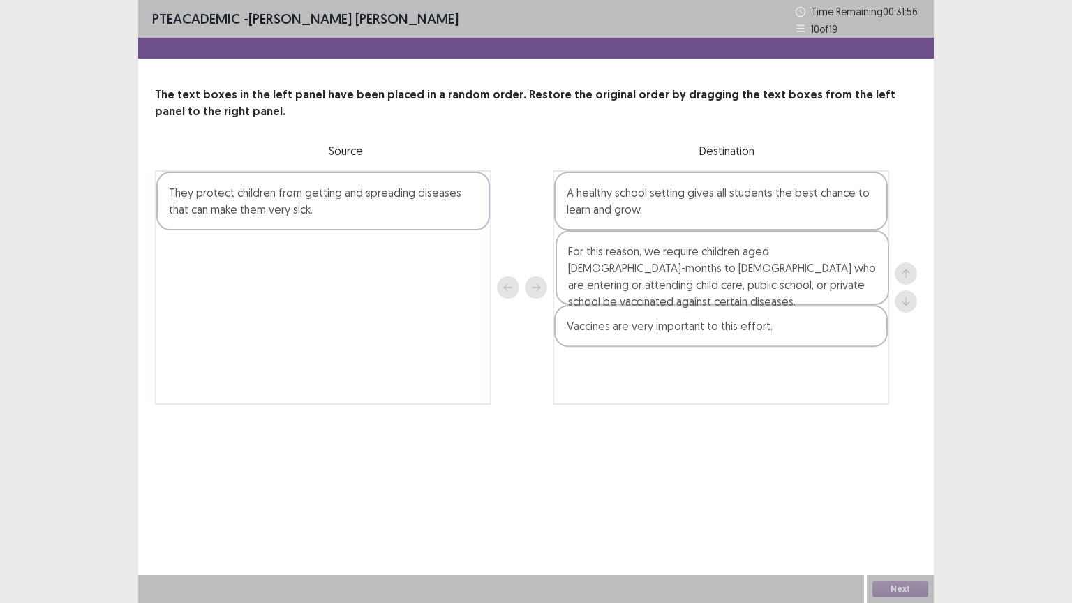
drag, startPoint x: 362, startPoint y: 202, endPoint x: 765, endPoint y: 262, distance: 407.0
click at [765, 262] on div "For this reason, we require children aged [DEMOGRAPHIC_DATA]-months to [DEMOGRA…" at bounding box center [536, 287] width 762 height 234
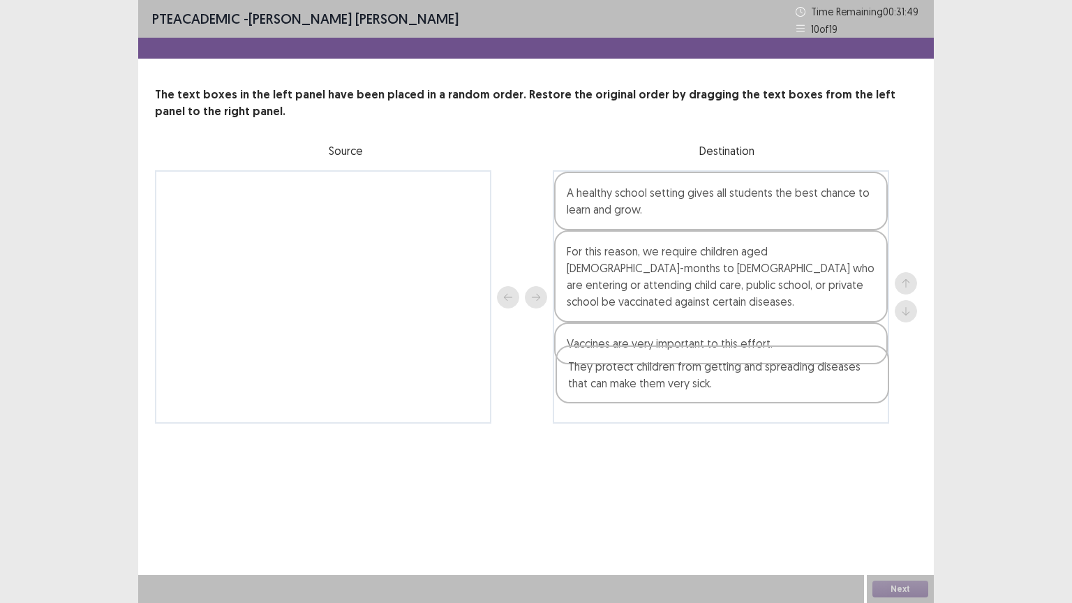
drag, startPoint x: 340, startPoint y: 195, endPoint x: 744, endPoint y: 372, distance: 441.7
click at [744, 372] on div "They protect children from getting and spreading diseases that can make them ve…" at bounding box center [536, 296] width 762 height 253
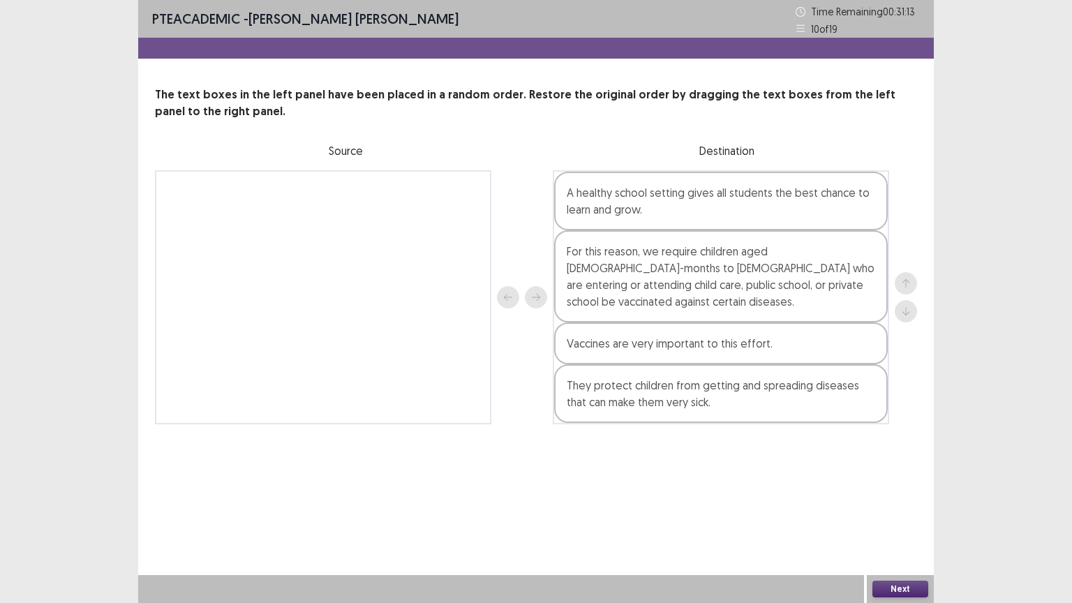
click at [893, 509] on button "Next" at bounding box center [900, 588] width 56 height 17
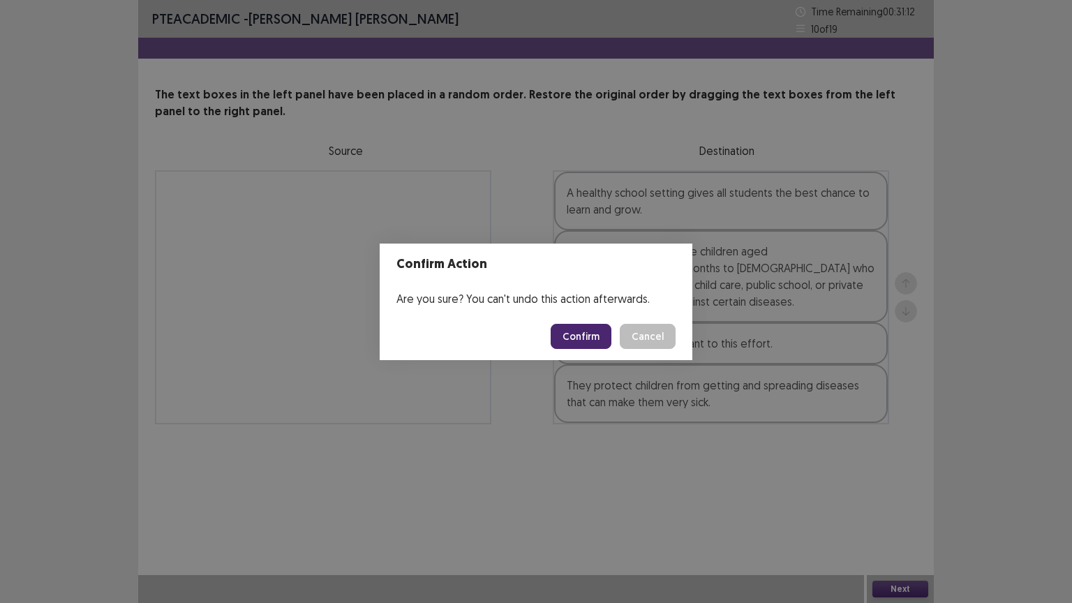
click at [576, 324] on button "Confirm" at bounding box center [580, 336] width 61 height 25
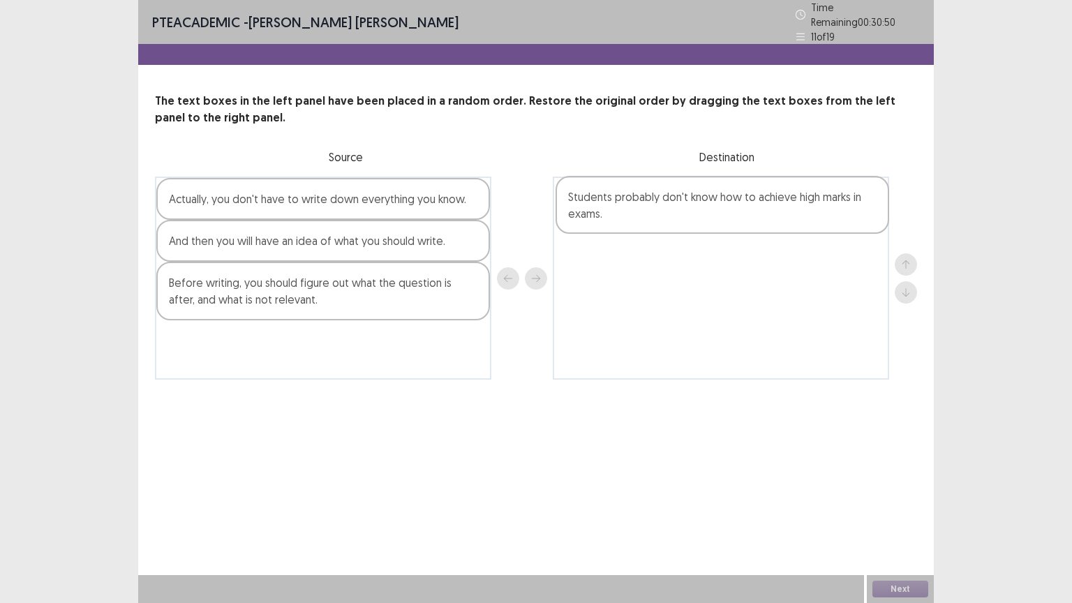
drag, startPoint x: 352, startPoint y: 276, endPoint x: 756, endPoint y: 198, distance: 411.4
click at [756, 198] on div "Actually, you don't have to write down everything you know. And then you will h…" at bounding box center [536, 278] width 762 height 203
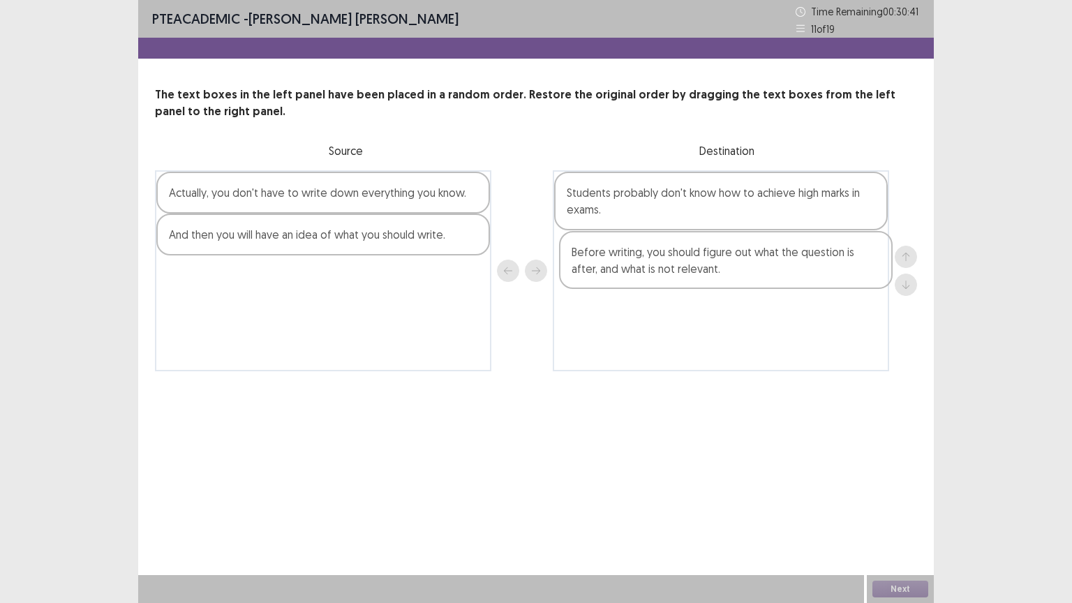
drag, startPoint x: 274, startPoint y: 306, endPoint x: 684, endPoint y: 283, distance: 410.2
click at [684, 283] on div "Actually, you don't have to write down everything you know. And then you will h…" at bounding box center [536, 270] width 762 height 201
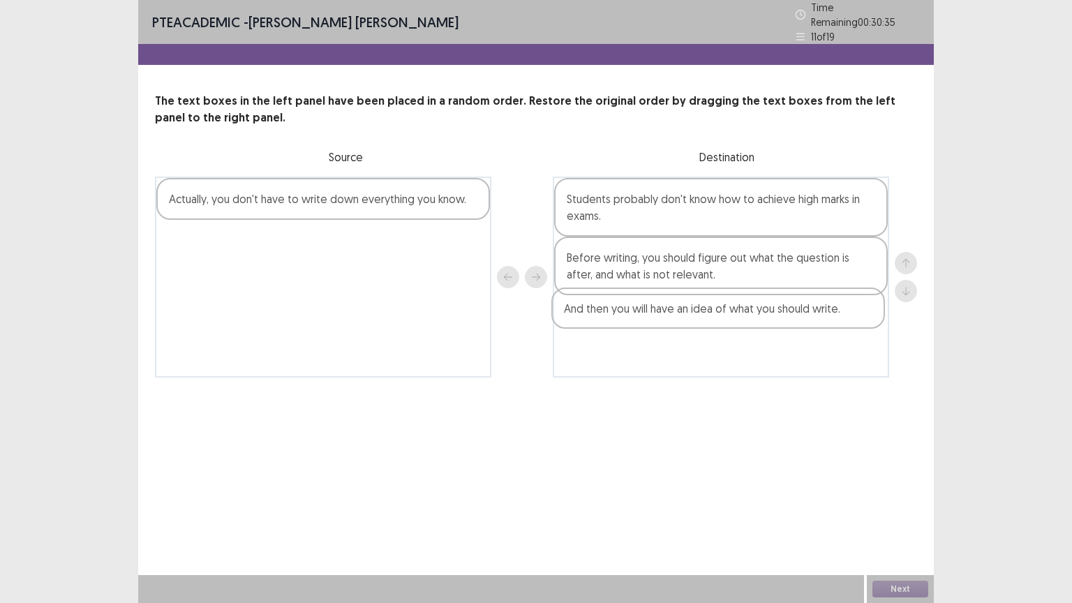
drag, startPoint x: 404, startPoint y: 247, endPoint x: 807, endPoint y: 325, distance: 410.1
click at [807, 325] on div "Actually, you don't have to write down everything you know. And then you will h…" at bounding box center [536, 277] width 762 height 201
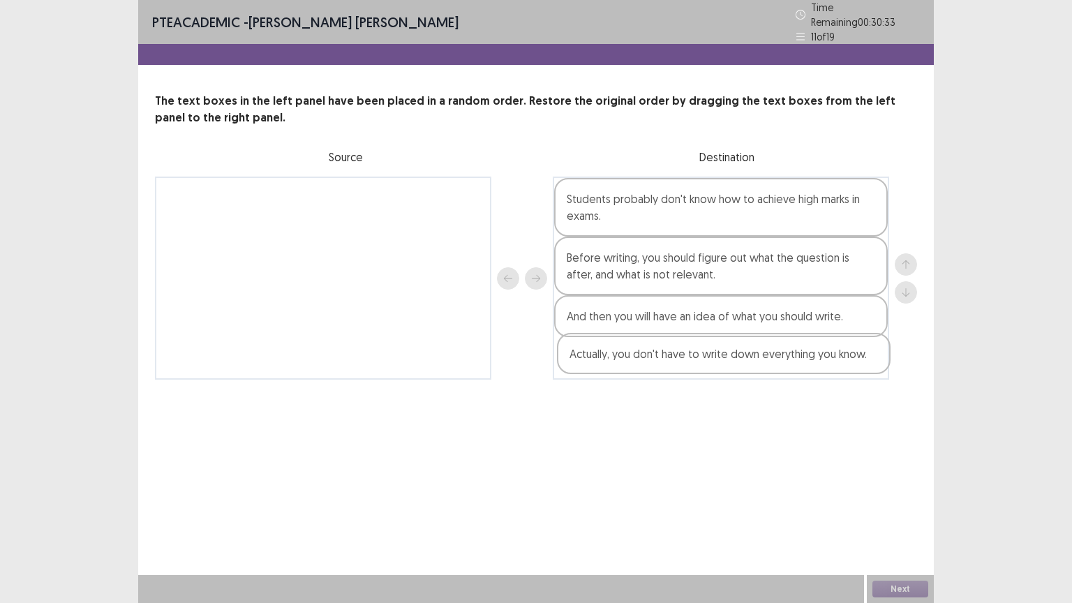
drag, startPoint x: 367, startPoint y: 190, endPoint x: 776, endPoint y: 360, distance: 442.9
click at [776, 360] on div "Actually, you don't have to write down everything you know. Students probably d…" at bounding box center [536, 278] width 762 height 203
drag, startPoint x: 726, startPoint y: 354, endPoint x: 724, endPoint y: 308, distance: 45.4
click at [724, 308] on div "Students probably don't know how to achieve high marks in exams. Before writing…" at bounding box center [721, 278] width 336 height 203
click at [917, 509] on button "Next" at bounding box center [900, 588] width 56 height 17
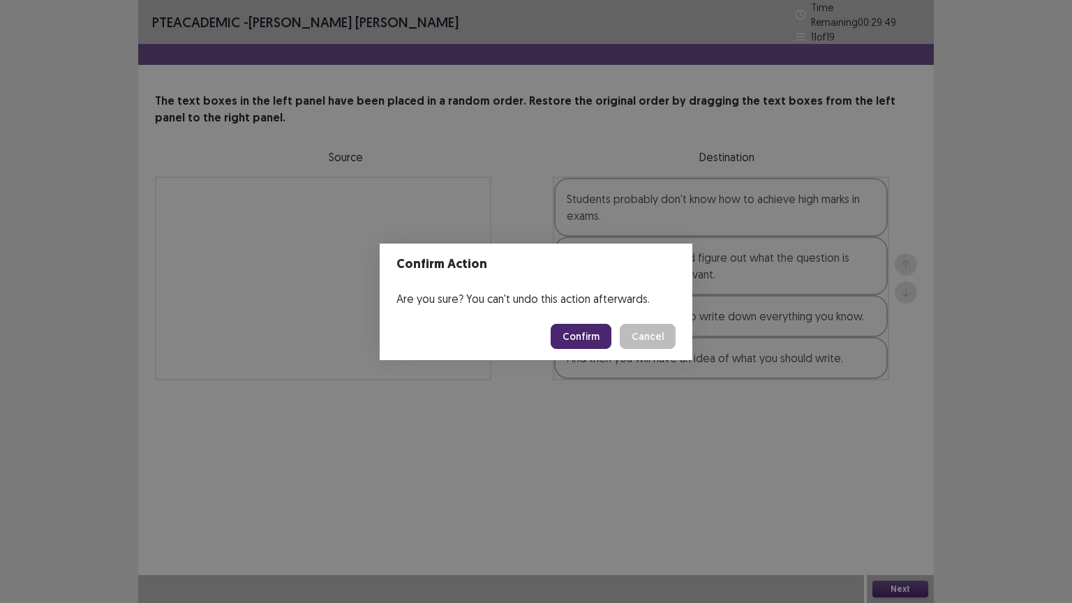
click at [573, 339] on button "Confirm" at bounding box center [580, 336] width 61 height 25
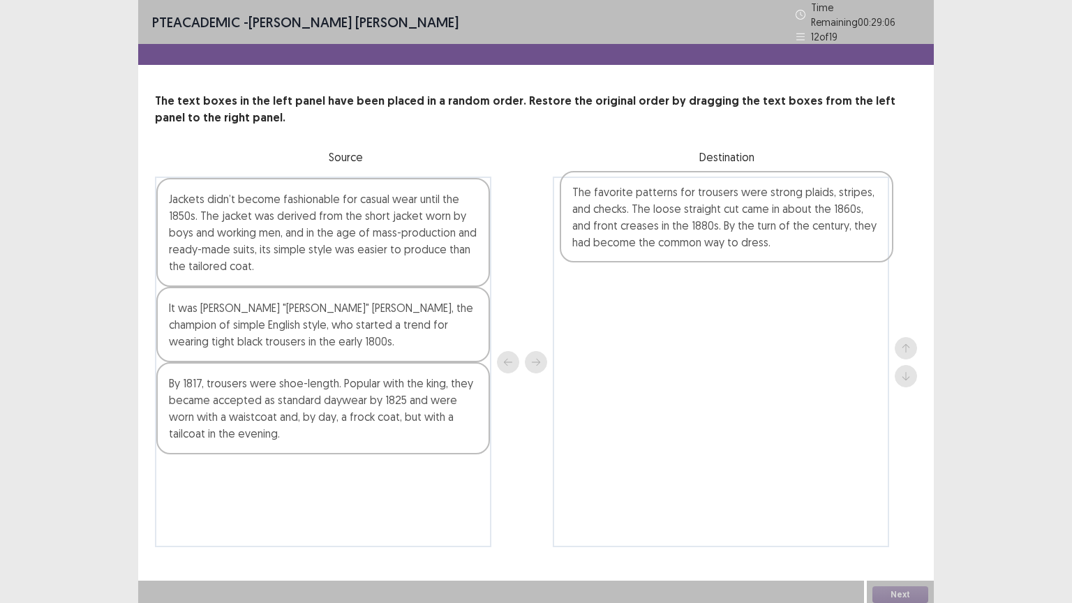
drag, startPoint x: 246, startPoint y: 207, endPoint x: 659, endPoint y: 207, distance: 412.3
click at [659, 207] on div "The favorite patterns for trousers were strong plaids, stripes, and checks. The…" at bounding box center [536, 362] width 762 height 370
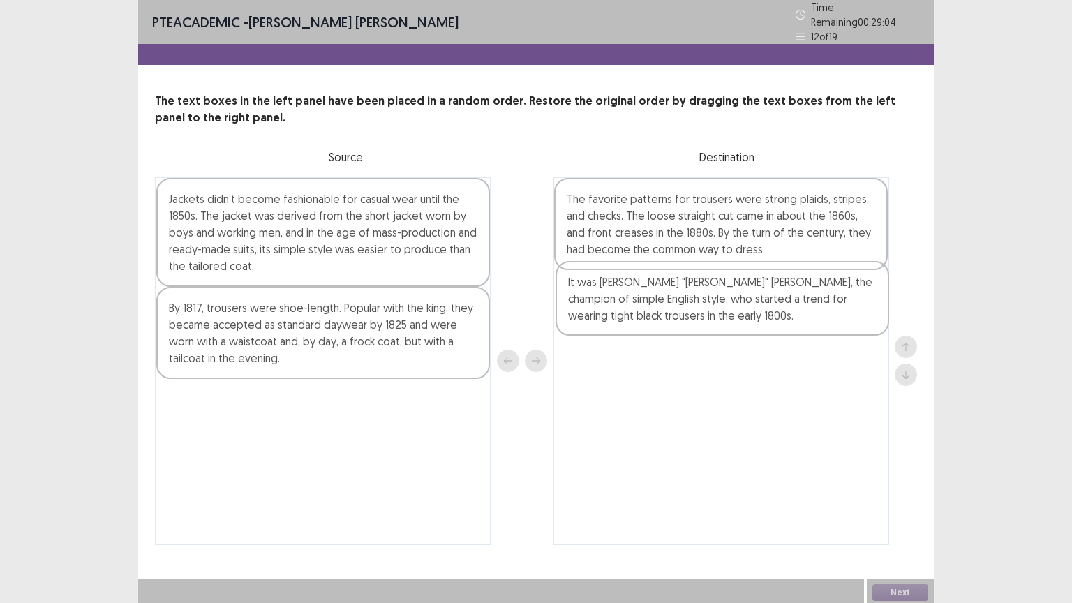
drag, startPoint x: 220, startPoint y: 320, endPoint x: 625, endPoint y: 301, distance: 405.1
click at [625, 301] on div "Jackets didn’t become fashionable for casual wear until the 1850s. The jacket w…" at bounding box center [536, 361] width 762 height 368
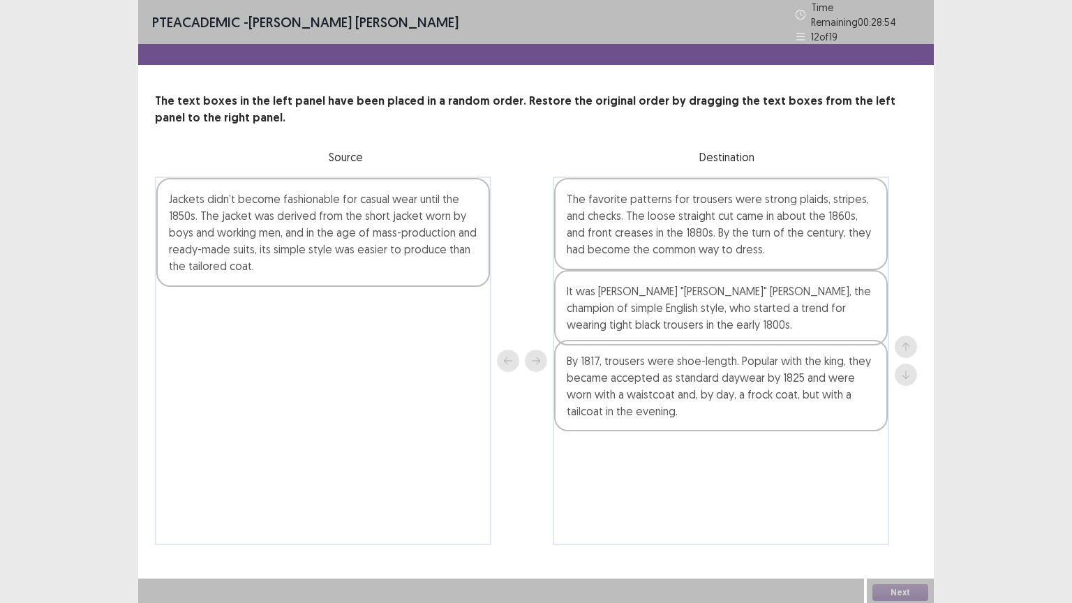
drag, startPoint x: 365, startPoint y: 317, endPoint x: 768, endPoint y: 379, distance: 407.9
click at [768, 379] on div "Jackets didn’t become fashionable for casual wear until the 1850s. The jacket w…" at bounding box center [536, 361] width 762 height 368
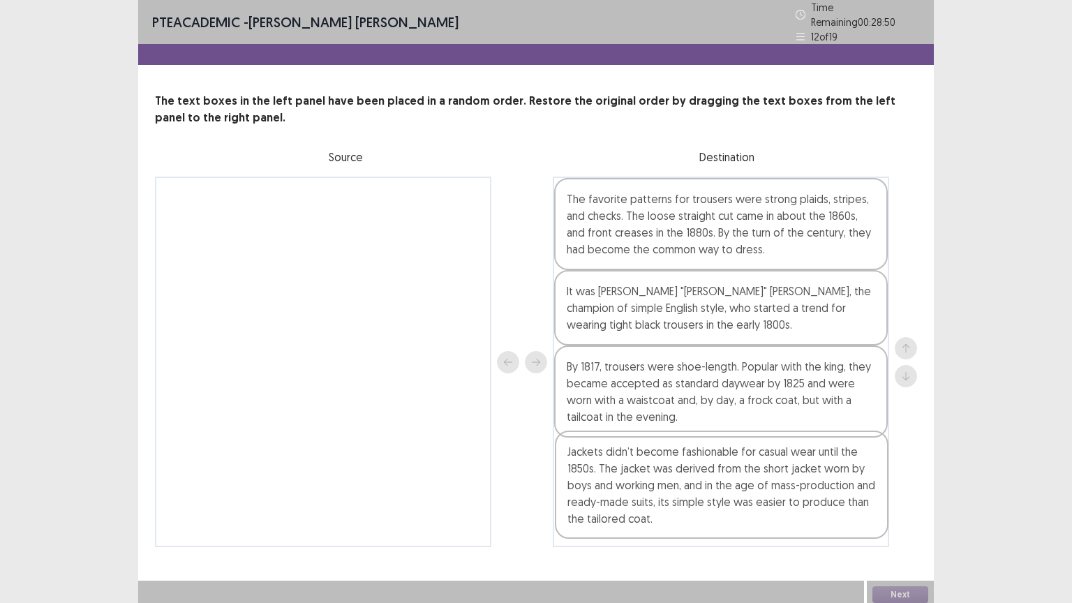
drag, startPoint x: 402, startPoint y: 229, endPoint x: 803, endPoint y: 493, distance: 480.1
click at [803, 493] on div "Jackets didn’t become fashionable for casual wear until the 1850s. The jacket w…" at bounding box center [536, 362] width 762 height 370
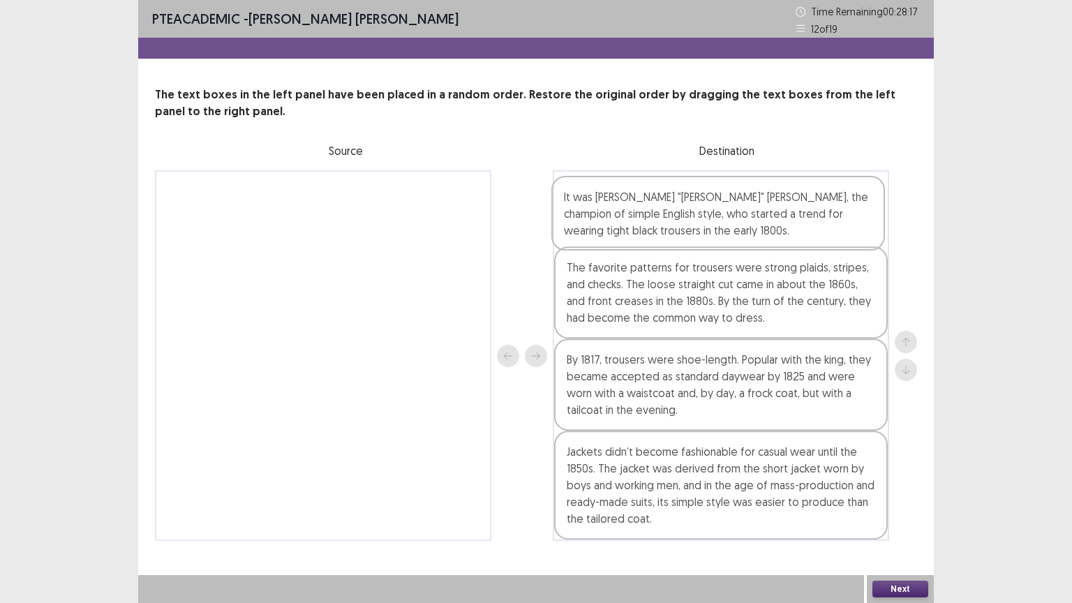
drag, startPoint x: 721, startPoint y: 322, endPoint x: 719, endPoint y: 230, distance: 92.8
click at [719, 230] on div "The favorite patterns for trousers were strong plaids, stripes, and checks. The…" at bounding box center [721, 355] width 336 height 370
drag, startPoint x: 680, startPoint y: 393, endPoint x: 677, endPoint y: 299, distance: 94.9
click at [677, 299] on div "It was [PERSON_NAME] "[PERSON_NAME]" [PERSON_NAME], the champion of simple Engl…" at bounding box center [721, 355] width 336 height 370
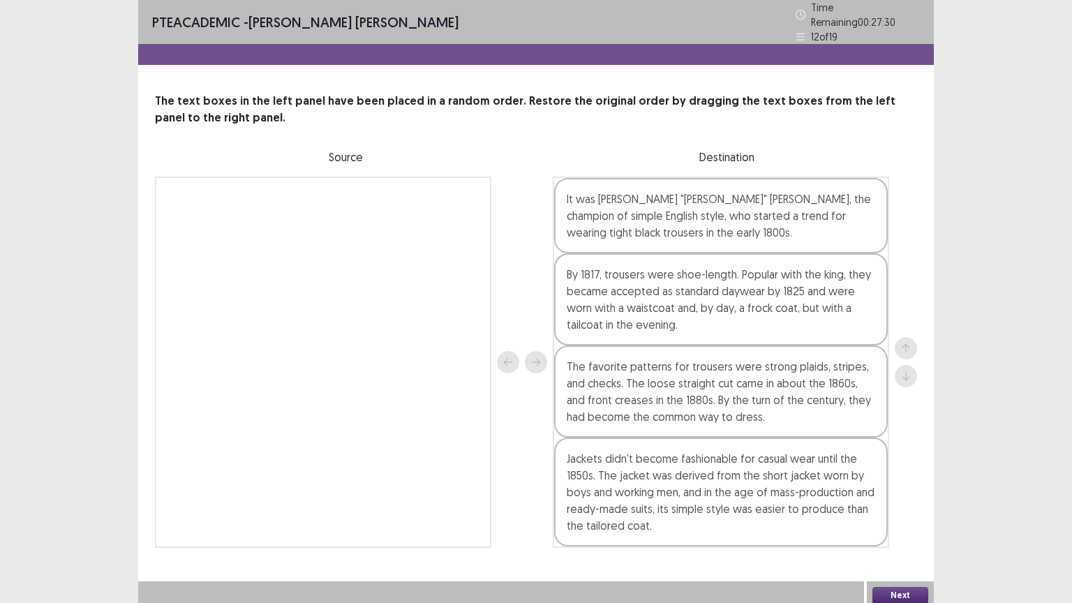
click at [885, 509] on button "Next" at bounding box center [900, 595] width 56 height 17
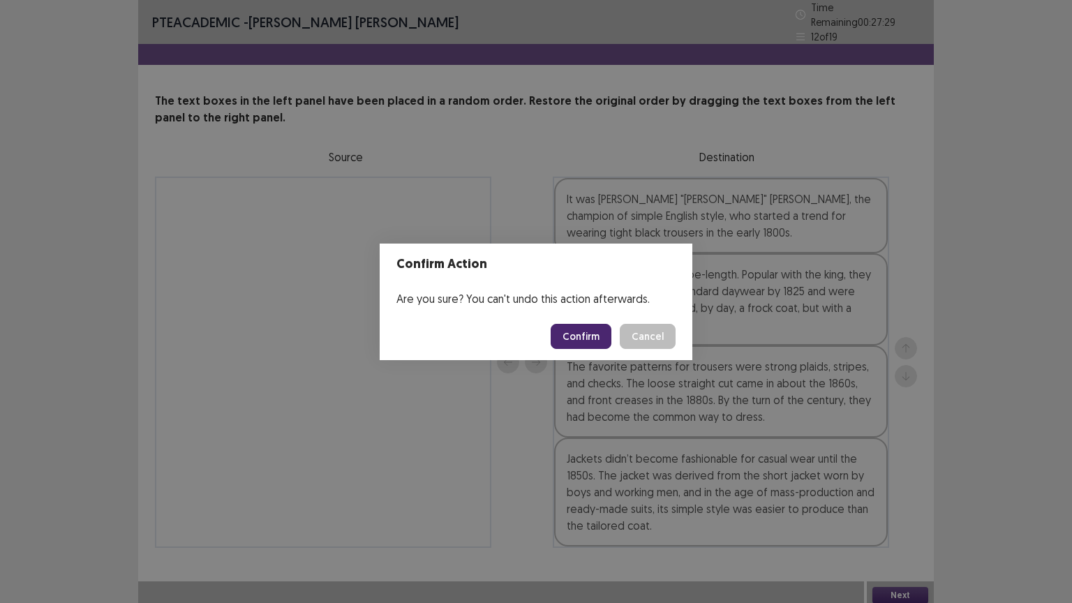
click at [590, 338] on button "Confirm" at bounding box center [580, 336] width 61 height 25
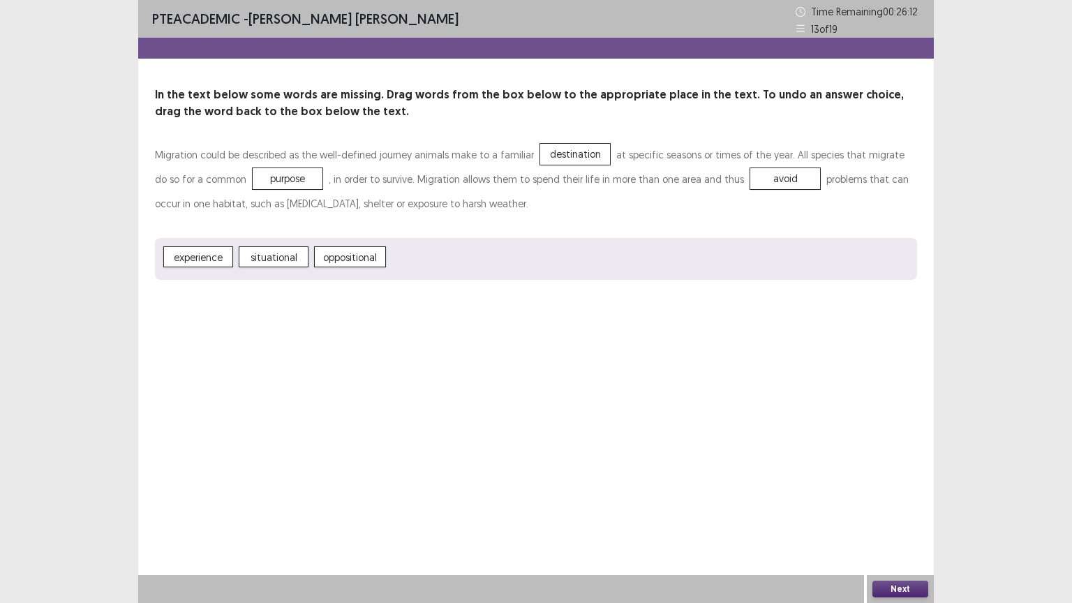
drag, startPoint x: 885, startPoint y: 587, endPoint x: 656, endPoint y: 359, distance: 324.1
click at [656, 359] on div "PTE academic - [PERSON_NAME] [PERSON_NAME] Time Remaining 00 : 26 : 12 13 of 19…" at bounding box center [535, 301] width 795 height 603
click at [897, 509] on button "Next" at bounding box center [900, 588] width 56 height 17
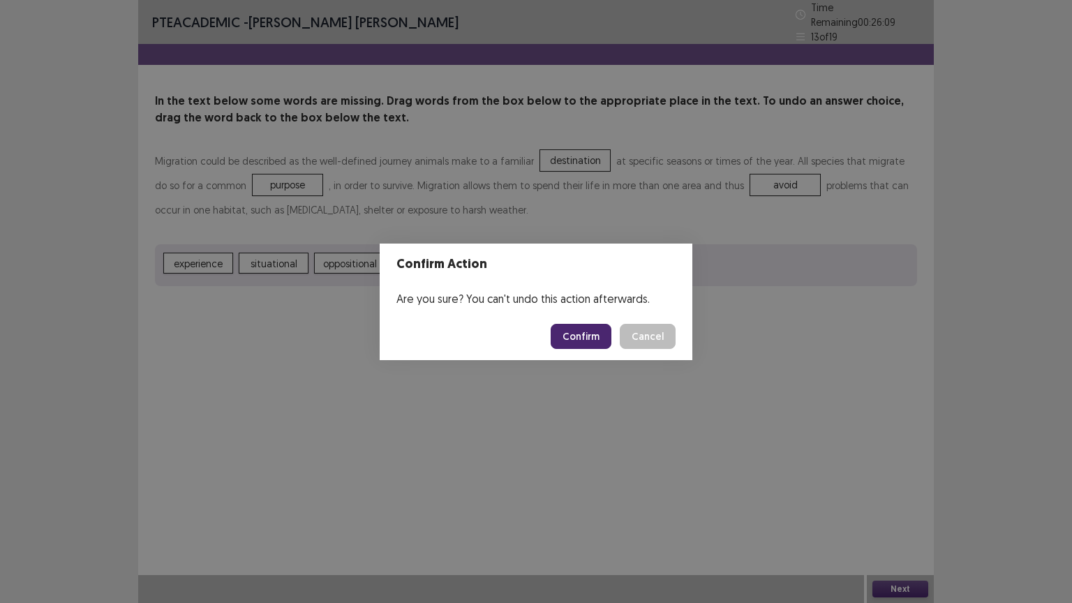
click at [586, 336] on button "Confirm" at bounding box center [580, 336] width 61 height 25
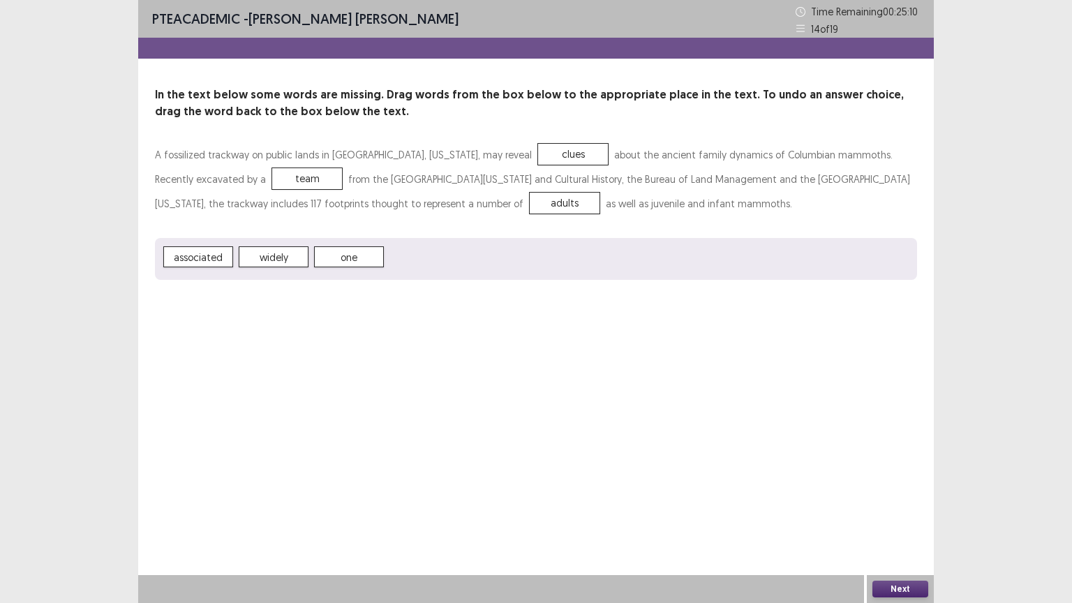
click at [901, 509] on button "Next" at bounding box center [900, 588] width 56 height 17
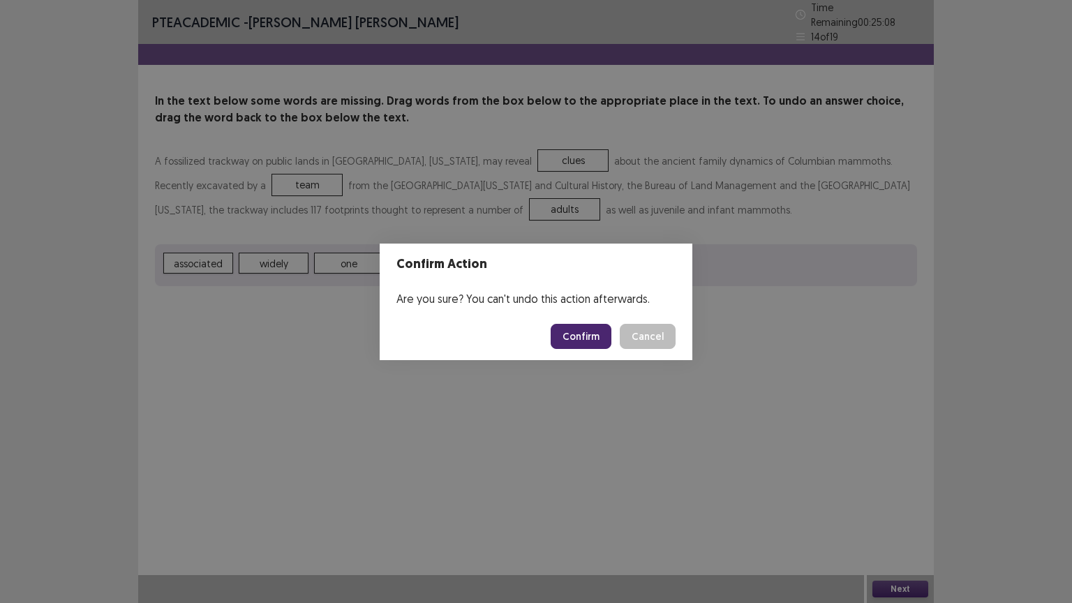
click at [594, 333] on button "Confirm" at bounding box center [580, 336] width 61 height 25
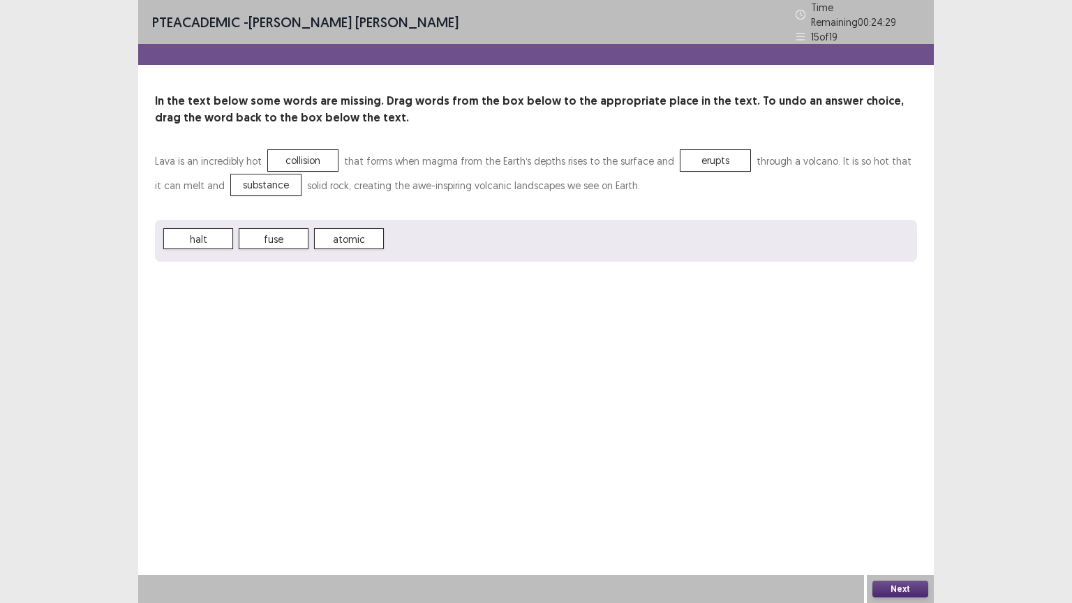
click at [903, 509] on button "Next" at bounding box center [900, 588] width 56 height 17
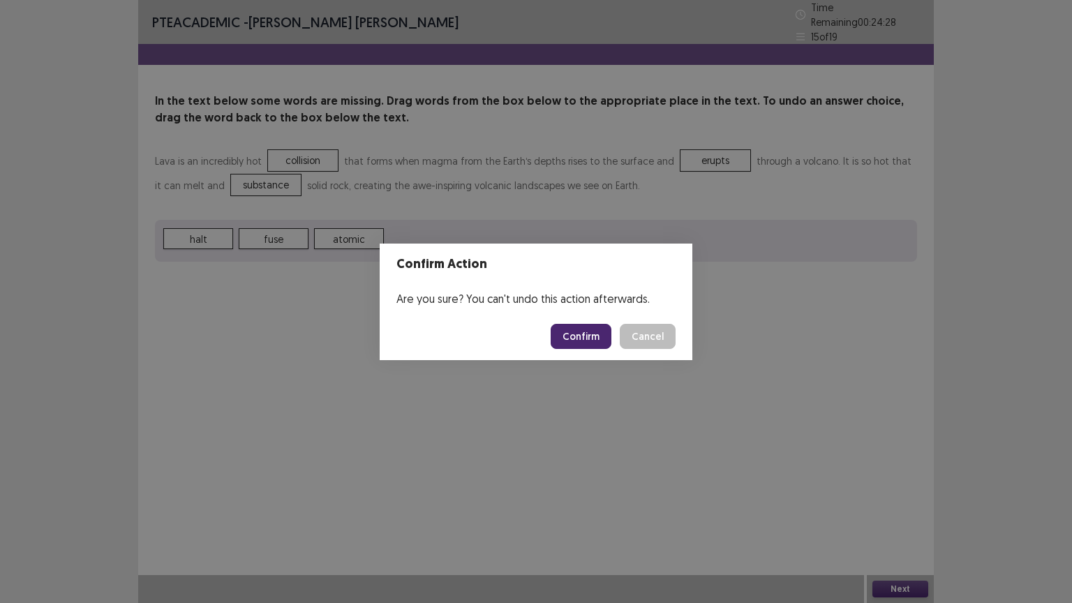
click at [569, 338] on button "Confirm" at bounding box center [580, 336] width 61 height 25
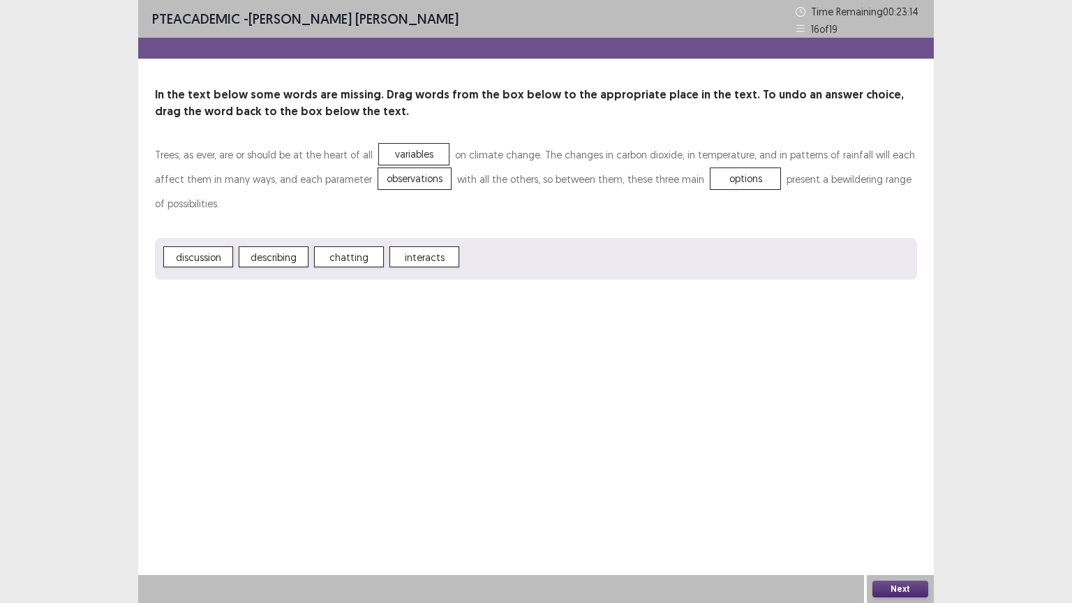
click at [658, 292] on div "PTE academic - [PERSON_NAME] [PERSON_NAME] Time Remaining 00 : 23 : 14 16 of 19…" at bounding box center [535, 154] width 795 height 308
click at [901, 509] on button "Next" at bounding box center [900, 588] width 56 height 17
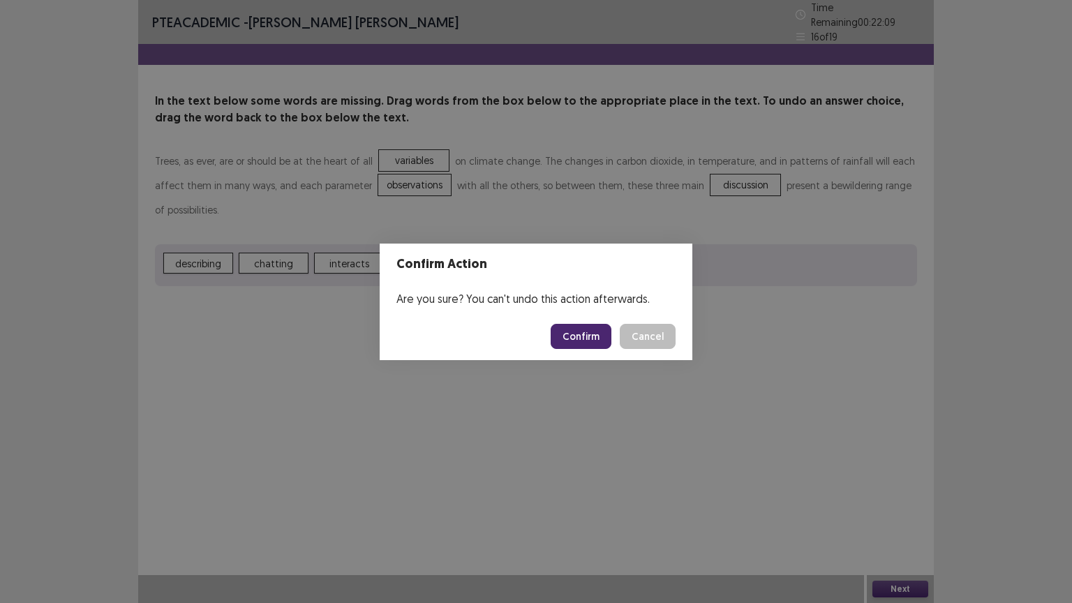
click at [601, 330] on button "Confirm" at bounding box center [580, 336] width 61 height 25
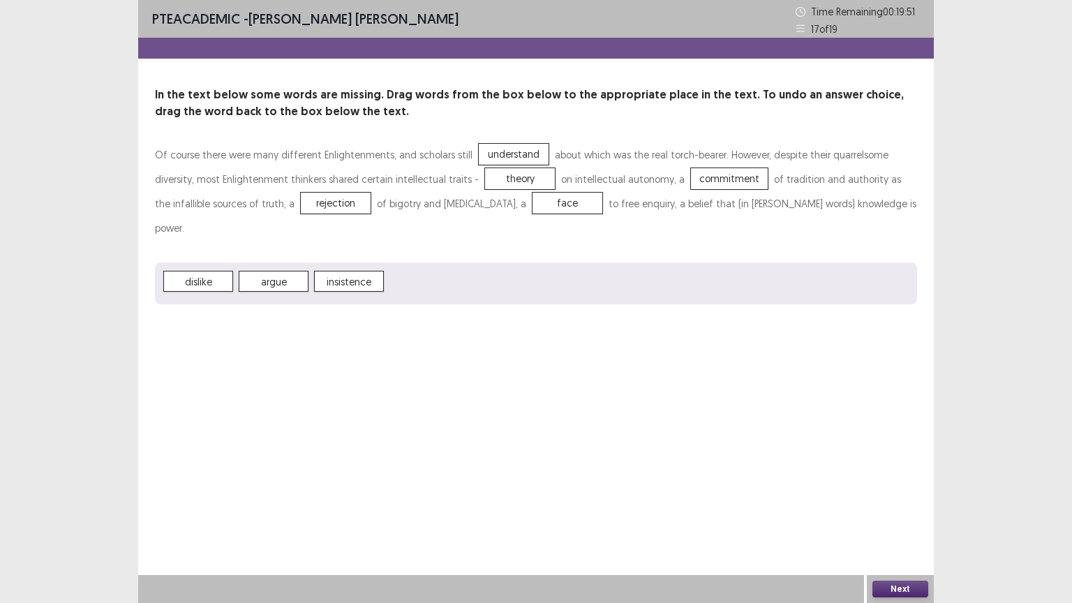
drag, startPoint x: 913, startPoint y: 588, endPoint x: 810, endPoint y: 520, distance: 123.8
click at [810, 509] on div "PTE academic - [PERSON_NAME] [PERSON_NAME] Time Remaining 00 : 19 : 51 17 of 19…" at bounding box center [535, 301] width 795 height 603
click at [897, 509] on button "Next" at bounding box center [900, 588] width 56 height 17
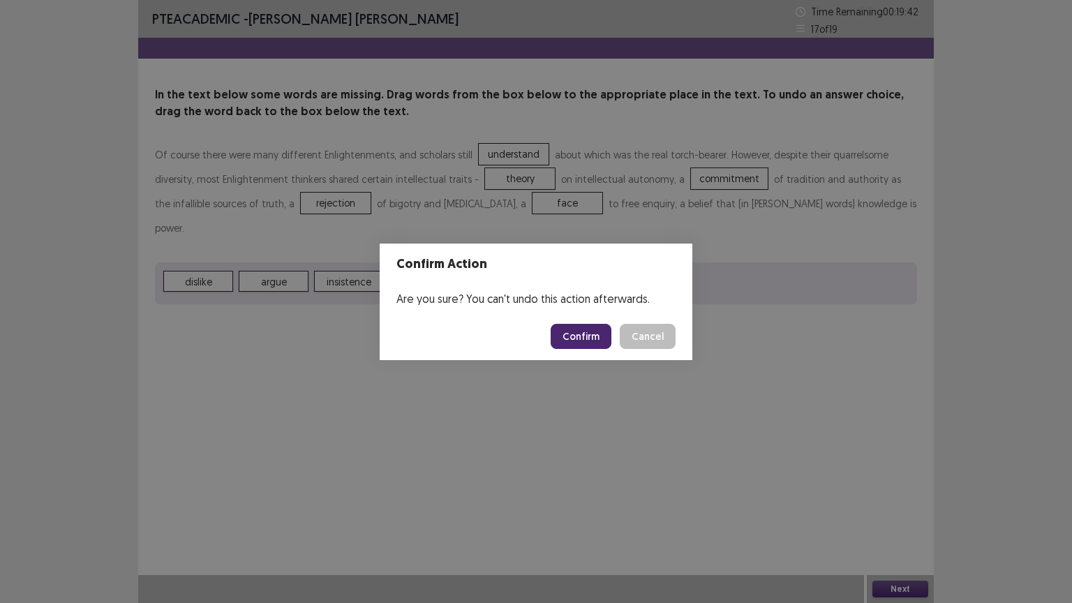
click at [574, 336] on button "Confirm" at bounding box center [580, 336] width 61 height 25
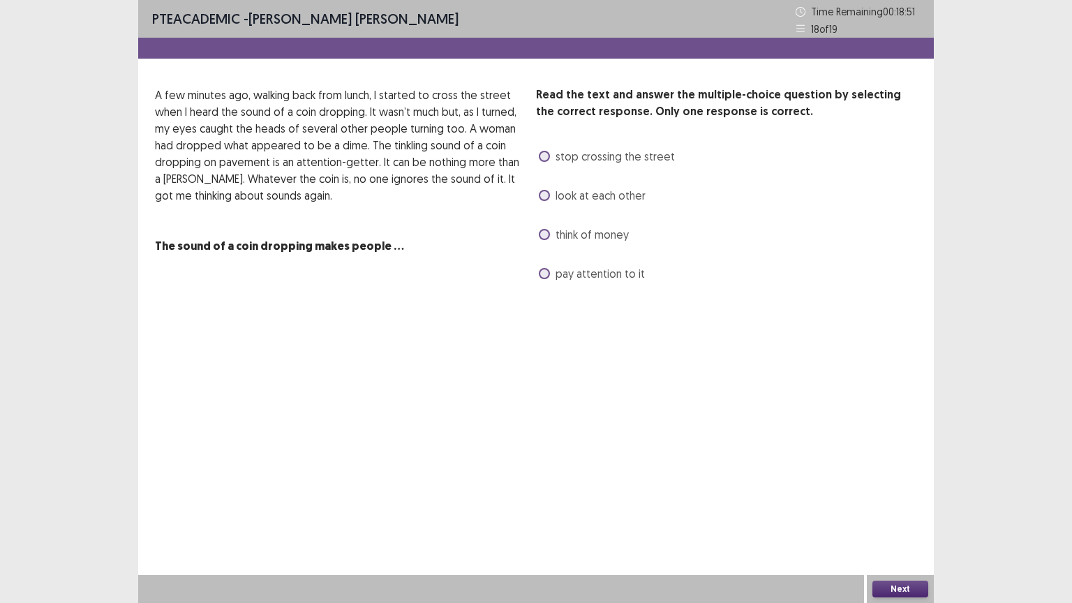
click at [550, 278] on label "pay attention to it" at bounding box center [592, 273] width 106 height 17
click at [894, 509] on button "Next" at bounding box center [900, 588] width 56 height 17
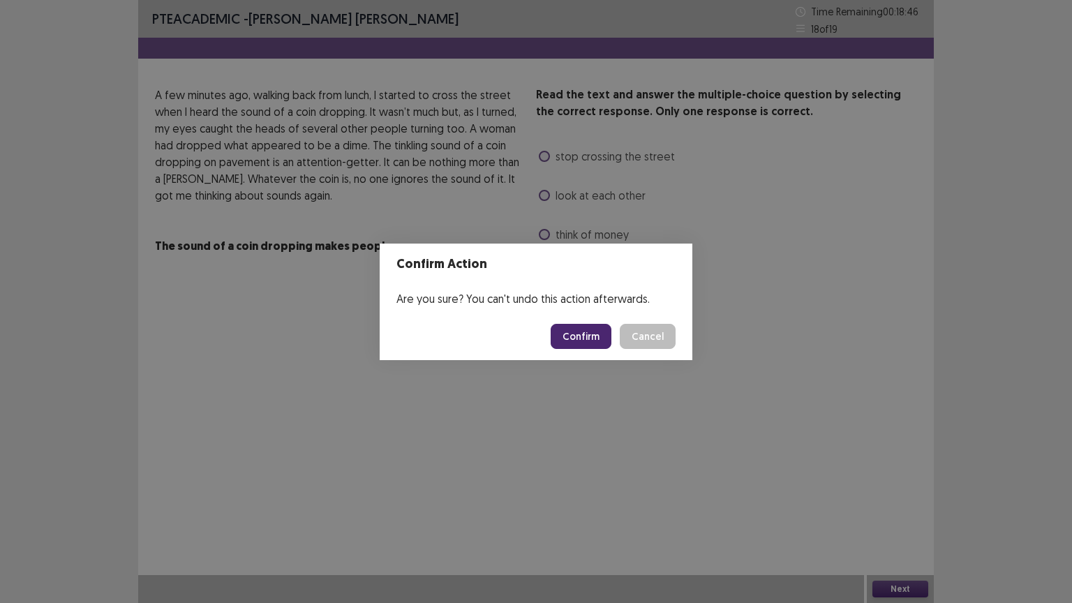
click at [597, 336] on button "Confirm" at bounding box center [580, 336] width 61 height 25
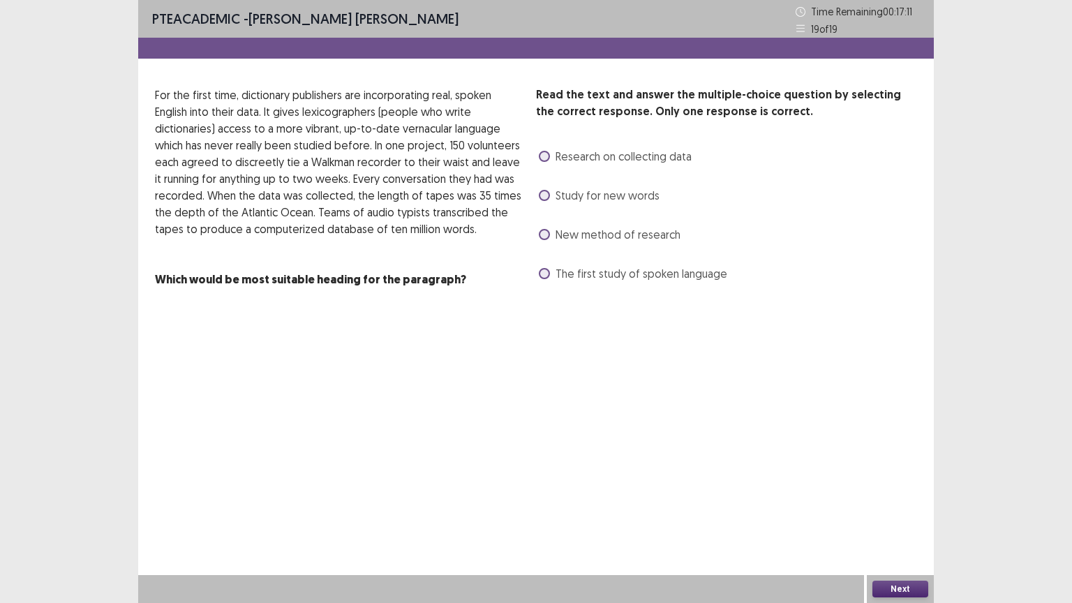
click at [624, 242] on span "New method of research" at bounding box center [617, 234] width 125 height 17
click at [897, 509] on button "Next" at bounding box center [900, 588] width 56 height 17
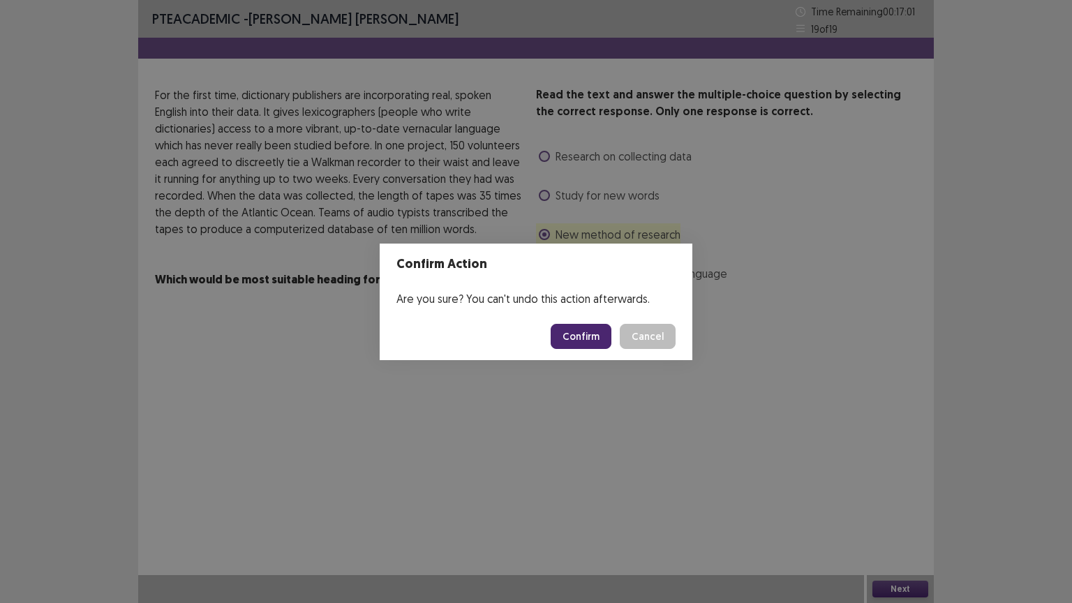
click at [607, 338] on button "Confirm" at bounding box center [580, 336] width 61 height 25
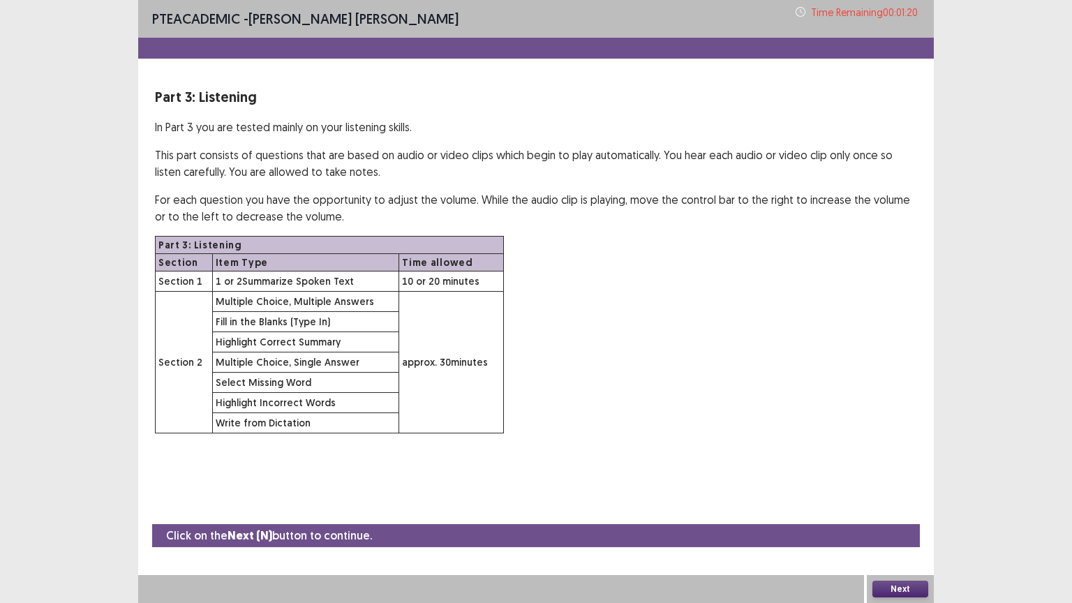
click at [901, 509] on button "Next" at bounding box center [900, 588] width 56 height 17
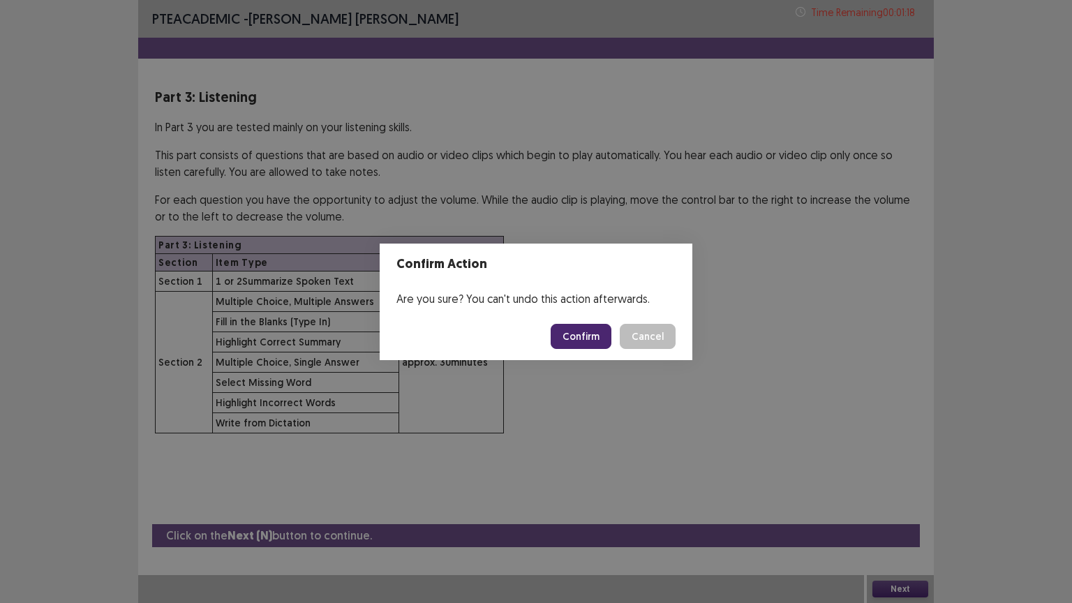
click at [591, 332] on button "Confirm" at bounding box center [580, 336] width 61 height 25
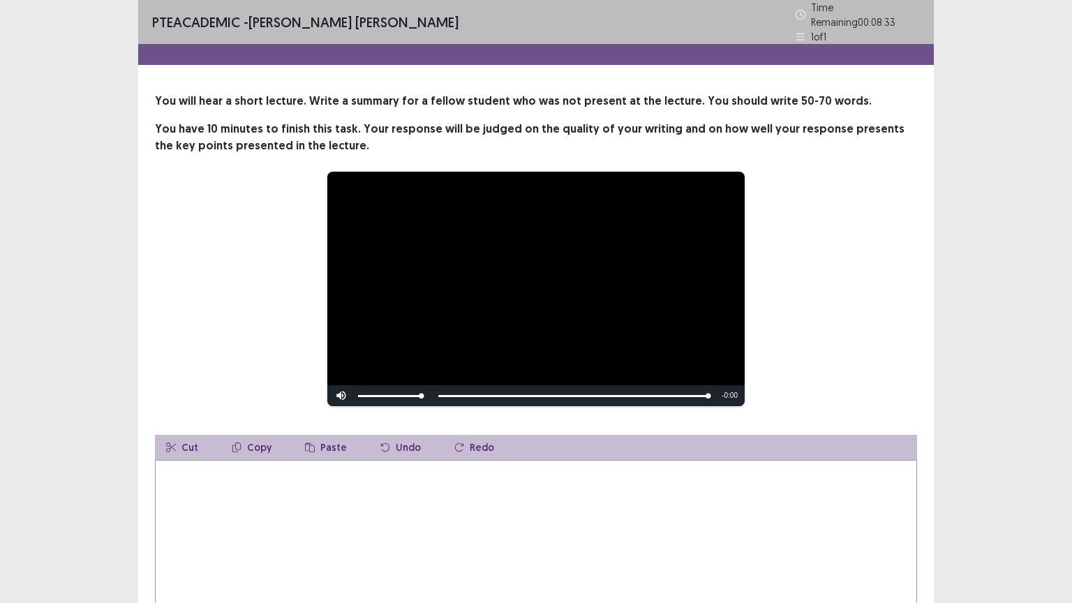
click at [436, 489] on textarea at bounding box center [536, 536] width 762 height 153
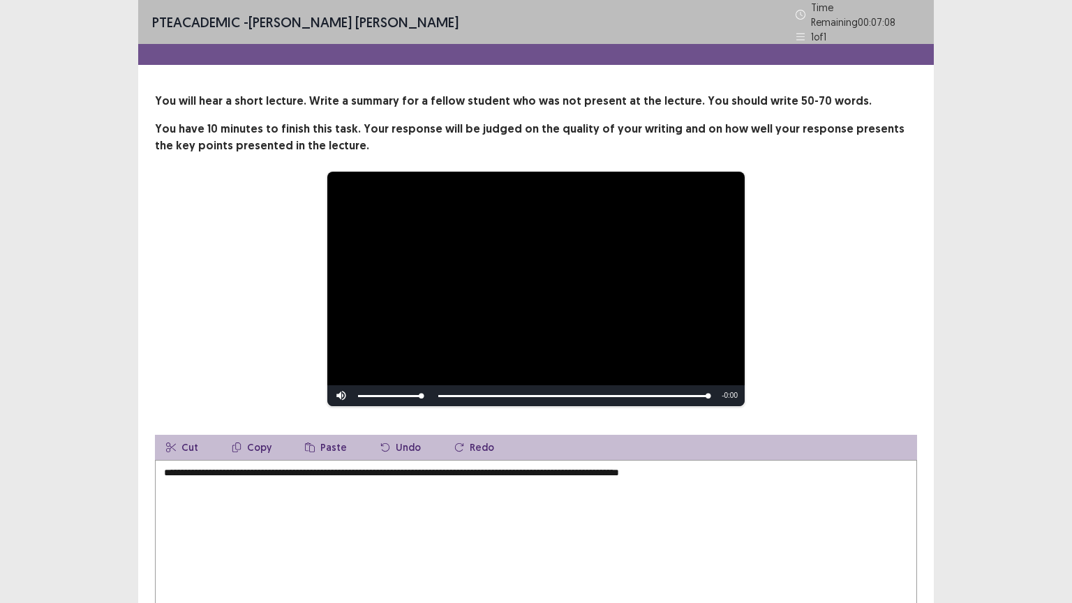
click at [620, 470] on textarea "**********" at bounding box center [536, 536] width 762 height 153
click at [599, 467] on textarea "**********" at bounding box center [536, 536] width 762 height 153
click at [193, 479] on textarea "**********" at bounding box center [536, 536] width 762 height 153
click at [424, 483] on textarea "**********" at bounding box center [536, 536] width 762 height 153
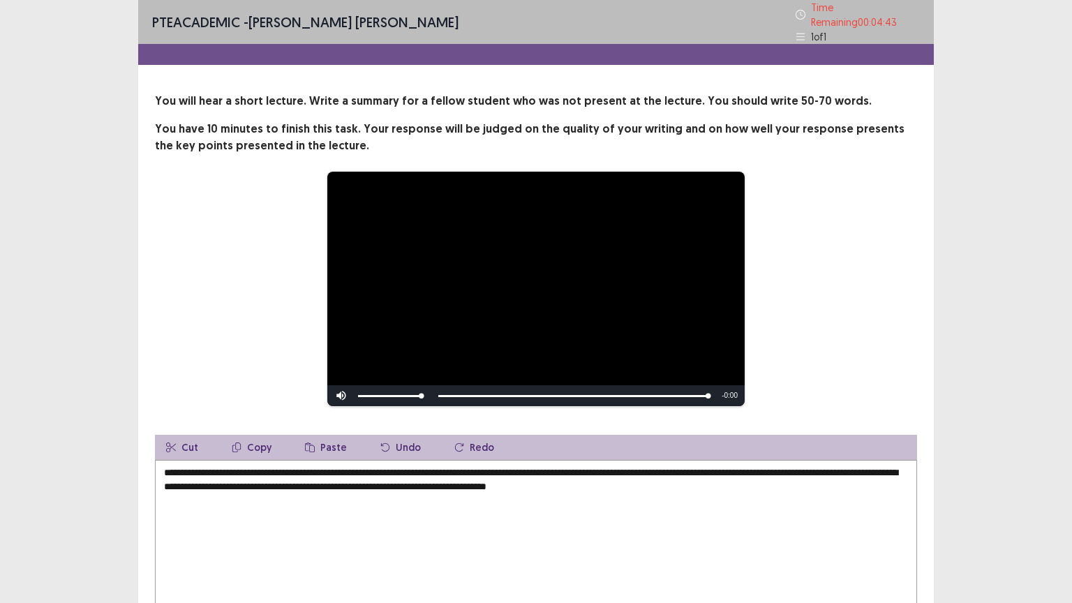
click at [978, 338] on div "**********" at bounding box center [536, 350] width 1072 height 700
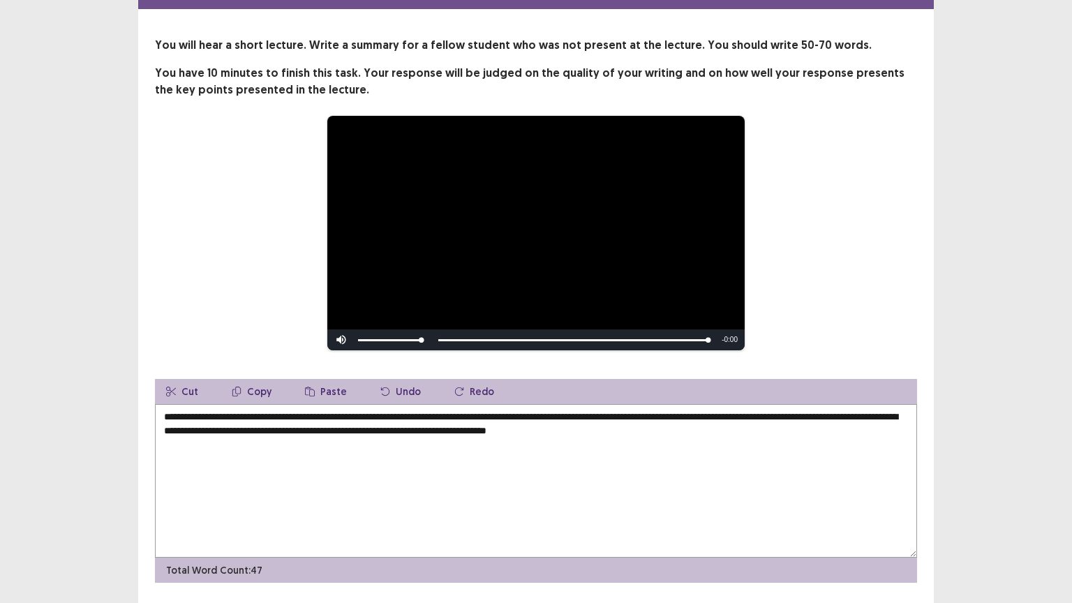
scroll to position [84, 0]
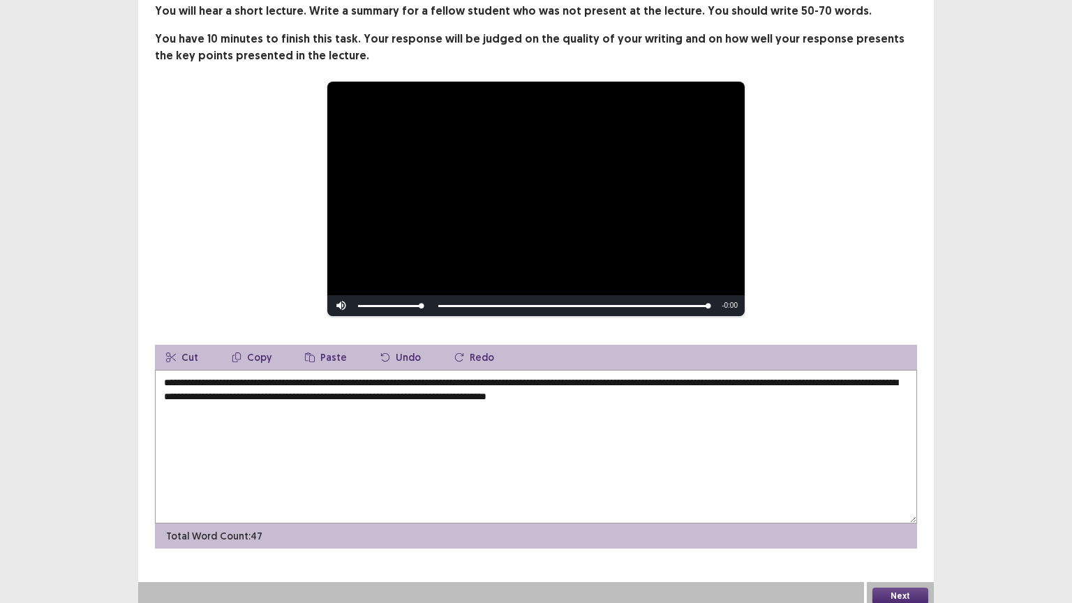
click at [764, 421] on textarea "**********" at bounding box center [536, 446] width 762 height 153
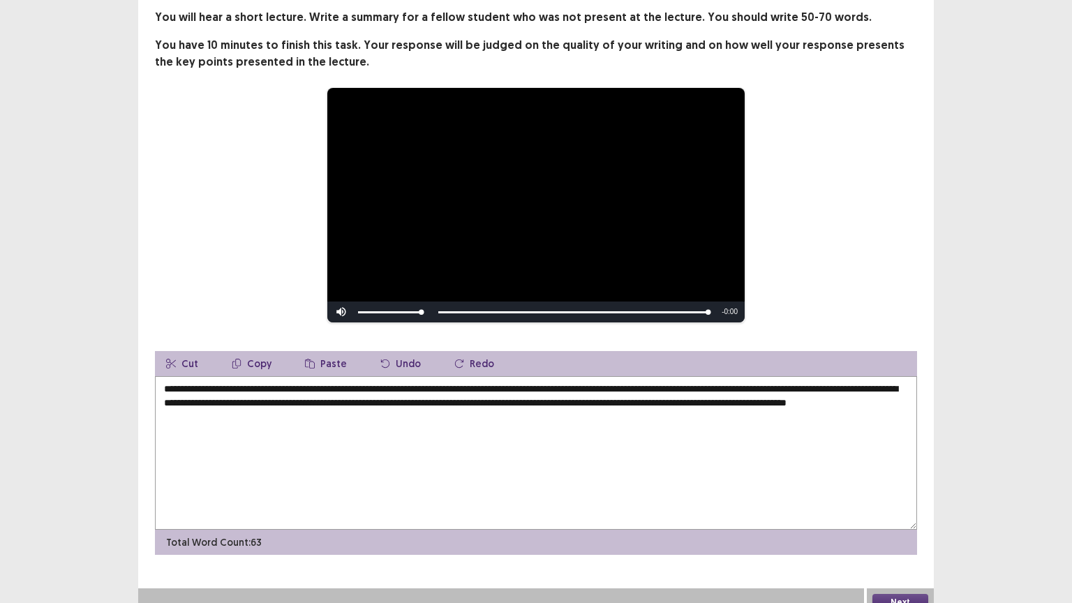
click at [291, 410] on textarea "**********" at bounding box center [536, 452] width 762 height 153
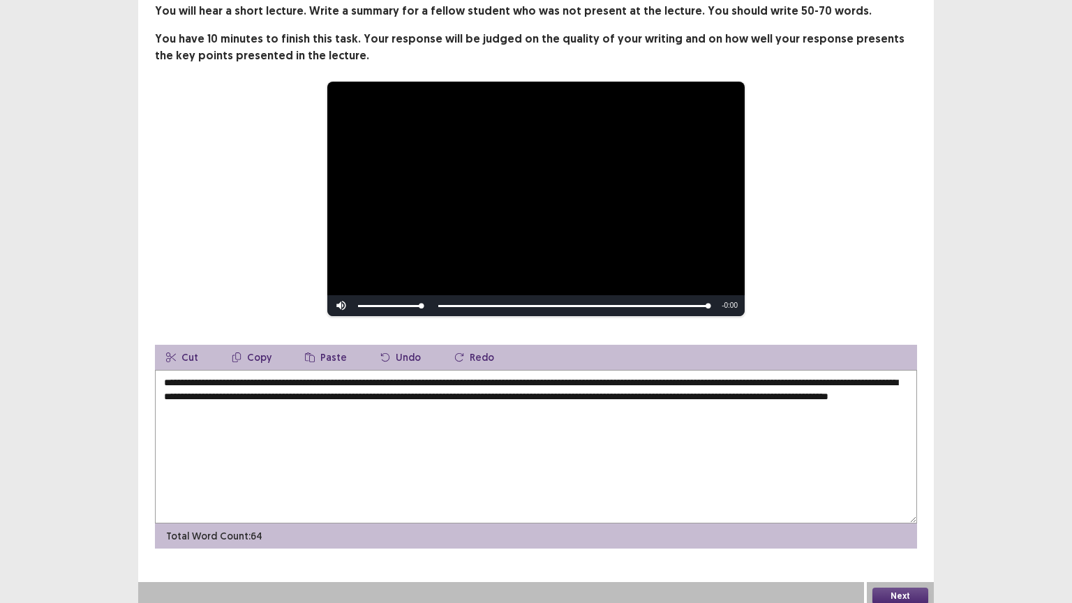
click at [279, 408] on textarea "**********" at bounding box center [536, 446] width 762 height 153
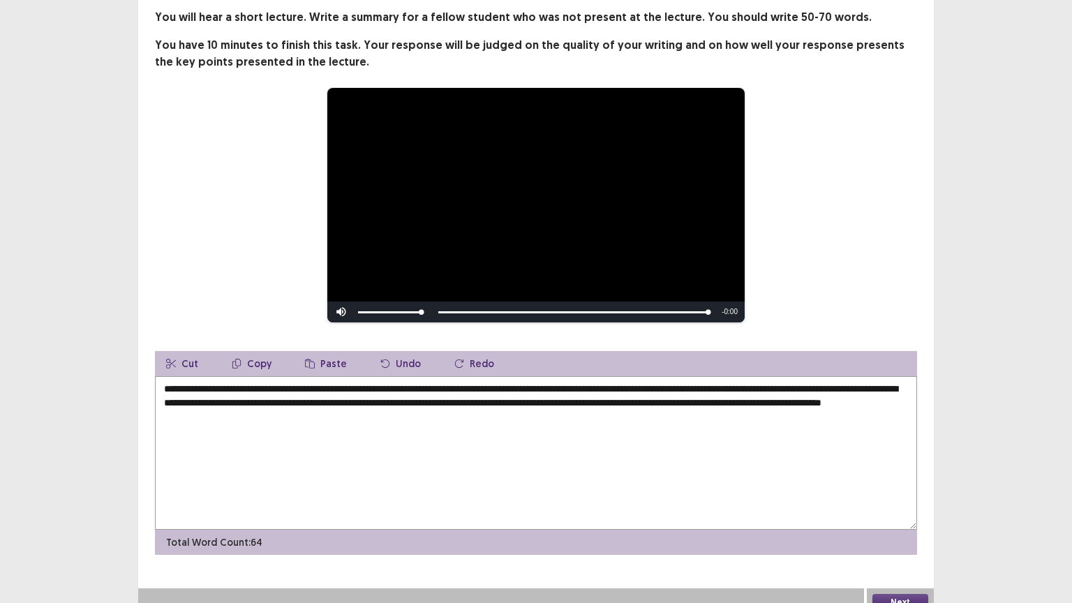
click at [409, 411] on textarea "**********" at bounding box center [536, 452] width 762 height 153
click at [615, 429] on textarea "**********" at bounding box center [536, 452] width 762 height 153
click at [772, 393] on textarea "**********" at bounding box center [536, 452] width 762 height 153
type textarea "**********"
click at [904, 509] on button "Next" at bounding box center [900, 602] width 56 height 17
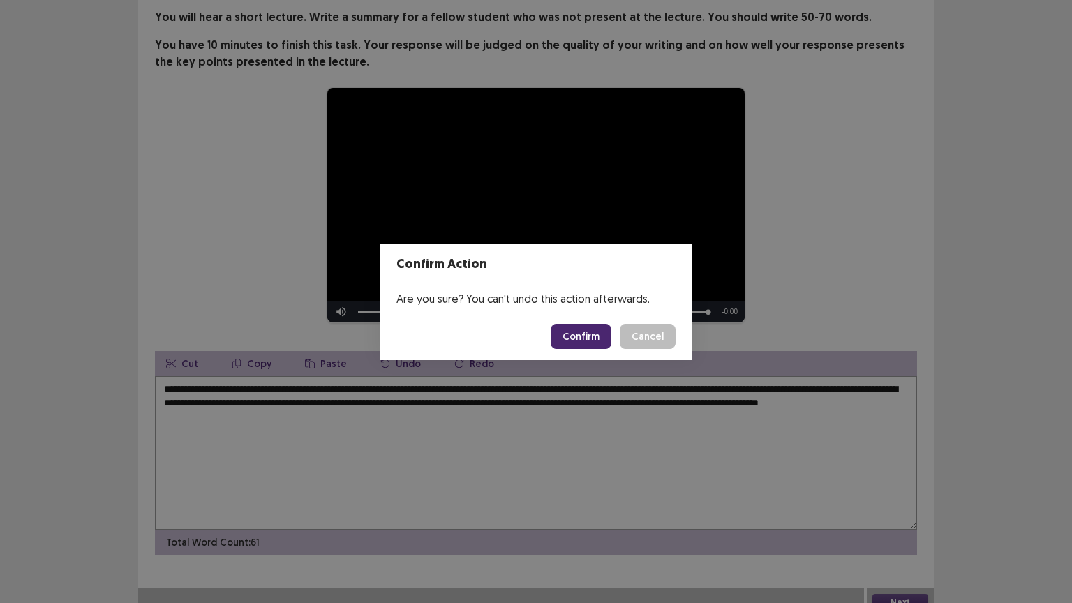
click at [569, 336] on button "Confirm" at bounding box center [580, 336] width 61 height 25
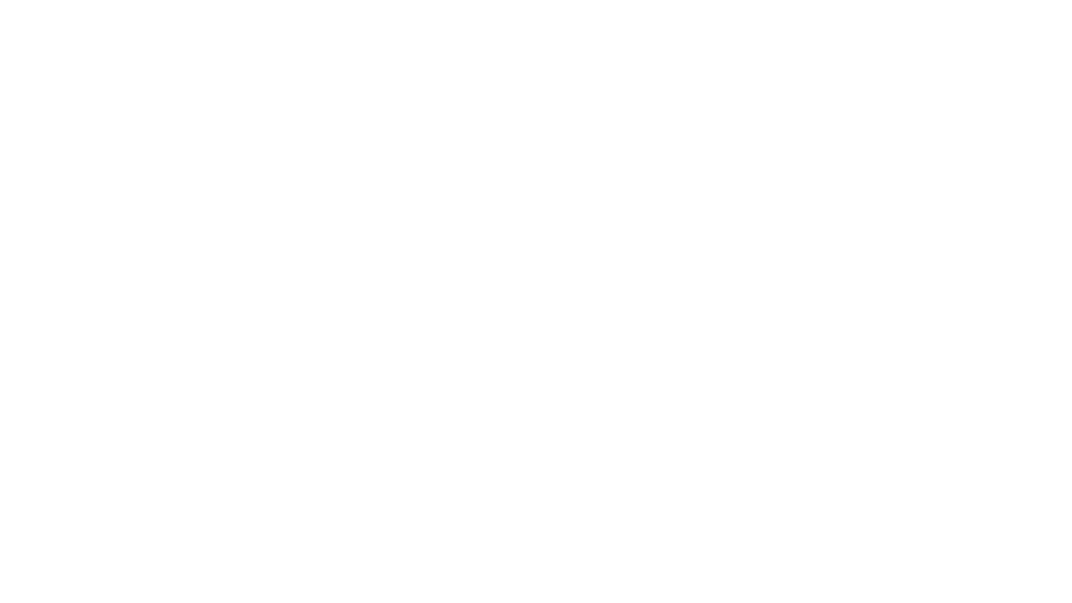
scroll to position [0, 0]
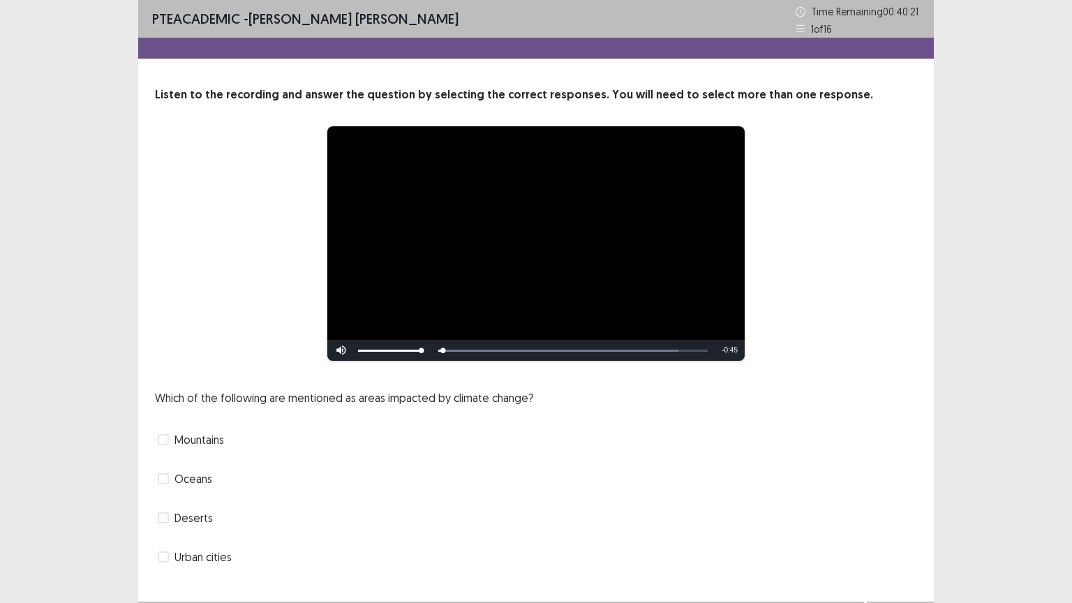
click at [568, 457] on div "Which of the following are mentioned as areas impacted by climate change? Mount…" at bounding box center [536, 478] width 762 height 179
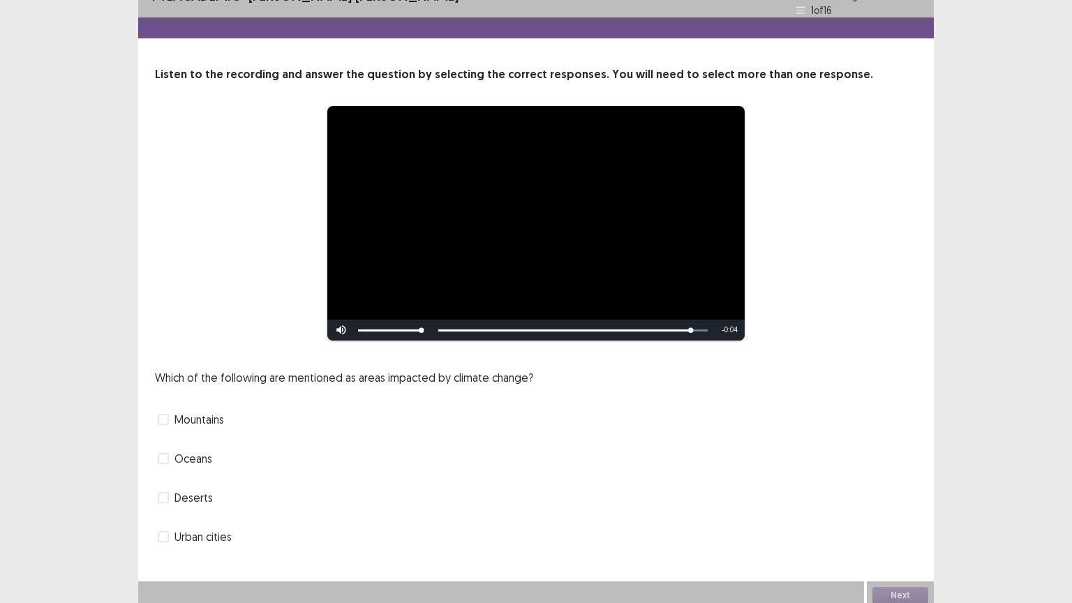
click at [163, 455] on span at bounding box center [163, 458] width 11 height 11
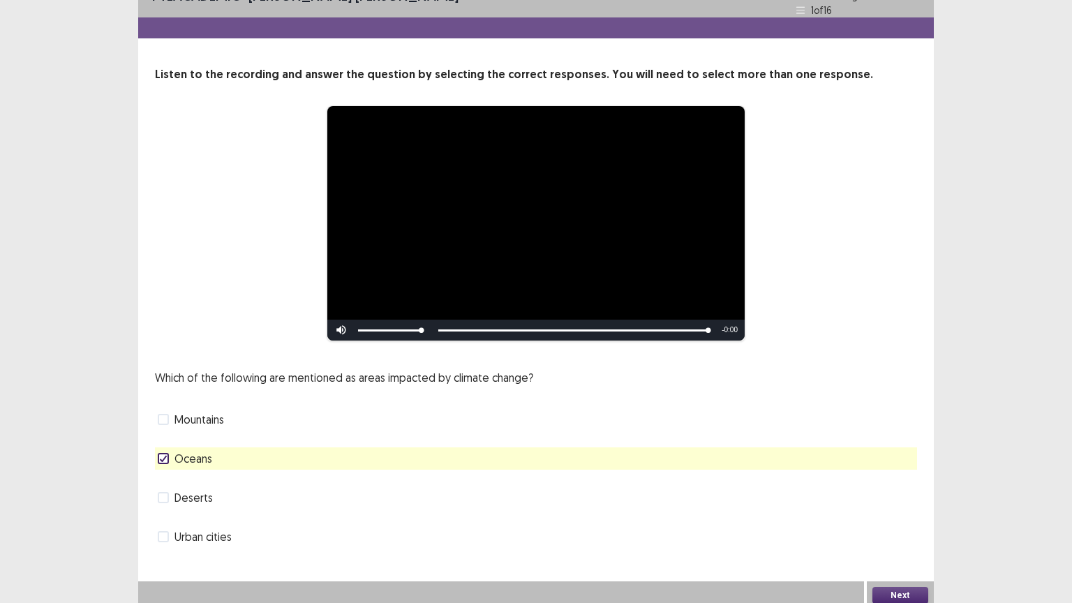
click at [186, 421] on span "Mountains" at bounding box center [199, 419] width 50 height 17
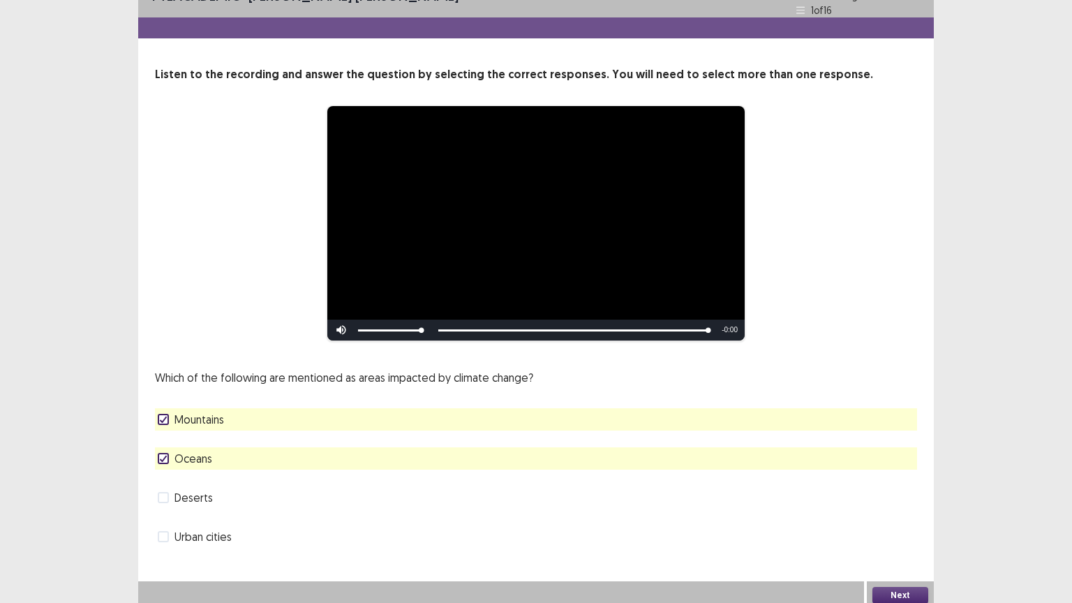
click at [890, 509] on button "Next" at bounding box center [900, 595] width 56 height 17
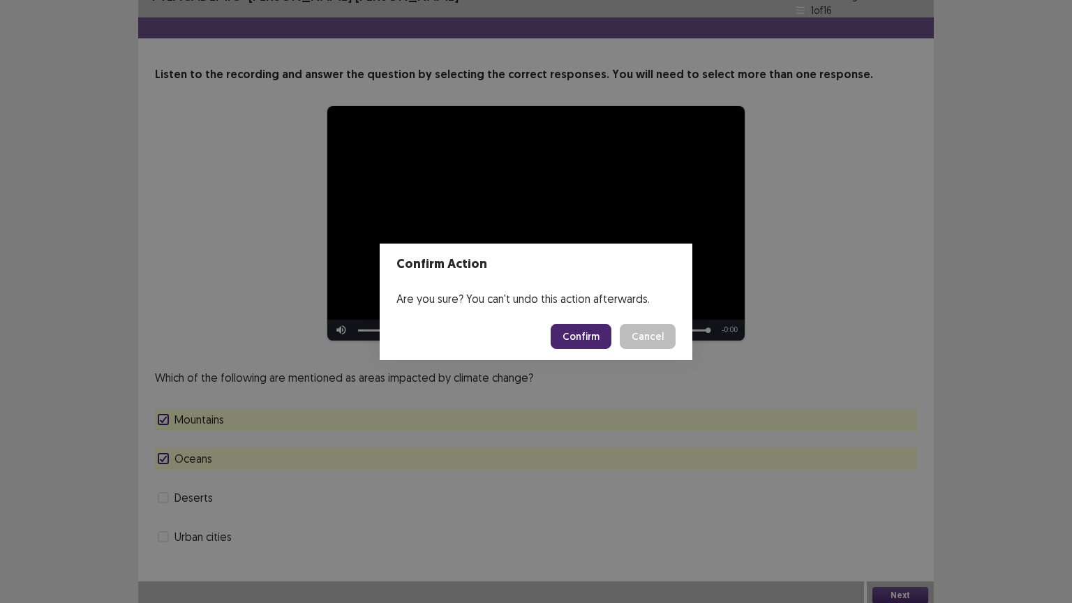
click at [606, 334] on button "Confirm" at bounding box center [580, 336] width 61 height 25
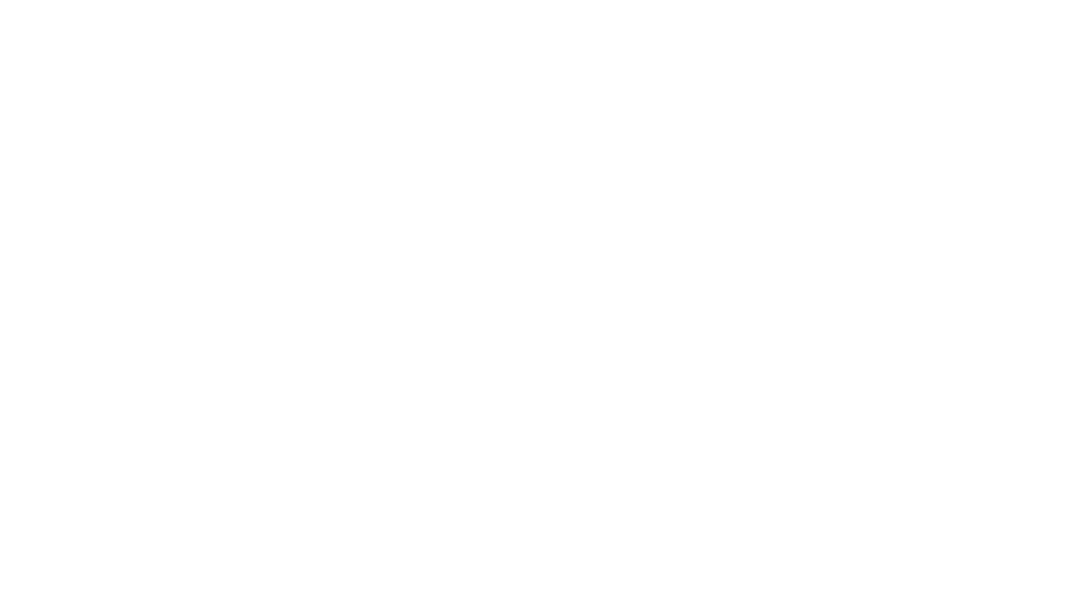
scroll to position [0, 0]
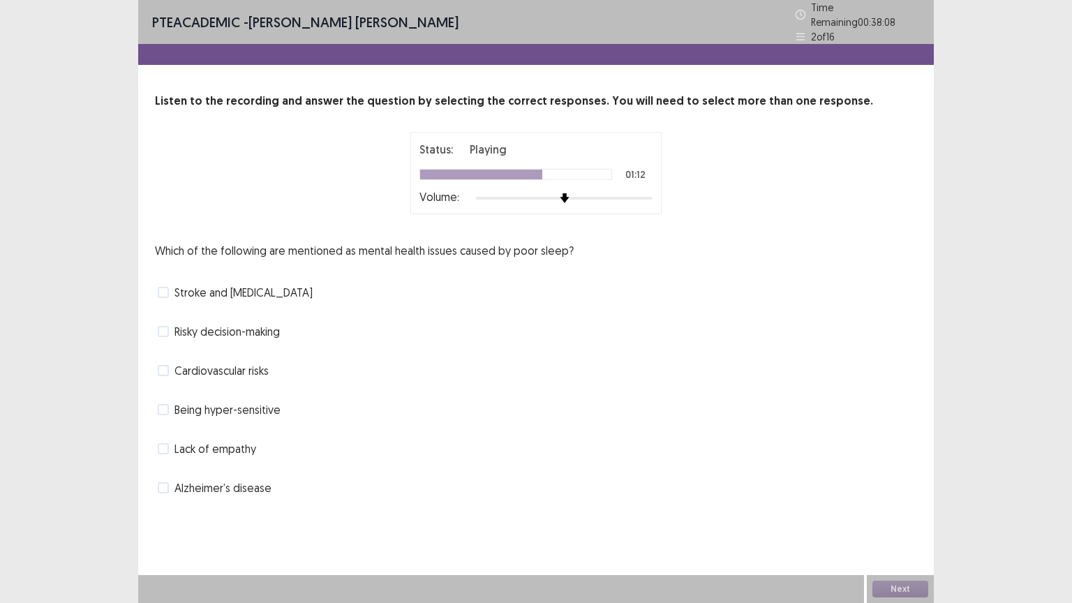
click at [226, 482] on span "Alzheimer’s disease" at bounding box center [222, 487] width 97 height 17
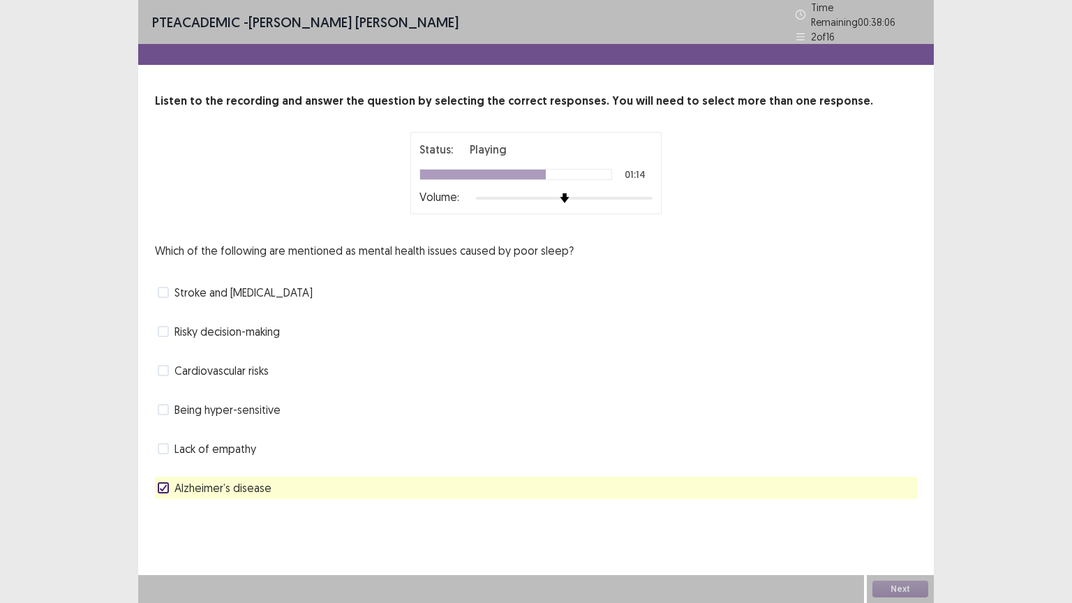
click at [232, 365] on span "Cardiovascular risks" at bounding box center [221, 370] width 94 height 17
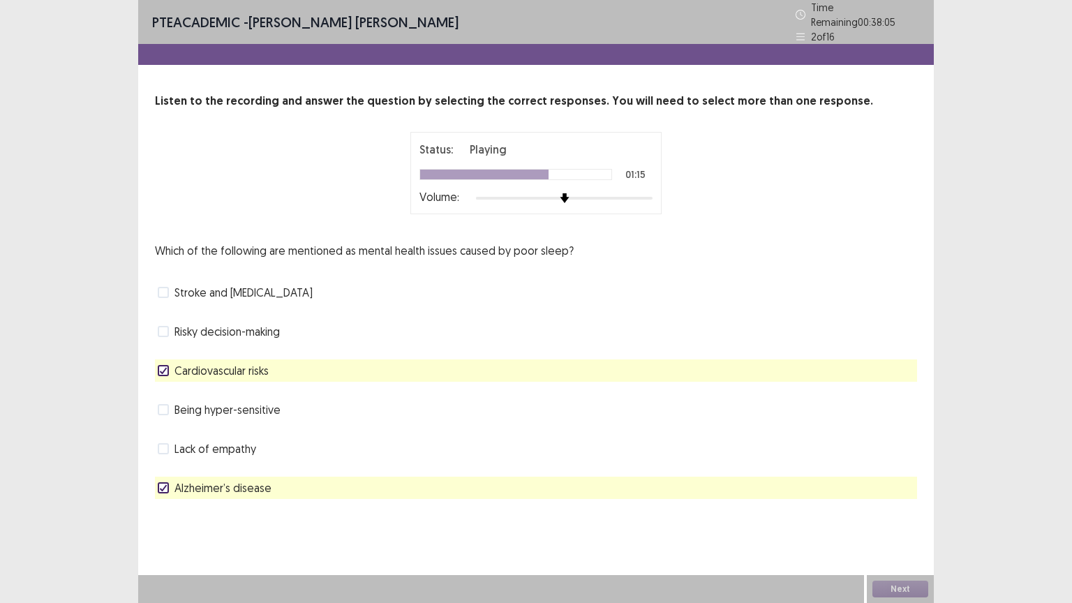
click at [241, 288] on span "Stroke and [MEDICAL_DATA]" at bounding box center [243, 292] width 138 height 17
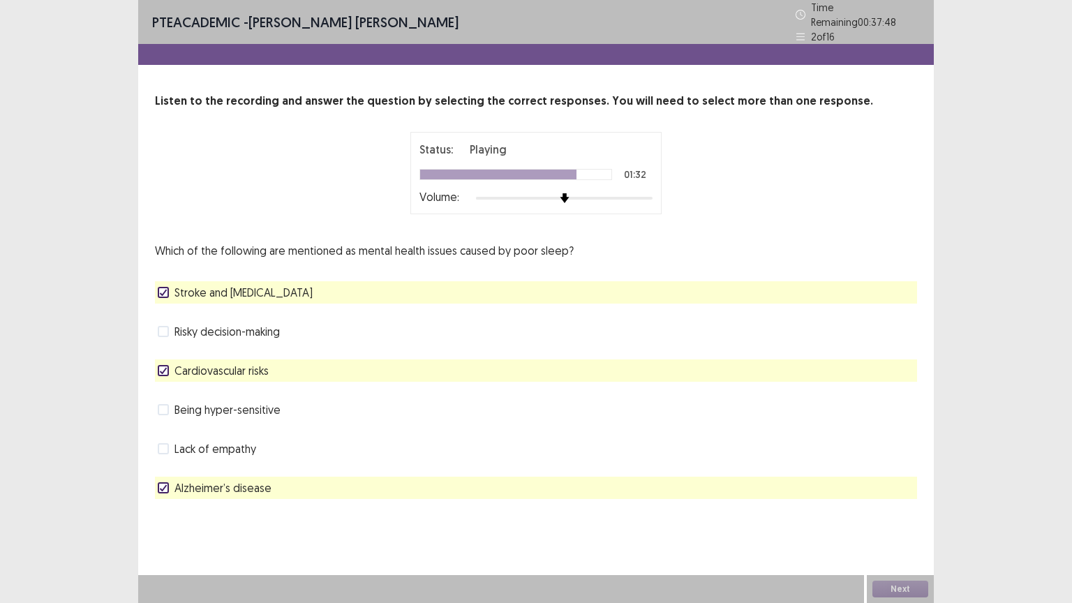
click at [244, 323] on span "Risky decision-making" at bounding box center [226, 331] width 105 height 17
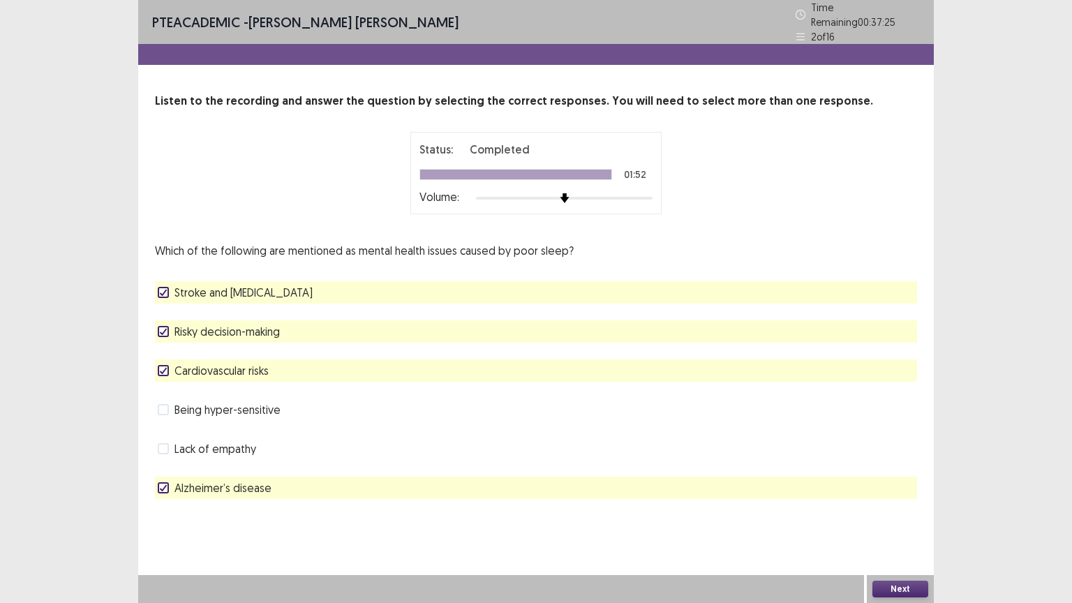
click at [903, 509] on button "Next" at bounding box center [900, 588] width 56 height 17
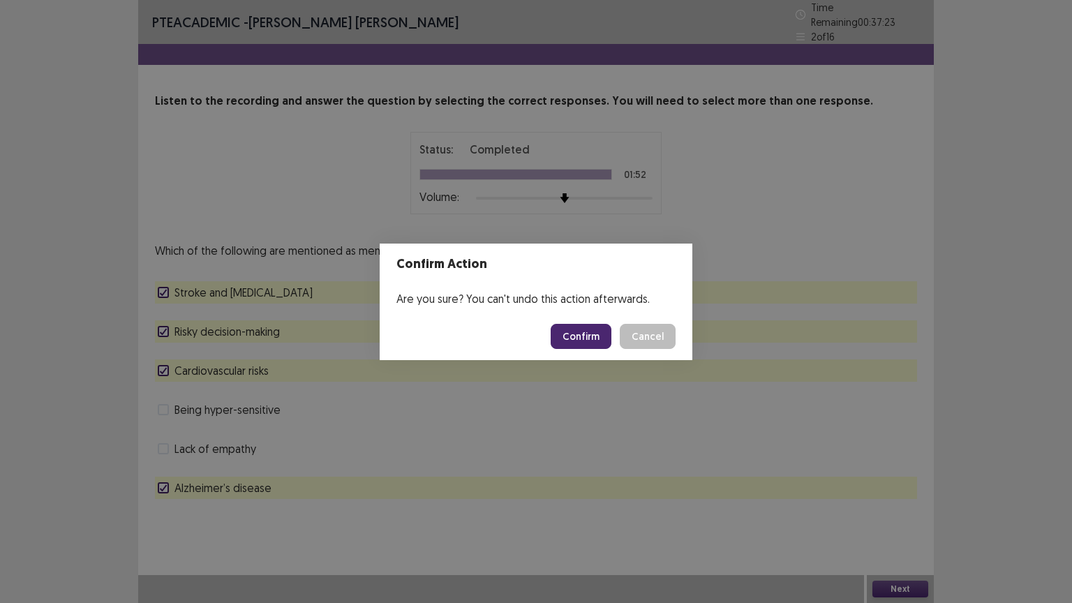
click at [597, 334] on button "Confirm" at bounding box center [580, 336] width 61 height 25
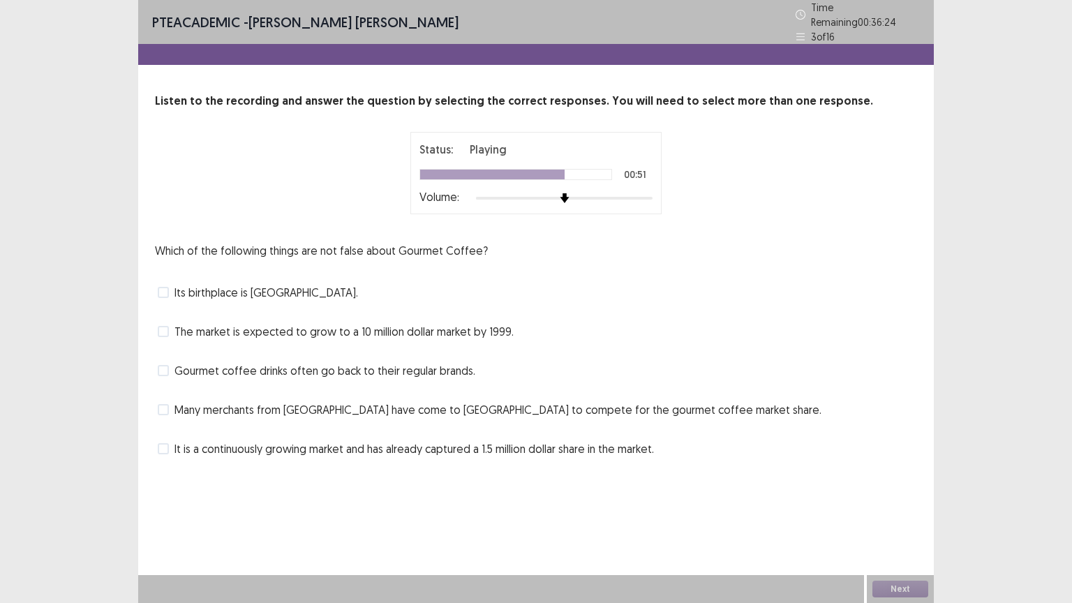
click at [296, 441] on span "It is a continuously growing market and has already captured a 1.5 million doll…" at bounding box center [413, 448] width 479 height 17
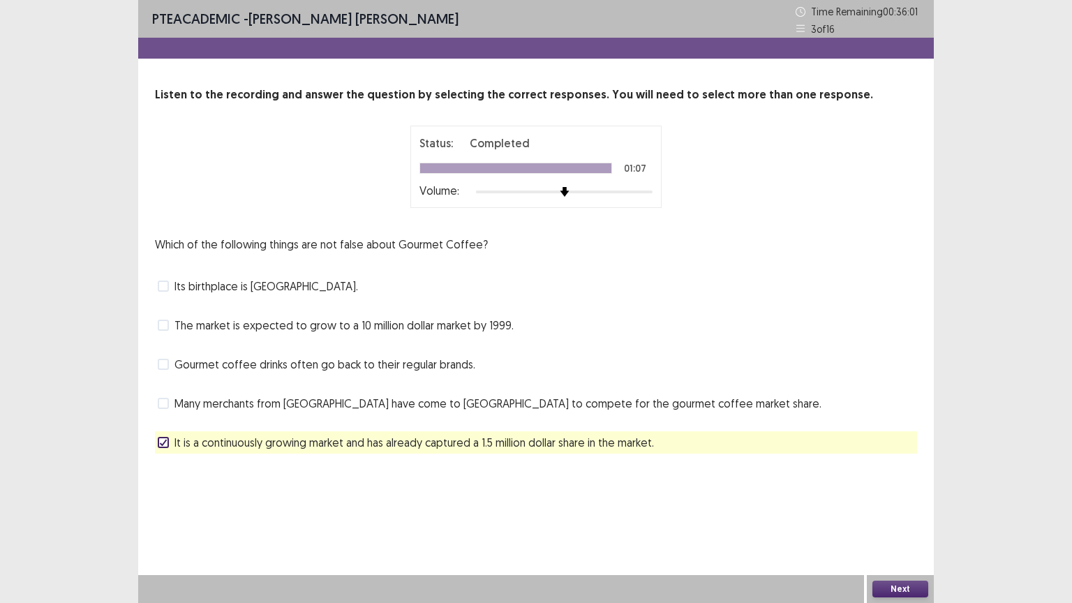
click at [906, 509] on button "Next" at bounding box center [900, 588] width 56 height 17
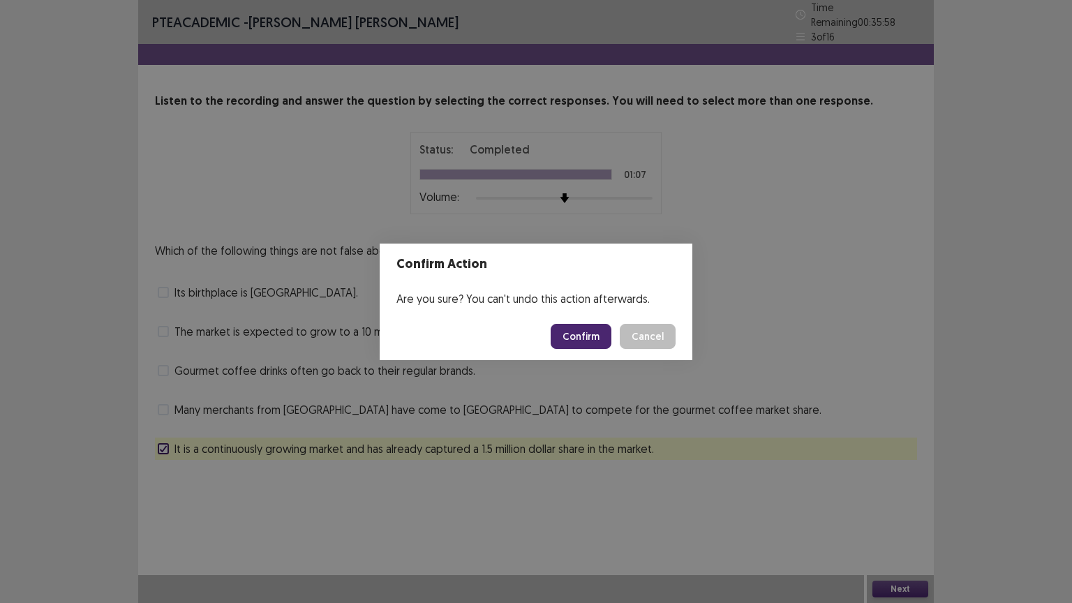
click at [594, 336] on button "Confirm" at bounding box center [580, 336] width 61 height 25
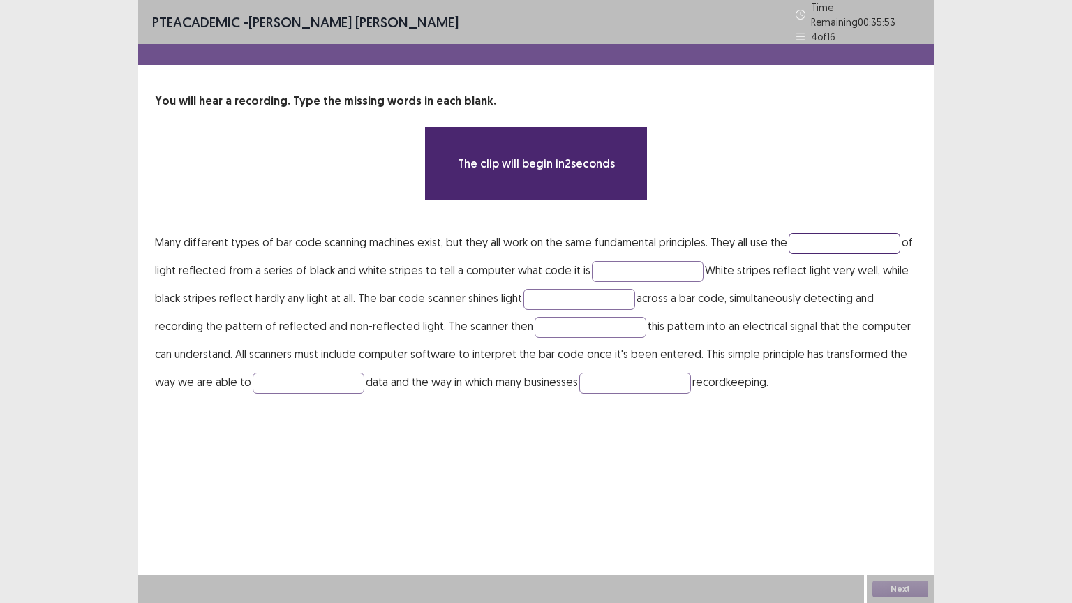
click at [855, 237] on input "text" at bounding box center [844, 243] width 112 height 21
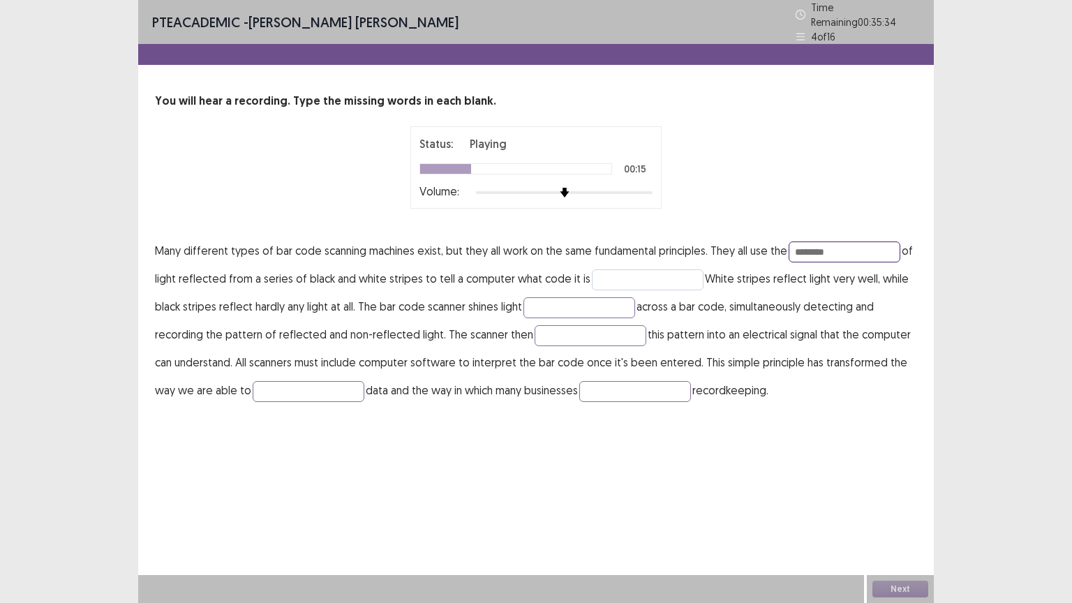
type input "********"
click at [617, 275] on input "text" at bounding box center [648, 279] width 112 height 21
type input "****"
click at [533, 297] on input "text" at bounding box center [579, 307] width 112 height 21
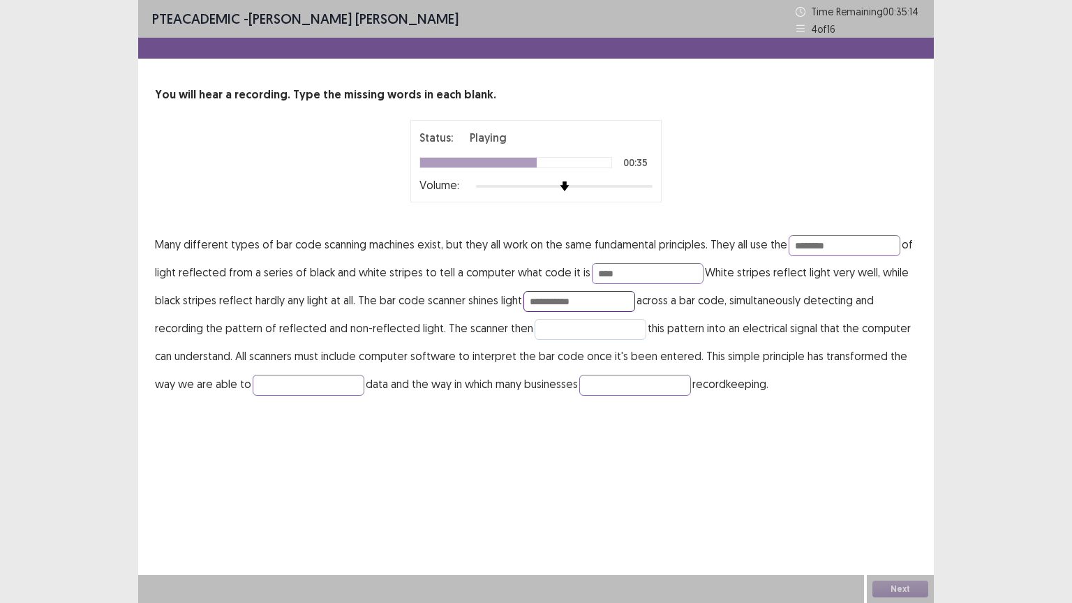
type input "**********"
click at [541, 321] on input "text" at bounding box center [590, 329] width 112 height 21
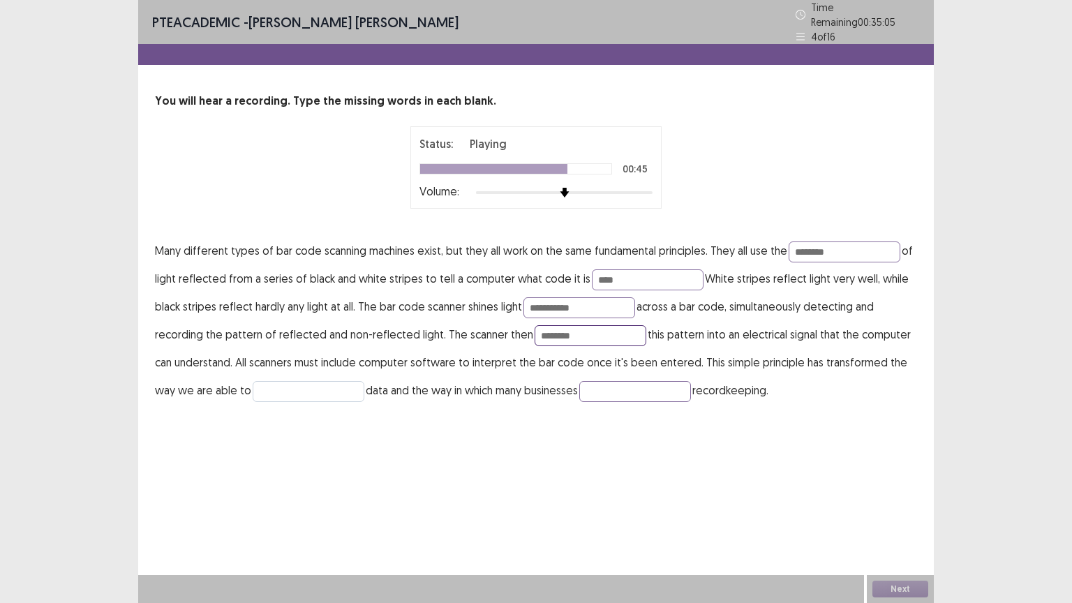
type input "********"
click at [327, 381] on input "text" at bounding box center [309, 391] width 112 height 21
type input "**********"
click at [607, 382] on input "text" at bounding box center [635, 391] width 112 height 21
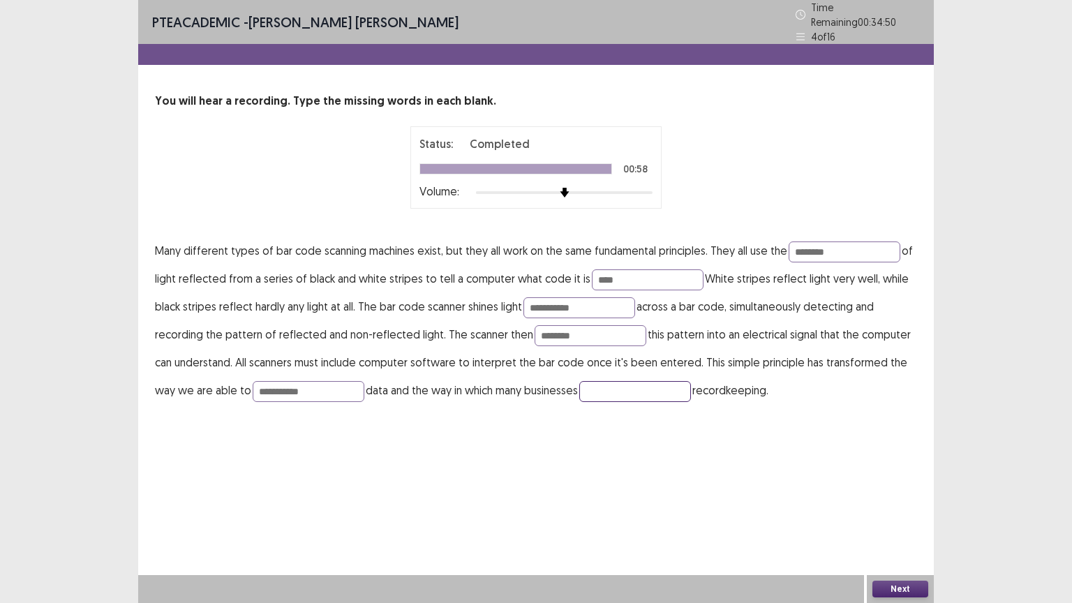
click at [607, 382] on input "text" at bounding box center [635, 391] width 112 height 21
type input "****"
click at [352, 384] on input "**********" at bounding box center [309, 391] width 112 height 21
type input "**********"
click at [583, 303] on input "**********" at bounding box center [579, 307] width 112 height 21
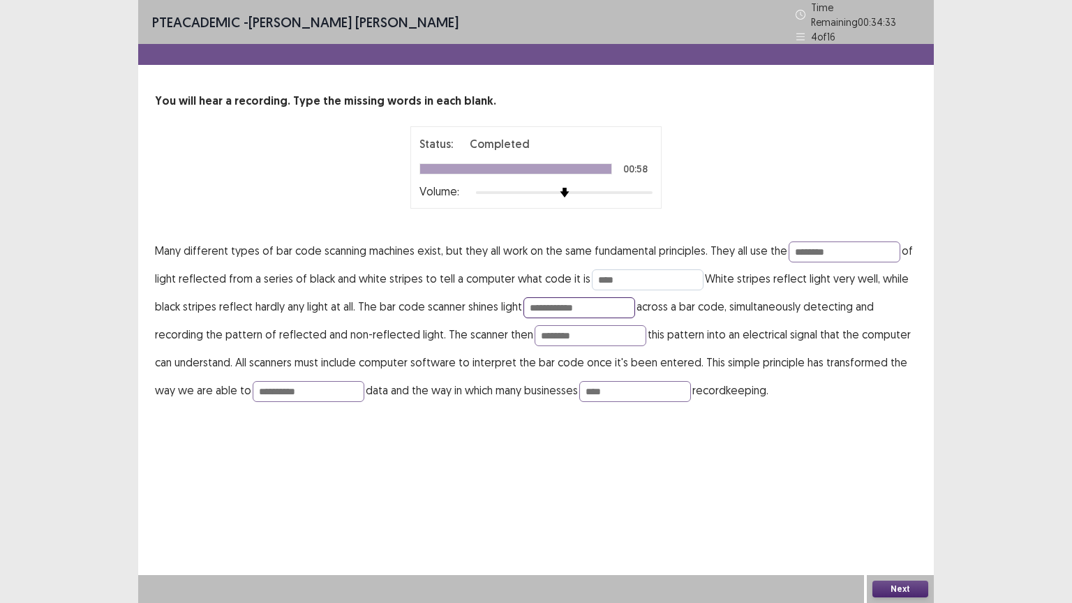
type input "**********"
click at [634, 269] on input "****" at bounding box center [648, 279] width 112 height 21
click at [870, 241] on input "********" at bounding box center [844, 251] width 112 height 21
type input "*"
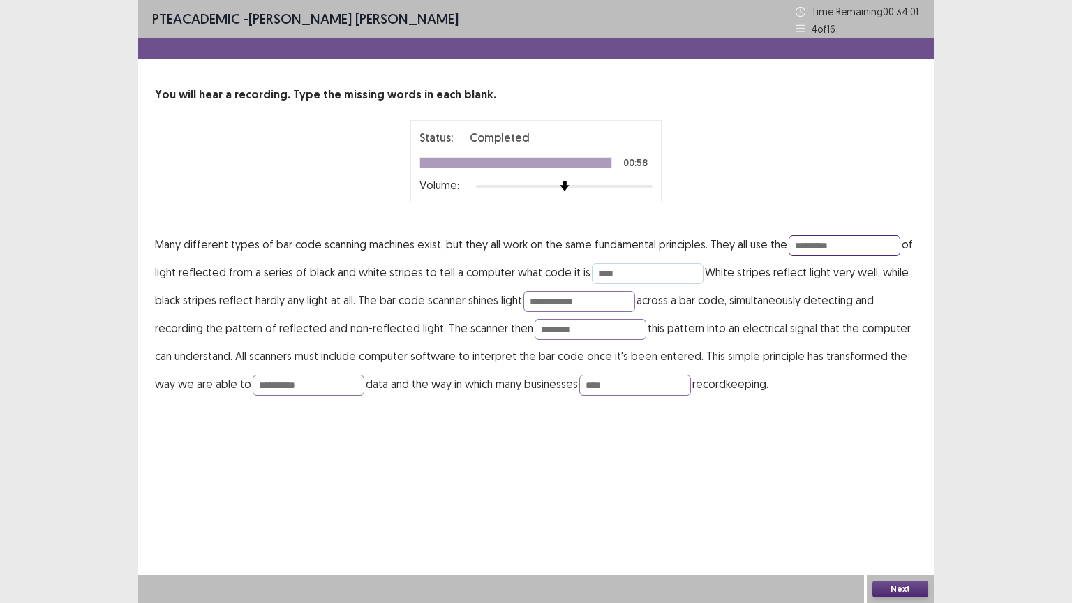
type input "*********"
click at [628, 277] on input "****" at bounding box center [648, 273] width 112 height 21
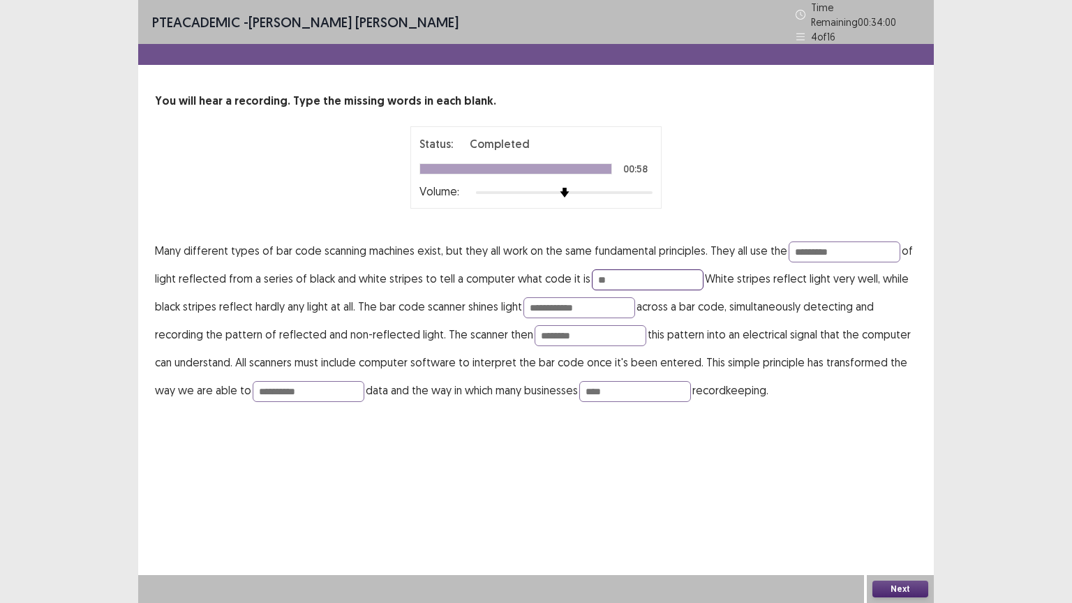
type input "*"
type input "**"
click at [606, 306] on input "**********" at bounding box center [579, 307] width 112 height 21
click at [881, 509] on button "Next" at bounding box center [900, 588] width 56 height 17
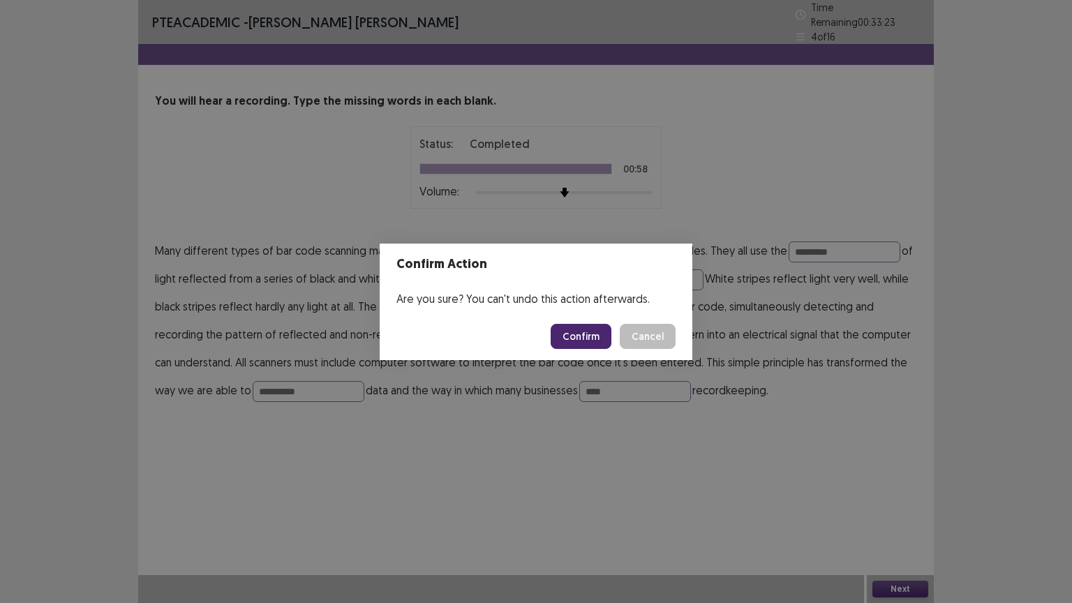
click at [583, 338] on button "Confirm" at bounding box center [580, 336] width 61 height 25
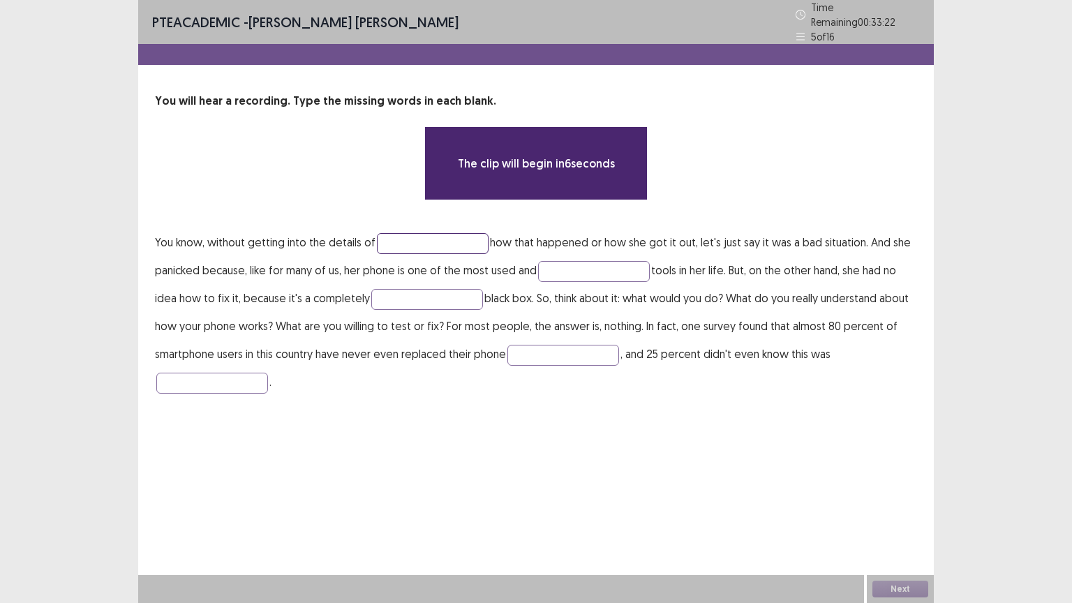
click at [410, 239] on input "text" at bounding box center [433, 243] width 112 height 21
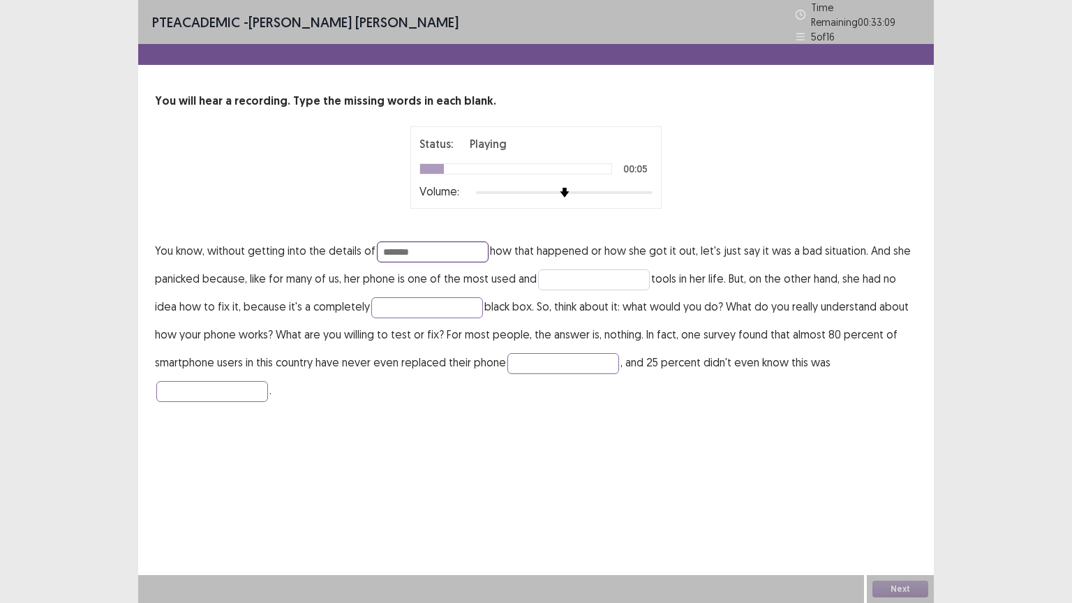
type input "*******"
click at [632, 276] on input "text" at bounding box center [594, 279] width 112 height 21
type input "*********"
click at [403, 298] on input "text" at bounding box center [427, 307] width 112 height 21
type input "**********"
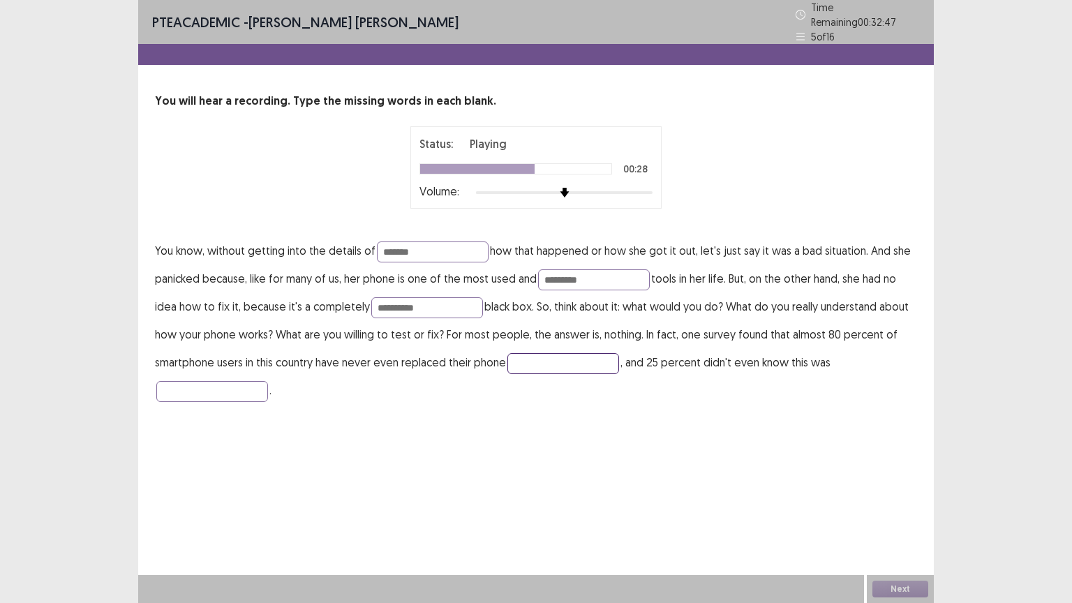
click at [530, 357] on input "text" at bounding box center [563, 363] width 112 height 21
type input "*******"
click at [211, 382] on input "text" at bounding box center [212, 391] width 112 height 21
type input "********"
click at [557, 364] on input "*******" at bounding box center [563, 363] width 112 height 21
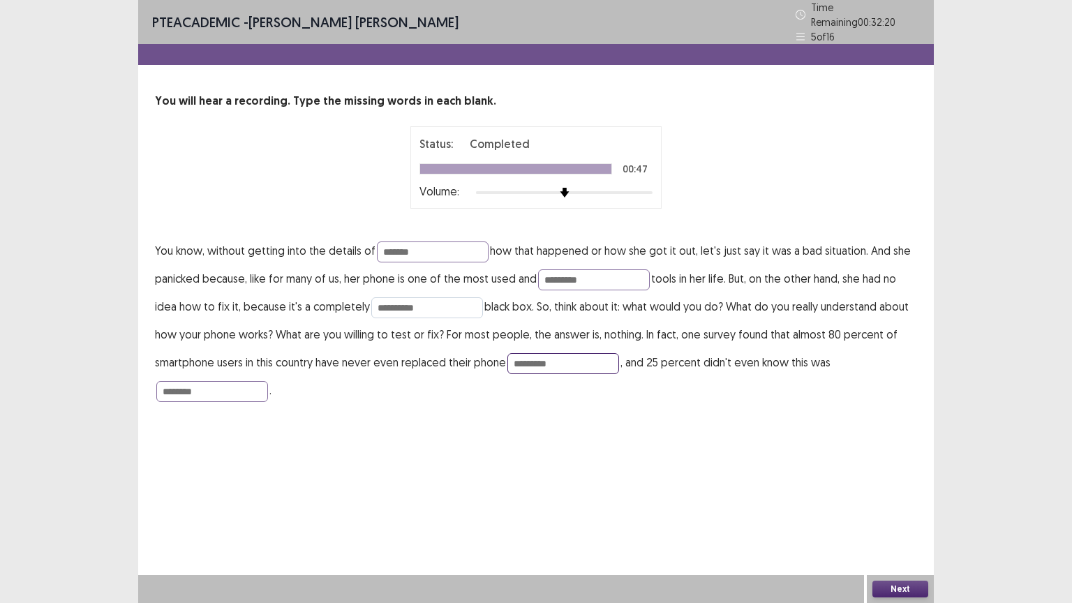
type input "*********"
click at [439, 304] on input "**********" at bounding box center [427, 307] width 112 height 21
type input "**********"
click at [895, 509] on button "Next" at bounding box center [900, 588] width 56 height 17
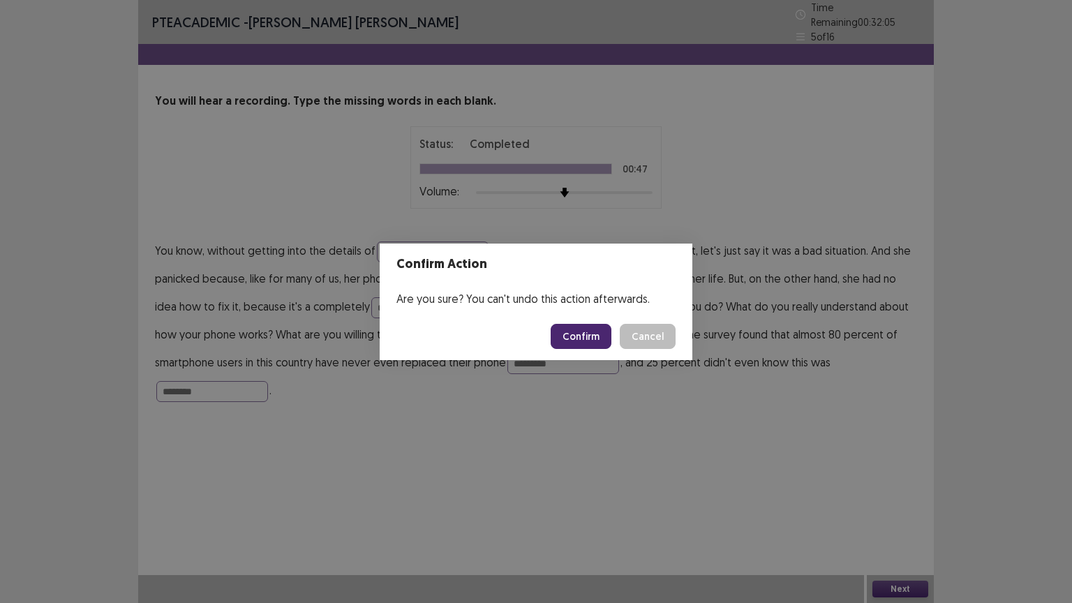
click at [600, 332] on button "Confirm" at bounding box center [580, 336] width 61 height 25
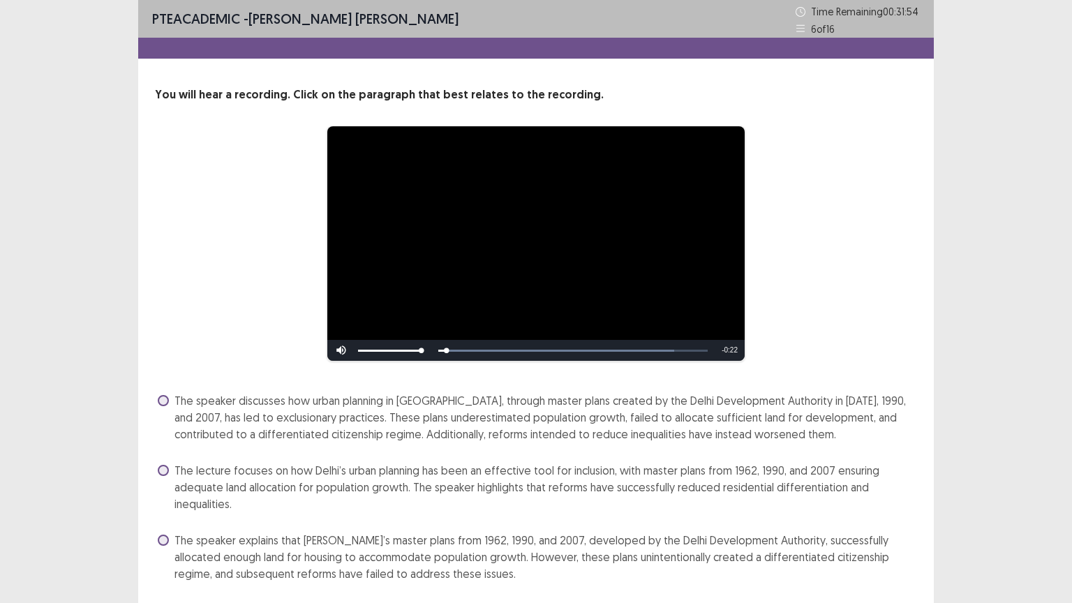
click at [854, 228] on div "**********" at bounding box center [536, 244] width 650 height 236
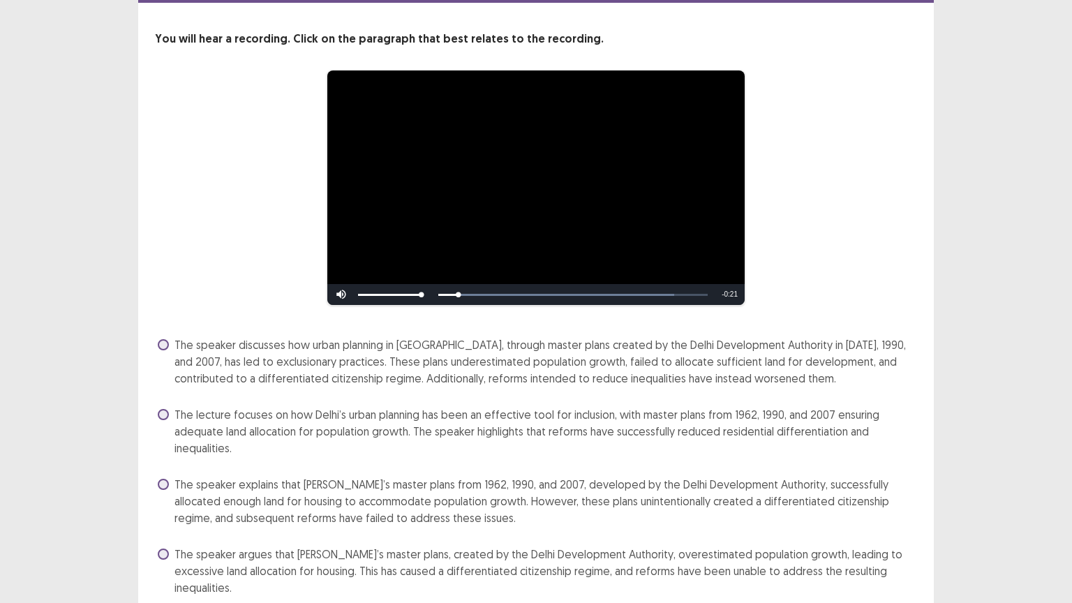
scroll to position [84, 0]
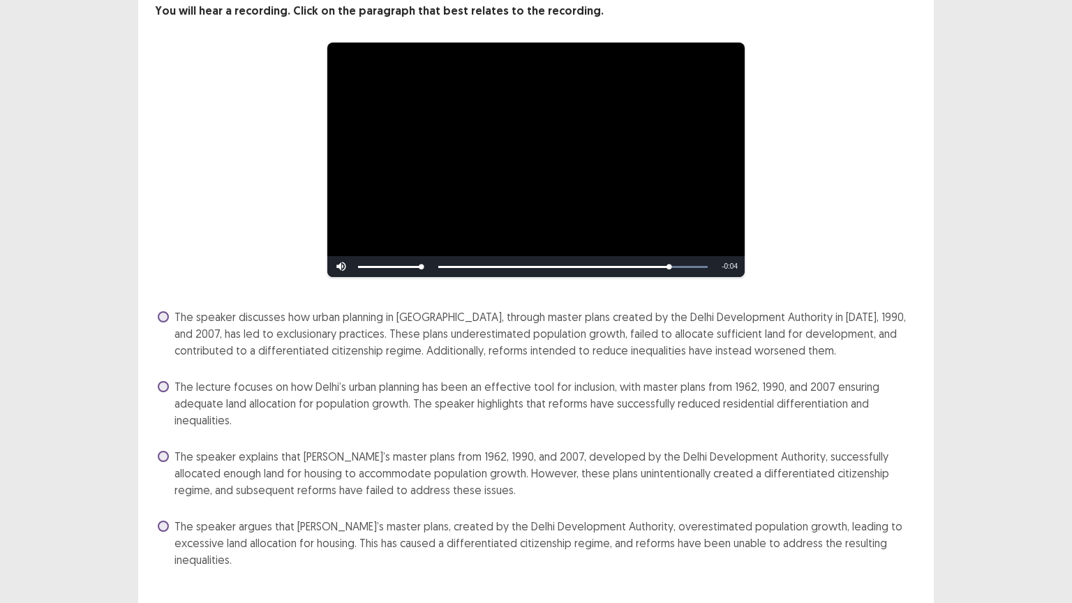
click at [668, 509] on div "**********" at bounding box center [535, 257] width 795 height 682
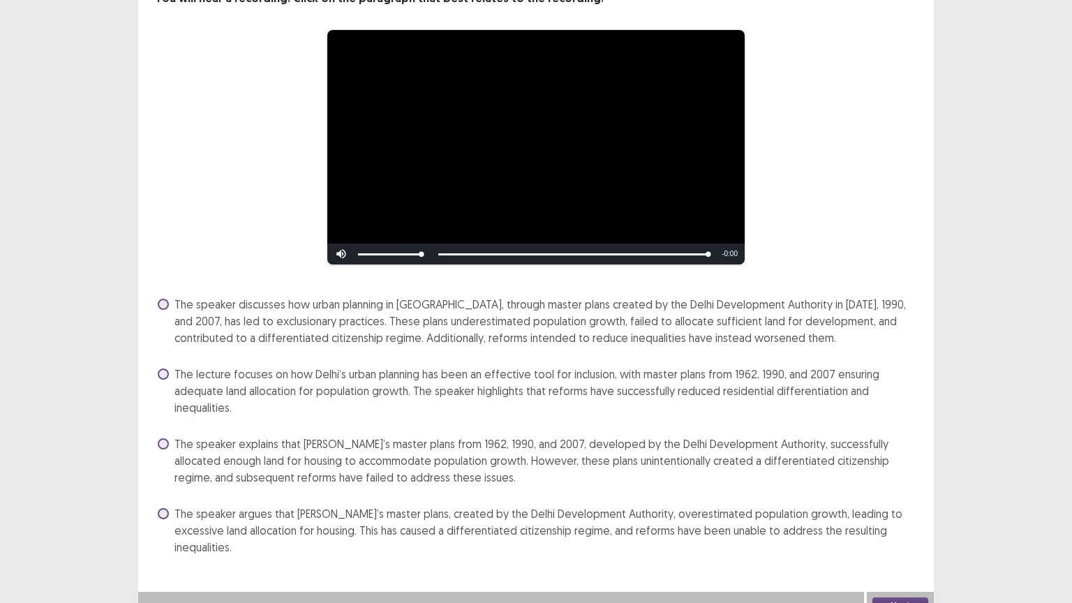
click at [284, 509] on span "The speaker argues that [PERSON_NAME]’s master plans, created by the Delhi Deve…" at bounding box center [545, 530] width 742 height 50
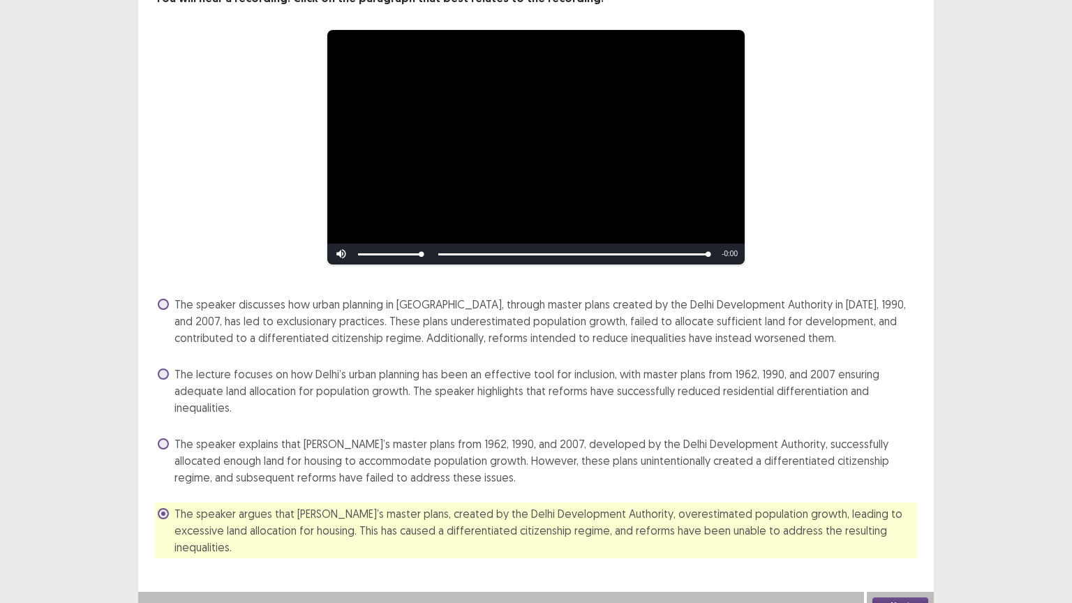
click at [951, 331] on div "**********" at bounding box center [536, 262] width 1072 height 716
click at [898, 509] on button "Next" at bounding box center [900, 605] width 56 height 17
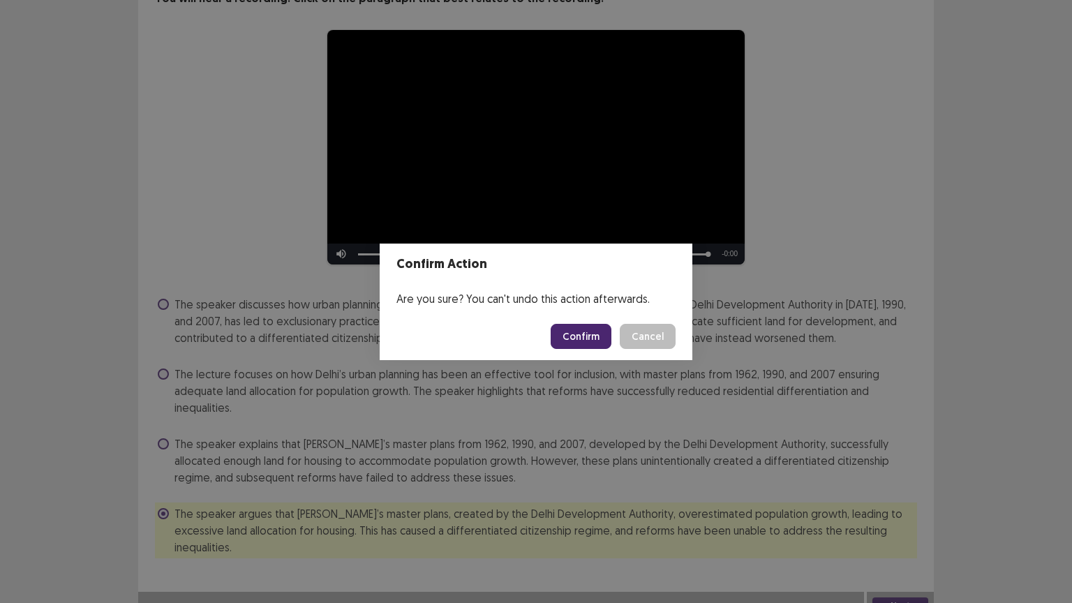
click at [586, 338] on button "Confirm" at bounding box center [580, 336] width 61 height 25
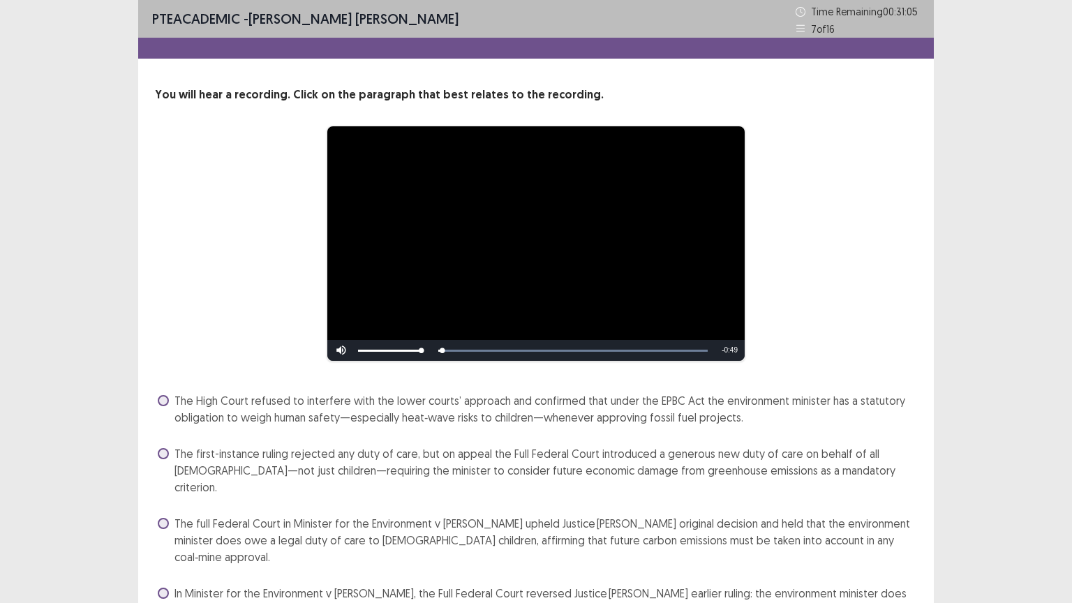
click at [815, 283] on div "**********" at bounding box center [536, 244] width 650 height 236
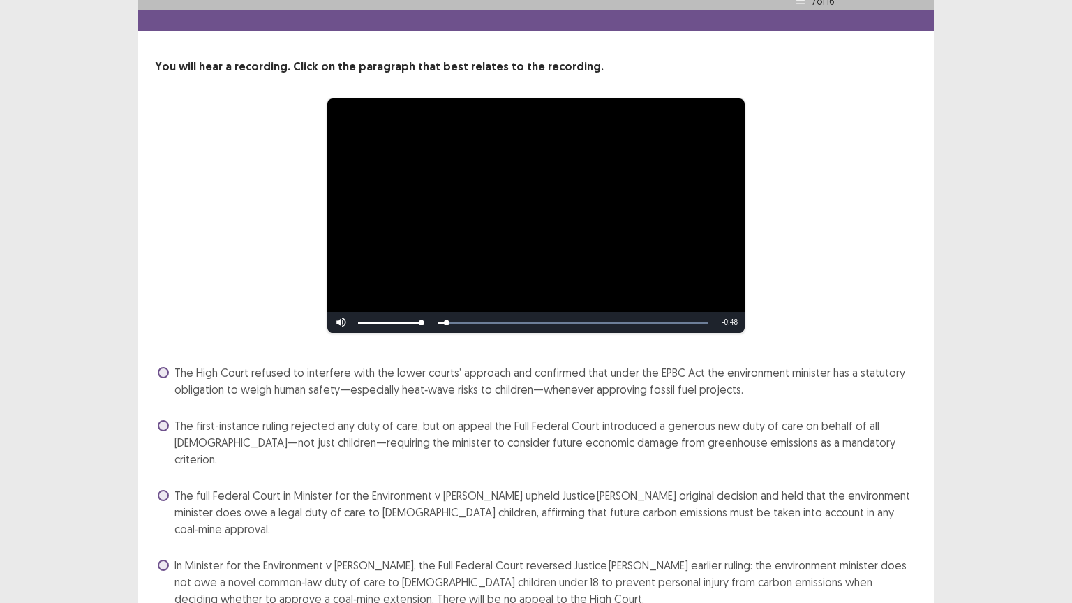
scroll to position [56, 0]
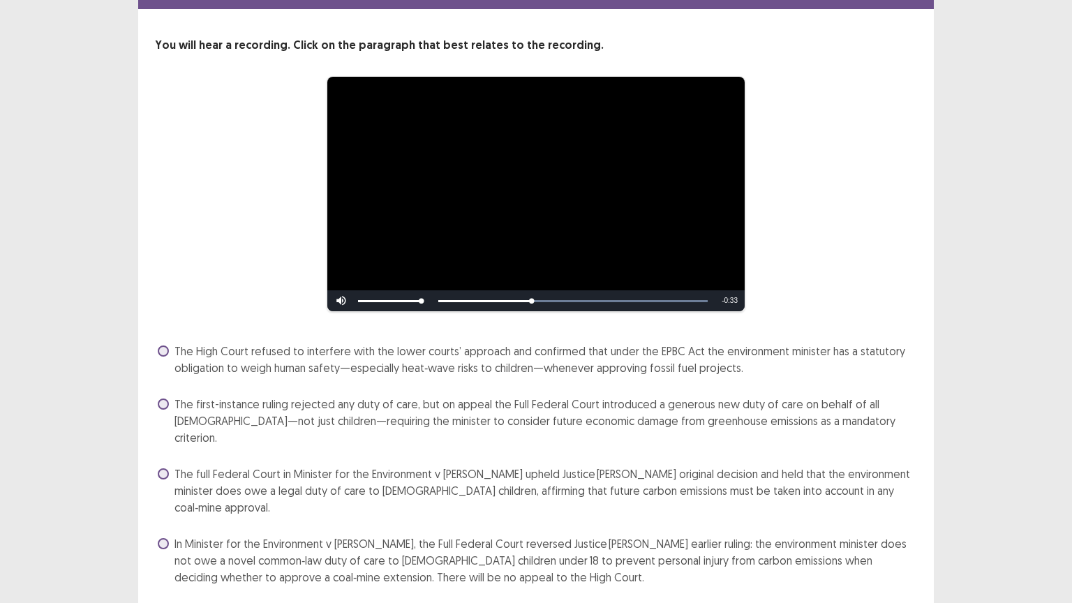
click at [516, 509] on span "In Minister for the Environment v [PERSON_NAME], the Full Federal Court reverse…" at bounding box center [545, 560] width 742 height 50
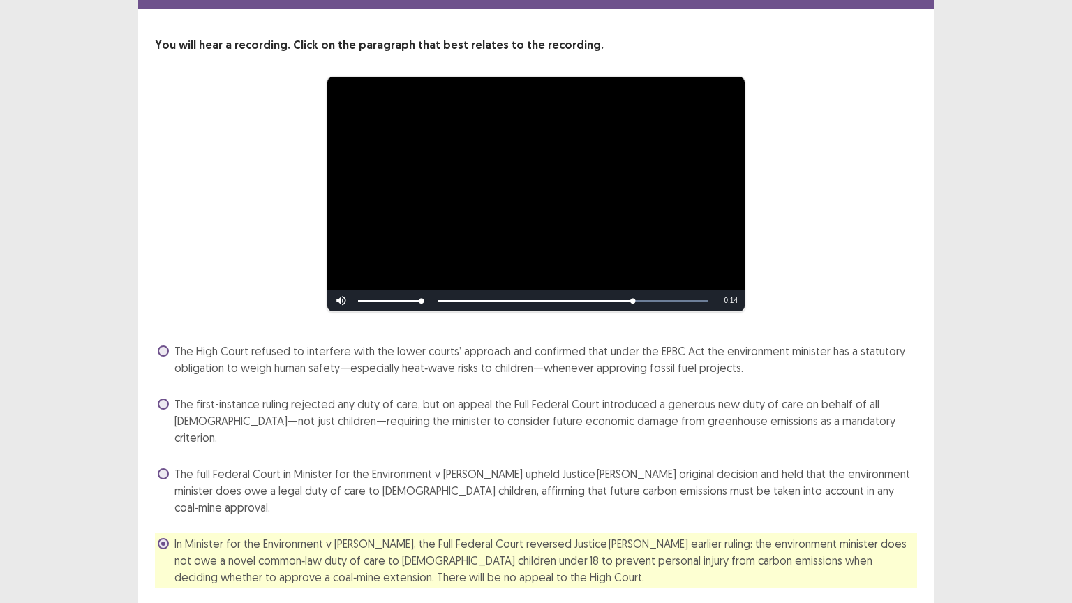
click at [991, 509] on div "**********" at bounding box center [536, 296] width 1072 height 705
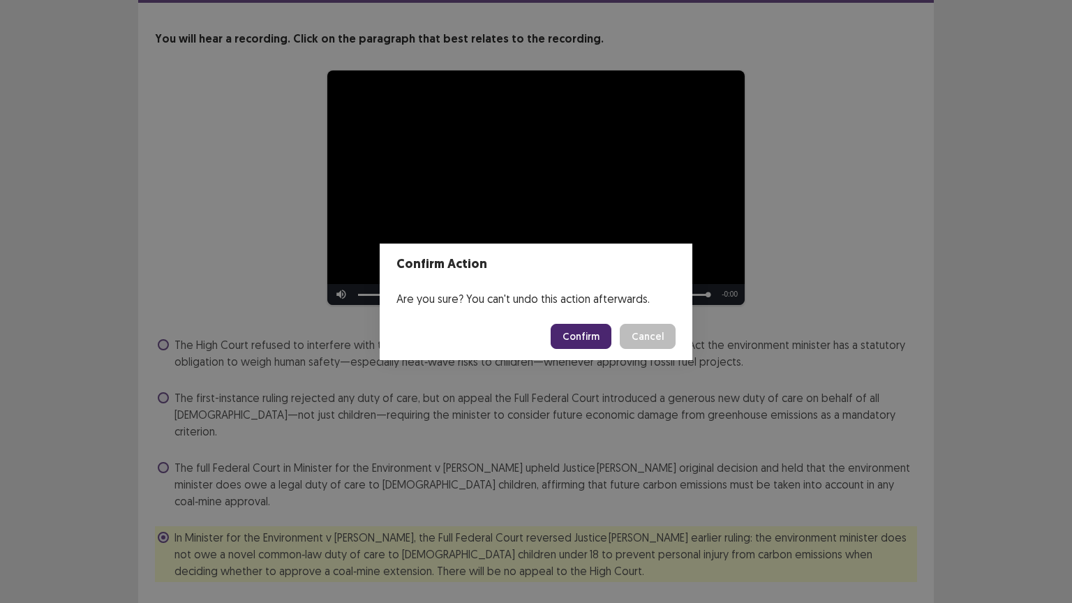
click at [586, 338] on button "Confirm" at bounding box center [580, 336] width 61 height 25
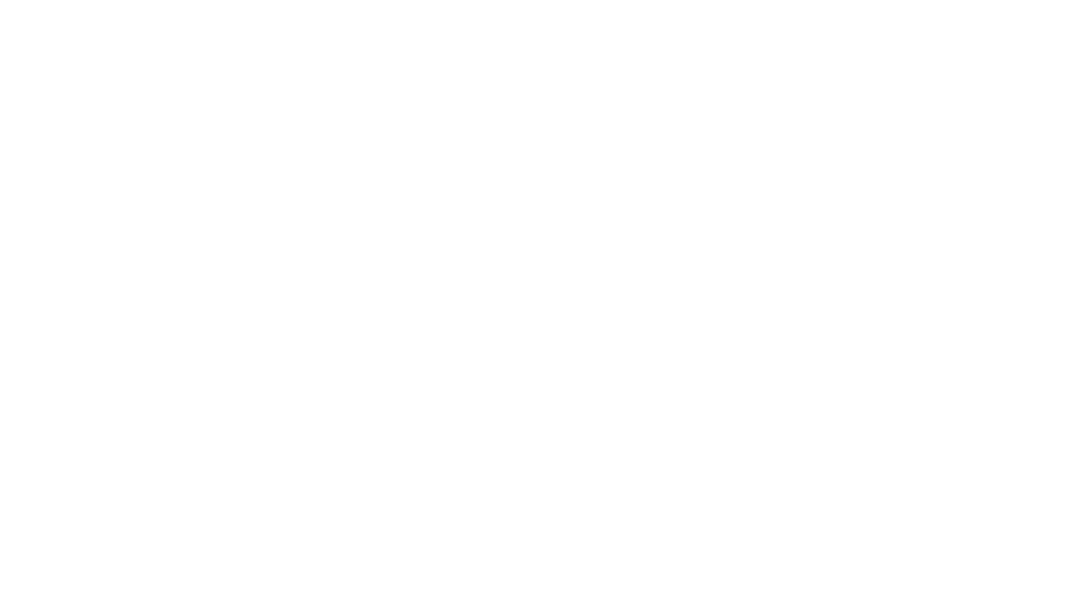
scroll to position [0, 0]
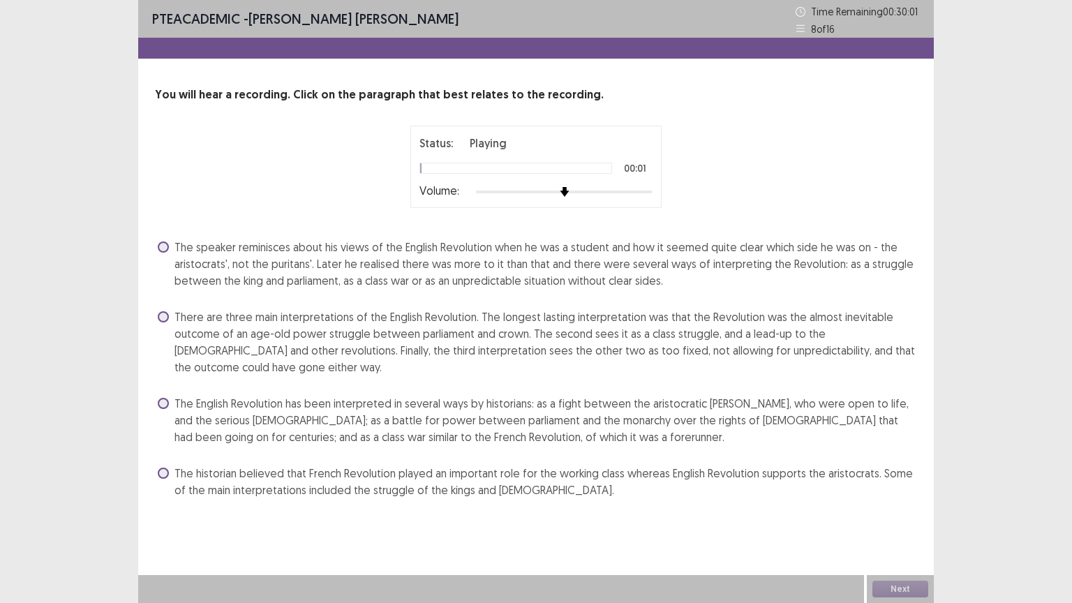
click at [554, 483] on span "The historian believed that French Revolution played an important role for the …" at bounding box center [545, 481] width 742 height 33
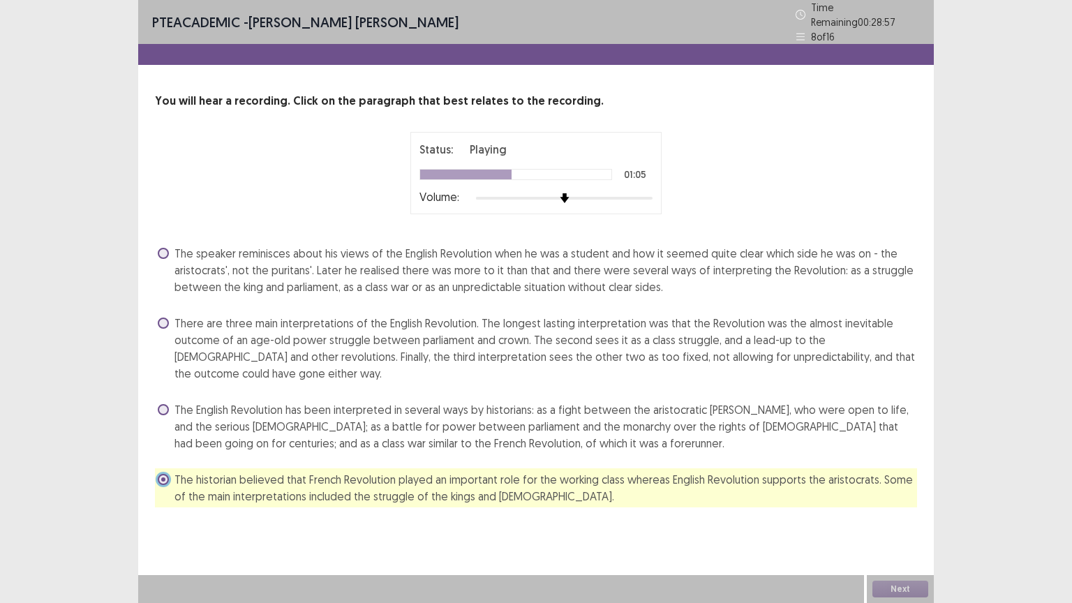
click at [477, 338] on span "There are three main interpretations of the English Revolution. The longest las…" at bounding box center [545, 348] width 742 height 67
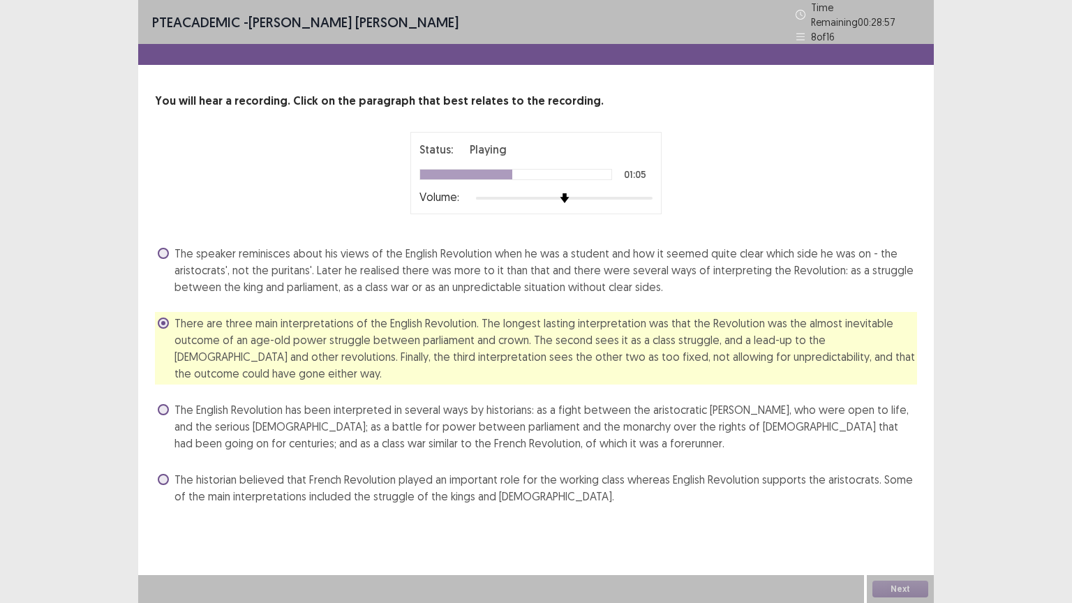
click at [477, 338] on span "There are three main interpretations of the English Revolution. The longest las…" at bounding box center [545, 348] width 742 height 67
click at [493, 414] on span "The English Revolution has been interpreted in several ways by historians: as a…" at bounding box center [545, 426] width 742 height 50
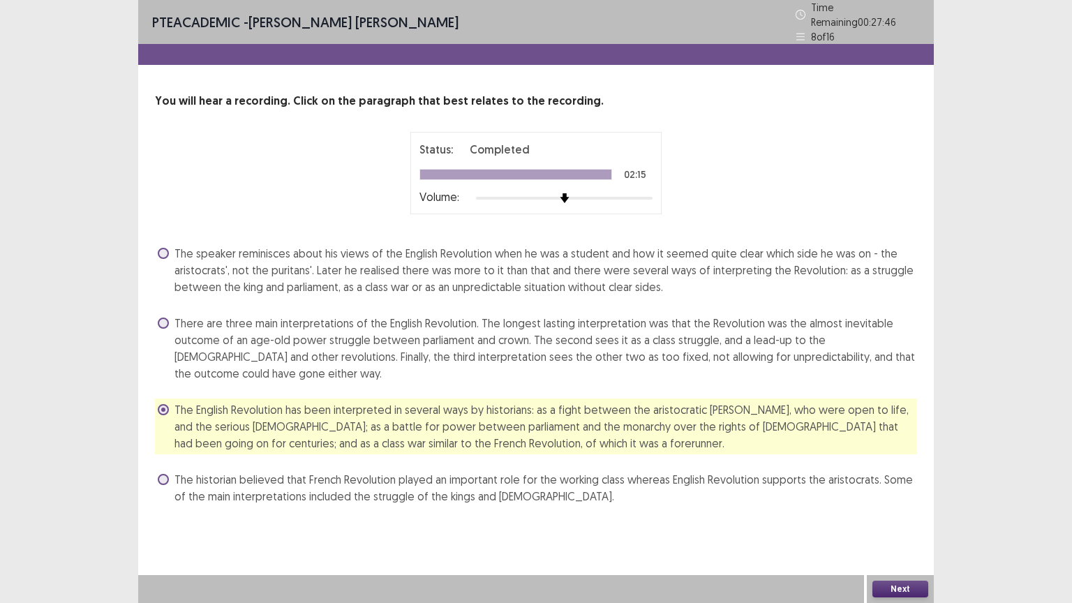
click at [899, 509] on button "Next" at bounding box center [900, 588] width 56 height 17
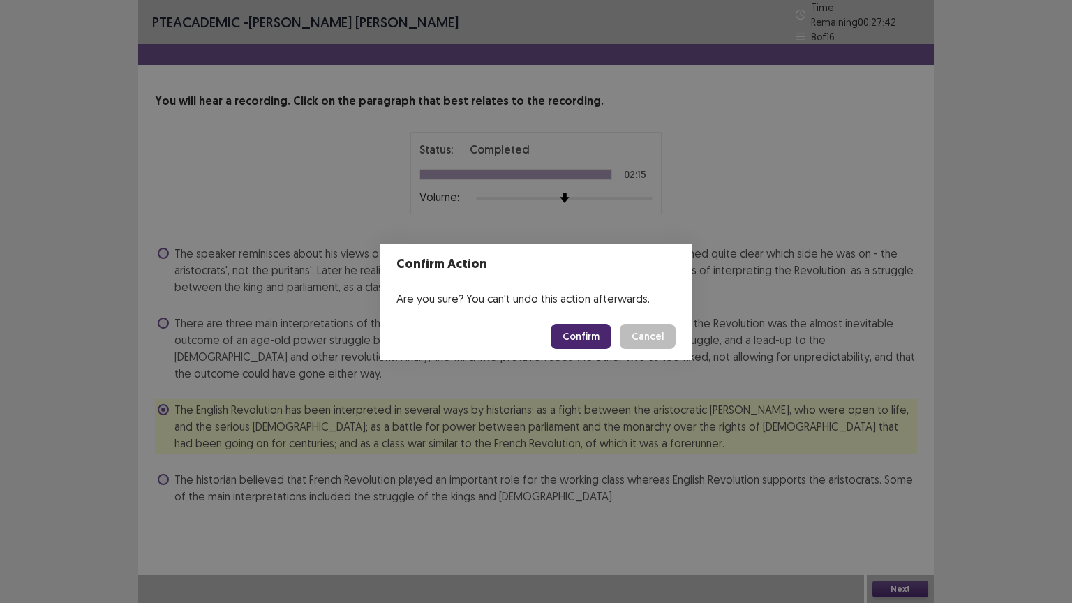
click at [584, 336] on button "Confirm" at bounding box center [580, 336] width 61 height 25
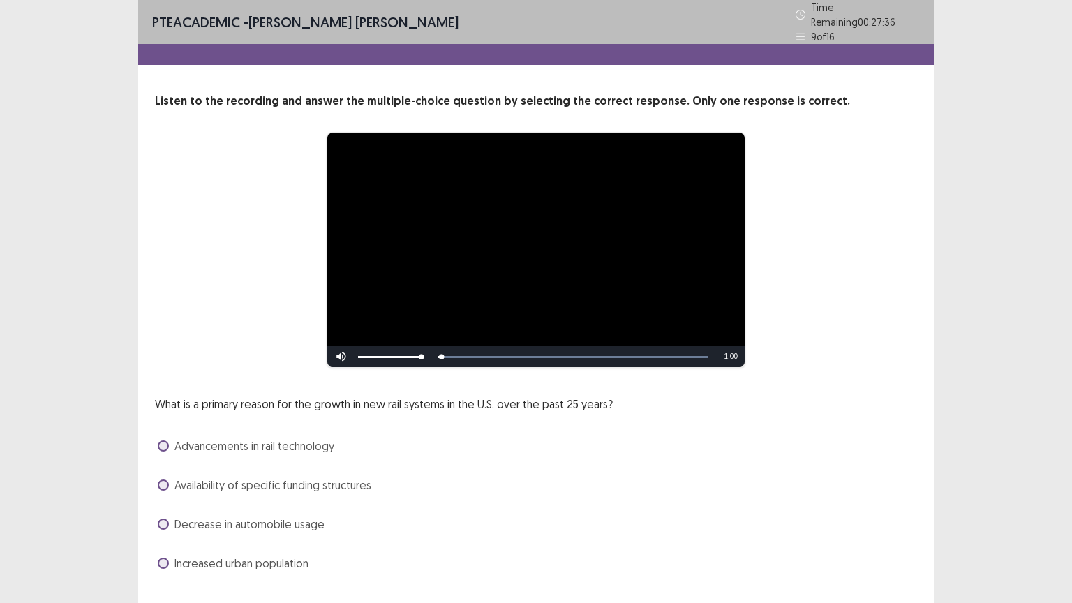
click at [588, 493] on div "What is a primary reason for the growth in new rail systems in the U.S. over th…" at bounding box center [536, 485] width 762 height 179
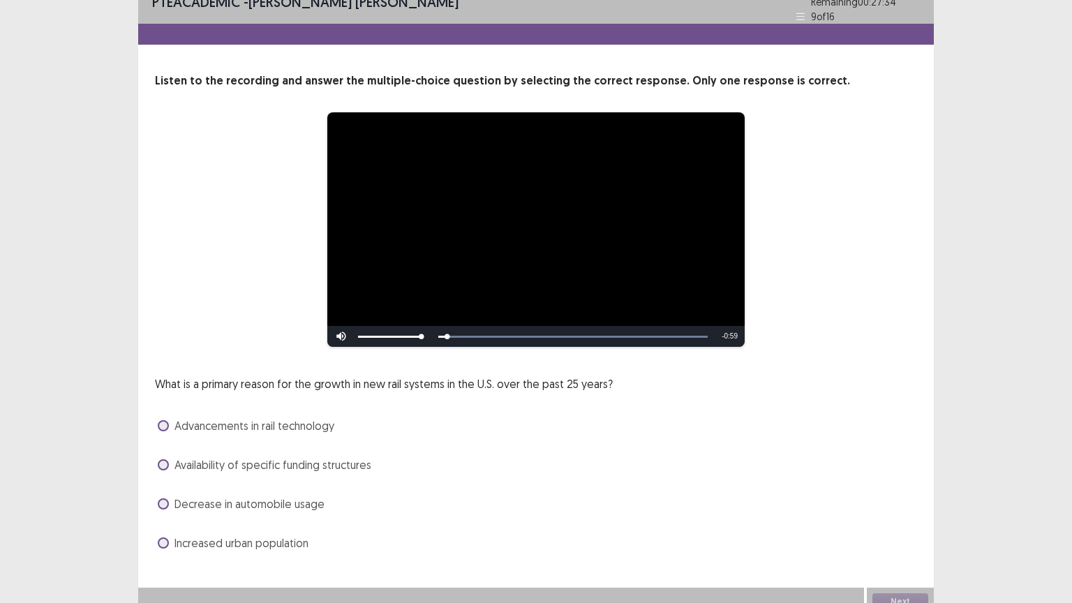
scroll to position [27, 0]
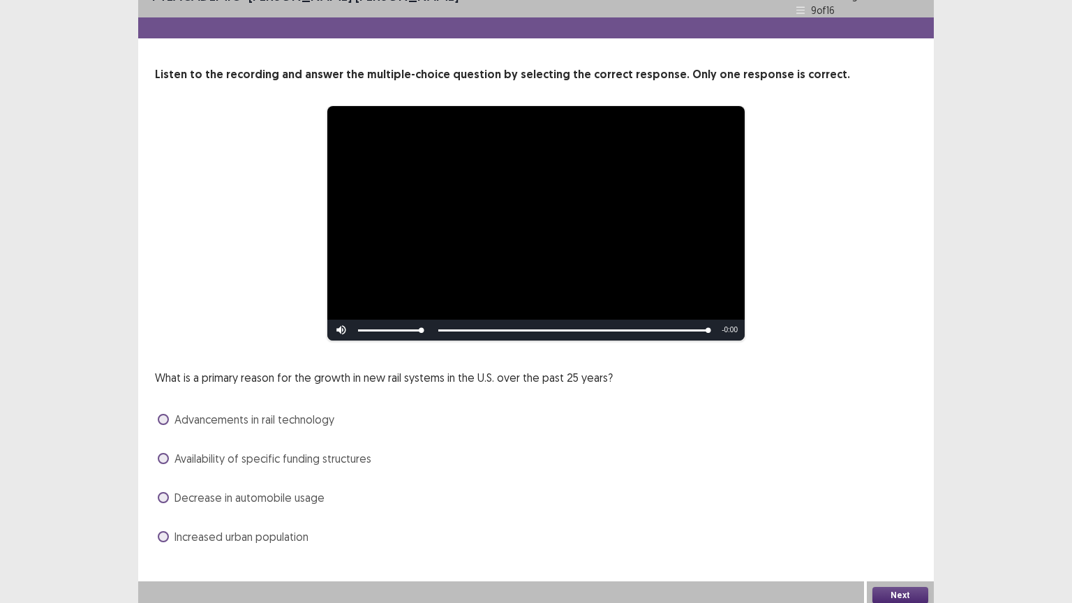
click at [311, 415] on span "Advancements in rail technology" at bounding box center [254, 419] width 160 height 17
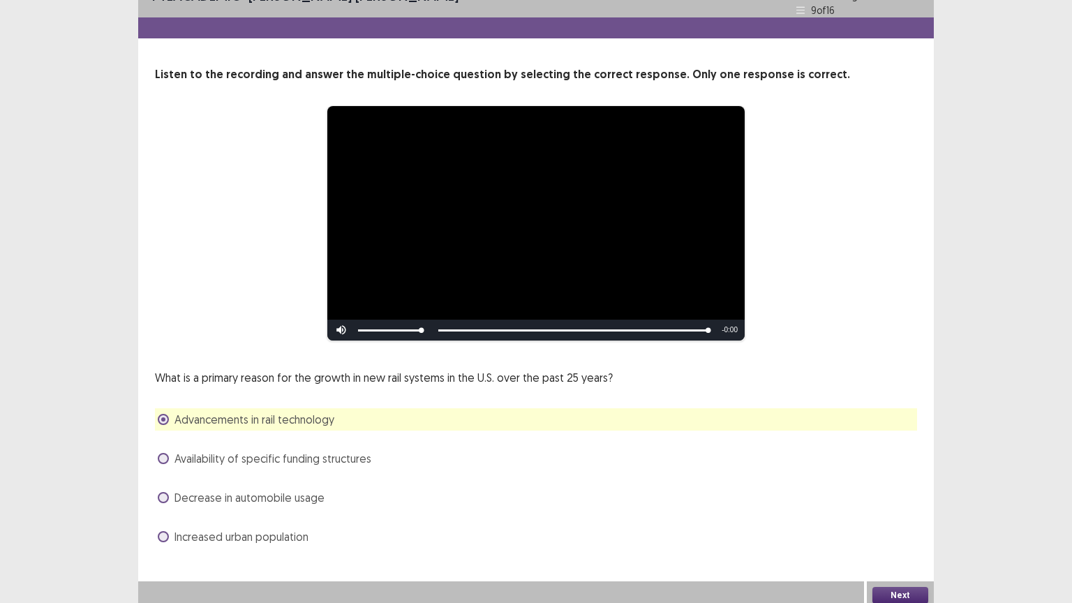
click at [899, 509] on button "Next" at bounding box center [900, 595] width 56 height 17
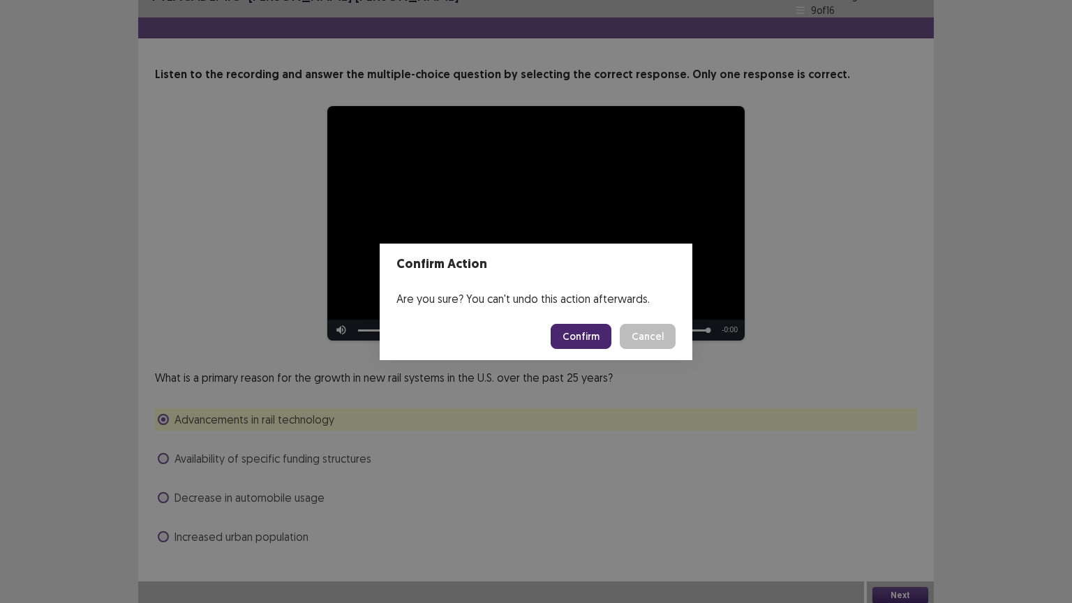
click at [592, 338] on button "Confirm" at bounding box center [580, 336] width 61 height 25
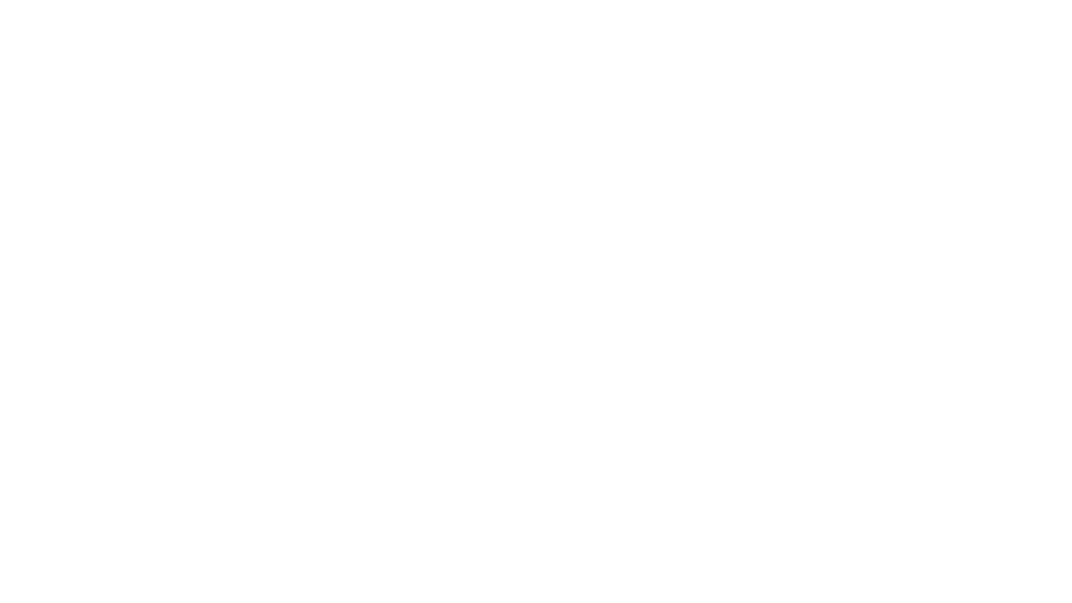
scroll to position [0, 0]
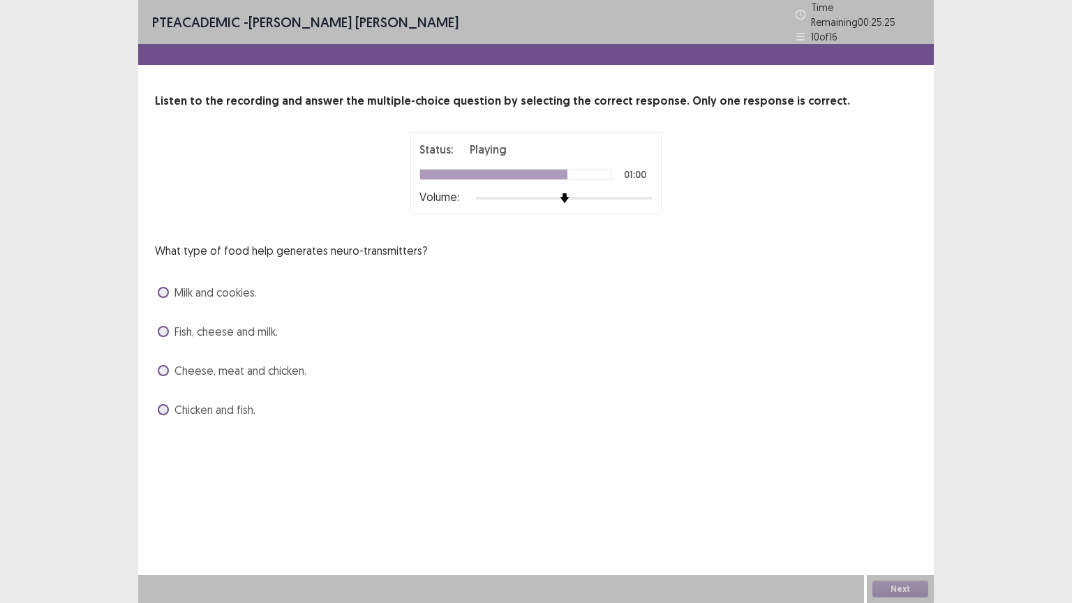
click at [267, 327] on span "Fish, cheese and milk." at bounding box center [225, 331] width 103 height 17
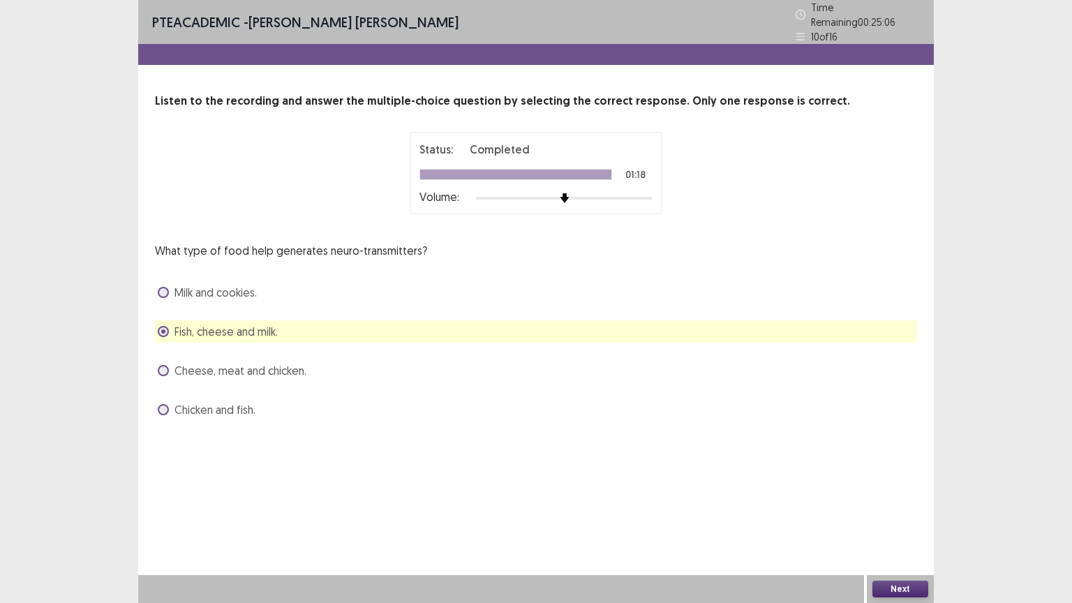
click at [899, 509] on button "Next" at bounding box center [900, 588] width 56 height 17
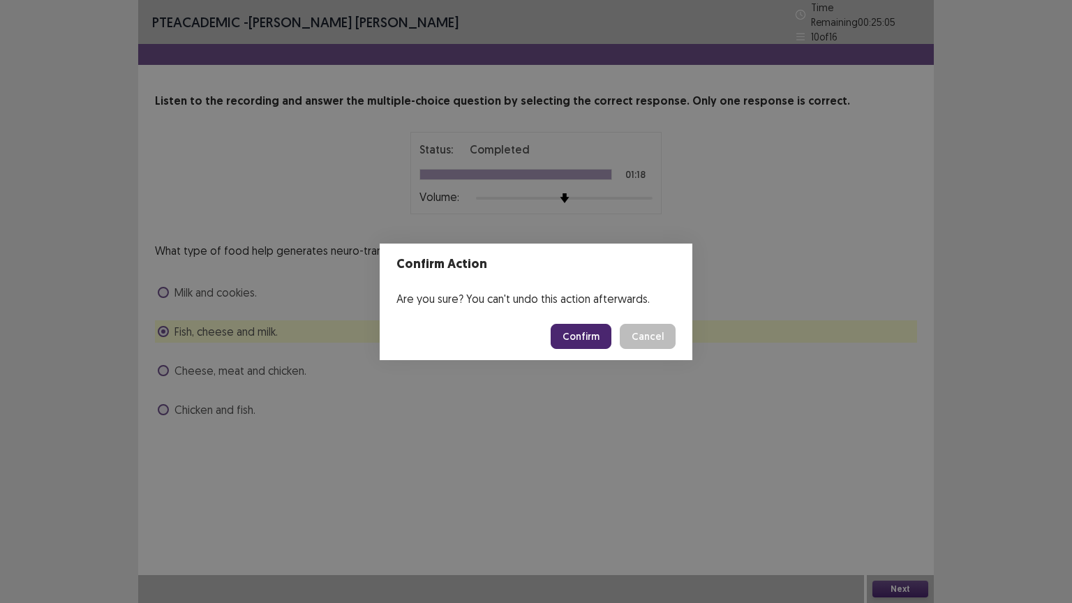
click at [581, 338] on button "Confirm" at bounding box center [580, 336] width 61 height 25
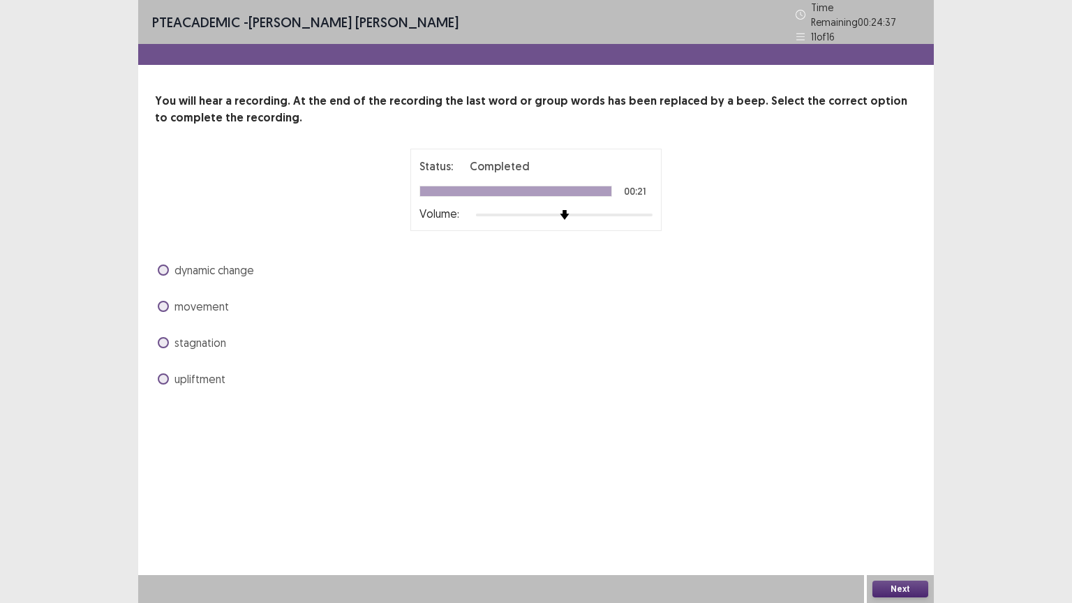
click at [210, 301] on span "movement" at bounding box center [201, 306] width 54 height 17
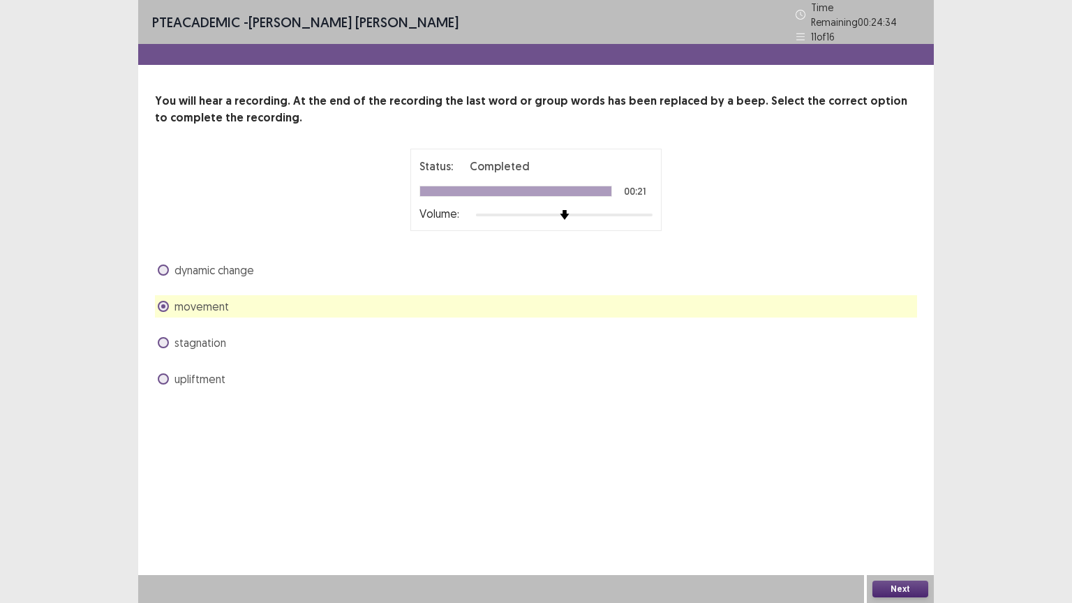
click at [915, 509] on button "Next" at bounding box center [900, 588] width 56 height 17
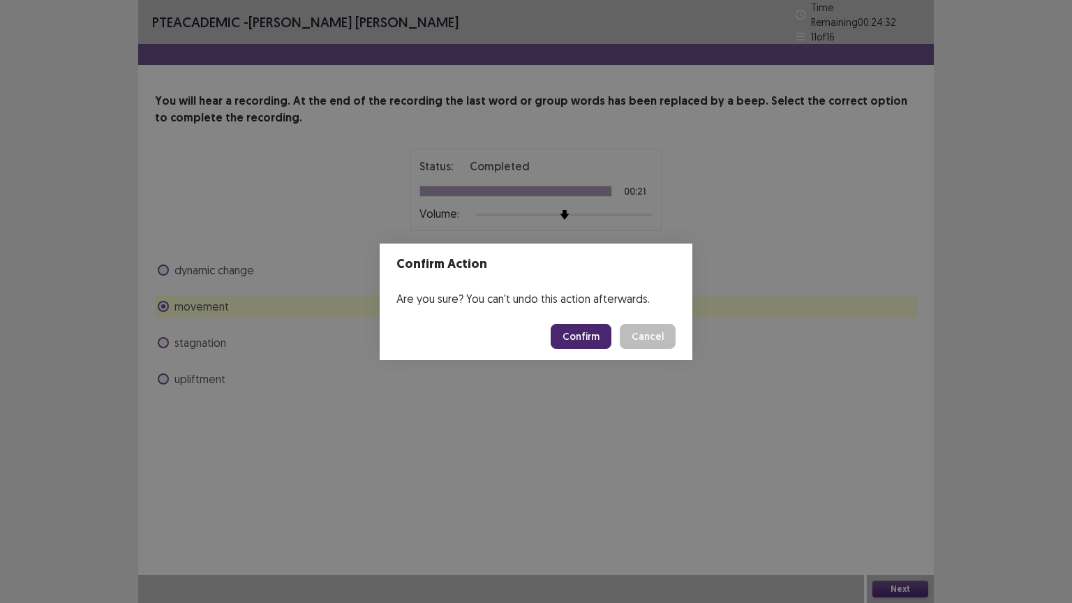
click at [585, 335] on button "Confirm" at bounding box center [580, 336] width 61 height 25
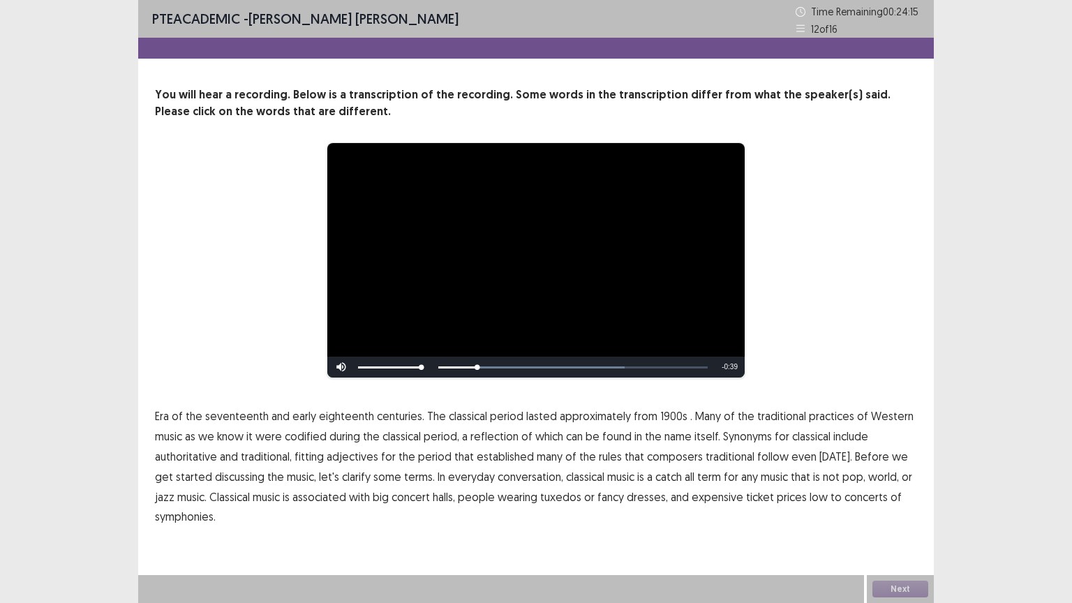
click at [663, 416] on span "1900s" at bounding box center [673, 415] width 27 height 17
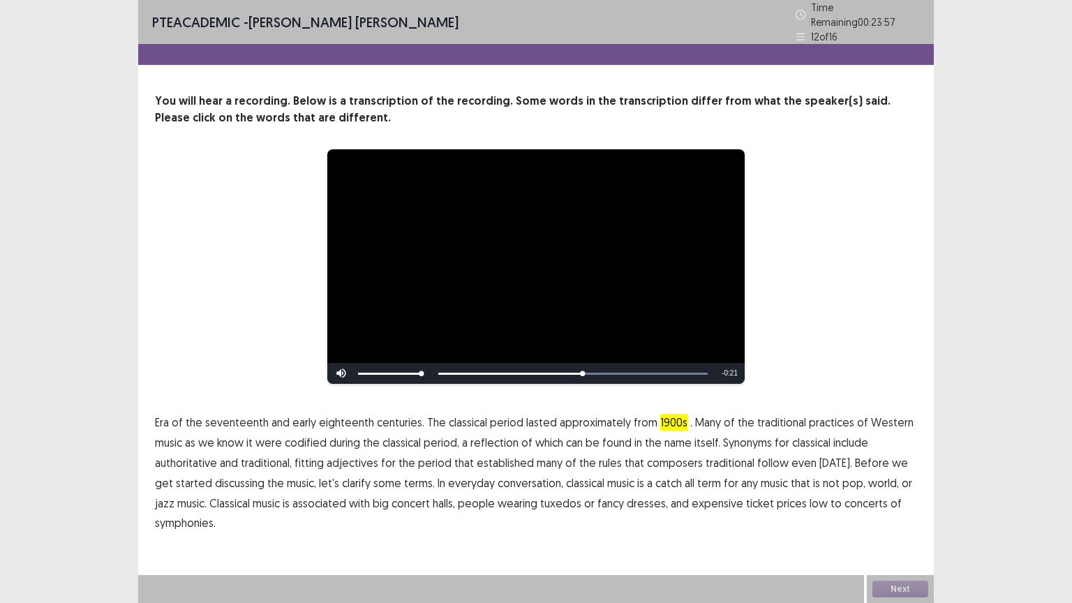
click at [717, 455] on span "traditional" at bounding box center [729, 462] width 49 height 17
click at [809, 503] on span "low" at bounding box center [818, 503] width 18 height 17
click at [200, 509] on span "symphonies." at bounding box center [185, 522] width 61 height 17
click at [915, 509] on button "Next" at bounding box center [900, 588] width 56 height 17
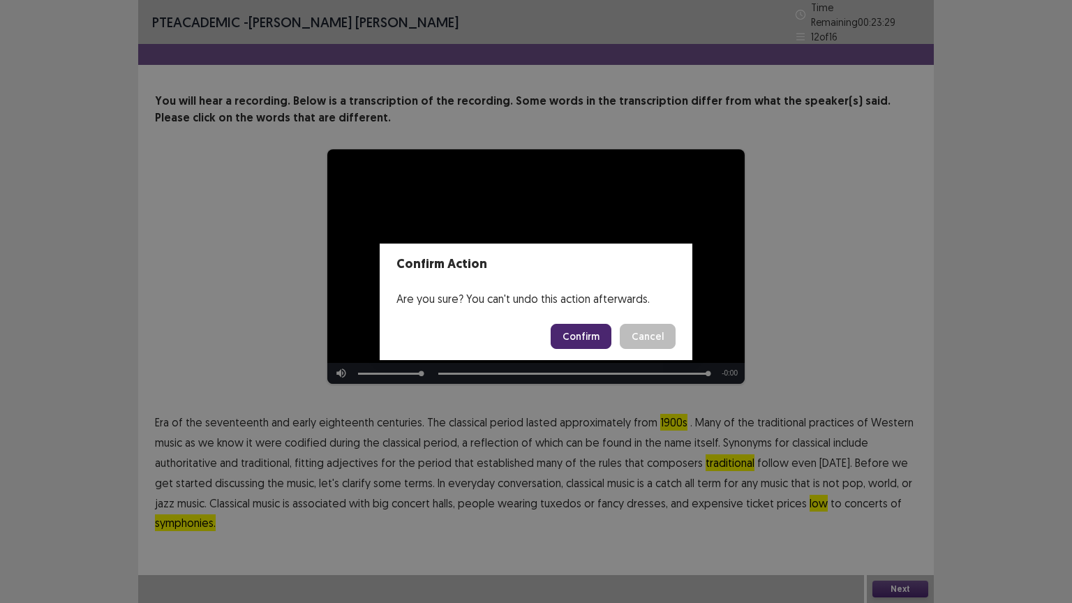
click at [581, 337] on button "Confirm" at bounding box center [580, 336] width 61 height 25
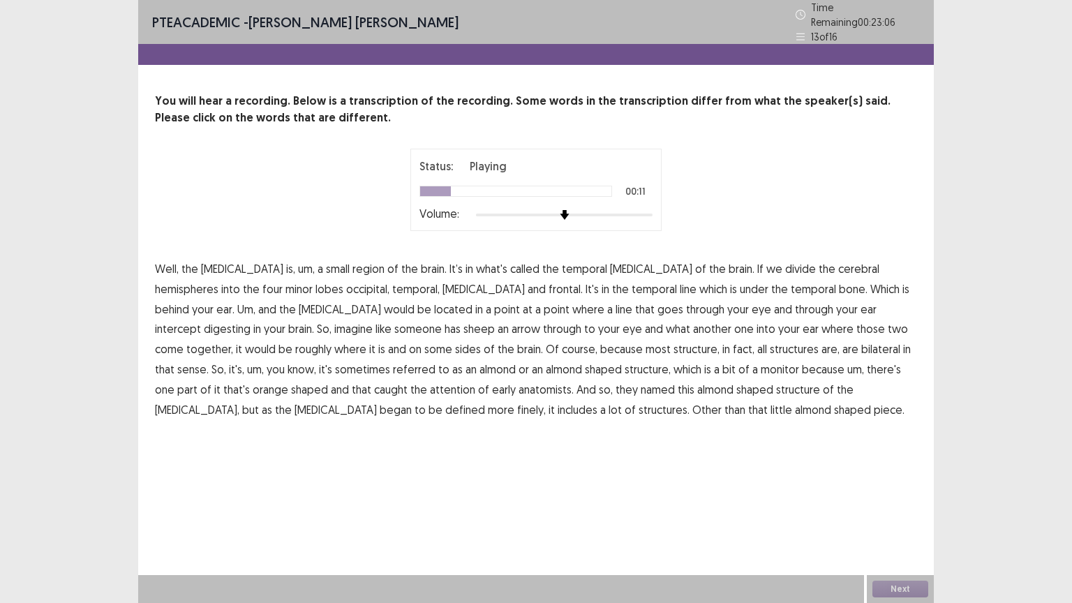
click at [285, 286] on span "minor" at bounding box center [298, 288] width 27 height 17
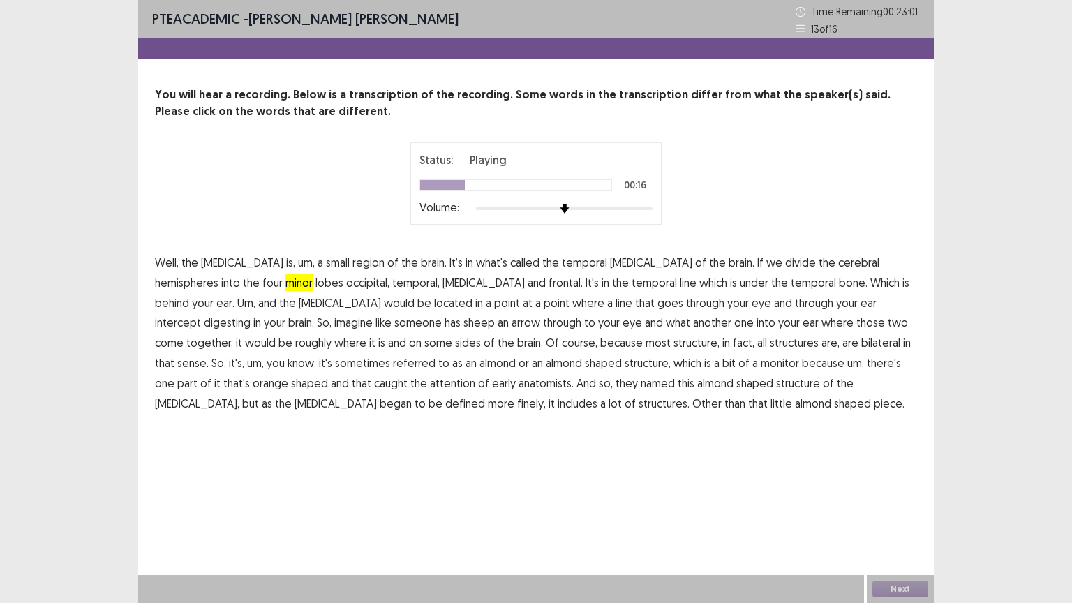
click at [680, 285] on span "line" at bounding box center [688, 282] width 17 height 17
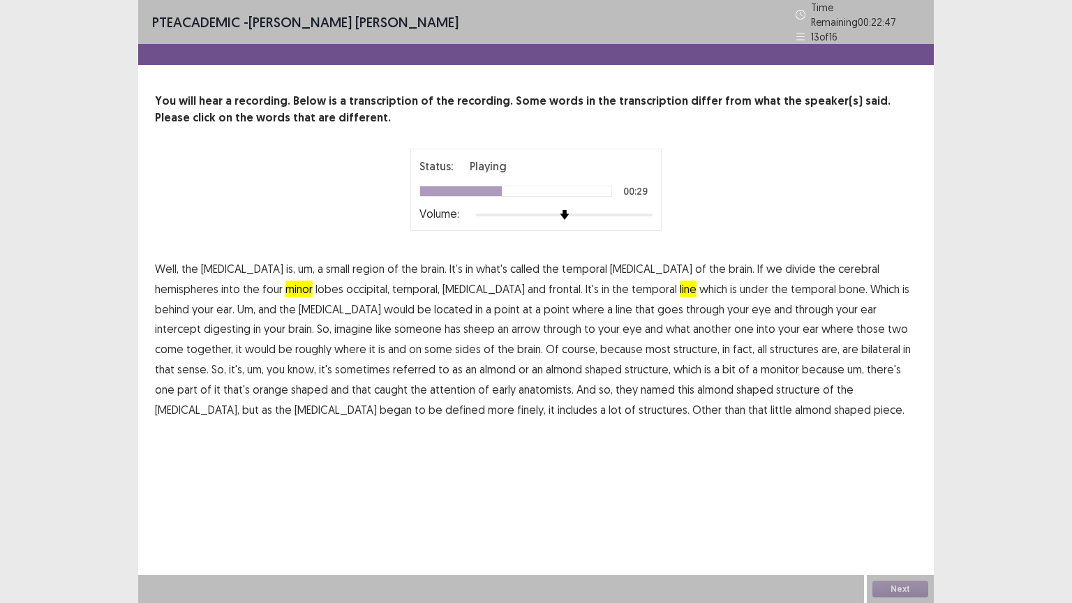
click at [250, 320] on span "digesting" at bounding box center [227, 328] width 47 height 17
click at [219, 344] on p "Well, the [MEDICAL_DATA] is, um, a small region of the brain. It’s in what's ca…" at bounding box center [536, 339] width 762 height 160
click at [424, 343] on span "some" at bounding box center [438, 348] width 28 height 17
click at [760, 363] on span "monitor" at bounding box center [779, 369] width 38 height 17
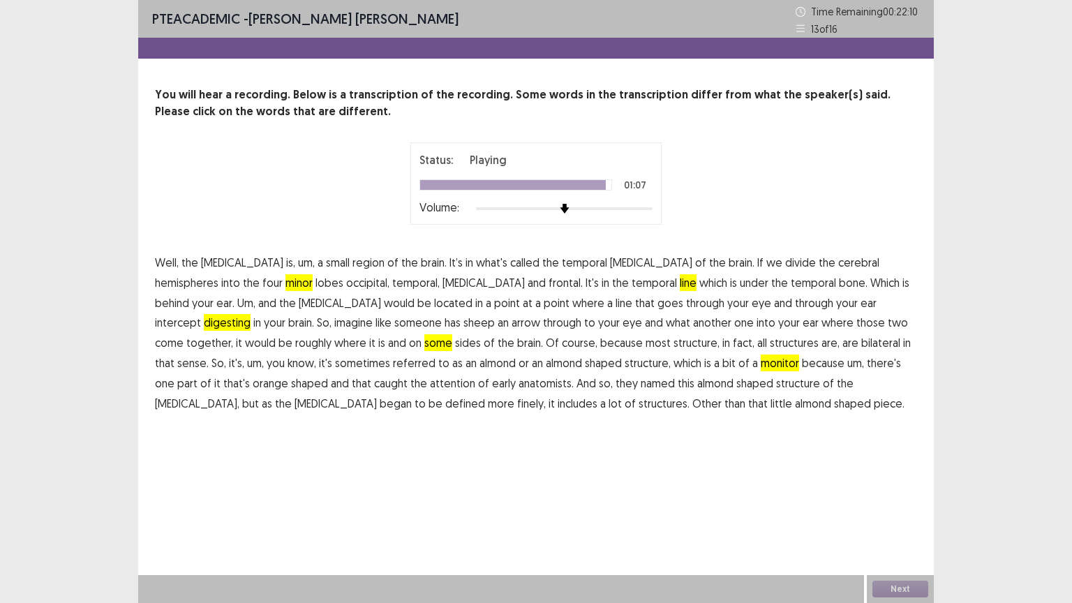
click at [546, 395] on span "finely," at bounding box center [531, 403] width 29 height 17
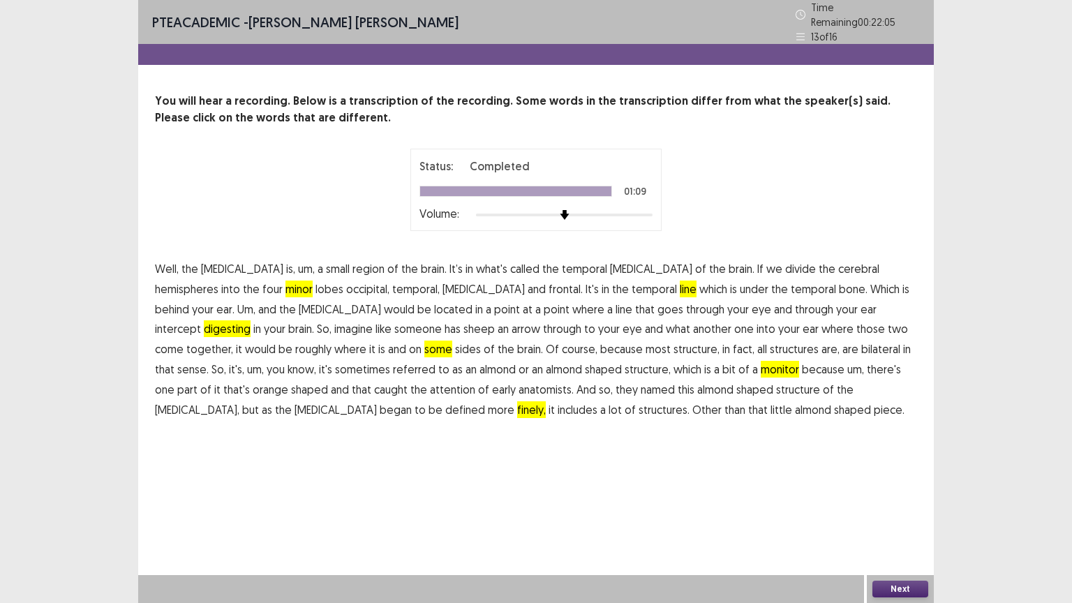
click at [888, 509] on button "Next" at bounding box center [900, 588] width 56 height 17
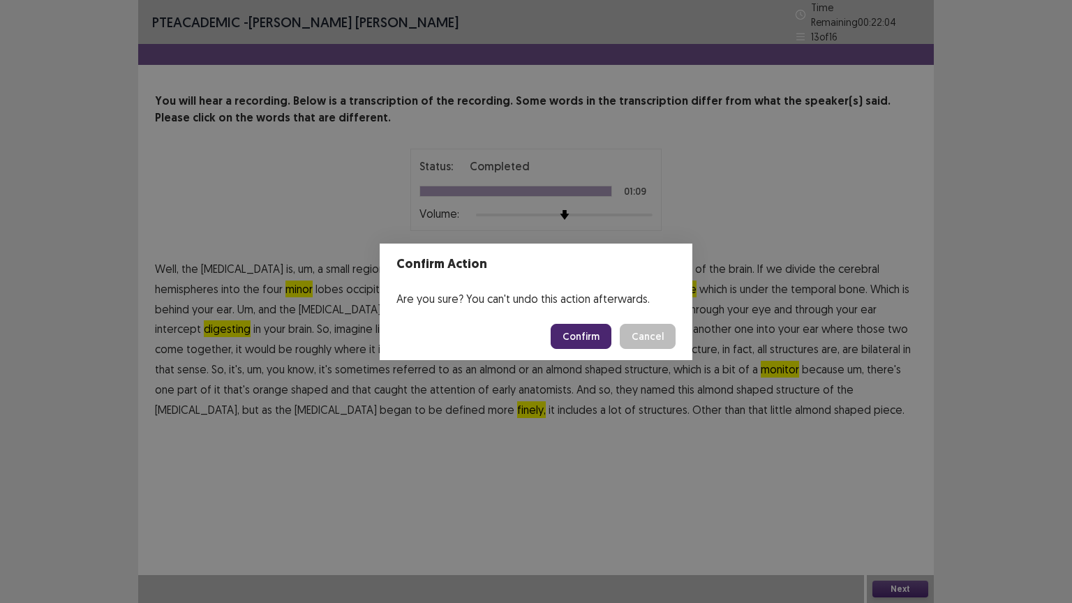
click at [583, 339] on button "Confirm" at bounding box center [580, 336] width 61 height 25
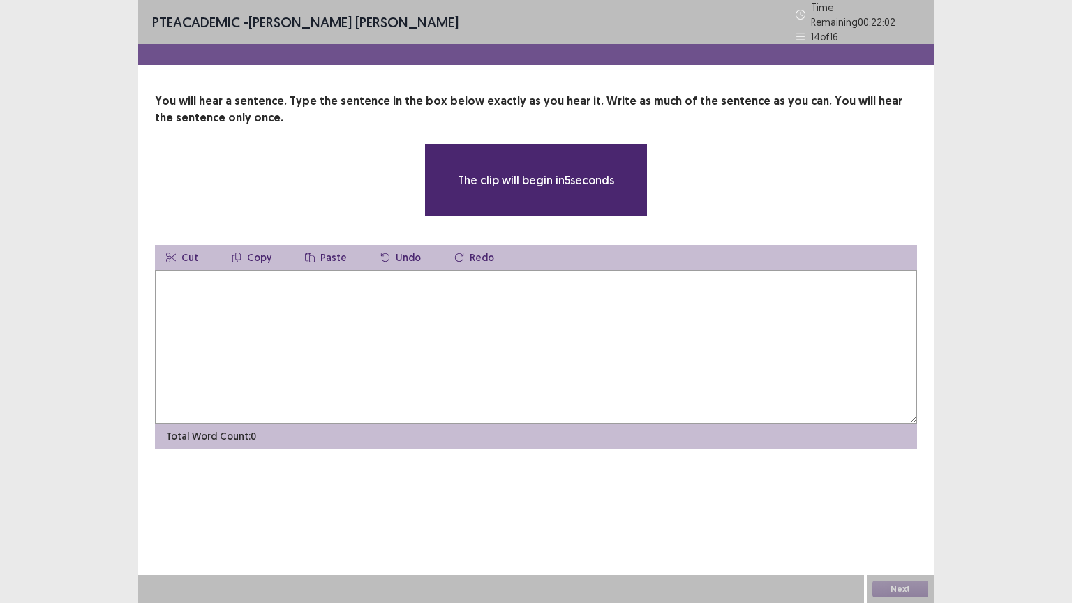
click at [294, 310] on textarea at bounding box center [536, 346] width 762 height 153
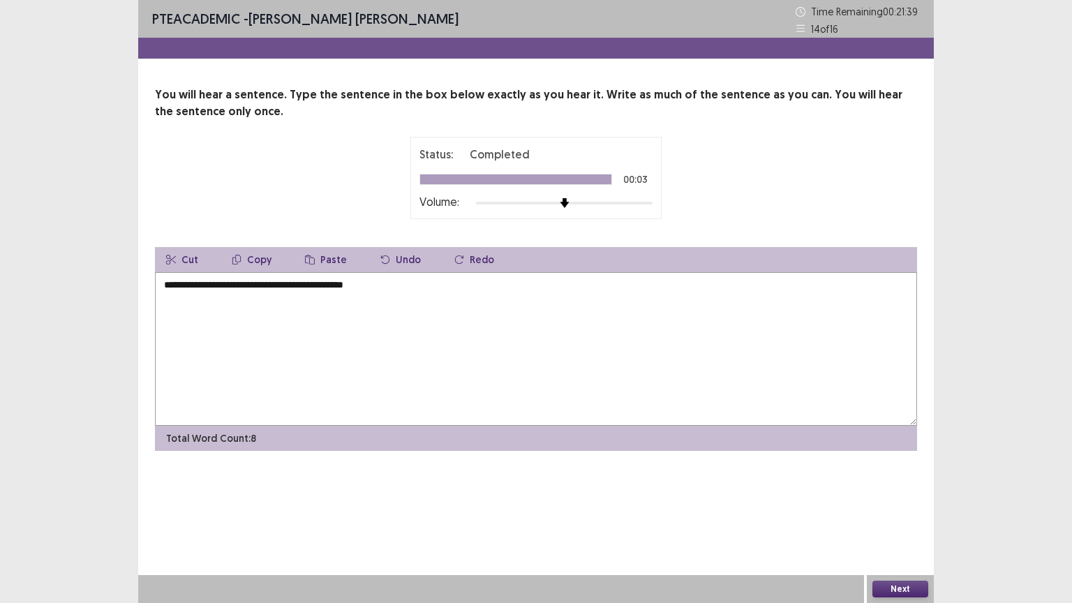
click at [168, 285] on textarea "**********" at bounding box center [536, 348] width 762 height 153
click at [338, 282] on textarea "**********" at bounding box center [536, 348] width 762 height 153
click at [389, 285] on textarea "**********" at bounding box center [536, 348] width 762 height 153
type textarea "**********"
click at [890, 509] on button "Next" at bounding box center [900, 588] width 56 height 17
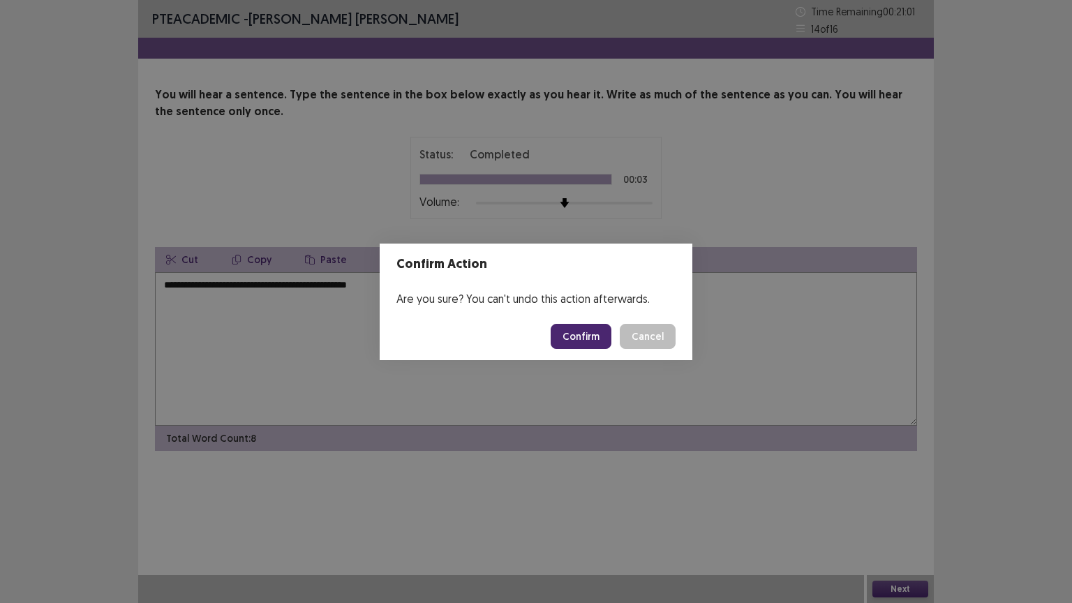
click at [586, 331] on button "Confirm" at bounding box center [580, 336] width 61 height 25
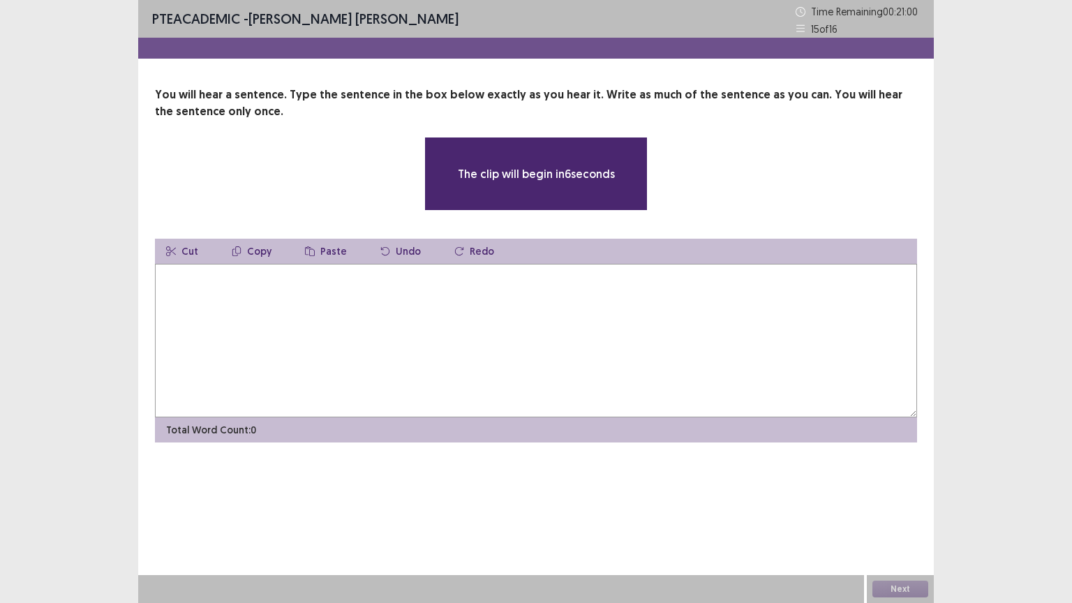
click at [406, 312] on textarea at bounding box center [536, 340] width 762 height 153
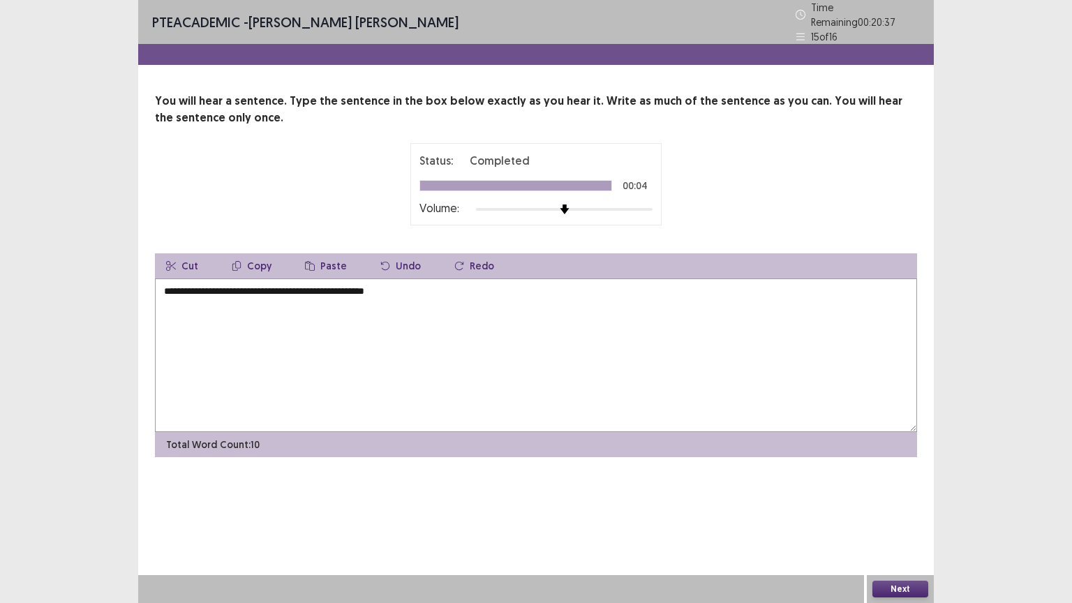
click at [162, 292] on textarea "**********" at bounding box center [536, 354] width 762 height 153
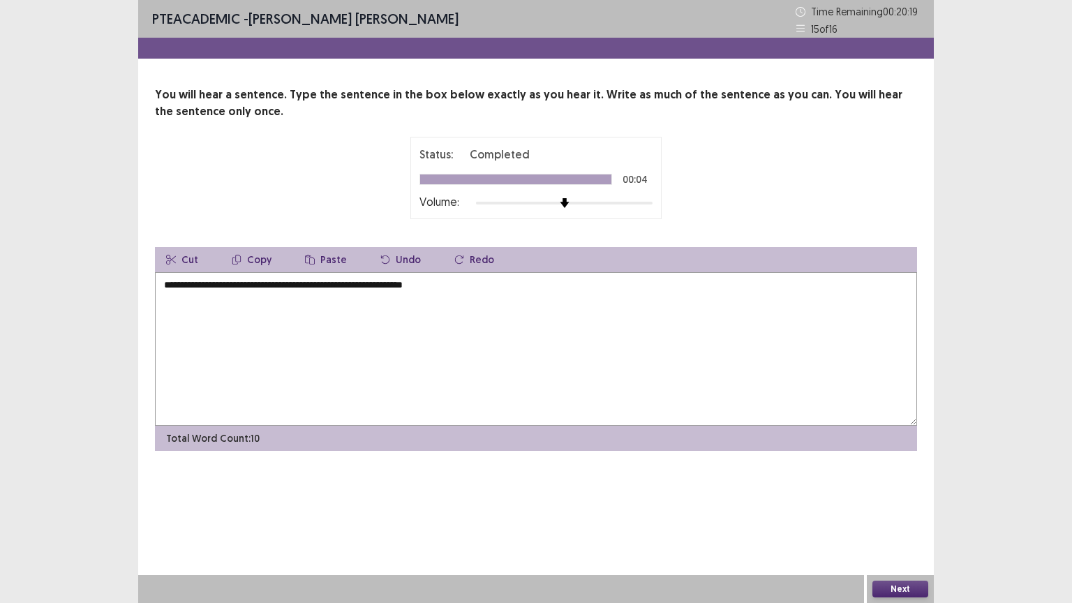
type textarea "**********"
click at [901, 509] on button "Next" at bounding box center [900, 588] width 56 height 17
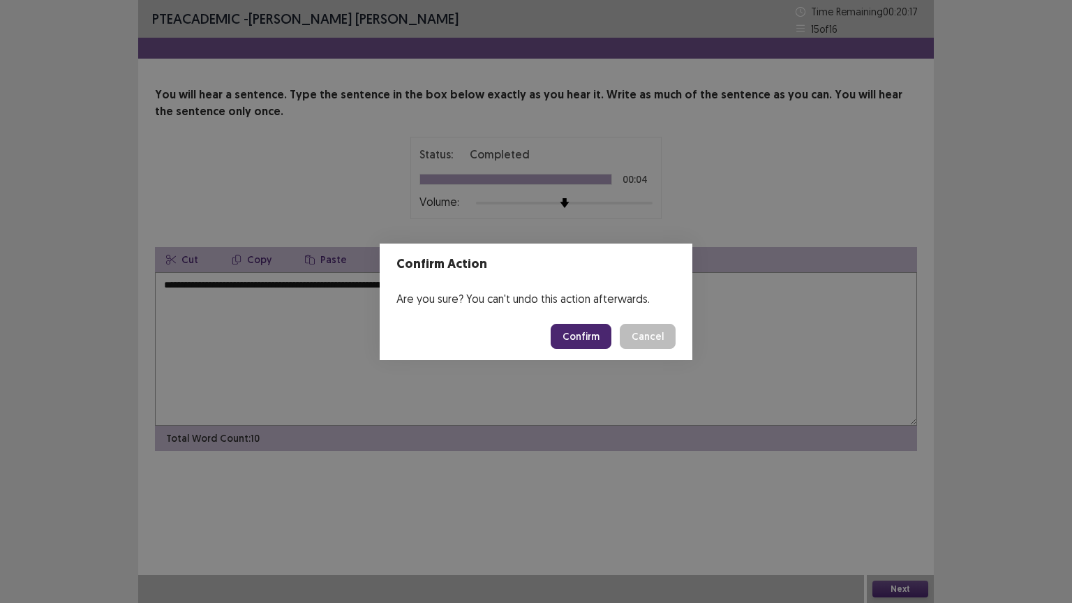
click at [596, 331] on button "Confirm" at bounding box center [580, 336] width 61 height 25
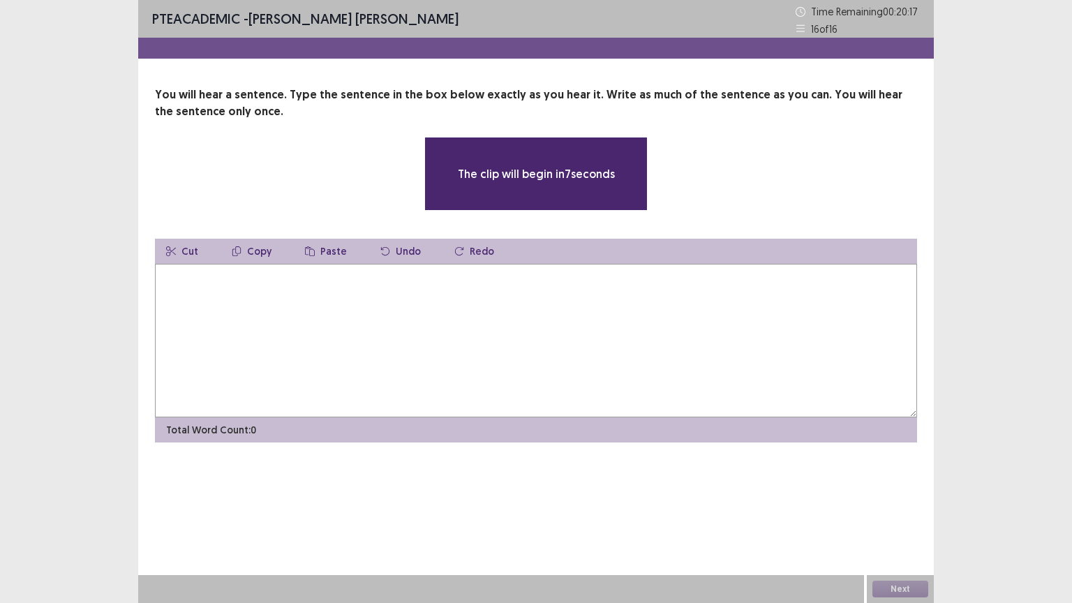
click at [503, 269] on textarea at bounding box center [536, 340] width 762 height 153
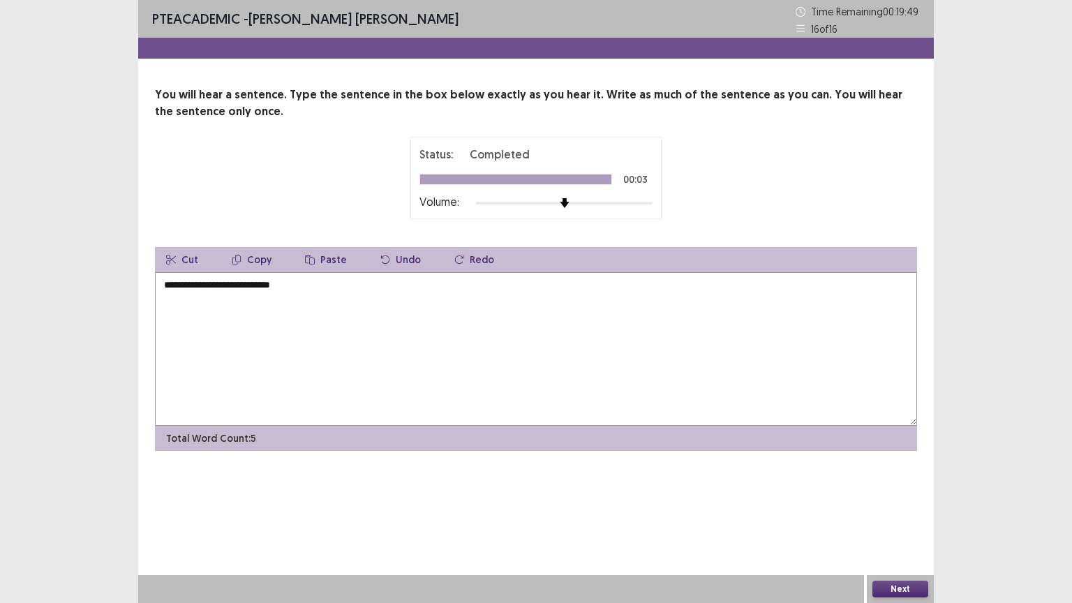
click at [167, 280] on textarea "**********" at bounding box center [536, 348] width 762 height 153
type textarea "**********"
click at [910, 509] on button "Next" at bounding box center [900, 588] width 56 height 17
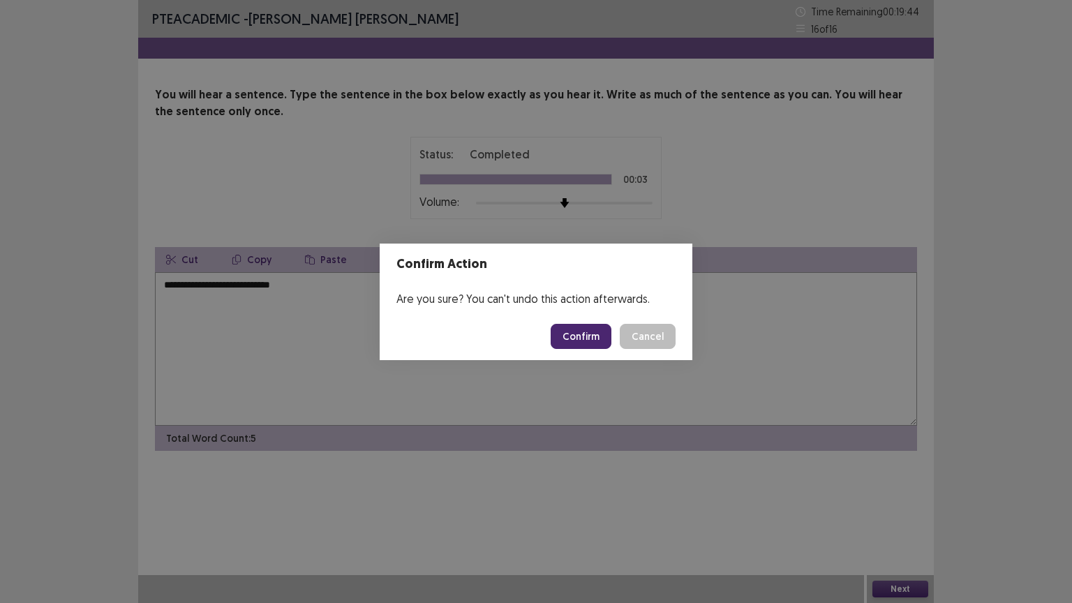
click at [595, 338] on button "Confirm" at bounding box center [580, 336] width 61 height 25
